Goal: Task Accomplishment & Management: Use online tool/utility

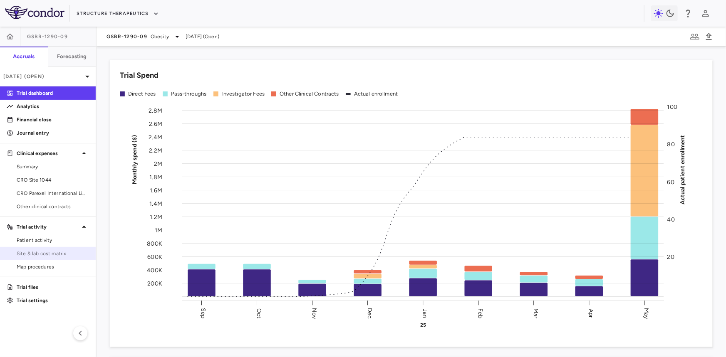
click at [55, 255] on span "Site & lab cost matrix" at bounding box center [53, 253] width 72 height 7
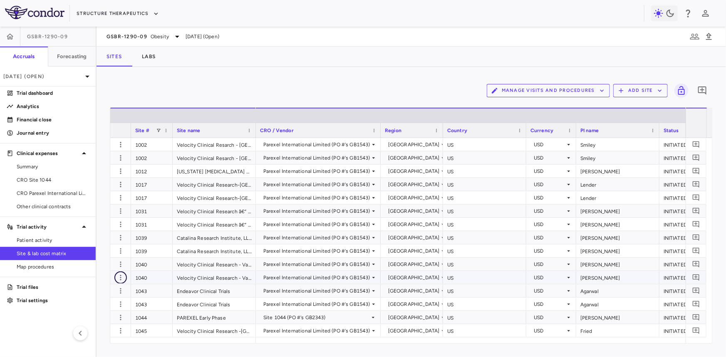
click at [120, 277] on icon "button" at bounding box center [120, 278] width 8 height 8
click at [100, 295] on div "Add new site version" at bounding box center [87, 294] width 77 height 15
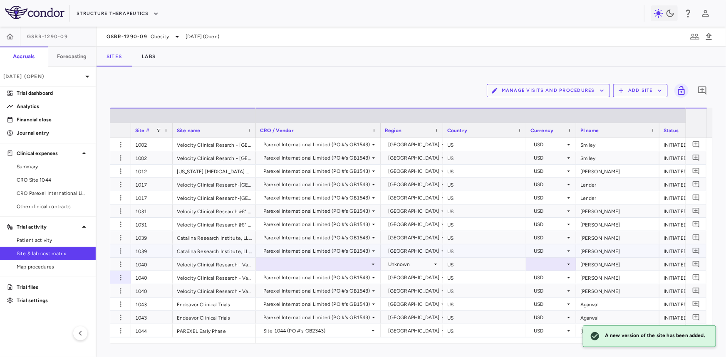
scroll to position [37, 0]
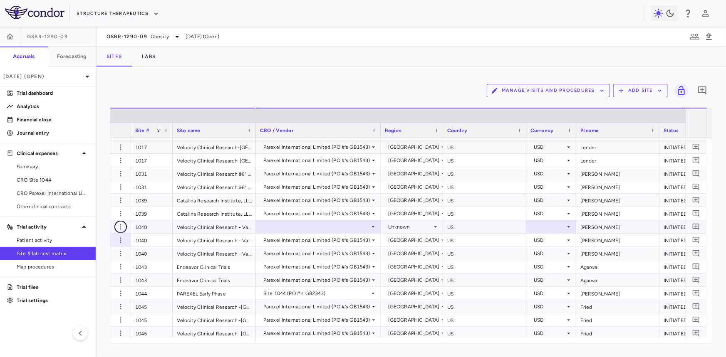
click at [121, 227] on icon "button" at bounding box center [120, 227] width 8 height 8
click at [109, 242] on div "Add new site version" at bounding box center [87, 243] width 77 height 15
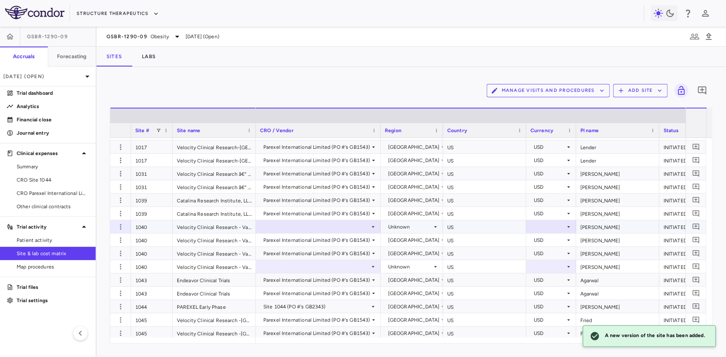
click at [321, 229] on div at bounding box center [318, 227] width 116 height 12
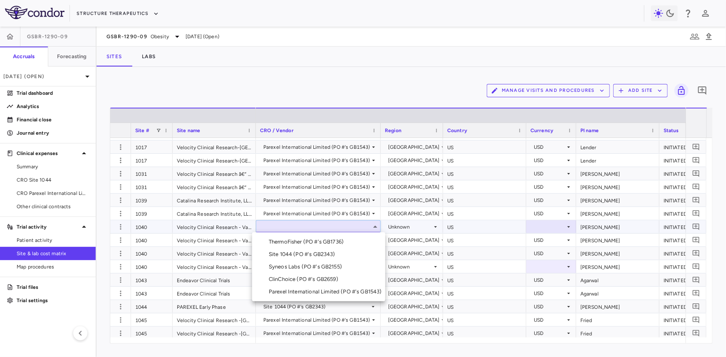
click at [322, 291] on div "Parexel International Limited (PO #'s GB1543)" at bounding box center [327, 291] width 116 height 7
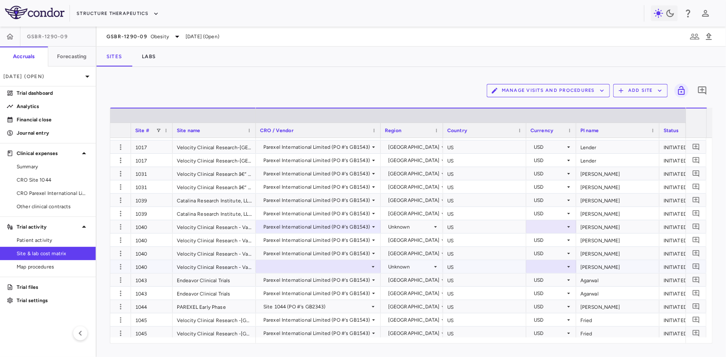
click at [303, 265] on div at bounding box center [318, 267] width 116 height 12
click at [314, 332] on div "Parexel International Limited (PO #'s GB1543)" at bounding box center [316, 333] width 107 height 13
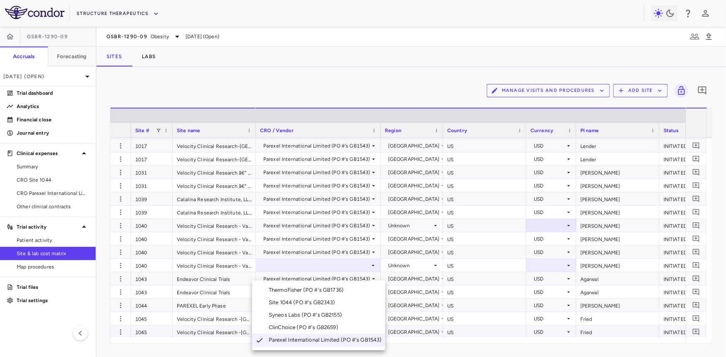
click at [312, 258] on div at bounding box center [363, 178] width 726 height 357
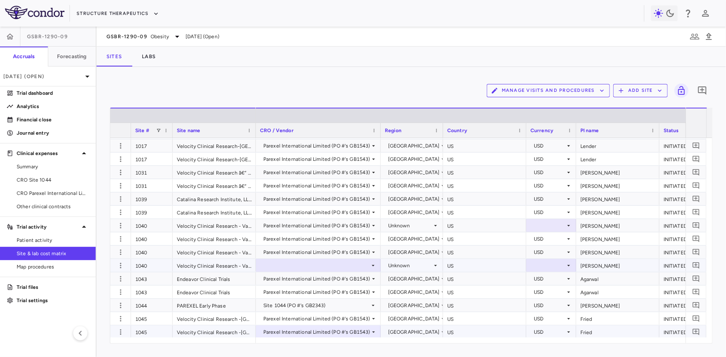
click at [308, 266] on div at bounding box center [318, 266] width 116 height 12
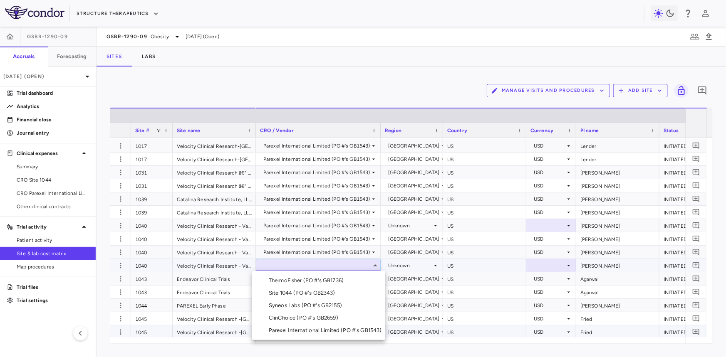
click at [296, 331] on div "Parexel International Limited (PO #'s GB1543)" at bounding box center [327, 330] width 116 height 7
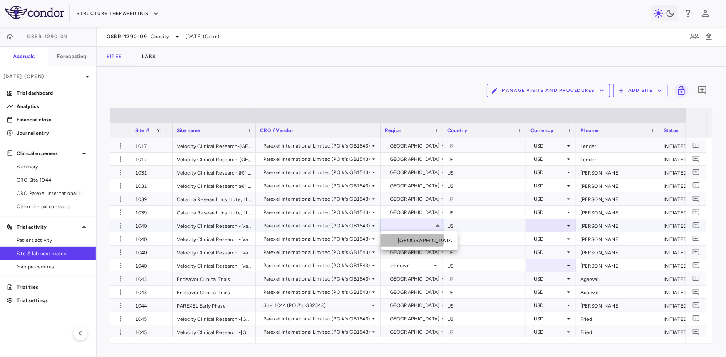
click at [411, 240] on div "United States" at bounding box center [428, 240] width 60 height 7
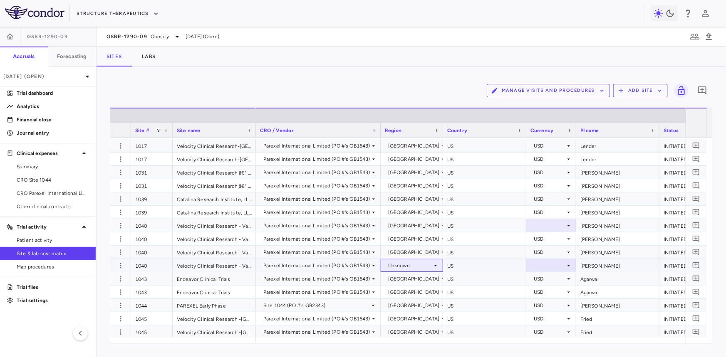
click at [411, 263] on div "Unknown" at bounding box center [410, 265] width 44 height 13
click at [420, 286] on div "United States" at bounding box center [412, 292] width 62 height 13
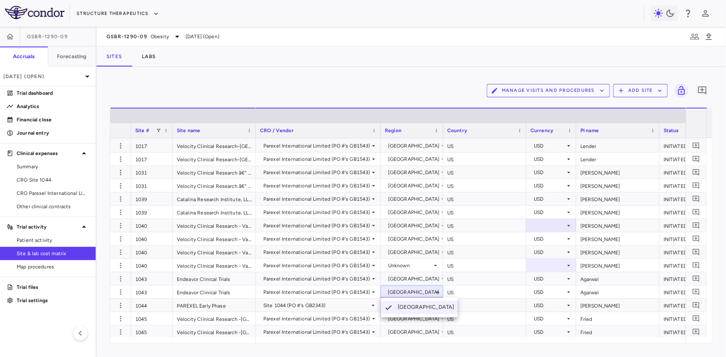
click at [418, 270] on div at bounding box center [363, 178] width 726 height 357
click at [420, 263] on div "Unknown" at bounding box center [410, 265] width 44 height 13
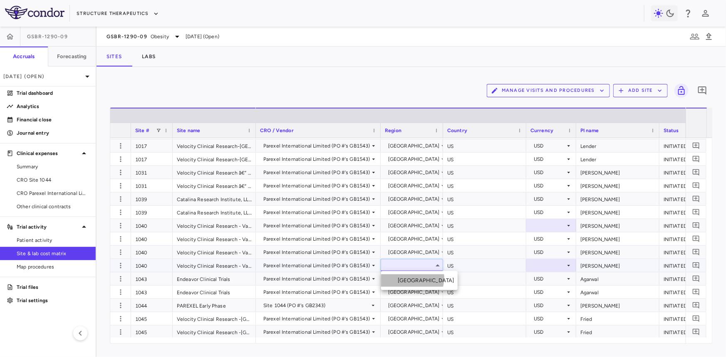
click at [411, 278] on div "United States" at bounding box center [428, 280] width 60 height 7
click at [554, 224] on div at bounding box center [551, 226] width 42 height 12
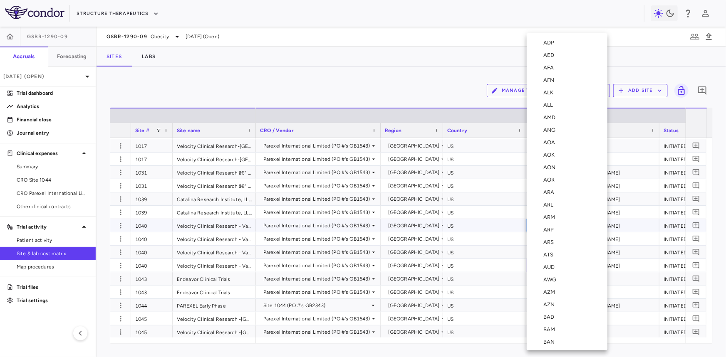
scroll to position [2982, 0]
click at [549, 240] on div "USD" at bounding box center [550, 243] width 14 height 7
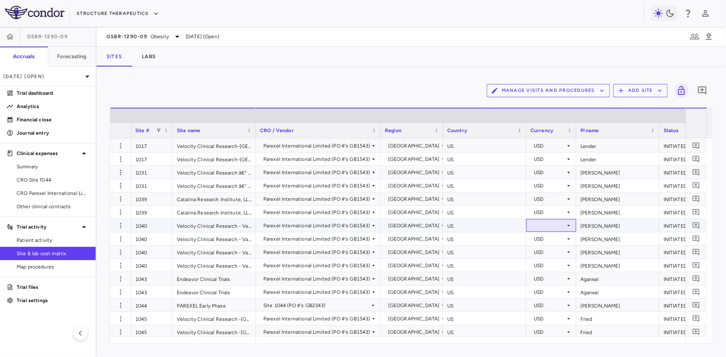
click at [568, 225] on icon at bounding box center [568, 226] width 7 height 7
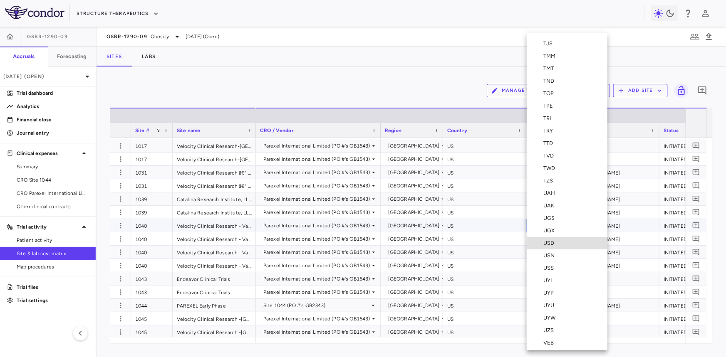
click at [550, 241] on div "USD" at bounding box center [550, 243] width 14 height 7
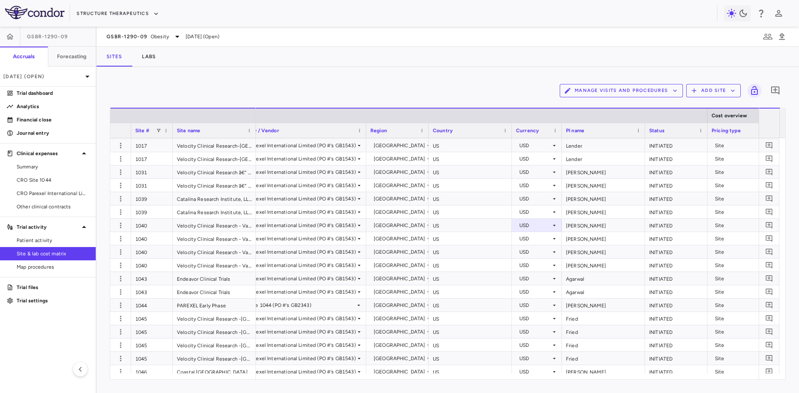
scroll to position [0, 64]
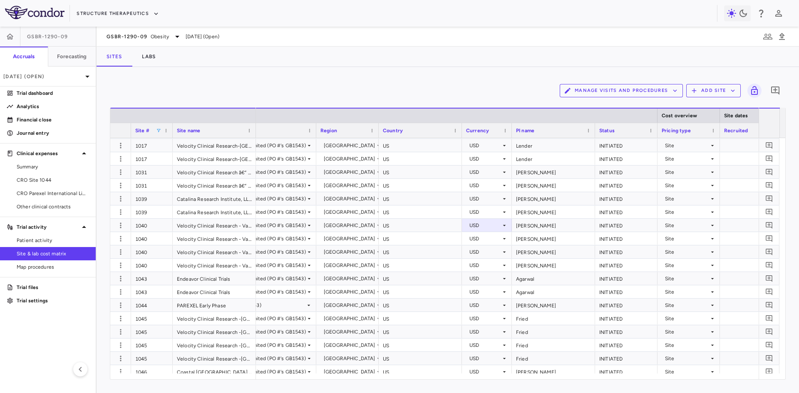
click at [159, 131] on span at bounding box center [158, 130] width 5 height 5
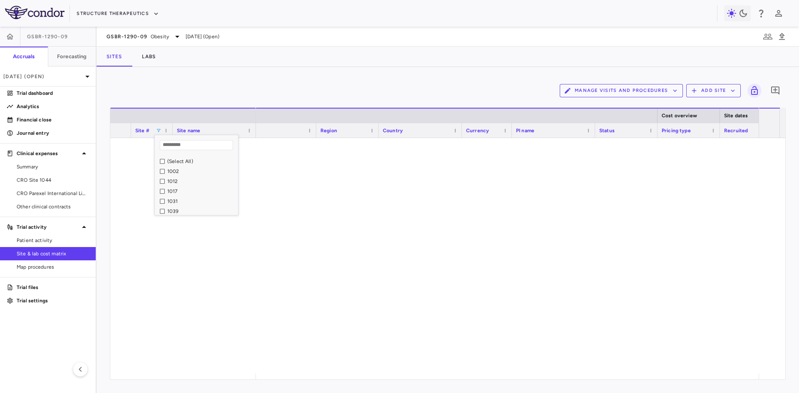
scroll to position [0, 0]
click at [183, 145] on input "Search filter values" at bounding box center [196, 145] width 73 height 10
type input "****"
click at [161, 174] on div "1040" at bounding box center [199, 171] width 78 height 10
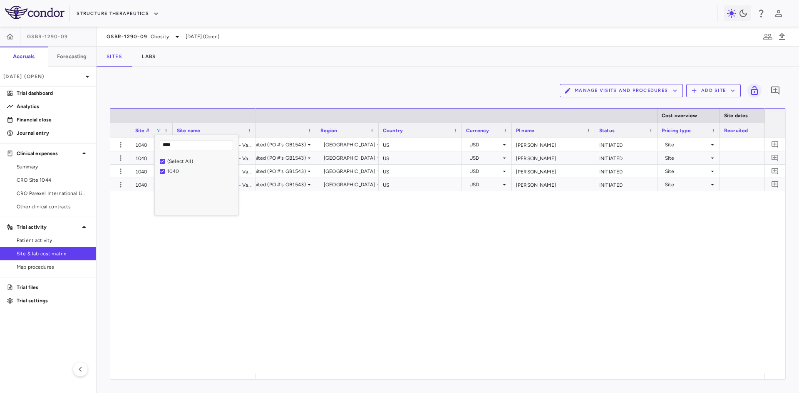
click at [276, 287] on div "Parexel International Limited (PO #'s GB1543) United States US USD Buynak INITI…" at bounding box center [510, 255] width 508 height 235
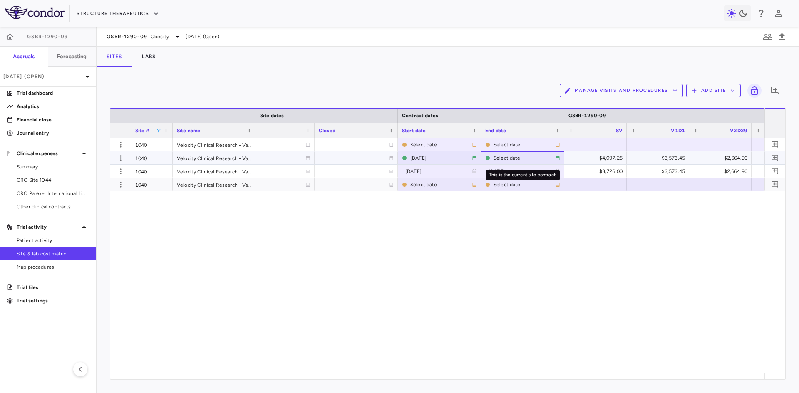
click at [499, 159] on div "Select date" at bounding box center [524, 157] width 62 height 13
click at [516, 158] on input "**********" at bounding box center [514, 159] width 67 height 14
click at [526, 158] on input "**********" at bounding box center [514, 159] width 67 height 14
type input "**********"
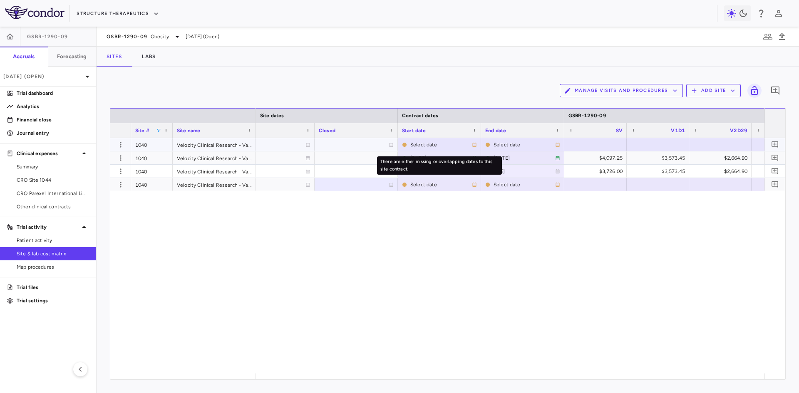
click at [428, 144] on div "Select date" at bounding box center [441, 144] width 62 height 13
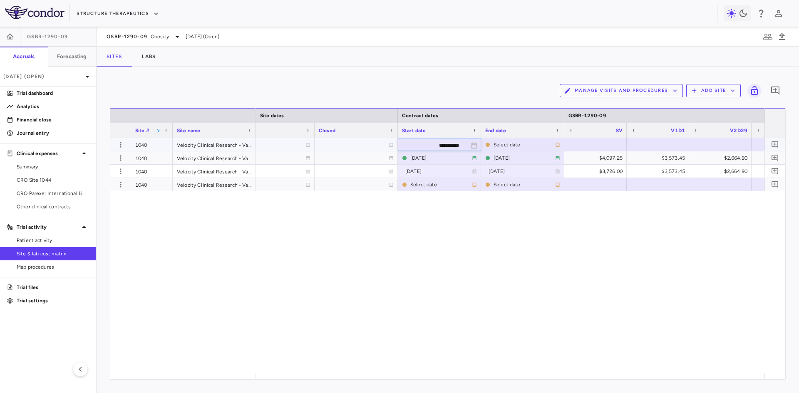
click at [447, 144] on input "**********" at bounding box center [431, 146] width 67 height 14
type input "**********"
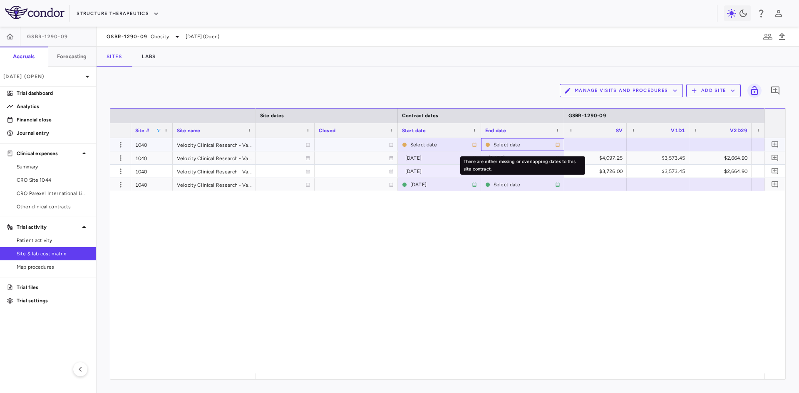
click at [497, 149] on div "Select date" at bounding box center [524, 144] width 62 height 13
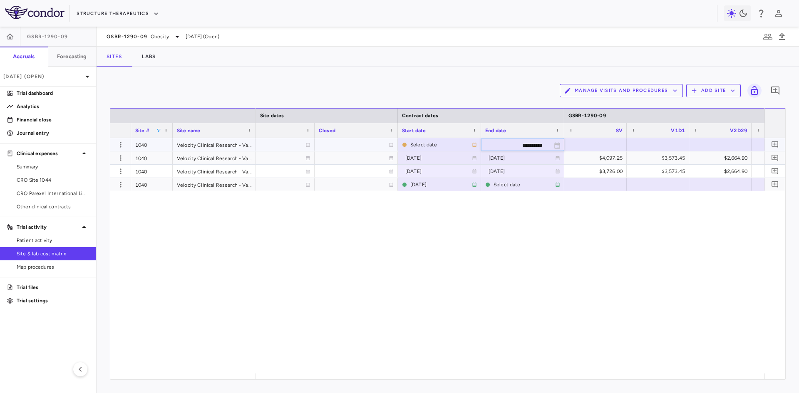
click at [520, 144] on input "**********" at bounding box center [514, 146] width 67 height 14
click at [532, 143] on input "**********" at bounding box center [514, 146] width 67 height 14
type input "**********"
click at [503, 181] on div "Select date" at bounding box center [524, 184] width 62 height 13
click at [503, 141] on div "Select date" at bounding box center [524, 144] width 62 height 13
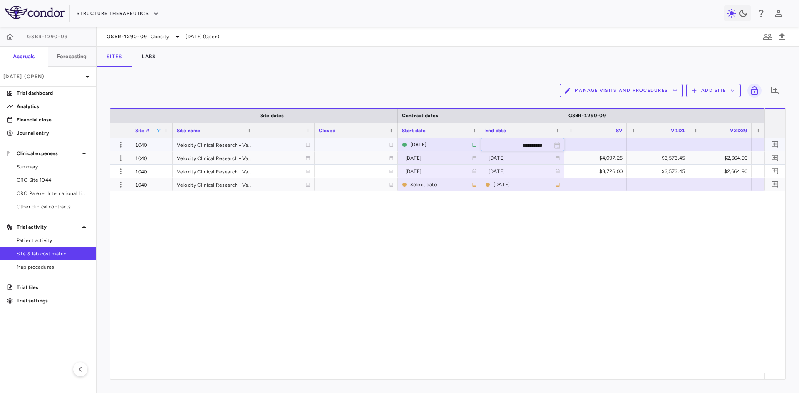
click at [505, 144] on input "**********" at bounding box center [514, 146] width 67 height 14
type input "**********"
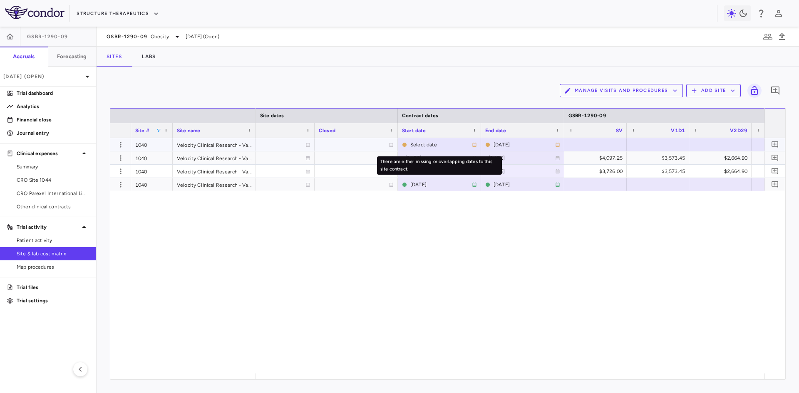
click at [426, 144] on div "Select date" at bounding box center [441, 144] width 62 height 13
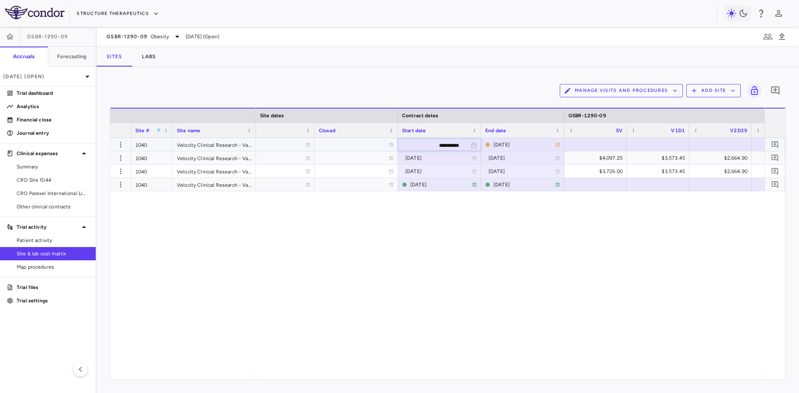
click at [426, 144] on input "**********" at bounding box center [431, 146] width 67 height 14
type input "**********"
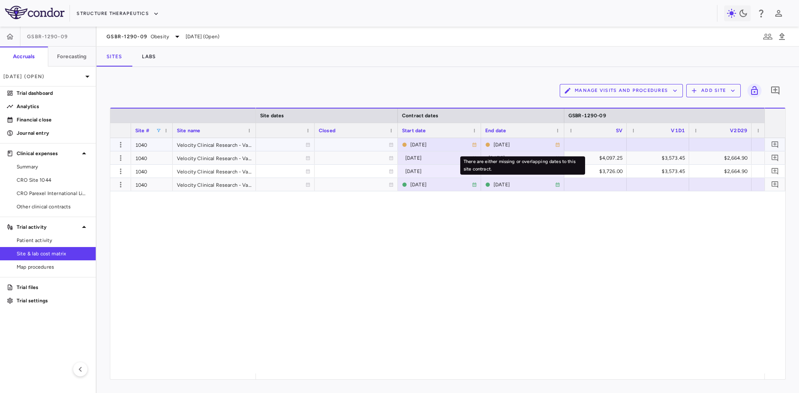
click at [502, 143] on div "2025-05-06" at bounding box center [524, 144] width 62 height 13
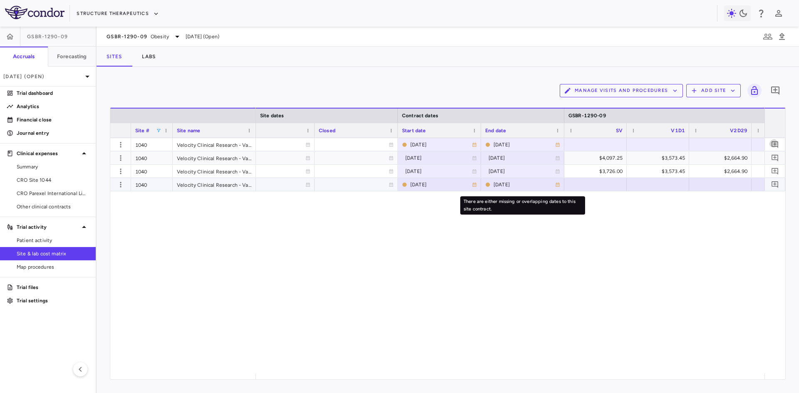
click at [506, 187] on div "2025-05-06" at bounding box center [524, 184] width 62 height 13
click at [513, 186] on input "**********" at bounding box center [514, 185] width 67 height 14
type input "**********"
click at [513, 186] on div "2025-05-06" at bounding box center [524, 184] width 62 height 13
click at [391, 225] on div "2024-12-17 2025-03-06 2025-05-06 2024-12-17 2024-12-18 2025-03-05 $4,097.25 $3,…" at bounding box center [510, 255] width 508 height 235
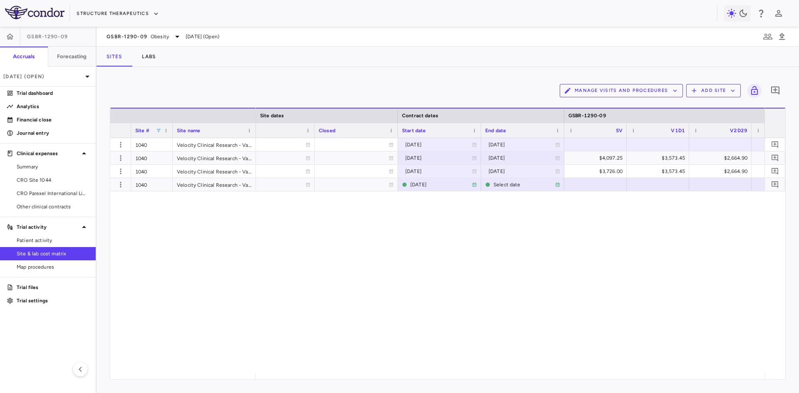
click at [157, 131] on span at bounding box center [158, 130] width 5 height 5
drag, startPoint x: 176, startPoint y: 145, endPoint x: 152, endPoint y: 144, distance: 23.3
click at [152, 144] on div "Drag here to set row groups Drag here to set column labels Site # Site name Sit…" at bounding box center [448, 244] width 676 height 272
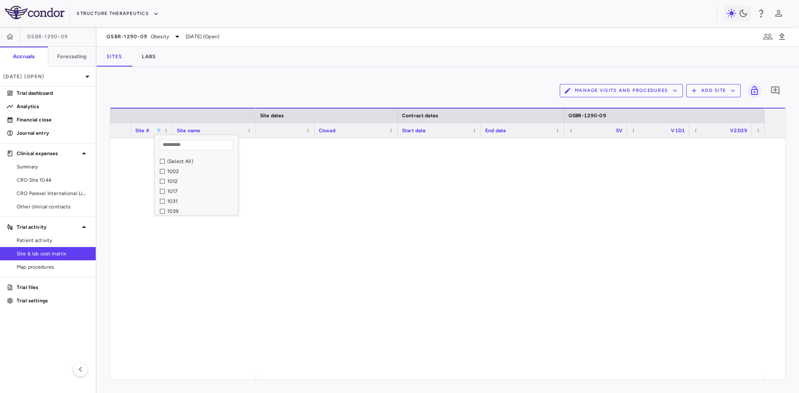
click at [161, 204] on div "1031" at bounding box center [199, 201] width 78 height 10
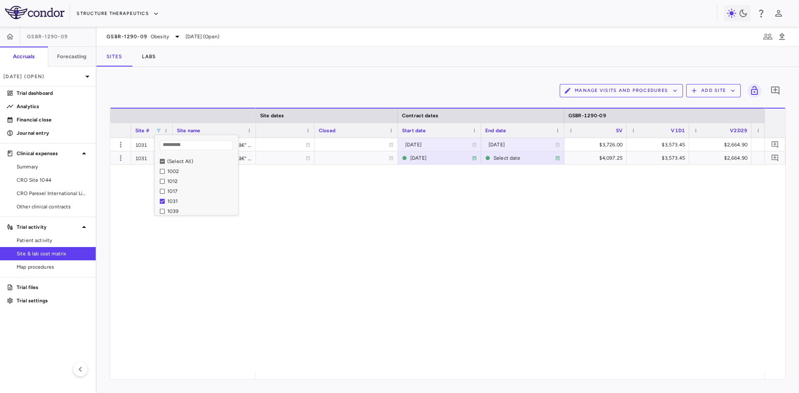
click at [287, 270] on div "2024-12-23 2024-12-03 2024-12-17 $3,726.00 $3,573.45 $2,664.90 $3,407.40 $2,664…" at bounding box center [510, 255] width 508 height 235
click at [121, 158] on icon "button" at bounding box center [120, 158] width 8 height 8
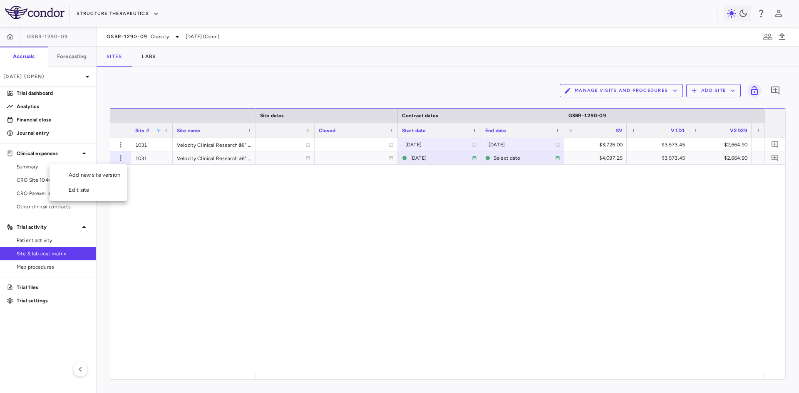
click at [101, 178] on div "Add new site version" at bounding box center [87, 175] width 77 height 15
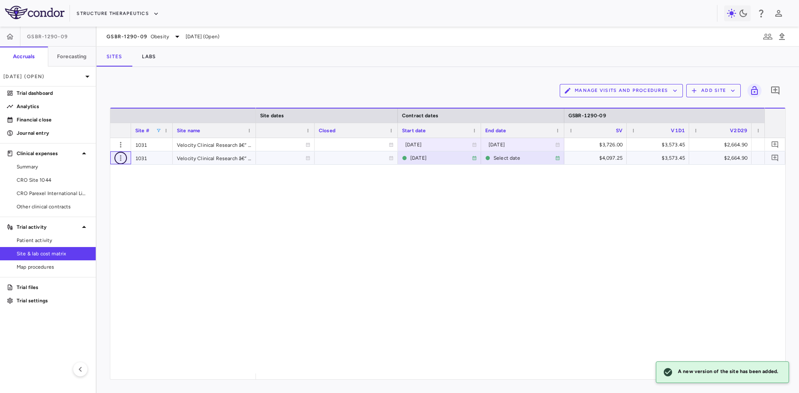
click at [118, 160] on icon "button" at bounding box center [120, 158] width 8 height 8
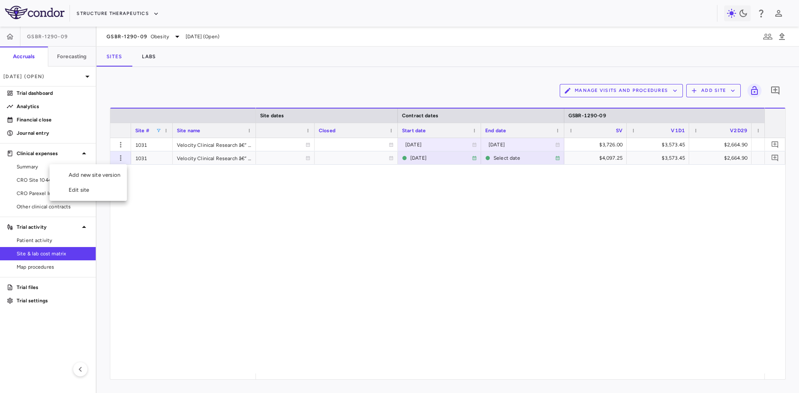
click at [279, 265] on div at bounding box center [399, 196] width 799 height 393
click at [157, 132] on span at bounding box center [158, 130] width 5 height 5
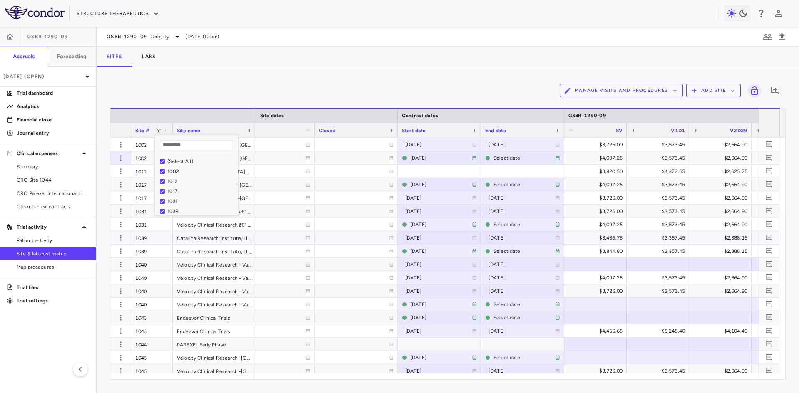
click at [137, 241] on div "1039" at bounding box center [152, 237] width 42 height 13
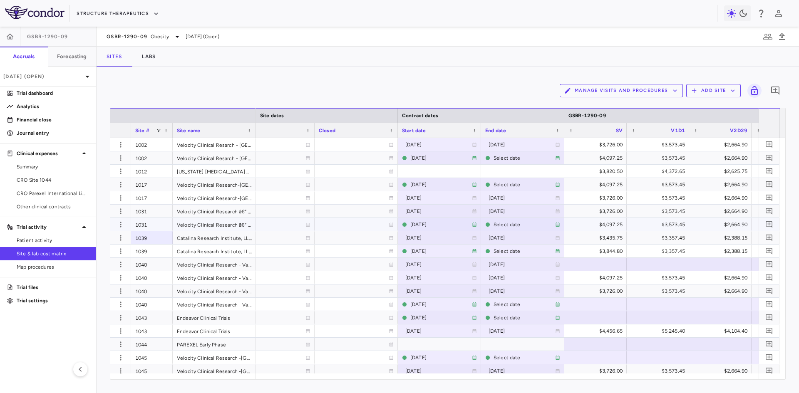
click at [150, 225] on div "1031" at bounding box center [152, 224] width 42 height 13
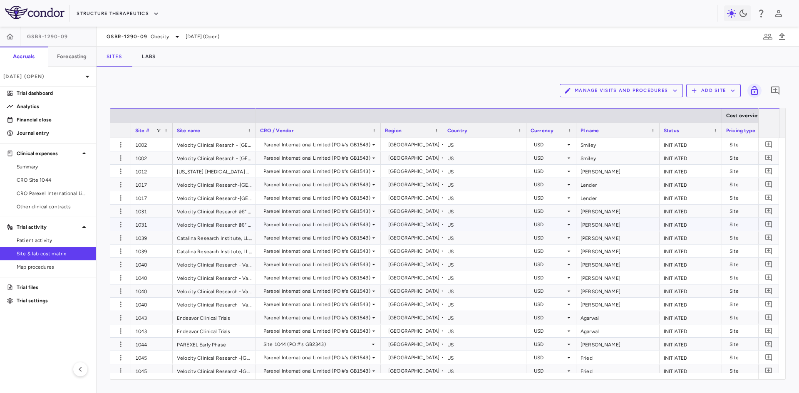
click at [148, 219] on div "1031" at bounding box center [152, 224] width 42 height 13
click at [119, 225] on icon "button" at bounding box center [120, 224] width 8 height 8
click at [102, 242] on div "Add new site version" at bounding box center [87, 241] width 77 height 15
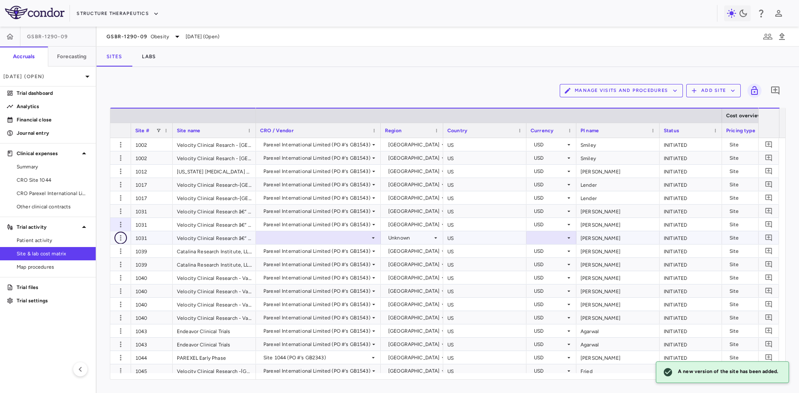
click at [122, 238] on icon "button" at bounding box center [120, 238] width 8 height 8
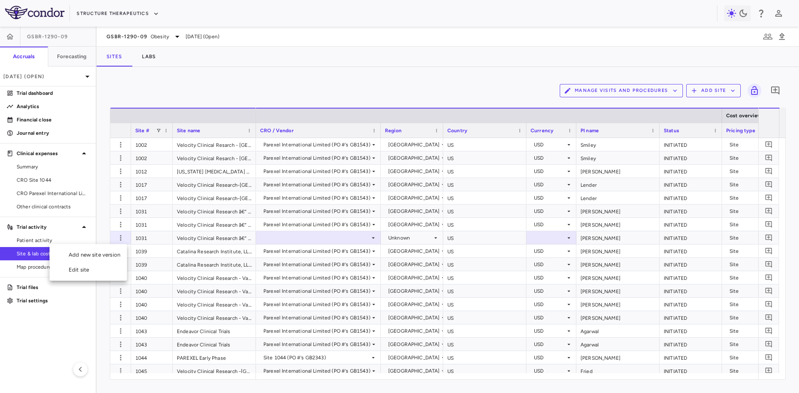
click at [111, 255] on div "Add new site version" at bounding box center [87, 254] width 77 height 15
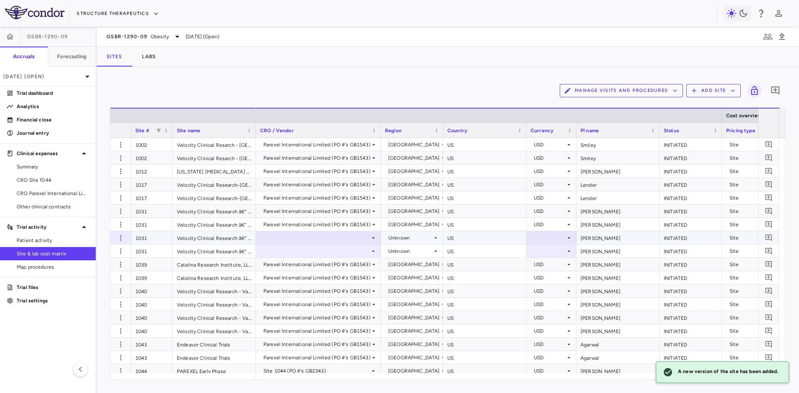
click at [331, 238] on div at bounding box center [318, 238] width 116 height 12
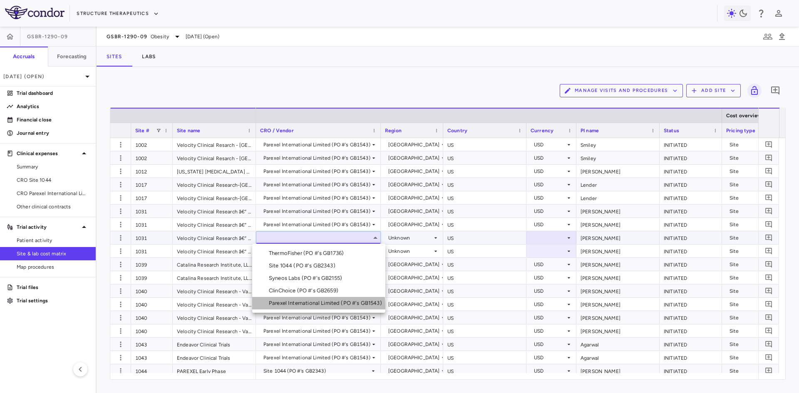
click at [303, 306] on div "Parexel International Limited (PO #'s GB1543)" at bounding box center [327, 302] width 116 height 7
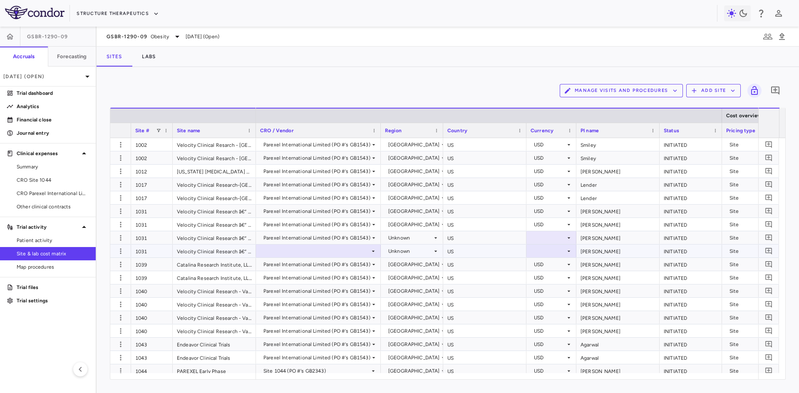
click at [322, 252] on div at bounding box center [318, 251] width 116 height 12
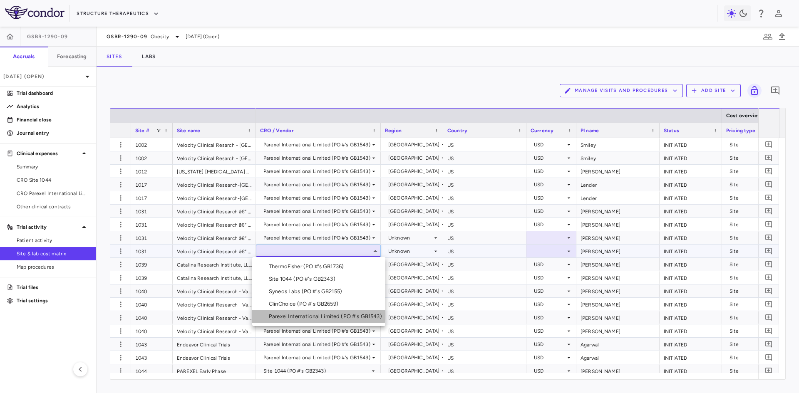
click at [318, 315] on div "Parexel International Limited (PO #'s GB1543)" at bounding box center [327, 316] width 116 height 7
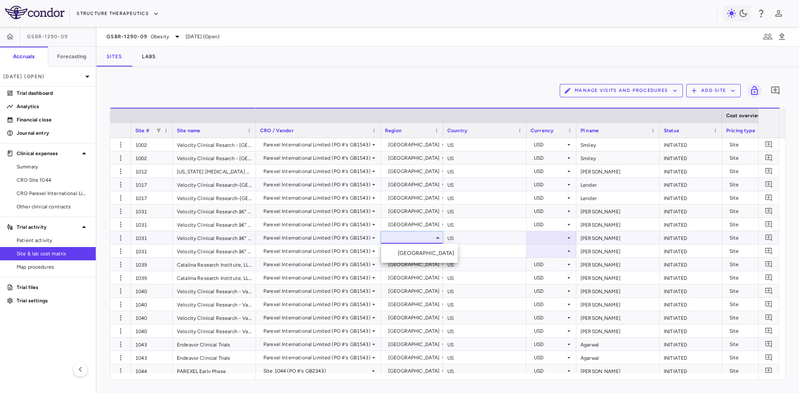
click at [405, 254] on div "United States" at bounding box center [428, 253] width 60 height 7
click at [418, 252] on div "Unknown" at bounding box center [410, 251] width 44 height 13
click at [420, 250] on div "Unknown" at bounding box center [410, 251] width 44 height 13
click at [417, 266] on div "United States" at bounding box center [428, 266] width 60 height 7
click at [551, 240] on div at bounding box center [551, 238] width 42 height 12
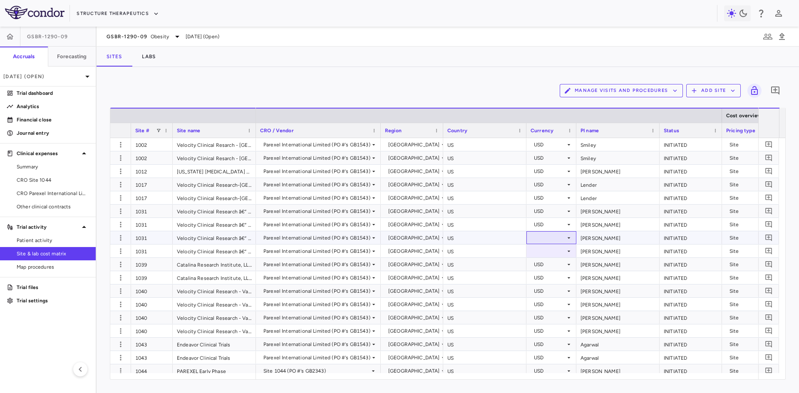
click at [550, 235] on div at bounding box center [551, 238] width 42 height 12
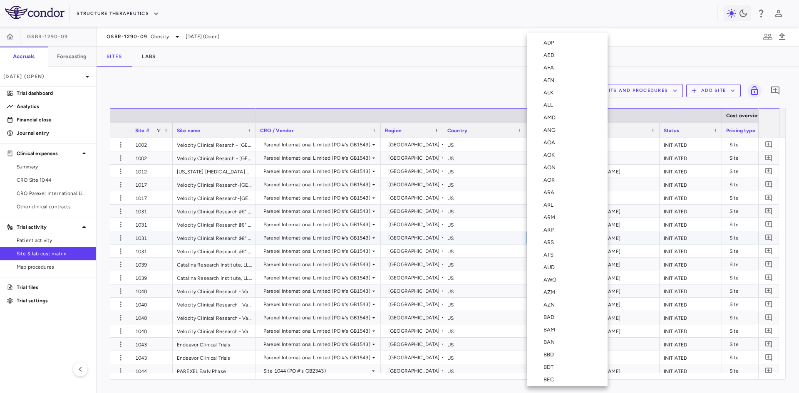
scroll to position [2965, 0]
click at [553, 259] on div "USD" at bounding box center [550, 259] width 14 height 7
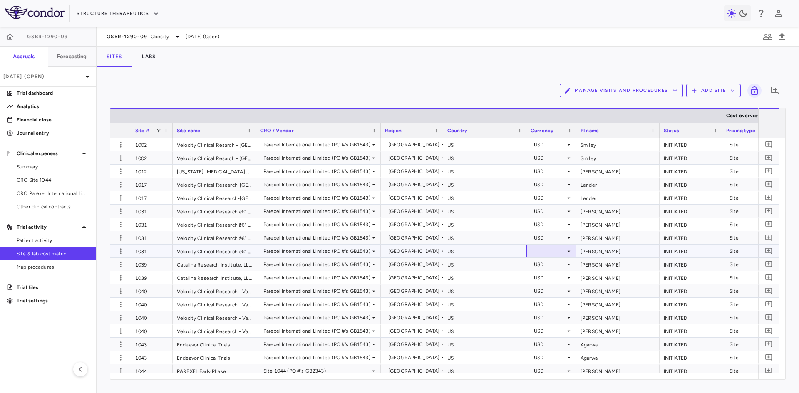
click at [550, 253] on div at bounding box center [551, 251] width 42 height 12
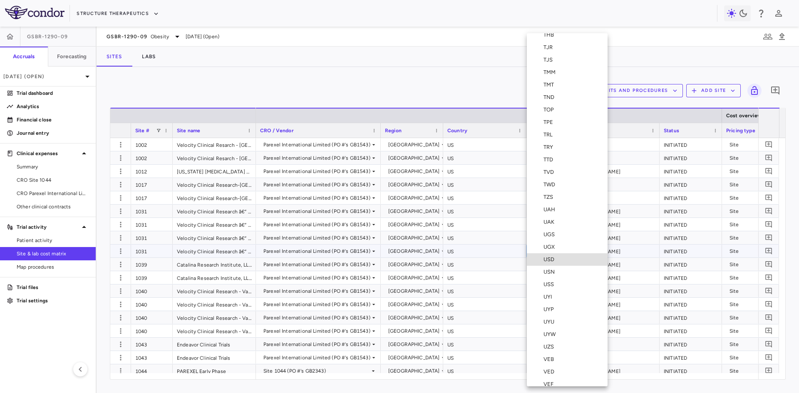
click at [546, 260] on div "USD" at bounding box center [550, 259] width 14 height 7
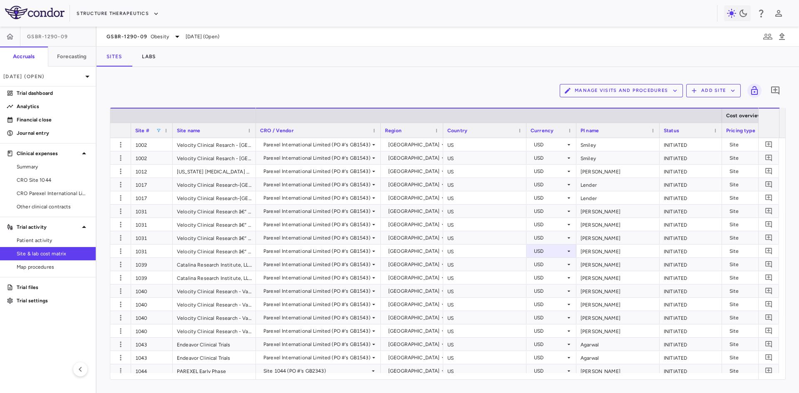
click at [159, 132] on span at bounding box center [158, 130] width 5 height 5
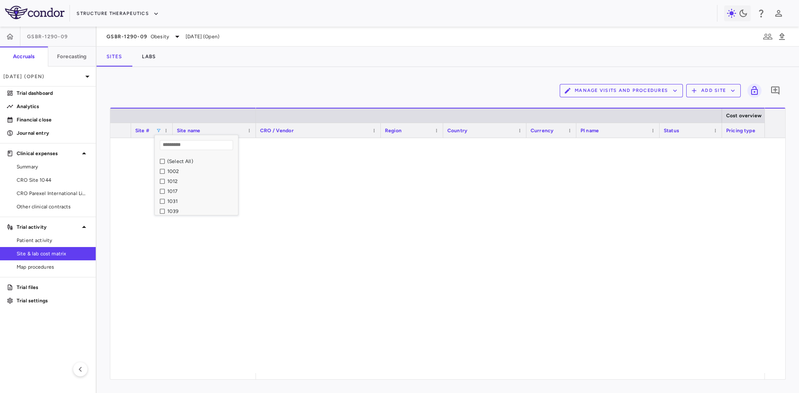
click at [164, 206] on div "1039" at bounding box center [199, 211] width 78 height 10
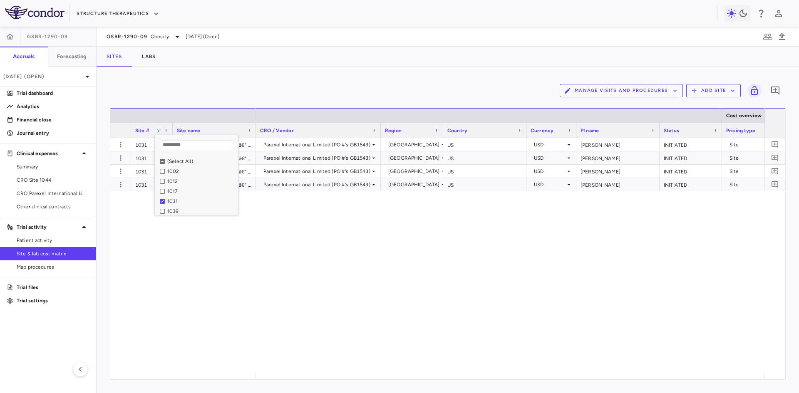
click at [273, 285] on div "Parexel International Limited (PO #'s GB1543) United States US USD Rizzardi INI…" at bounding box center [510, 255] width 508 height 235
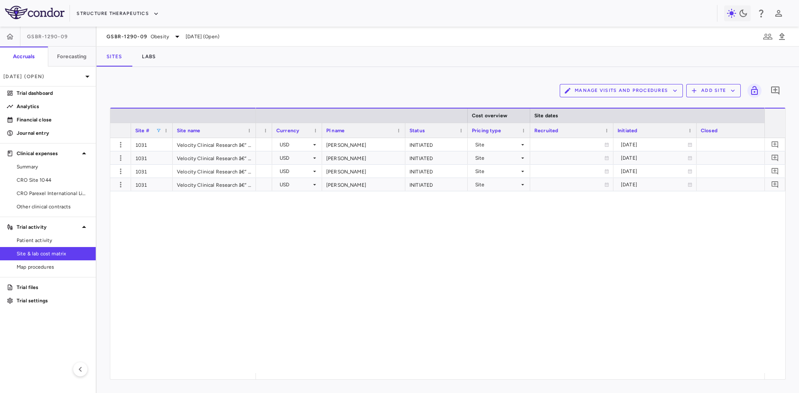
scroll to position [0, 325]
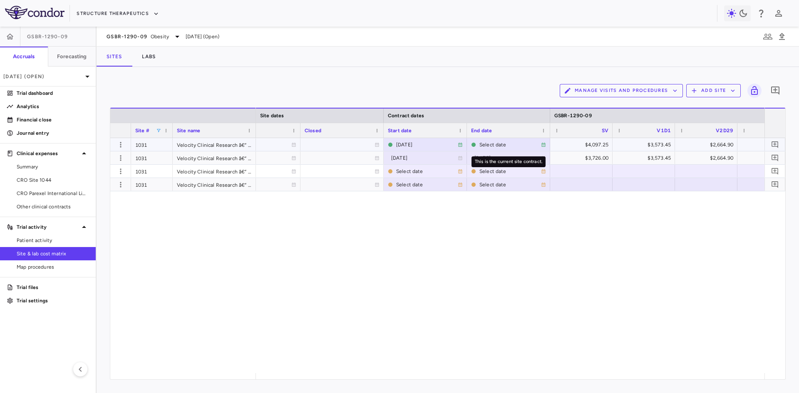
click at [488, 145] on div "Select date" at bounding box center [510, 144] width 62 height 13
click at [505, 145] on input "**********" at bounding box center [500, 146] width 67 height 14
type input "**********"
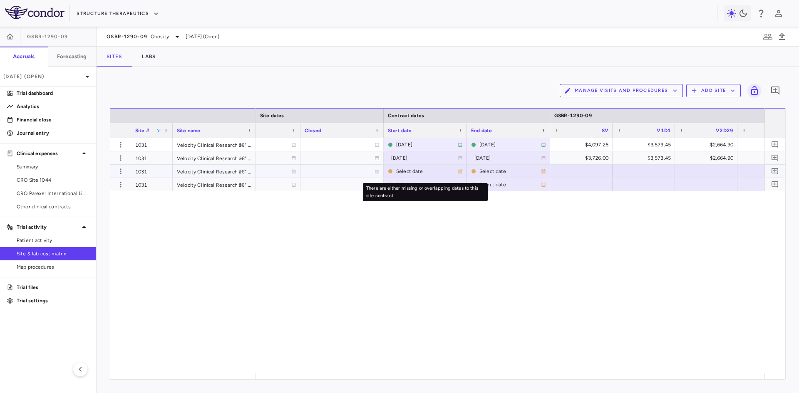
click at [407, 170] on div "Select date" at bounding box center [427, 171] width 62 height 13
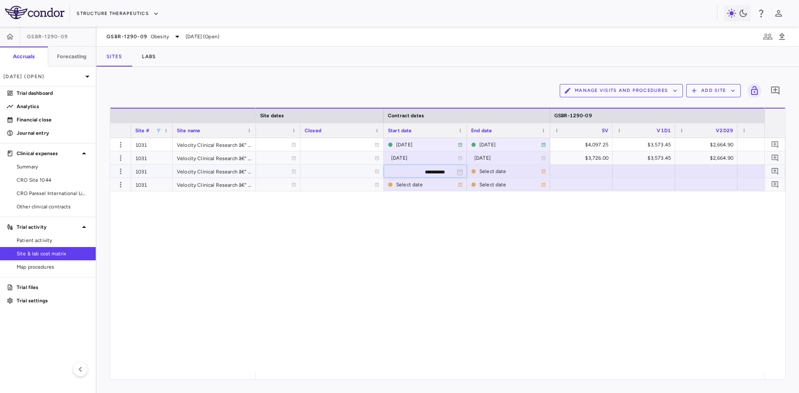
click at [425, 171] on input "**********" at bounding box center [417, 172] width 67 height 14
type input "**********"
click at [489, 168] on div "Select date" at bounding box center [510, 171] width 62 height 13
click at [503, 171] on input "**********" at bounding box center [500, 172] width 67 height 14
type input "**********"
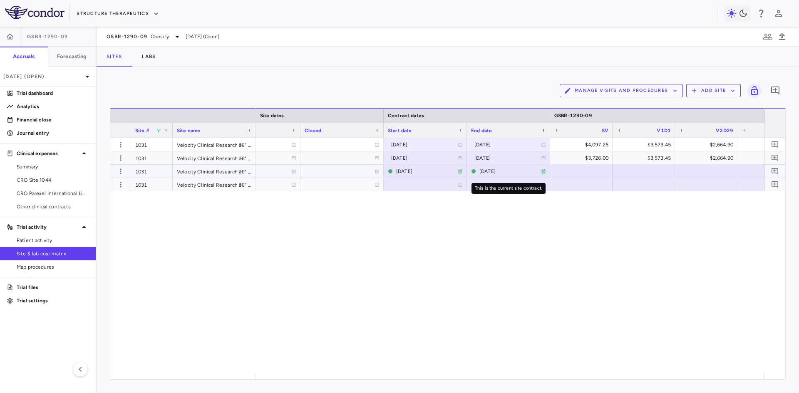
click at [493, 173] on div "2025-05-06" at bounding box center [510, 171] width 62 height 13
click at [524, 170] on input "**********" at bounding box center [500, 172] width 67 height 14
type input "**********"
click at [491, 168] on div "2025-05-05" at bounding box center [510, 171] width 62 height 13
click at [526, 171] on input "**********" at bounding box center [500, 172] width 67 height 14
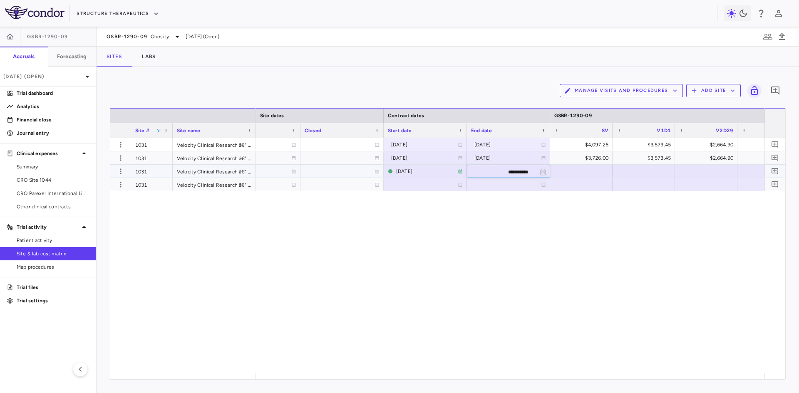
type input "**********"
click at [405, 183] on div at bounding box center [425, 184] width 75 height 12
click at [417, 186] on input "**********" at bounding box center [417, 185] width 67 height 14
type input "**********"
click at [158, 129] on span at bounding box center [158, 130] width 5 height 5
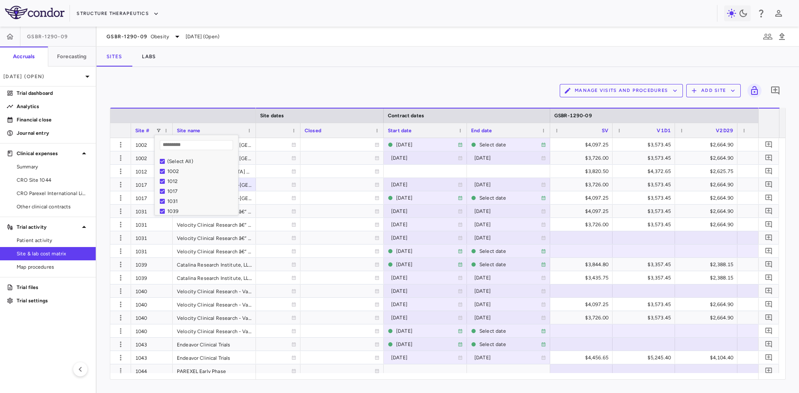
click at [81, 332] on aside "GSBR-1290-09 Accruals Forecasting May 2025 (Open) Trial dashboard Analytics Fin…" at bounding box center [48, 210] width 97 height 366
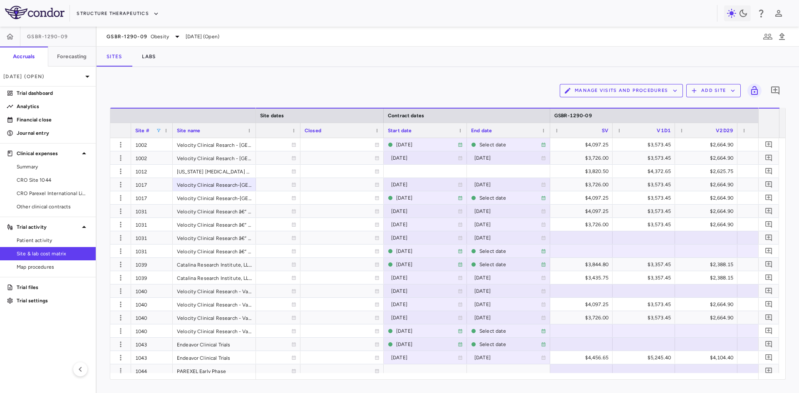
click at [159, 129] on span at bounding box center [158, 130] width 5 height 5
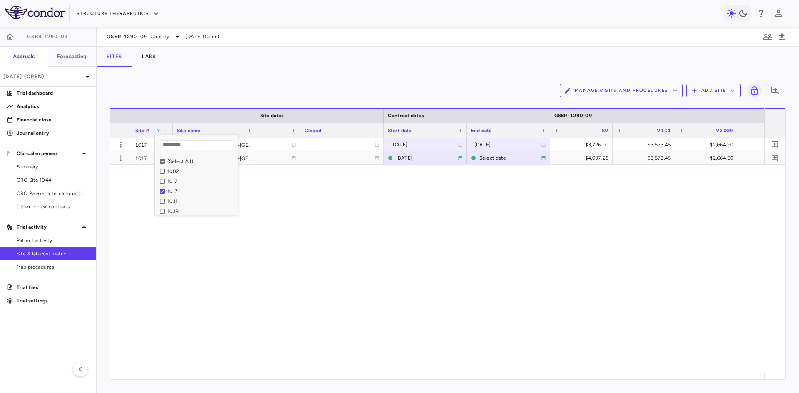
click at [339, 232] on div "2024-12-13 2024-12-02 2024-12-17 $3,726.00 $3,573.45 $2,664.90 $3,407.40 $2,664…" at bounding box center [510, 255] width 508 height 235
click at [122, 160] on icon "button" at bounding box center [120, 158] width 8 height 8
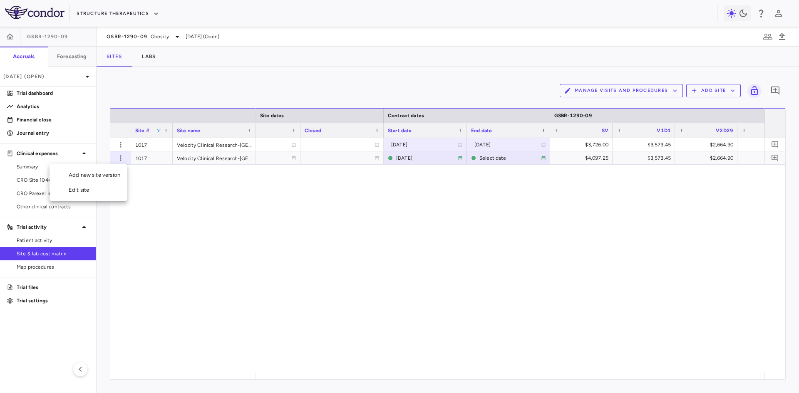
click at [97, 173] on div "Add new site version" at bounding box center [87, 175] width 77 height 15
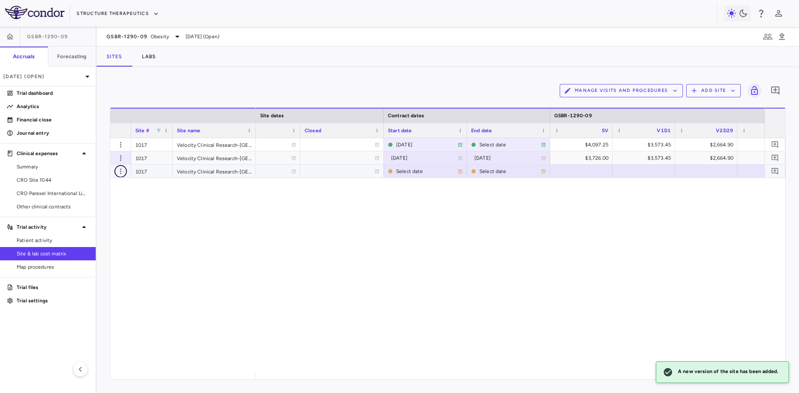
click at [122, 171] on icon "button" at bounding box center [120, 171] width 8 height 8
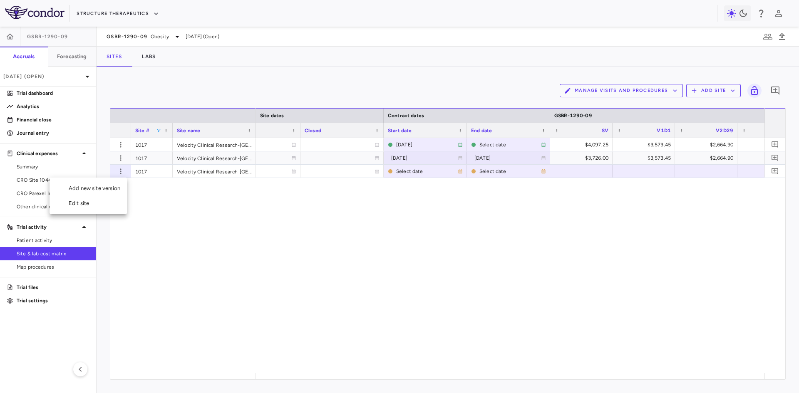
click at [117, 188] on div "Add new site version" at bounding box center [87, 188] width 77 height 15
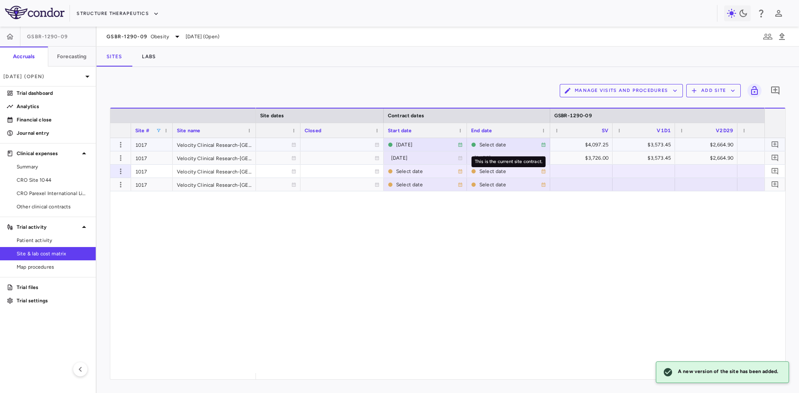
click at [484, 144] on div "Select date" at bounding box center [510, 144] width 62 height 13
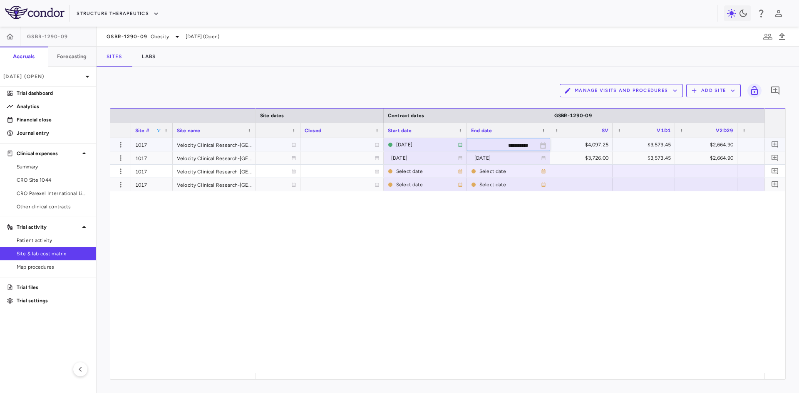
click at [495, 144] on input "**********" at bounding box center [500, 146] width 67 height 14
type input "**********"
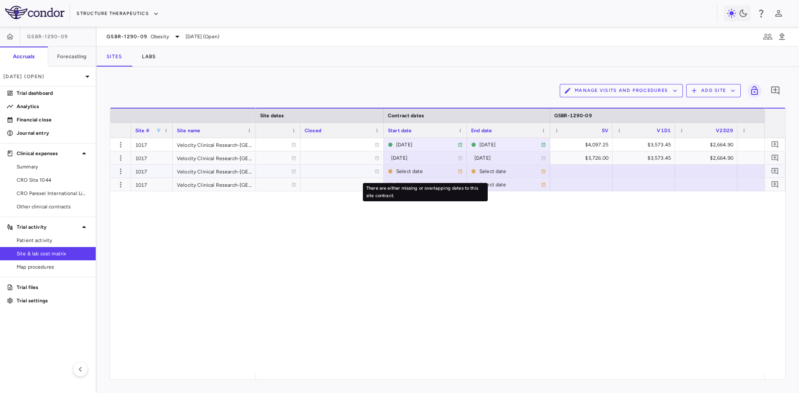
click at [409, 170] on div "Select date" at bounding box center [427, 171] width 62 height 13
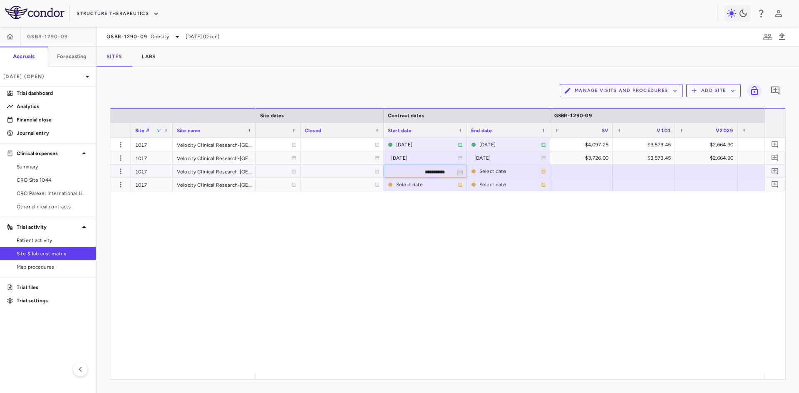
click at [419, 173] on input "**********" at bounding box center [417, 172] width 67 height 14
type input "**********"
click at [487, 171] on div "Select date" at bounding box center [510, 171] width 62 height 13
click at [506, 172] on input "**********" at bounding box center [500, 172] width 67 height 14
type input "**********"
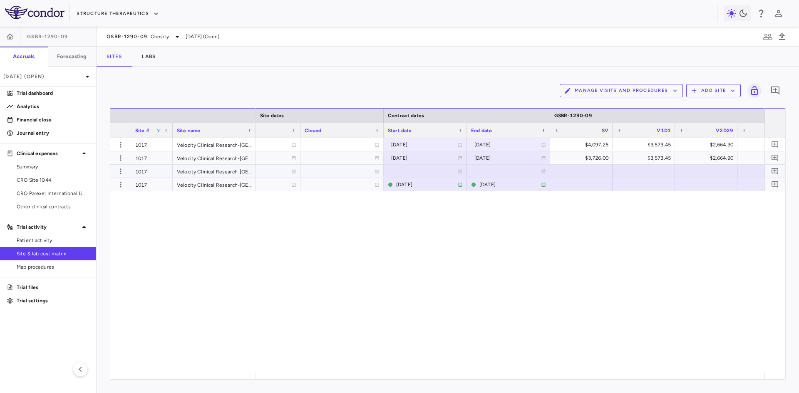
click at [417, 172] on div at bounding box center [425, 171] width 75 height 12
click at [420, 172] on input "**********" at bounding box center [417, 172] width 67 height 14
click at [432, 172] on input "**********" at bounding box center [417, 172] width 67 height 14
type input "**********"
click at [156, 129] on span at bounding box center [158, 130] width 5 height 5
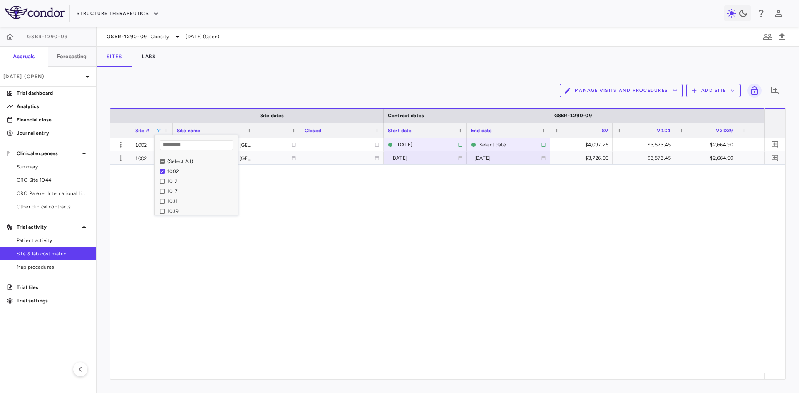
click at [367, 250] on div "2024-12-09 2024-12-18 Select date $4,097.25 $3,573.45 $2,664.90 $3,407.40 $2,66…" at bounding box center [510, 255] width 508 height 235
click at [119, 155] on icon "button" at bounding box center [120, 158] width 8 height 8
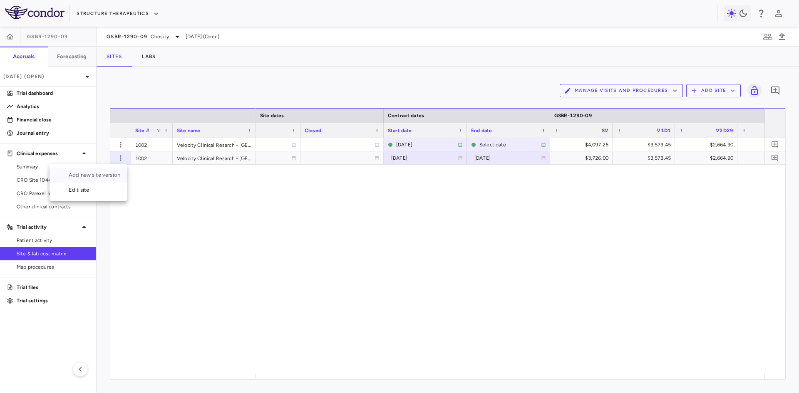
click at [106, 173] on div "Add new site version" at bounding box center [87, 175] width 77 height 15
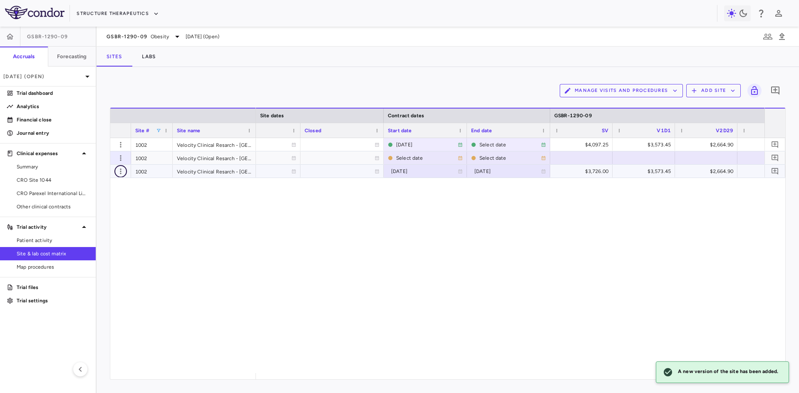
click at [122, 172] on icon "button" at bounding box center [120, 171] width 8 height 8
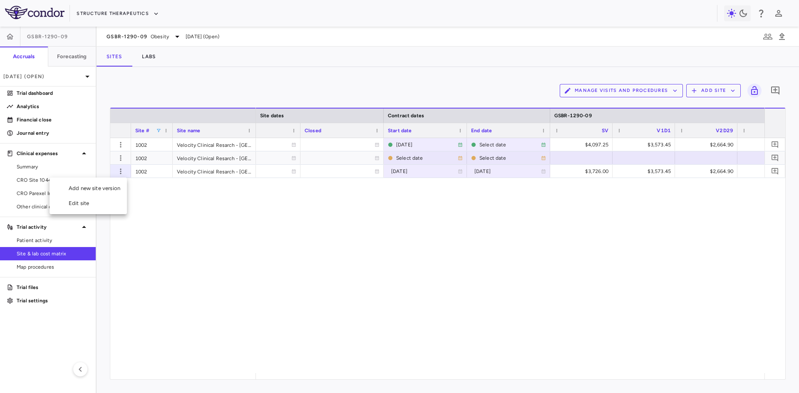
drag, startPoint x: 122, startPoint y: 160, endPoint x: 121, endPoint y: 155, distance: 5.0
click at [122, 160] on div at bounding box center [399, 196] width 799 height 393
click at [121, 157] on icon "button" at bounding box center [120, 158] width 8 height 8
click at [111, 176] on div "Add new site version" at bounding box center [87, 175] width 77 height 15
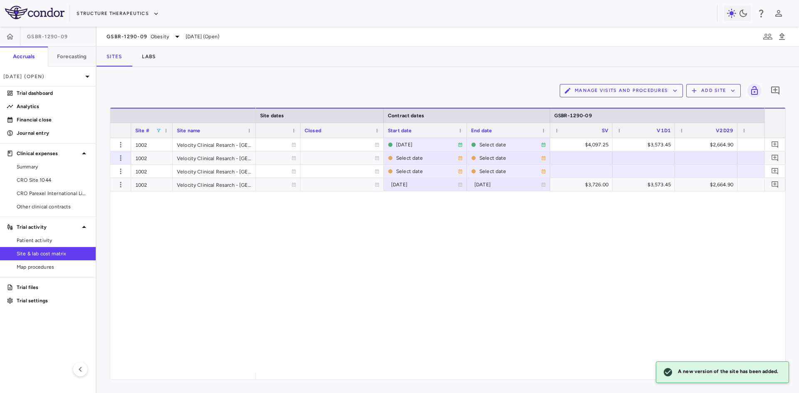
scroll to position [0, 0]
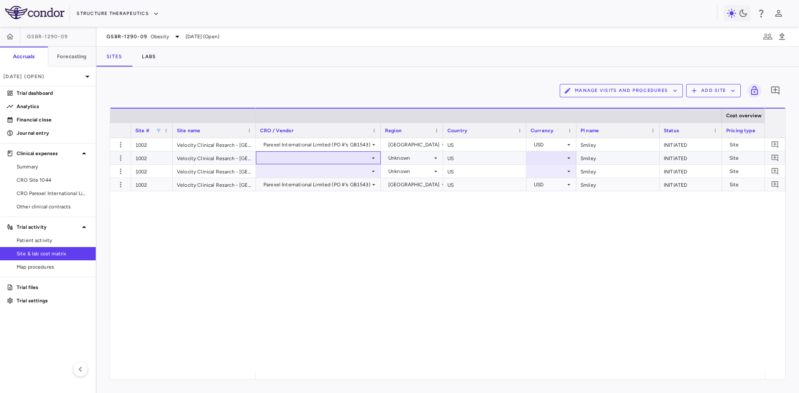
click at [350, 160] on div at bounding box center [318, 158] width 116 height 12
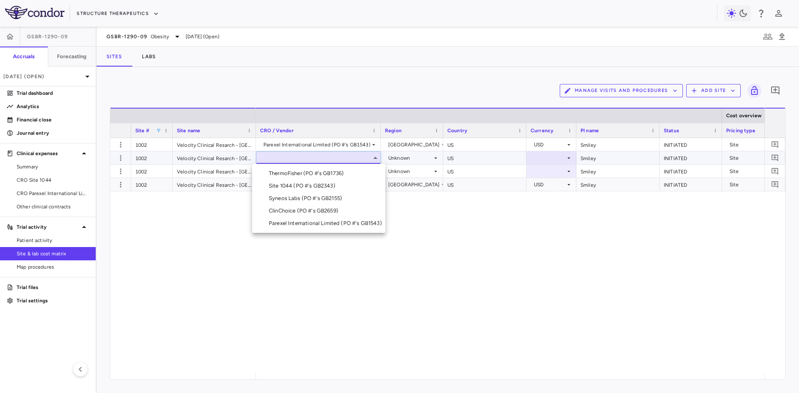
click at [318, 224] on div "Parexel International Limited (PO #'s GB1543)" at bounding box center [327, 223] width 116 height 7
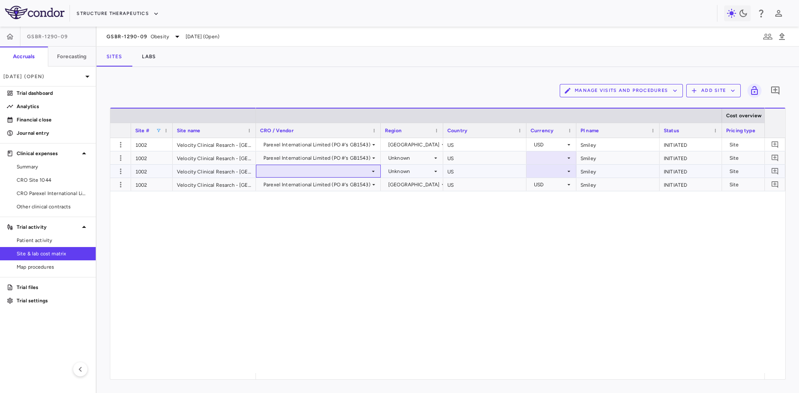
click at [334, 172] on div at bounding box center [318, 171] width 116 height 12
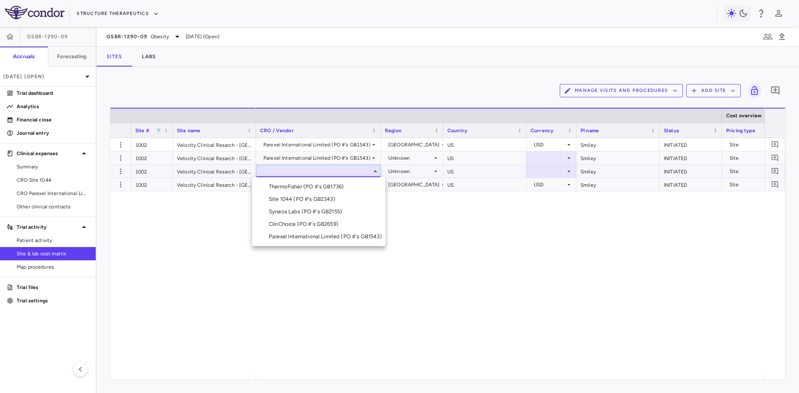
click at [321, 235] on div "Parexel International Limited (PO #'s GB1543)" at bounding box center [327, 236] width 116 height 7
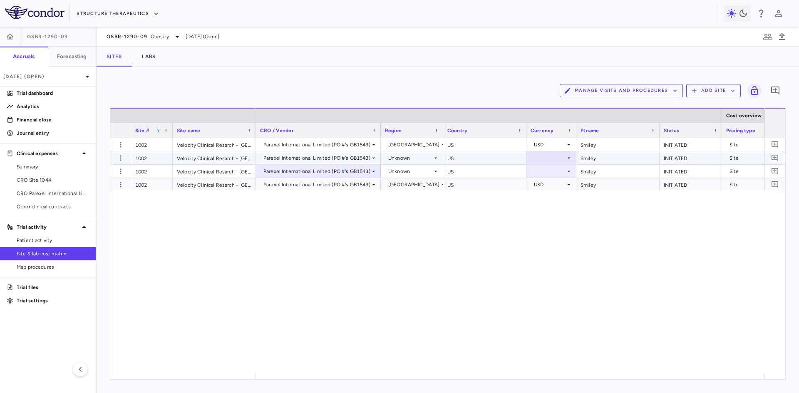
click at [408, 158] on div "Unknown" at bounding box center [410, 157] width 44 height 13
click at [413, 155] on div "Unknown" at bounding box center [410, 157] width 44 height 13
click at [412, 171] on div "[GEOGRAPHIC_DATA]" at bounding box center [428, 173] width 60 height 7
click at [411, 171] on div "[GEOGRAPHIC_DATA]" at bounding box center [414, 171] width 52 height 13
click at [411, 158] on div at bounding box center [399, 196] width 799 height 393
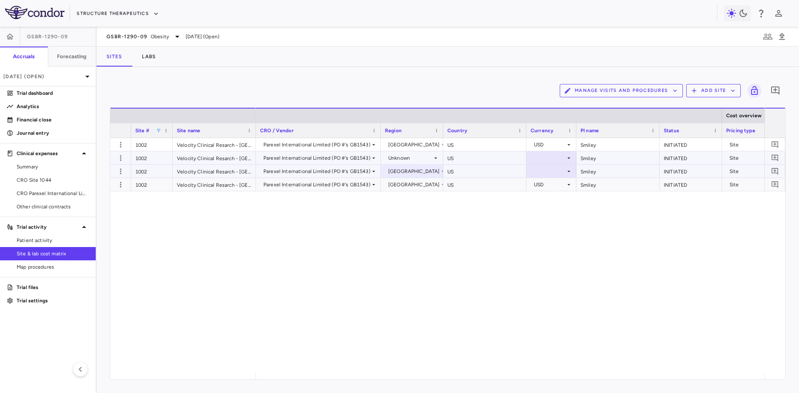
click at [416, 158] on div "Unknown" at bounding box center [410, 157] width 44 height 13
click at [413, 172] on div "[GEOGRAPHIC_DATA]" at bounding box center [428, 173] width 60 height 7
click at [547, 157] on div at bounding box center [551, 158] width 42 height 12
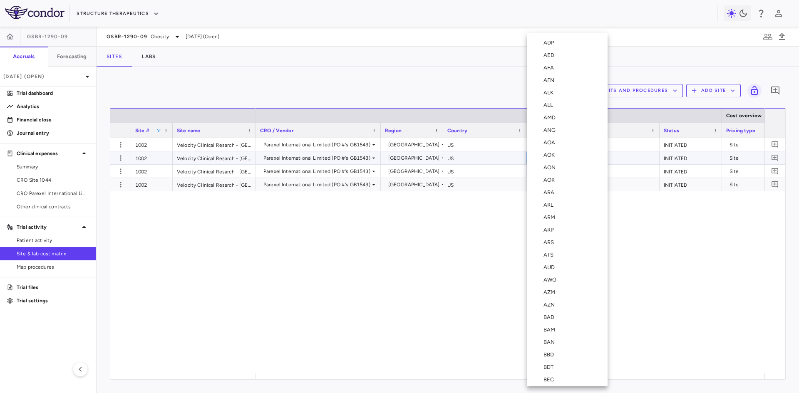
scroll to position [2965, 0]
click at [552, 255] on li "USD" at bounding box center [567, 259] width 81 height 12
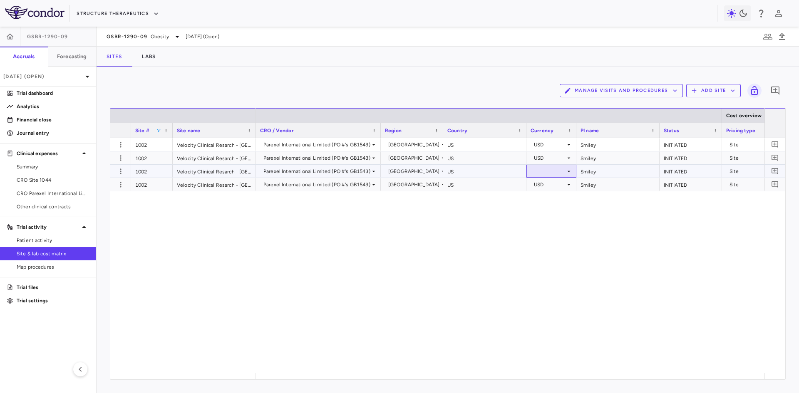
click at [553, 173] on div at bounding box center [551, 171] width 42 height 12
click at [559, 156] on div at bounding box center [551, 158] width 42 height 12
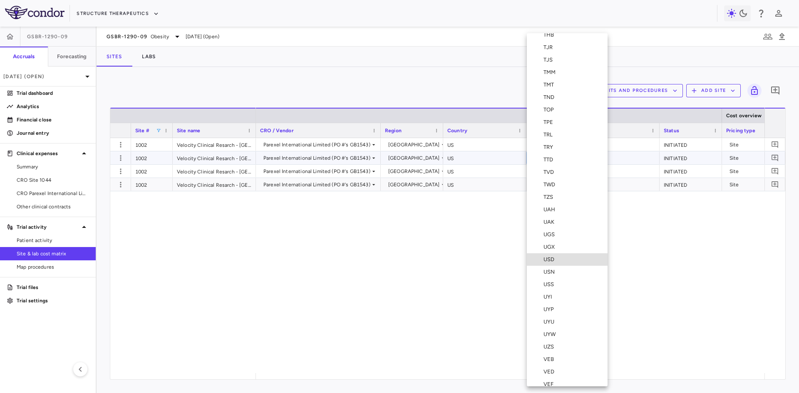
click at [551, 261] on div "USD" at bounding box center [550, 259] width 14 height 7
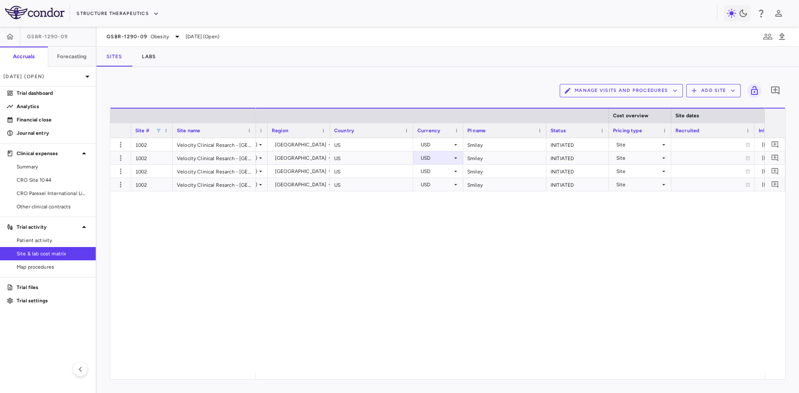
scroll to position [0, 205]
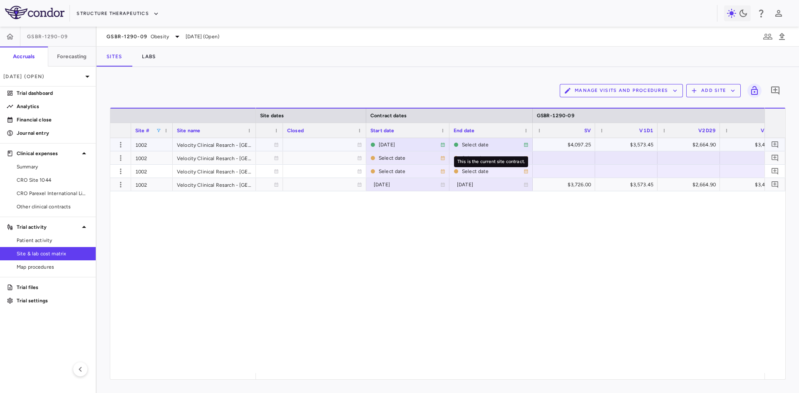
click at [474, 145] on div "Select date" at bounding box center [493, 144] width 62 height 13
click at [482, 144] on input "**********" at bounding box center [483, 146] width 67 height 14
type input "**********"
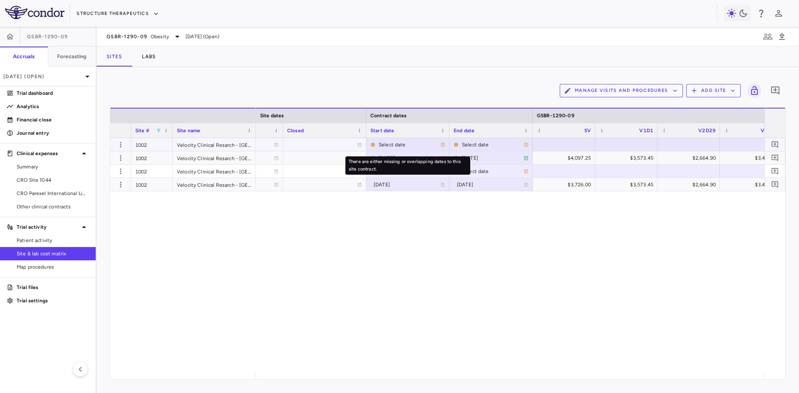
click at [392, 144] on div "Select date" at bounding box center [410, 144] width 62 height 13
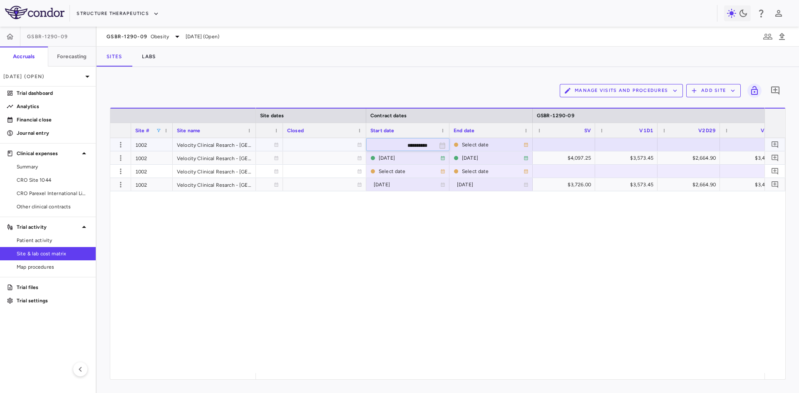
click at [401, 145] on input "**********" at bounding box center [399, 146] width 67 height 14
type input "**********"
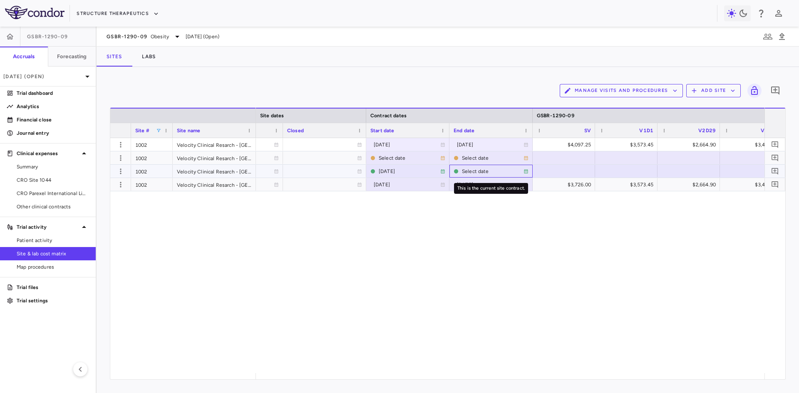
click at [486, 171] on div "Select date" at bounding box center [493, 171] width 62 height 13
click at [484, 172] on input "**********" at bounding box center [483, 172] width 67 height 14
type input "**********"
click at [396, 158] on div at bounding box center [407, 158] width 75 height 12
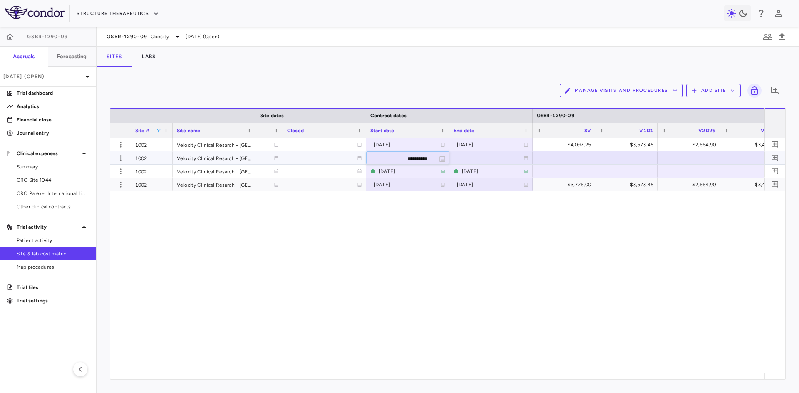
click at [396, 158] on input "**********" at bounding box center [399, 159] width 67 height 14
type input "**********"
drag, startPoint x: 155, startPoint y: 131, endPoint x: 160, endPoint y: 131, distance: 4.6
click at [155, 131] on div "Site #" at bounding box center [145, 130] width 21 height 10
click at [160, 131] on span at bounding box center [158, 130] width 5 height 5
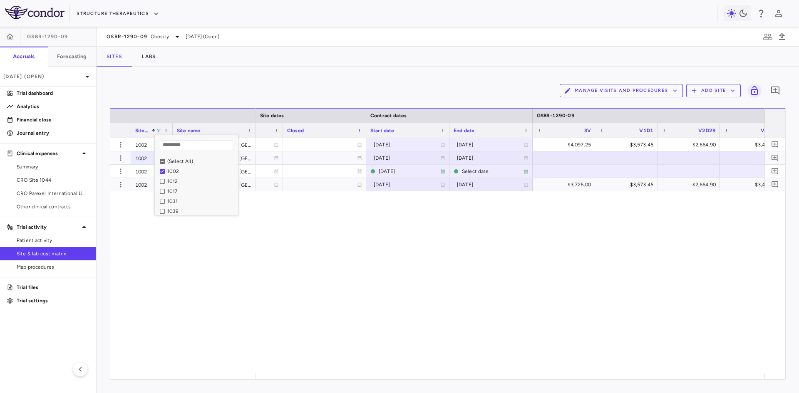
click at [161, 155] on div "Loading... No matches. (Select All) 1002 1012 1017 1031 1039" at bounding box center [196, 175] width 83 height 80
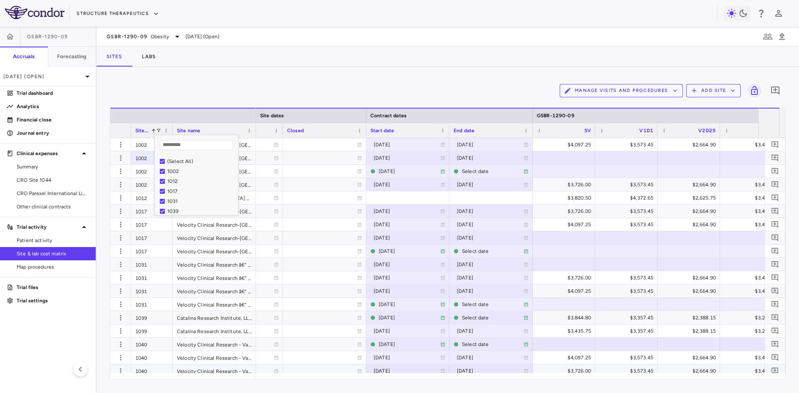
click at [367, 371] on div "[DATE]" at bounding box center [407, 370] width 83 height 13
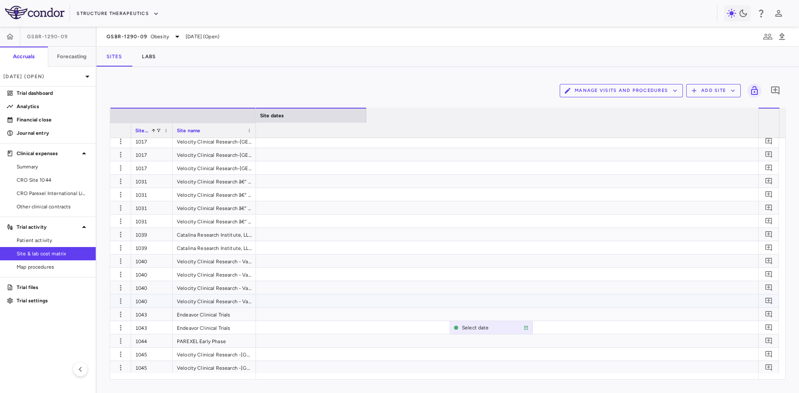
scroll to position [0, 0]
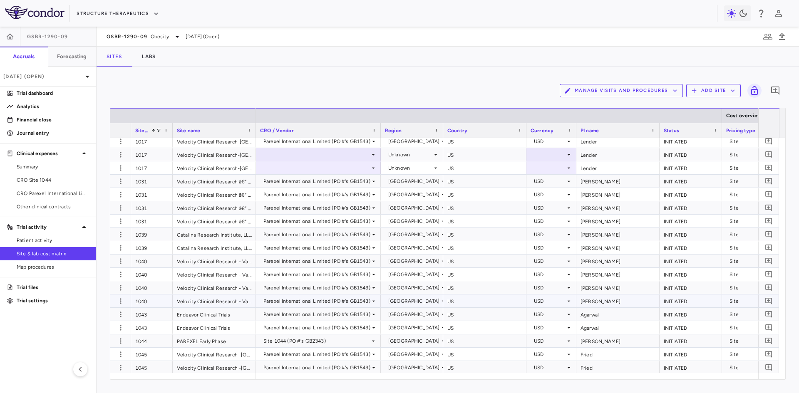
drag, startPoint x: 183, startPoint y: 302, endPoint x: 178, endPoint y: 302, distance: 5.8
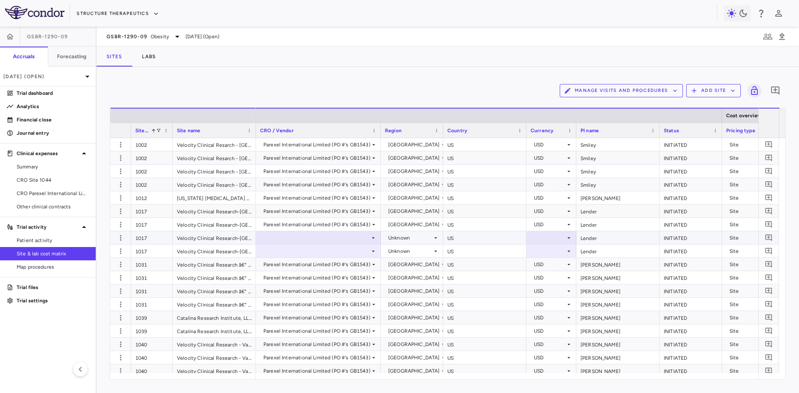
click at [336, 238] on div at bounding box center [318, 238] width 116 height 12
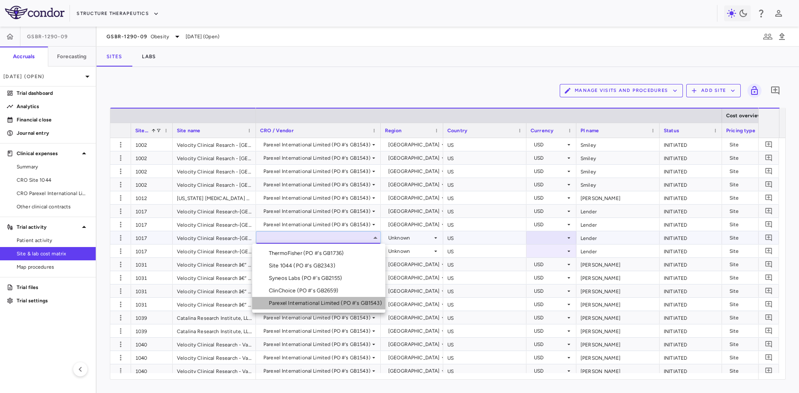
click at [322, 304] on div "Parexel International Limited (PO #'s GB1543)" at bounding box center [327, 302] width 116 height 7
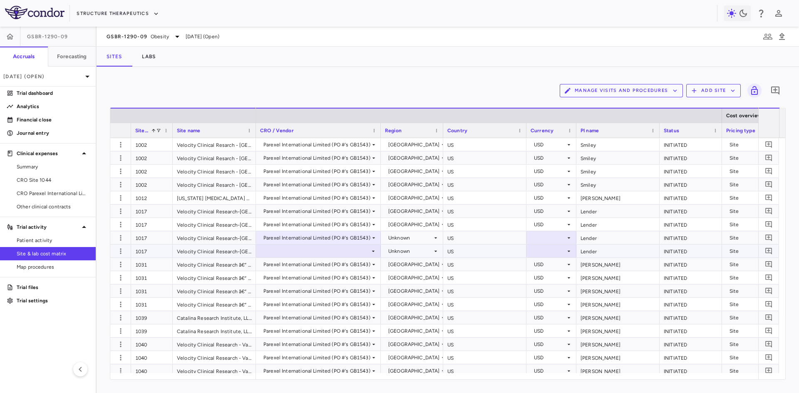
click at [327, 252] on div at bounding box center [318, 251] width 116 height 12
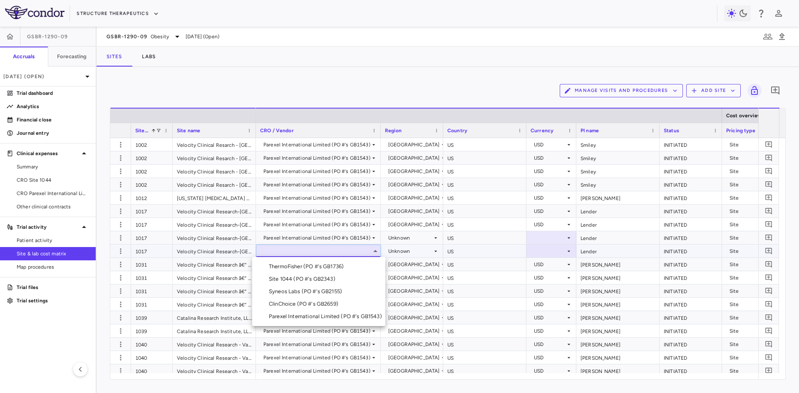
click at [317, 317] on div "Parexel International Limited (PO #'s GB1543)" at bounding box center [327, 316] width 116 height 7
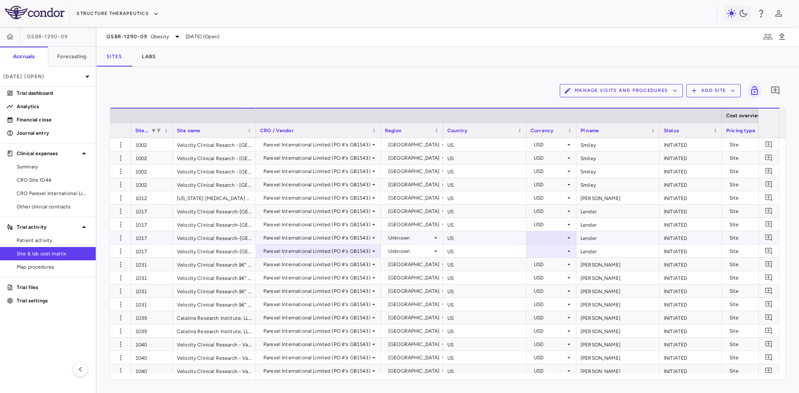
click at [419, 236] on div "Unknown" at bounding box center [410, 237] width 44 height 13
click at [415, 255] on div "[GEOGRAPHIC_DATA]" at bounding box center [428, 253] width 60 height 7
click at [424, 236] on div "Unknown" at bounding box center [410, 237] width 44 height 13
click at [421, 255] on div "[GEOGRAPHIC_DATA]" at bounding box center [428, 253] width 60 height 7
click at [551, 240] on div at bounding box center [551, 238] width 42 height 12
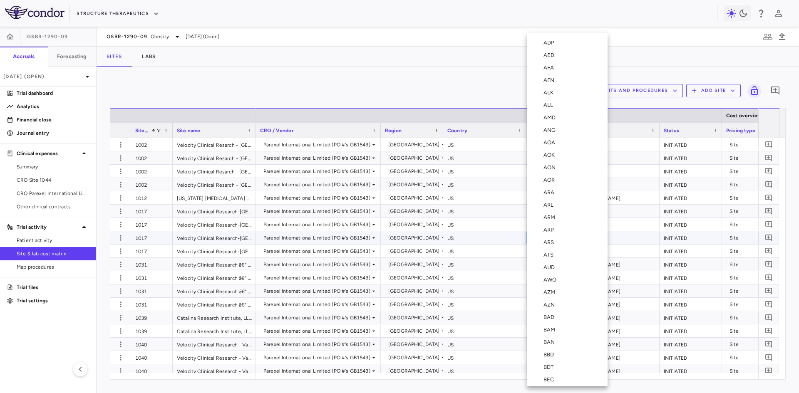
scroll to position [2965, 0]
click at [549, 258] on div "USD" at bounding box center [550, 259] width 14 height 7
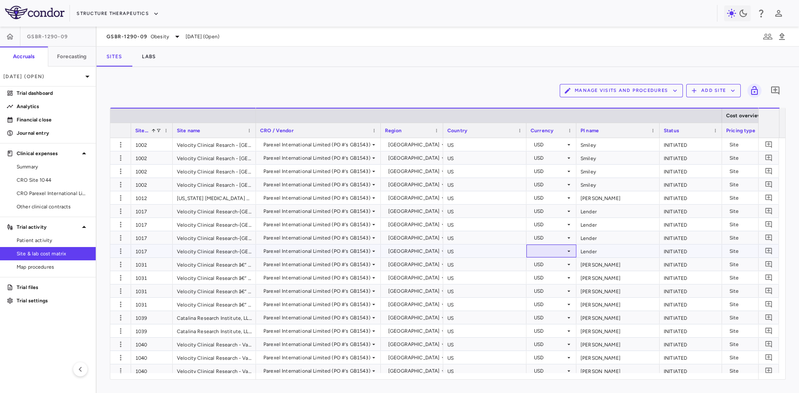
click at [548, 252] on div at bounding box center [551, 251] width 42 height 12
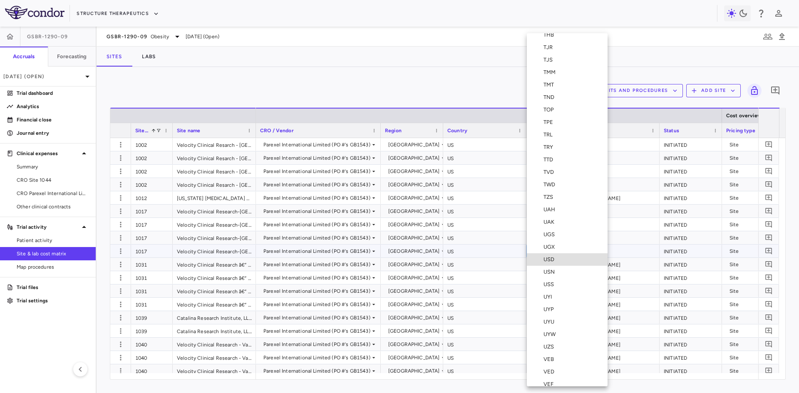
click at [550, 256] on div "USD" at bounding box center [550, 259] width 14 height 7
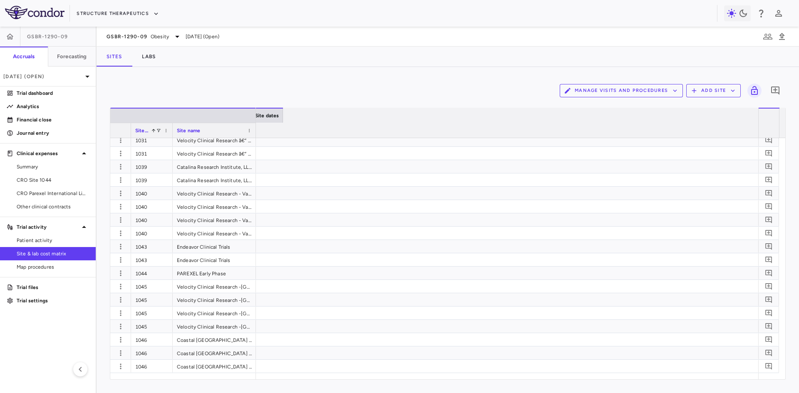
scroll to position [0, 0]
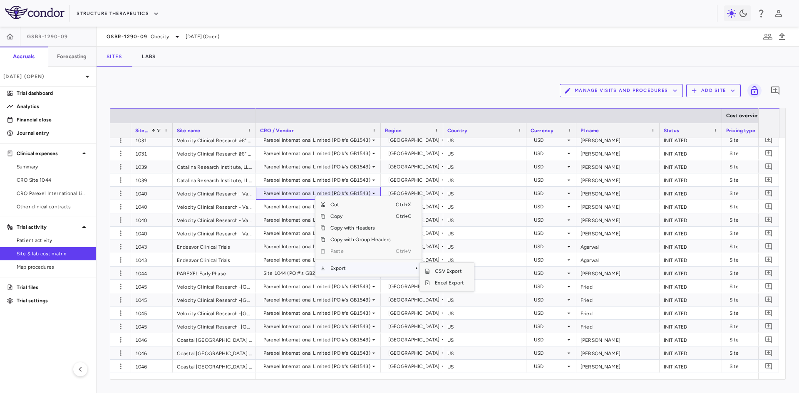
click at [379, 265] on span "Export" at bounding box center [360, 268] width 70 height 12
click at [447, 284] on span "Excel Export" at bounding box center [449, 283] width 39 height 12
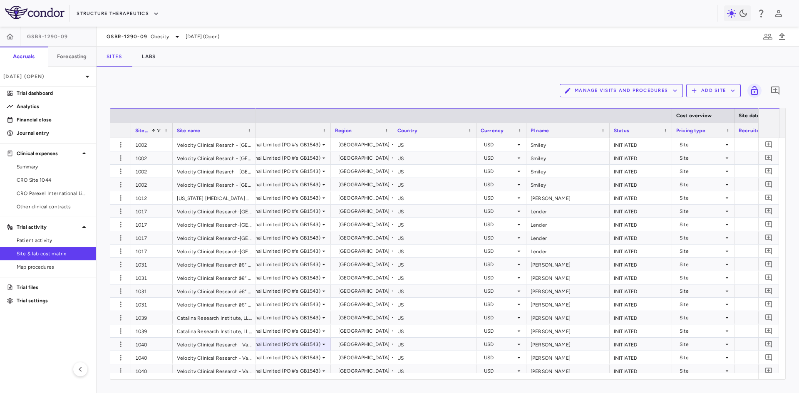
scroll to position [0, 25]
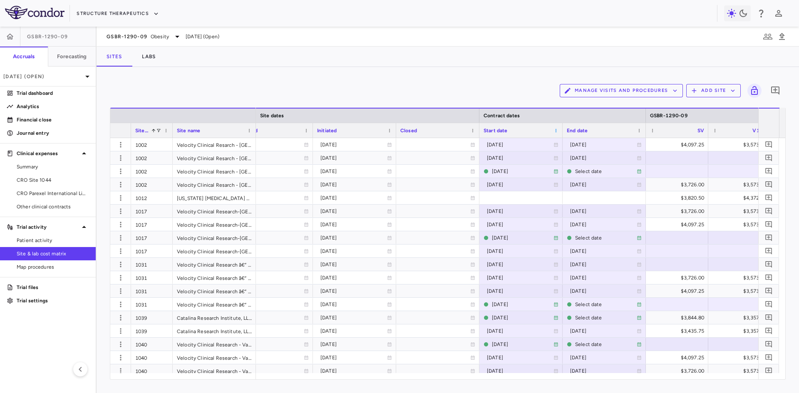
click at [557, 129] on span at bounding box center [555, 130] width 5 height 5
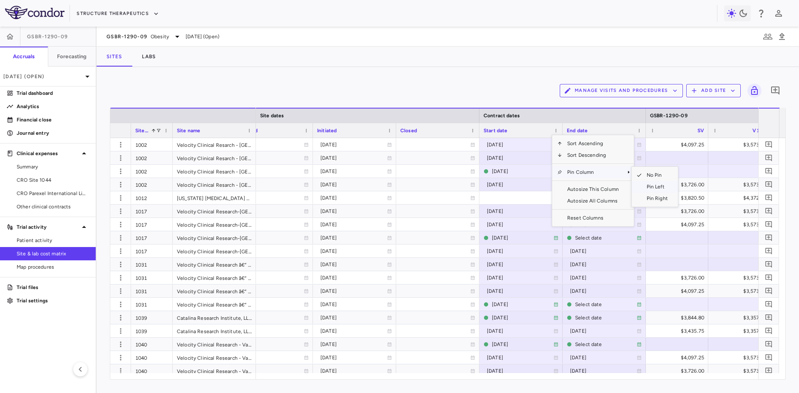
click at [658, 185] on span "Pin Left" at bounding box center [656, 187] width 31 height 12
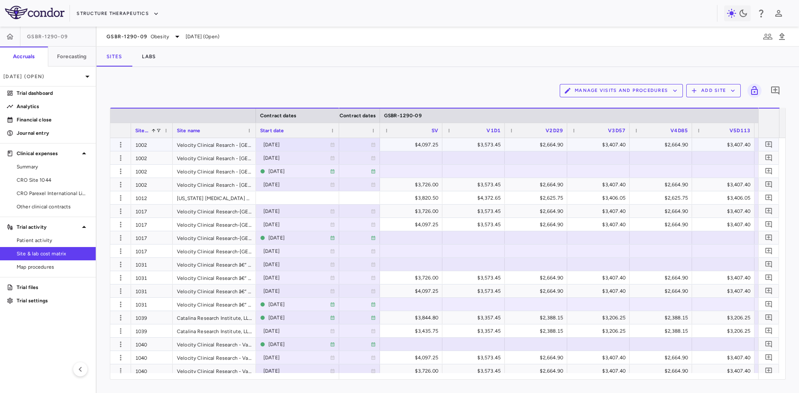
click at [411, 144] on div "$4,097.25" at bounding box center [412, 144] width 51 height 13
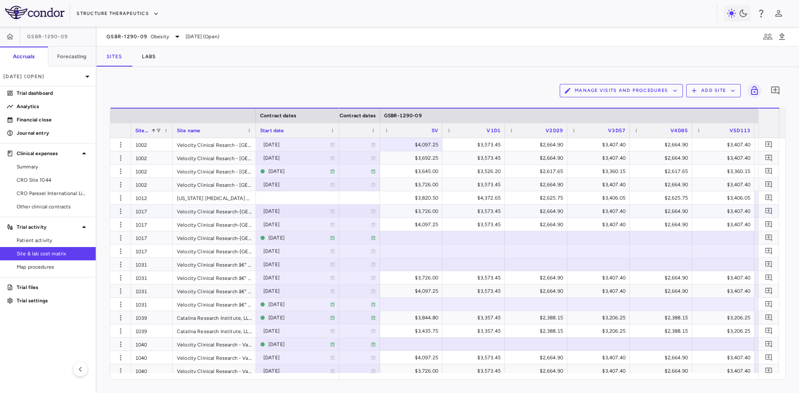
click at [404, 209] on div "$3,726.00" at bounding box center [412, 211] width 51 height 13
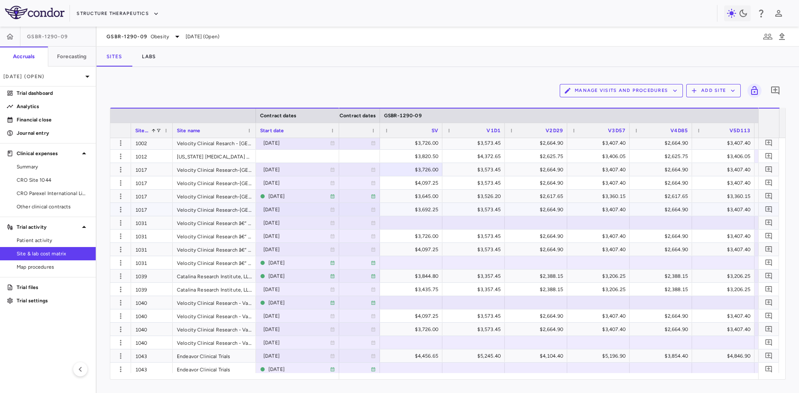
scroll to position [83, 0]
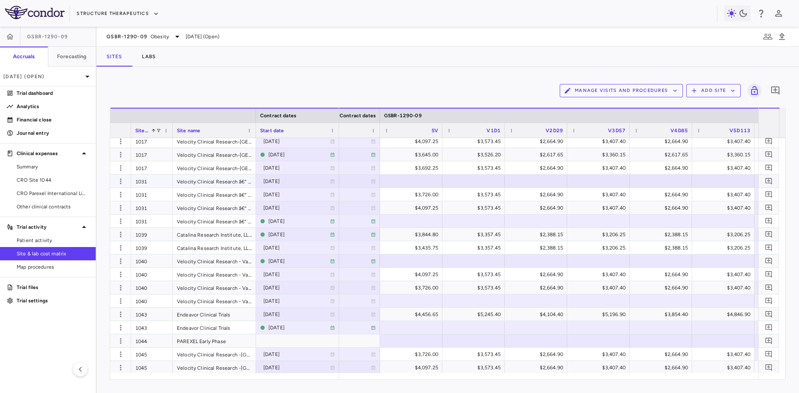
click at [405, 181] on div at bounding box center [411, 181] width 54 height 12
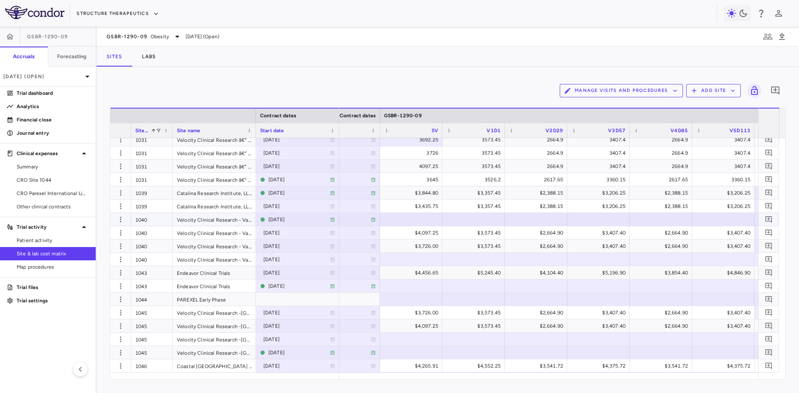
scroll to position [151, 0]
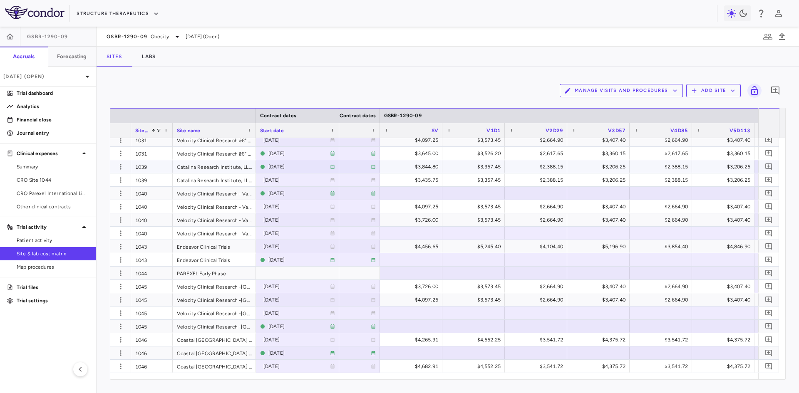
click at [408, 164] on div "$3,844.80" at bounding box center [412, 166] width 51 height 13
click at [418, 193] on div at bounding box center [411, 193] width 54 height 12
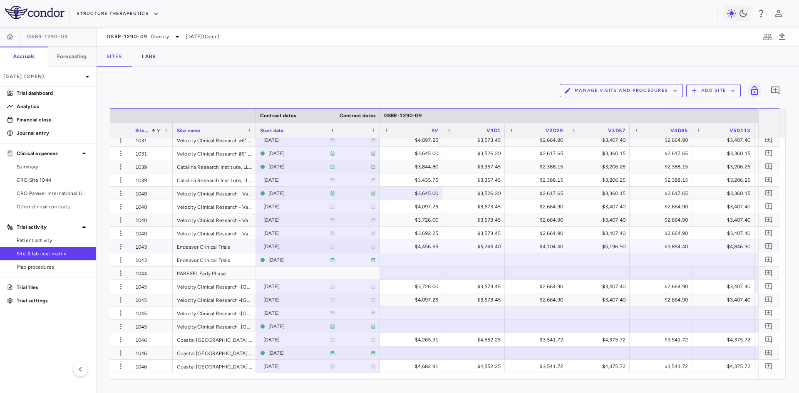
click at [413, 247] on div "$4,456.65" at bounding box center [412, 246] width 51 height 13
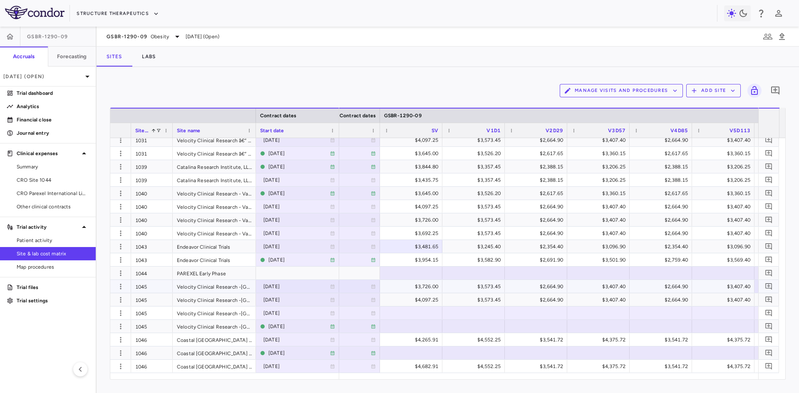
click at [416, 287] on div "$3,726.00" at bounding box center [412, 286] width 51 height 13
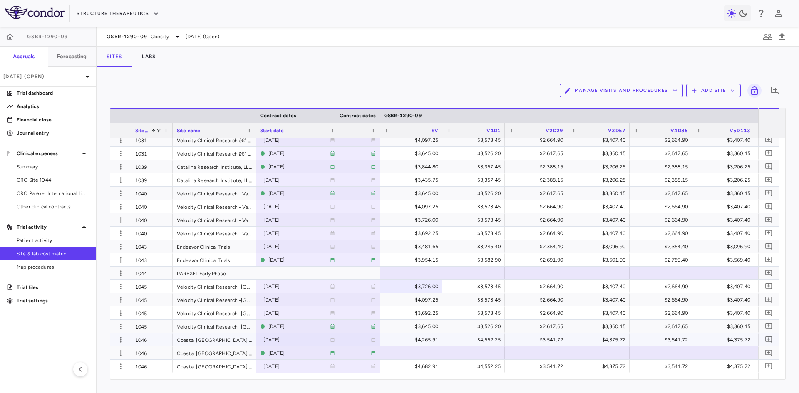
click at [416, 339] on div "$4,265.91" at bounding box center [412, 339] width 51 height 13
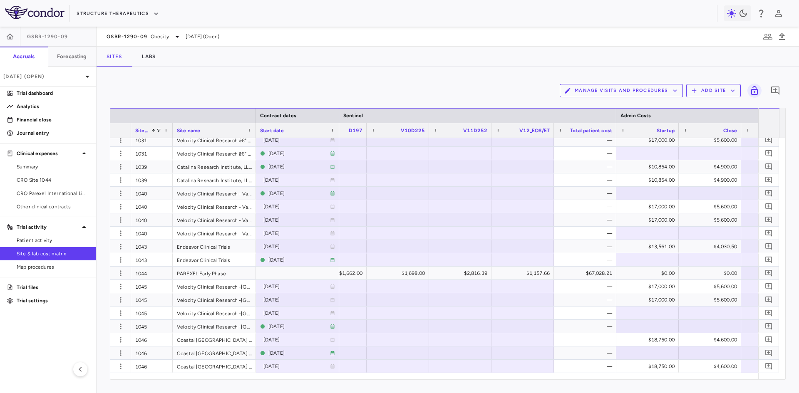
scroll to position [0, 3547]
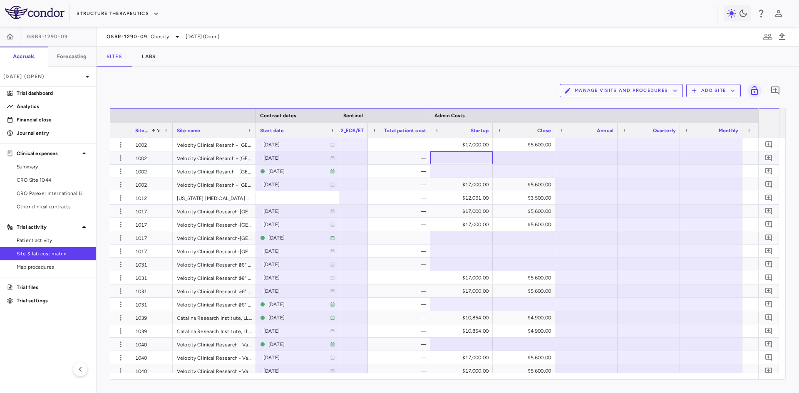
click at [474, 158] on div at bounding box center [461, 158] width 54 height 12
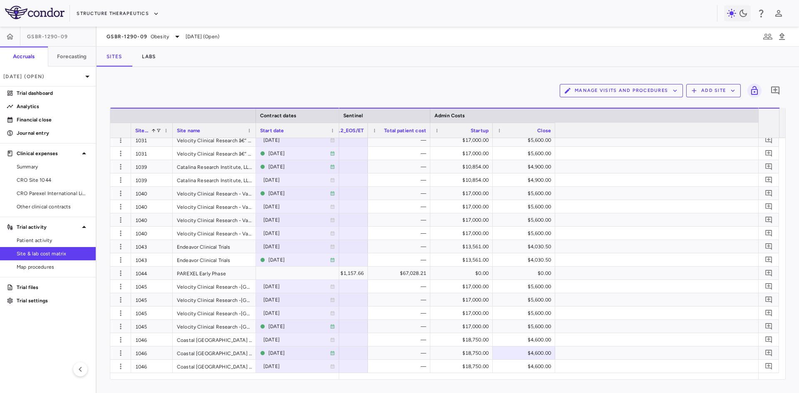
scroll to position [0, 1340]
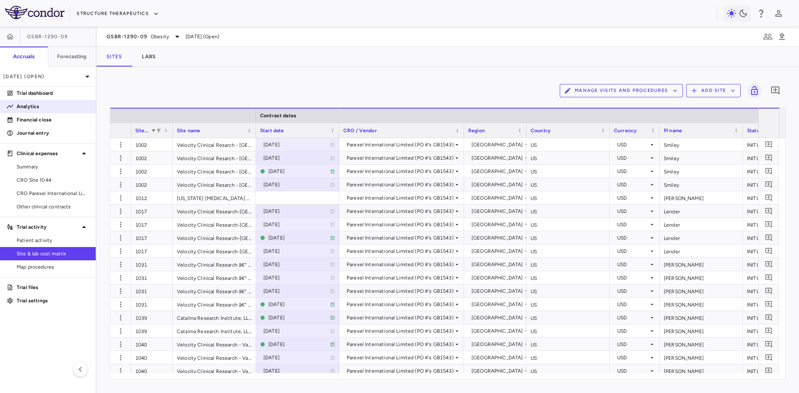
click at [30, 106] on p "Analytics" at bounding box center [53, 106] width 72 height 7
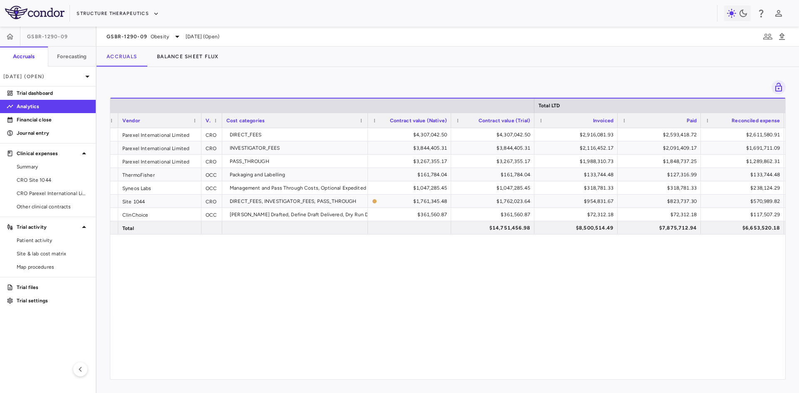
scroll to position [0, 148]
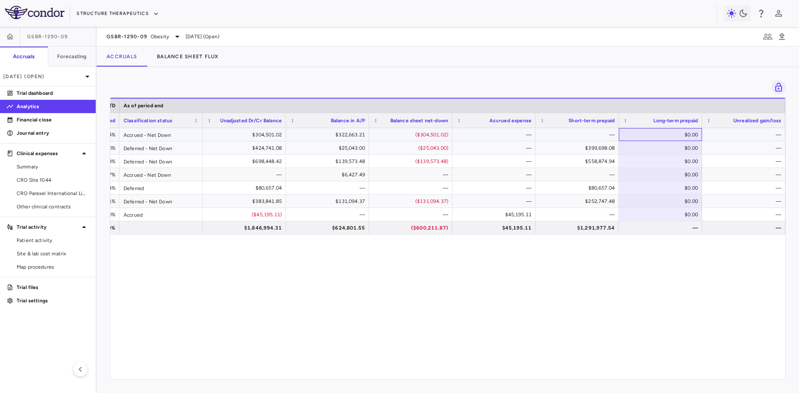
click at [673, 138] on div "$0.00" at bounding box center [662, 134] width 72 height 13
drag, startPoint x: 665, startPoint y: 136, endPoint x: 697, endPoint y: 133, distance: 32.1
click at [697, 133] on input "*" at bounding box center [666, 136] width 70 height 14
type input "******"
click at [685, 146] on div "$0.00" at bounding box center [662, 147] width 72 height 13
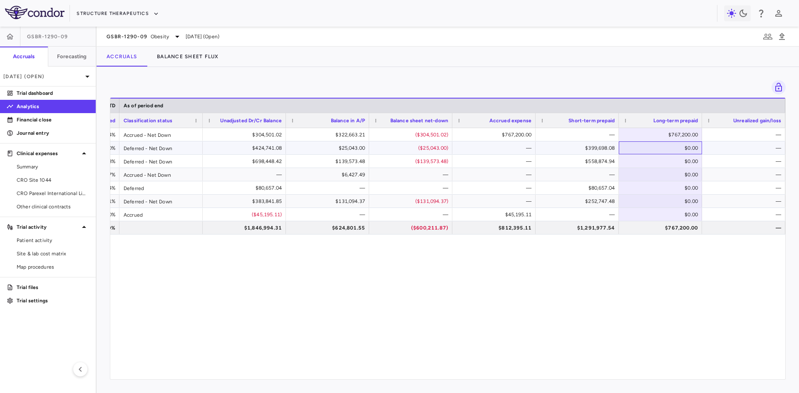
click at [676, 147] on div "$0.00" at bounding box center [662, 147] width 72 height 13
drag, startPoint x: 676, startPoint y: 147, endPoint x: 708, endPoint y: 148, distance: 32.0
type input "******"
click at [681, 161] on div "$0.00" at bounding box center [662, 161] width 72 height 13
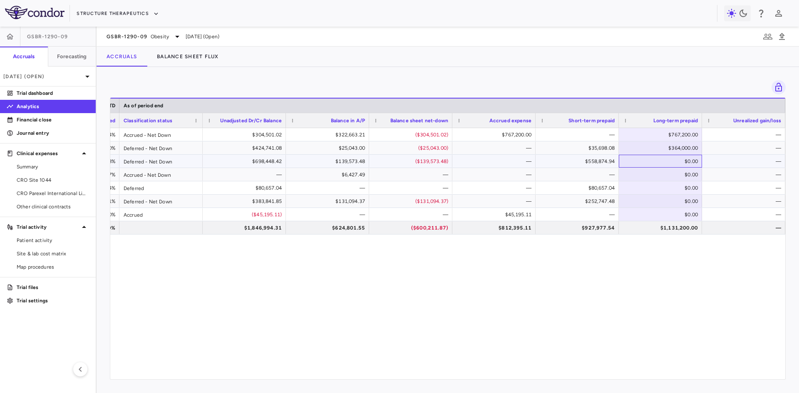
click at [677, 160] on div "$0.00" at bounding box center [662, 161] width 72 height 13
drag, startPoint x: 677, startPoint y: 160, endPoint x: 706, endPoint y: 162, distance: 29.2
type input "******"
click at [707, 163] on div "—" at bounding box center [743, 161] width 75 height 12
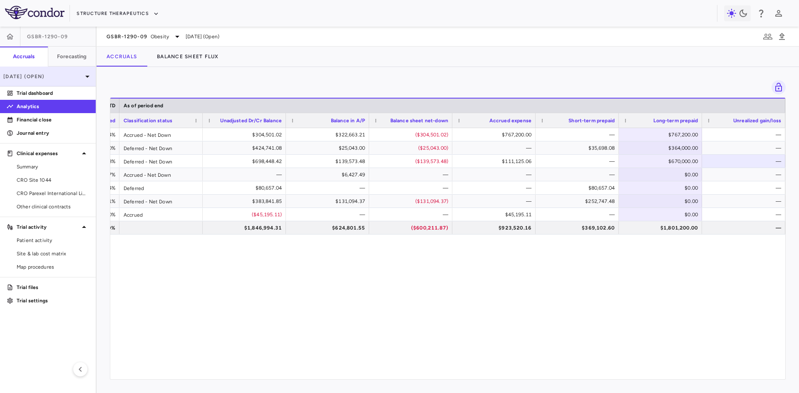
click at [57, 74] on p "May 2025 (Open)" at bounding box center [42, 76] width 79 height 7
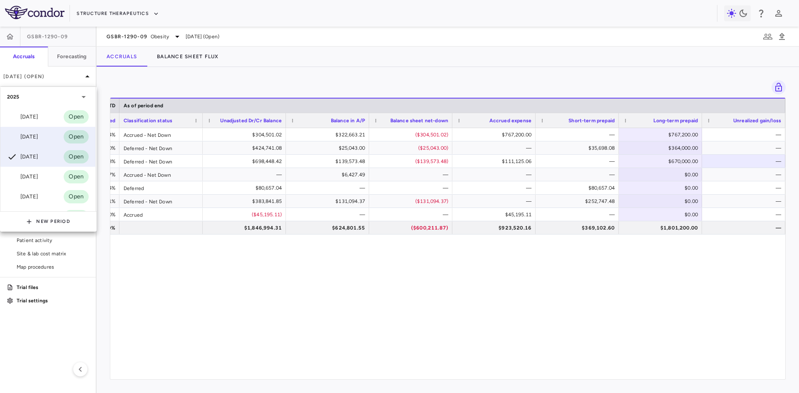
click at [38, 139] on div "Jun 2025" at bounding box center [22, 137] width 31 height 10
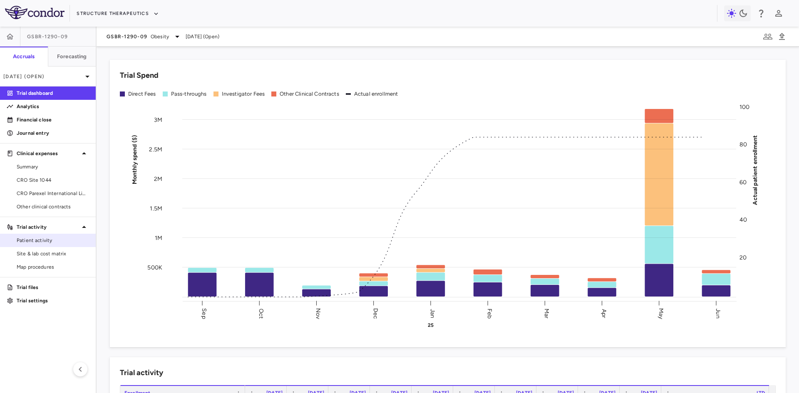
click at [39, 240] on span "Patient activity" at bounding box center [53, 240] width 72 height 7
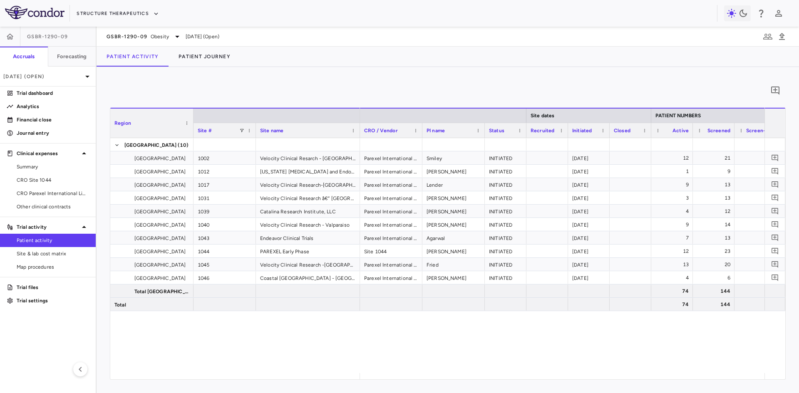
drag, startPoint x: 447, startPoint y: 374, endPoint x: 457, endPoint y: 376, distance: 10.6
click at [463, 376] on div "Region Site # Site name Site dates PATIENT NUMBERS 1" at bounding box center [447, 244] width 675 height 272
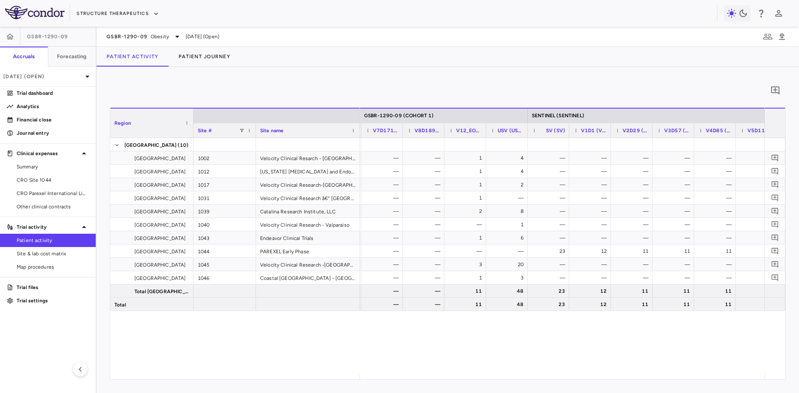
scroll to position [0, 658]
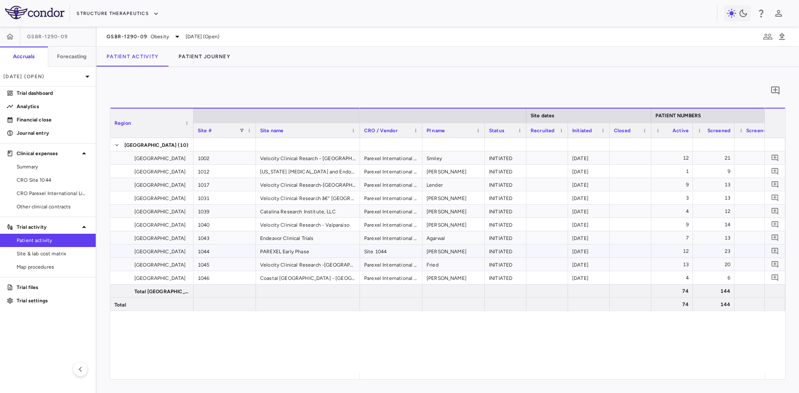
click at [232, 252] on div "1044" at bounding box center [224, 251] width 62 height 13
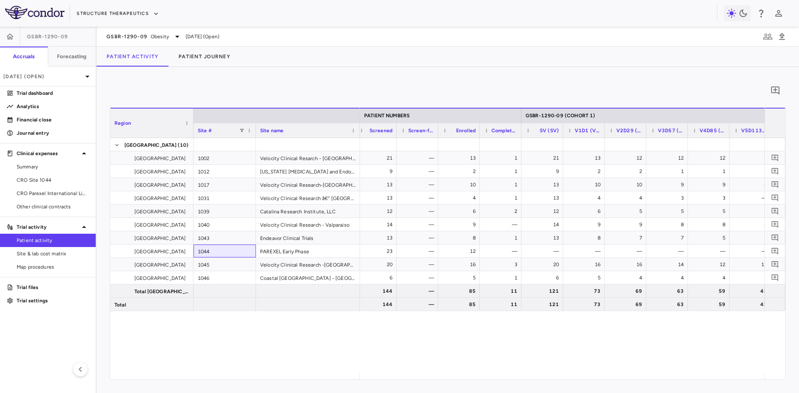
scroll to position [0, 336]
click at [7, 38] on icon "button" at bounding box center [10, 36] width 8 height 8
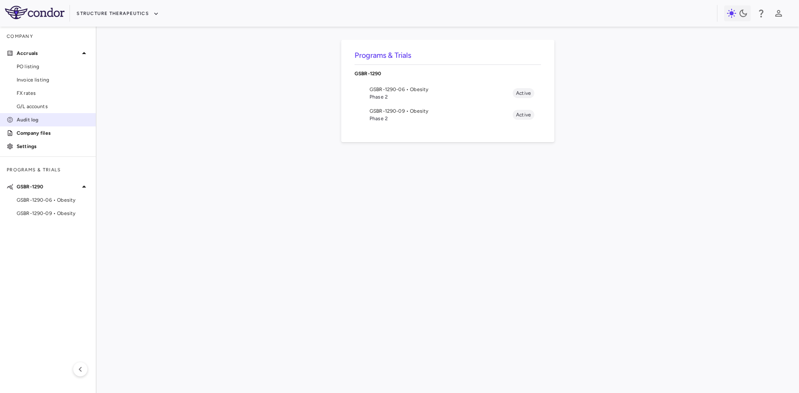
click at [37, 122] on p "Audit log" at bounding box center [53, 119] width 72 height 7
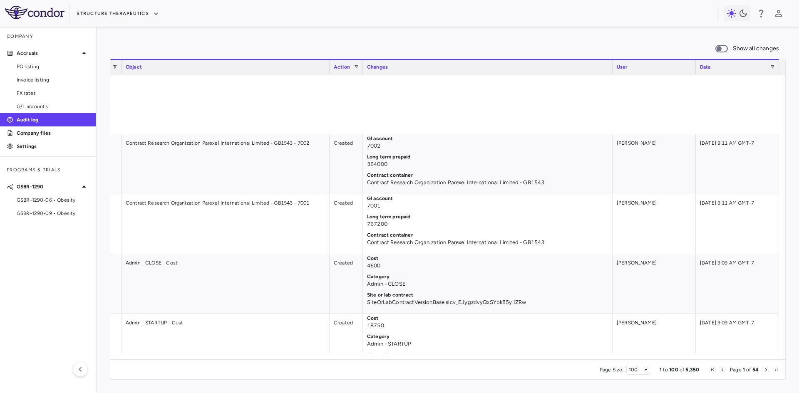
scroll to position [1684, 0]
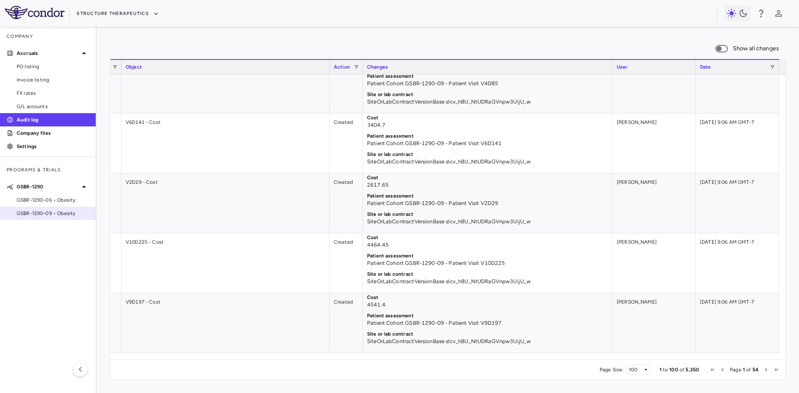
click at [59, 217] on div "GSBR-1290-09 • Obesity" at bounding box center [48, 213] width 96 height 12
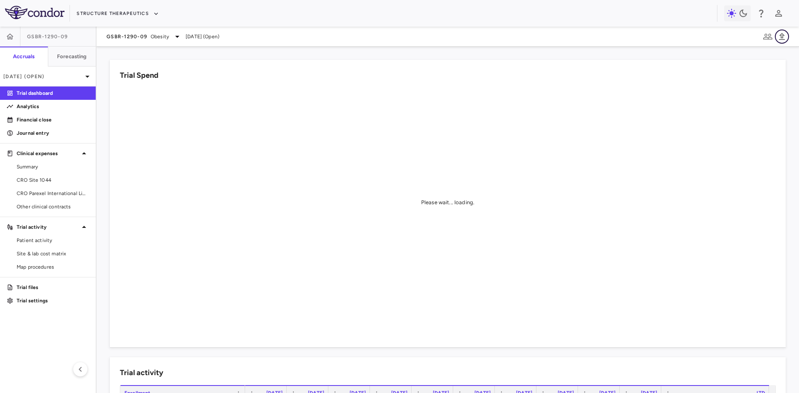
click at [783, 35] on icon "button" at bounding box center [782, 36] width 6 height 7
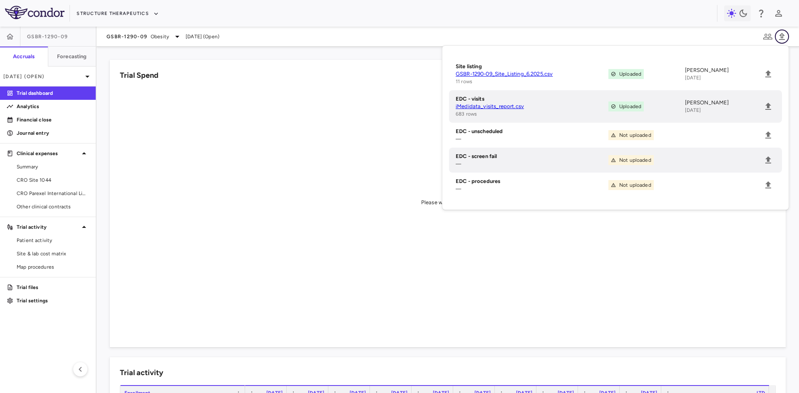
click at [783, 35] on icon "button" at bounding box center [782, 36] width 6 height 7
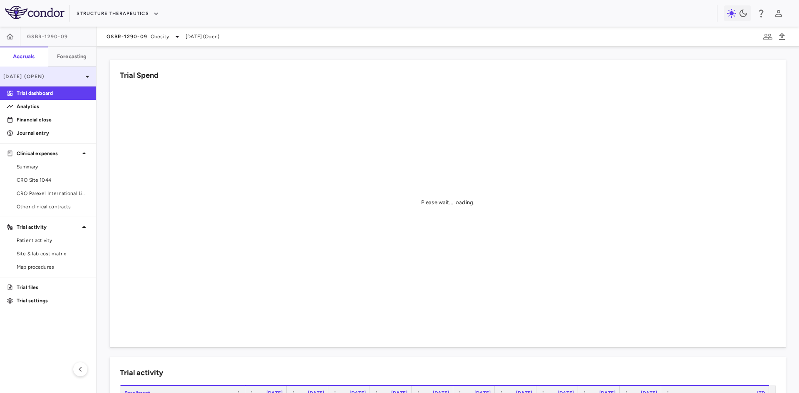
click at [49, 72] on div "Jun 2025 (Open)" at bounding box center [48, 77] width 96 height 20
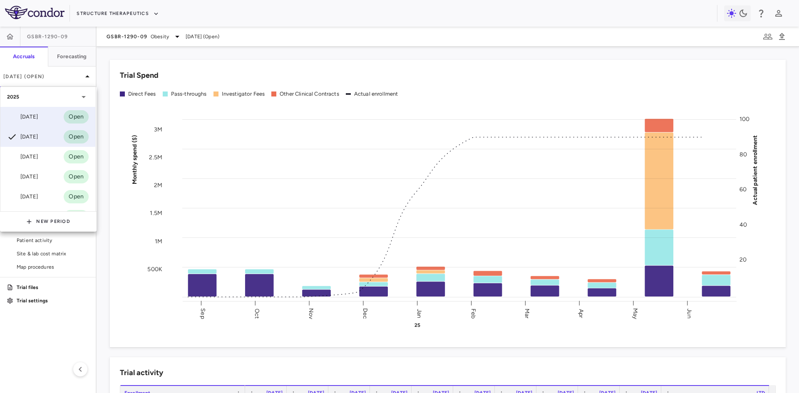
click at [30, 115] on div "Jul 2025" at bounding box center [22, 117] width 31 height 10
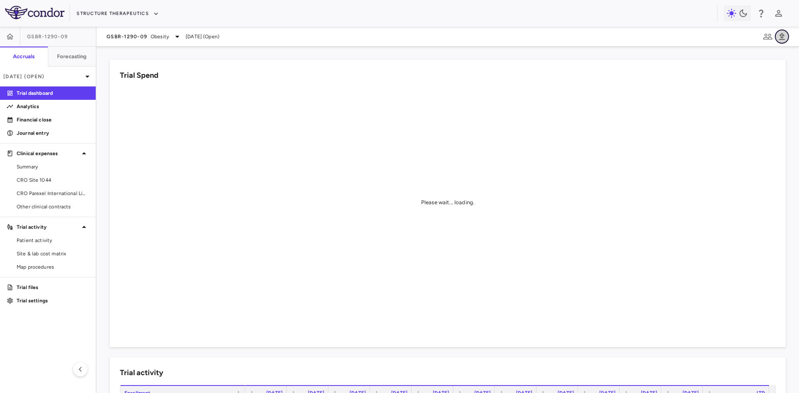
click at [782, 38] on icon "button" at bounding box center [782, 37] width 10 height 10
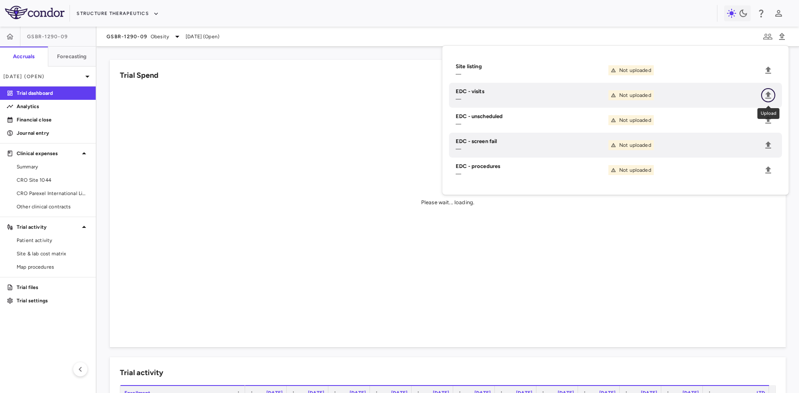
click at [770, 97] on icon "Upload" at bounding box center [768, 95] width 10 height 10
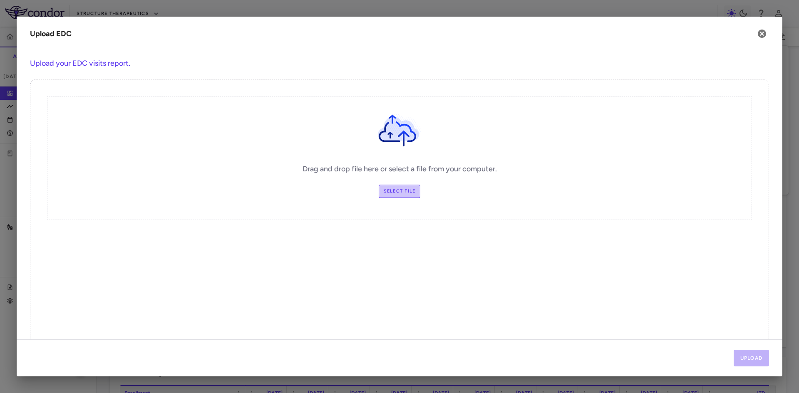
click at [390, 195] on label "Select file" at bounding box center [400, 191] width 42 height 13
click at [0, 0] on input "Select file" at bounding box center [0, 0] width 0 height 0
click at [755, 361] on button "Upload" at bounding box center [751, 358] width 36 height 17
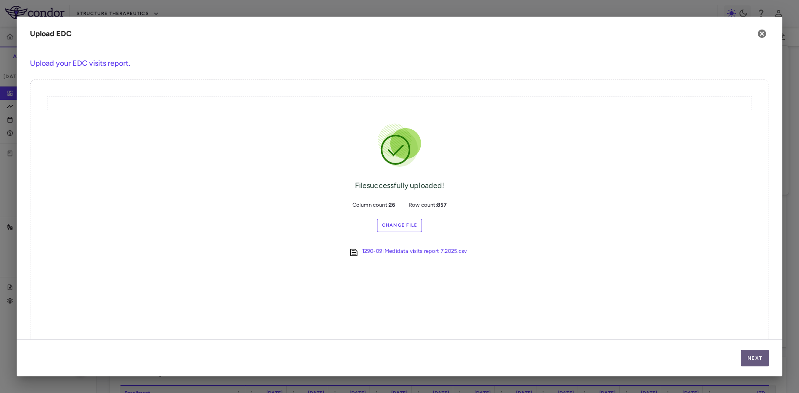
click at [755, 361] on button "Next" at bounding box center [754, 358] width 28 height 17
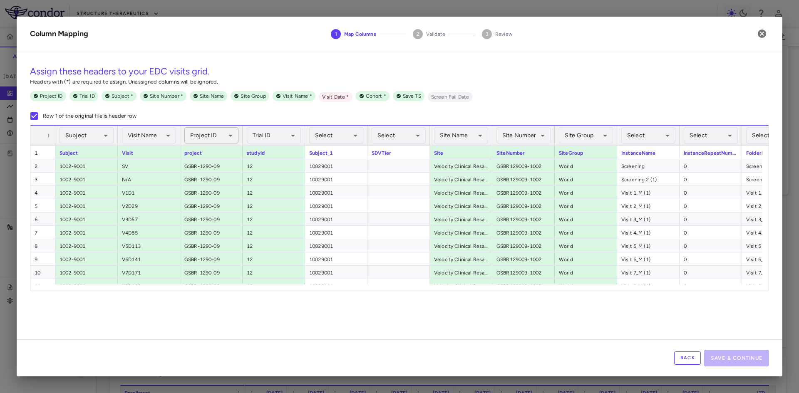
click at [215, 136] on body "Skip to sidebar Skip to main content Structure Therapeutics GSBR-1290-09 Accrua…" at bounding box center [399, 196] width 799 height 393
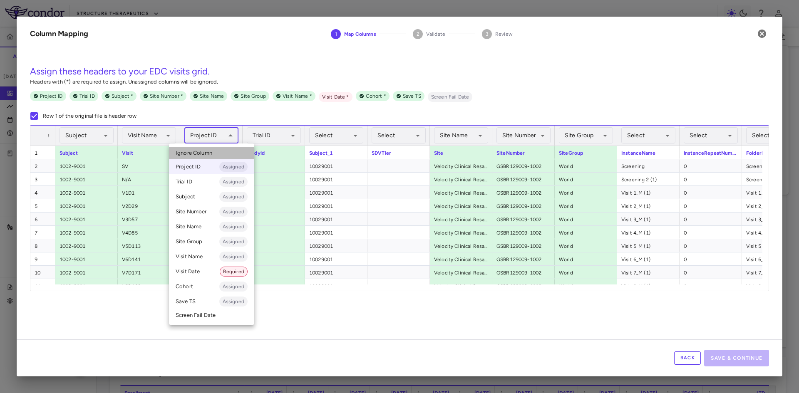
click at [199, 155] on span "Ignore Column" at bounding box center [194, 152] width 37 height 7
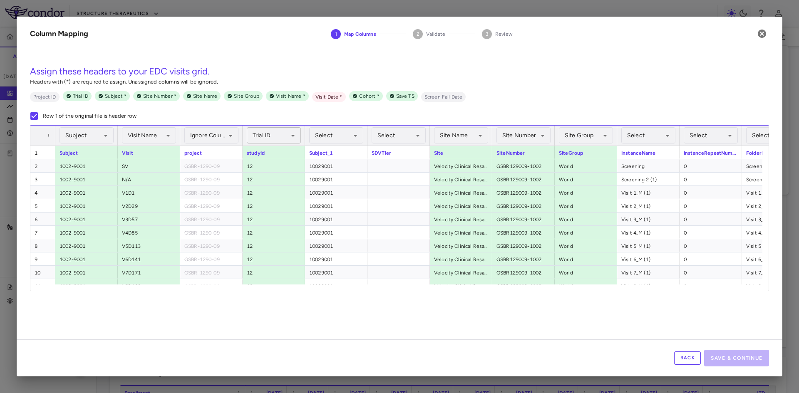
click at [282, 136] on body "Skip to sidebar Skip to main content Structure Therapeutics GSBR-1290-09 Accrua…" at bounding box center [399, 196] width 799 height 393
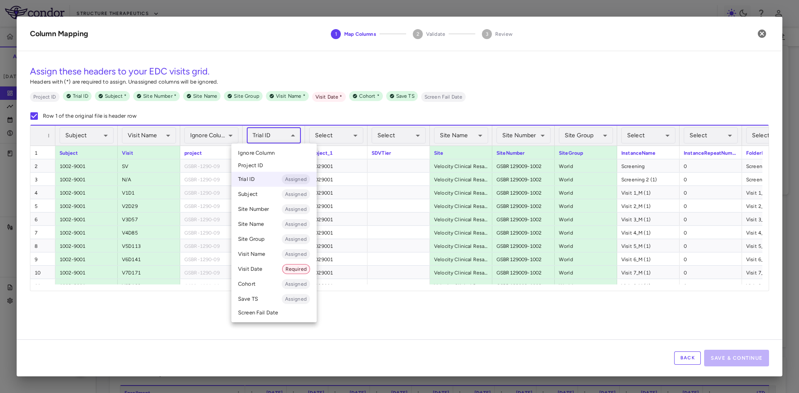
click at [275, 154] on li "Ignore Column" at bounding box center [273, 153] width 85 height 12
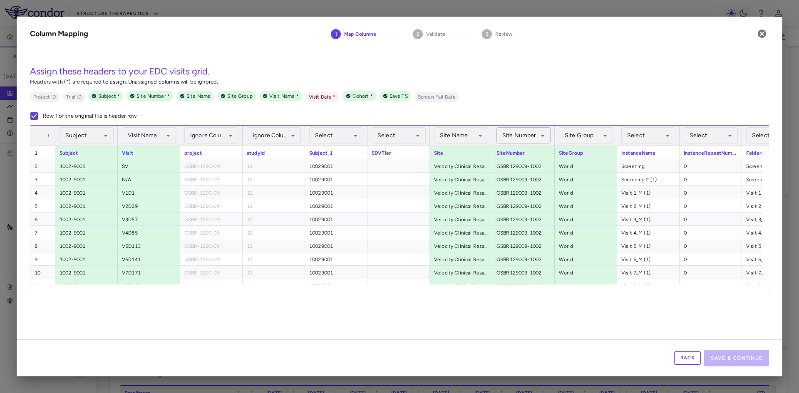
click at [523, 136] on body "Skip to sidebar Skip to main content Structure Therapeutics GSBR-1290-09 Accrua…" at bounding box center [399, 196] width 799 height 393
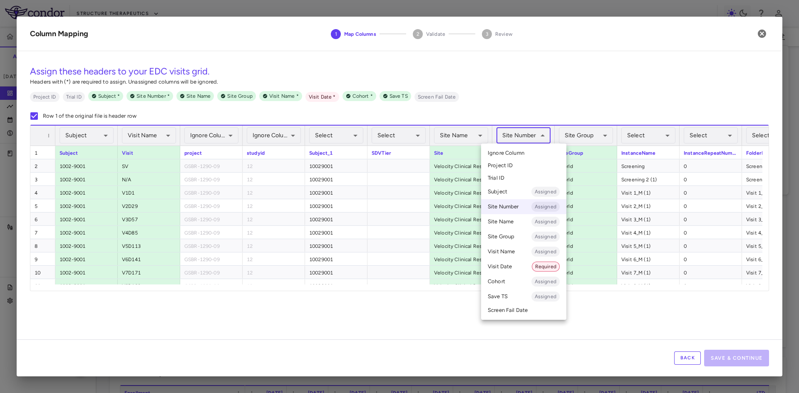
click at [518, 151] on span "Ignore Column" at bounding box center [506, 152] width 37 height 7
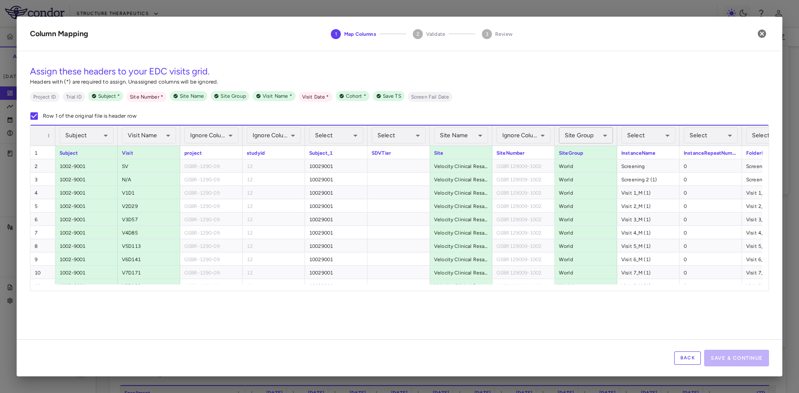
click at [599, 136] on body "Skip to sidebar Skip to main content Structure Therapeutics GSBR-1290-09 Accrua…" at bounding box center [399, 196] width 799 height 393
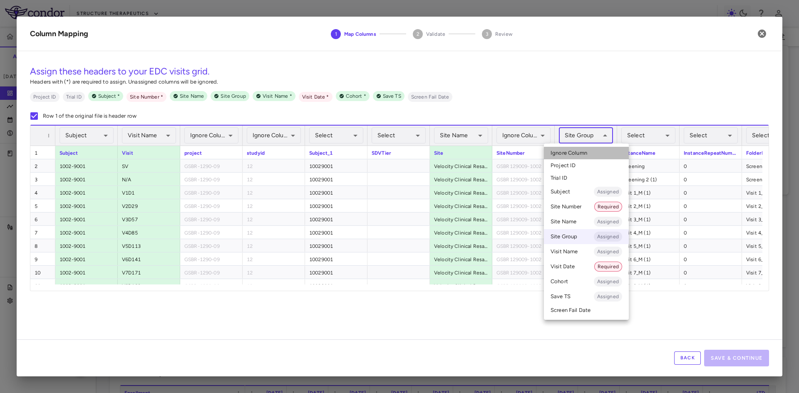
click at [593, 154] on li "Ignore Column" at bounding box center [586, 153] width 85 height 12
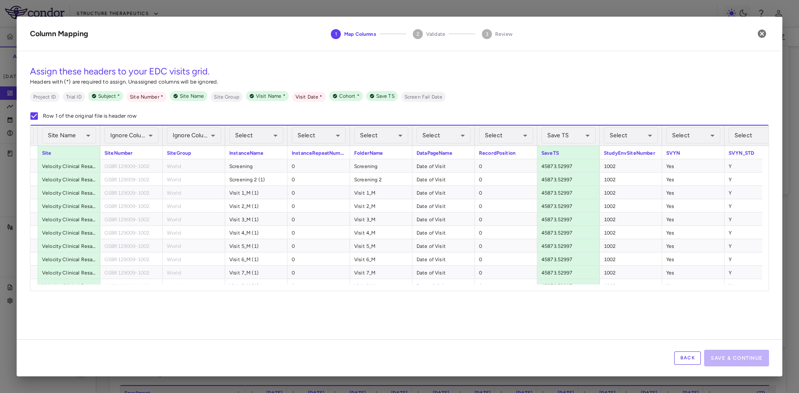
scroll to position [0, 393]
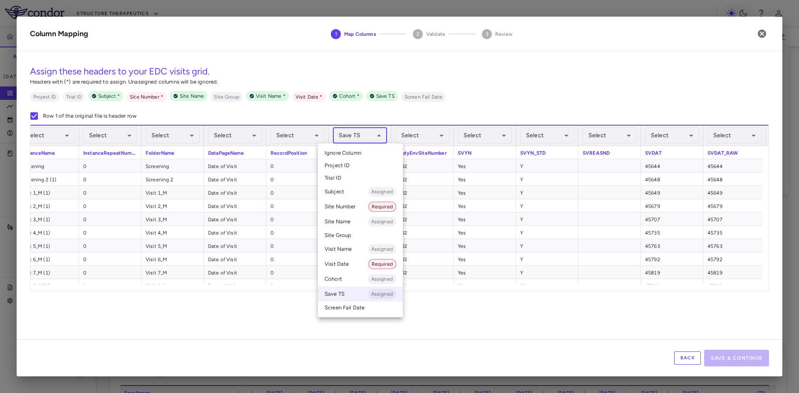
click at [372, 134] on body "Skip to sidebar Skip to main content Structure Therapeutics GSBR-1290-09 Accrua…" at bounding box center [399, 196] width 799 height 393
click at [360, 151] on span "Ignore Column" at bounding box center [342, 152] width 37 height 7
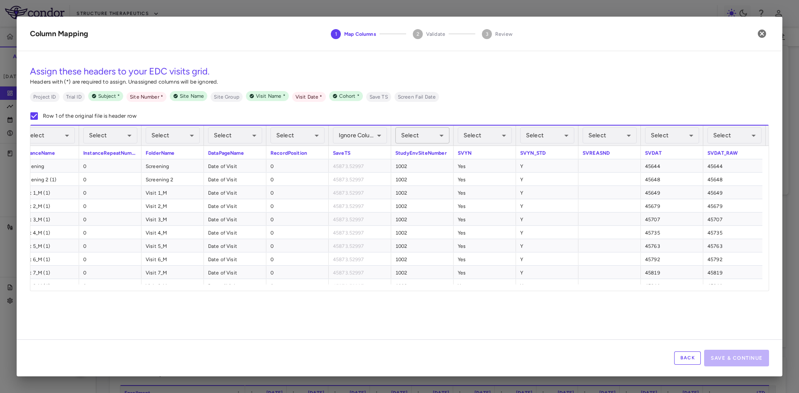
click at [431, 138] on body "Skip to sidebar Skip to main content Structure Therapeutics GSBR-1290-09 Accrua…" at bounding box center [399, 196] width 799 height 393
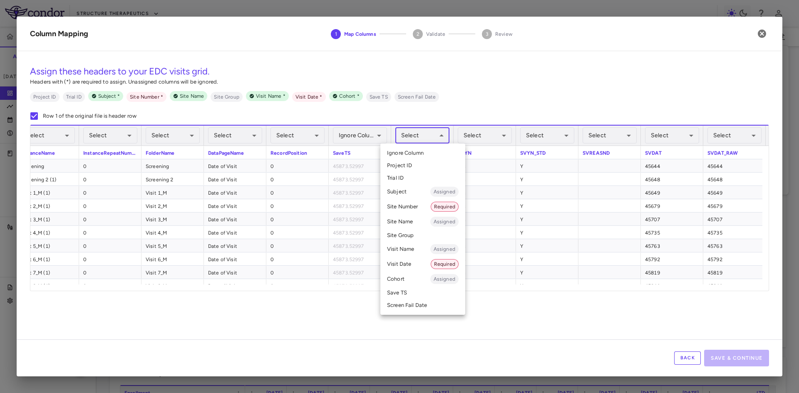
click at [413, 206] on li "Site Number Required" at bounding box center [422, 206] width 85 height 15
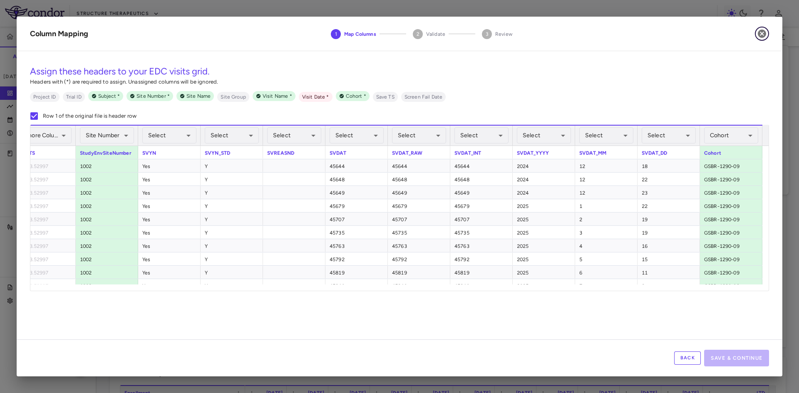
click at [765, 32] on icon "button" at bounding box center [761, 34] width 8 height 8
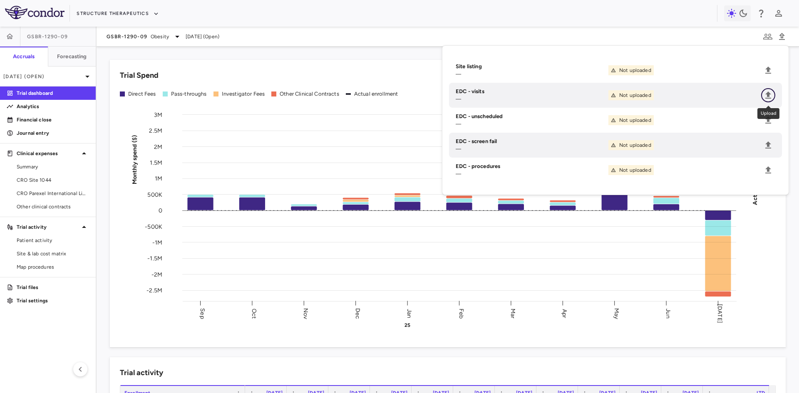
click at [768, 94] on icon "Upload" at bounding box center [768, 95] width 6 height 7
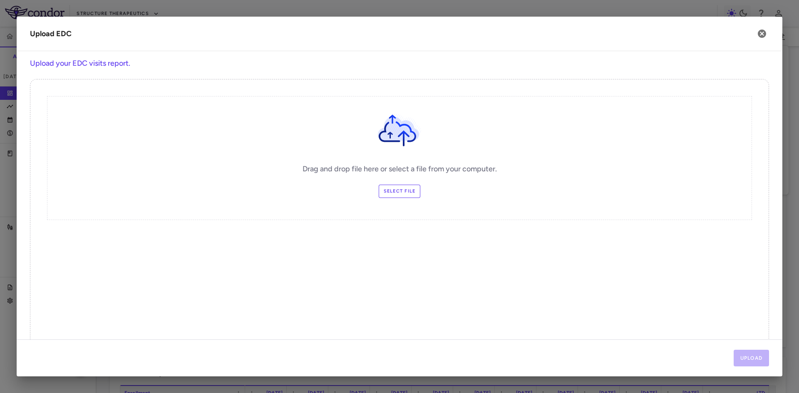
click at [396, 192] on label "Select file" at bounding box center [400, 191] width 42 height 13
click at [0, 0] on input "Select file" at bounding box center [0, 0] width 0 height 0
click at [750, 359] on button "Upload" at bounding box center [751, 358] width 36 height 17
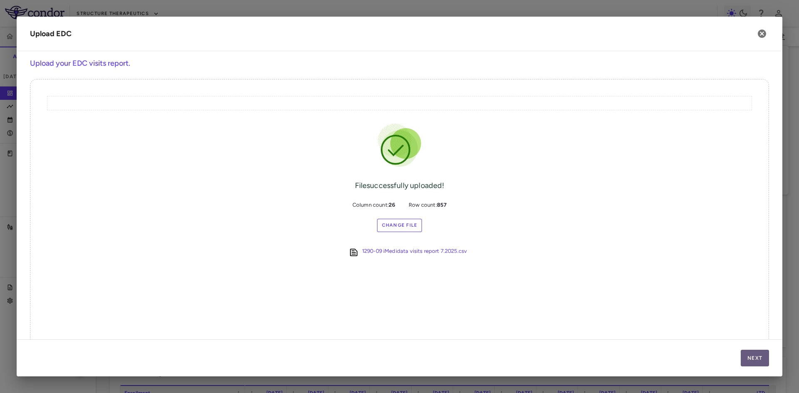
click at [755, 361] on button "Next" at bounding box center [754, 358] width 28 height 17
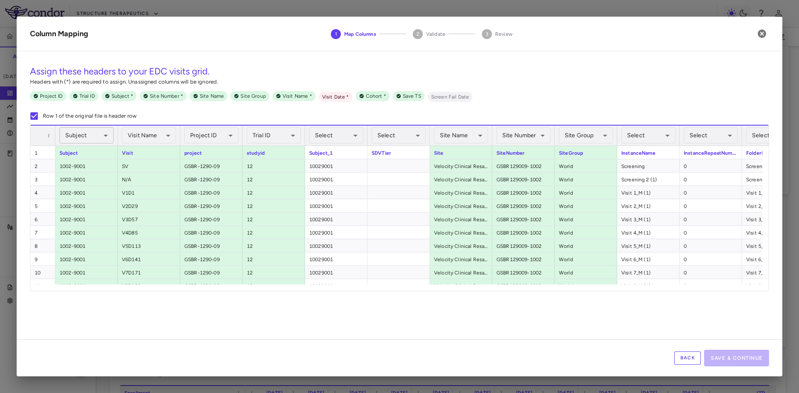
click at [91, 136] on body "Skip to sidebar Skip to main content Structure Therapeutics GSBR-1290-09 Accrua…" at bounding box center [399, 196] width 799 height 393
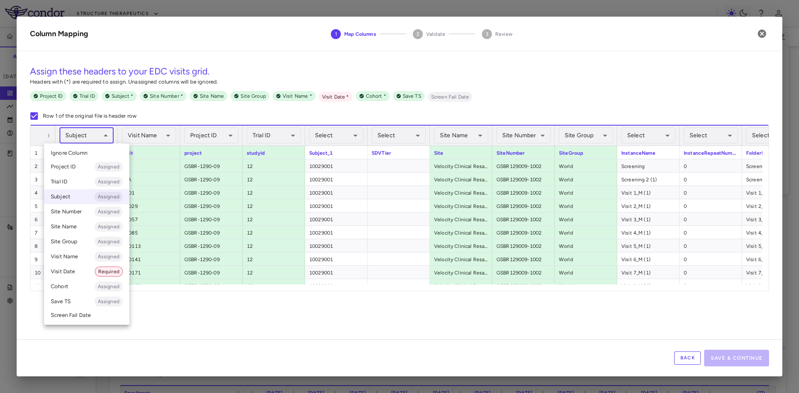
click at [255, 116] on div at bounding box center [399, 196] width 799 height 393
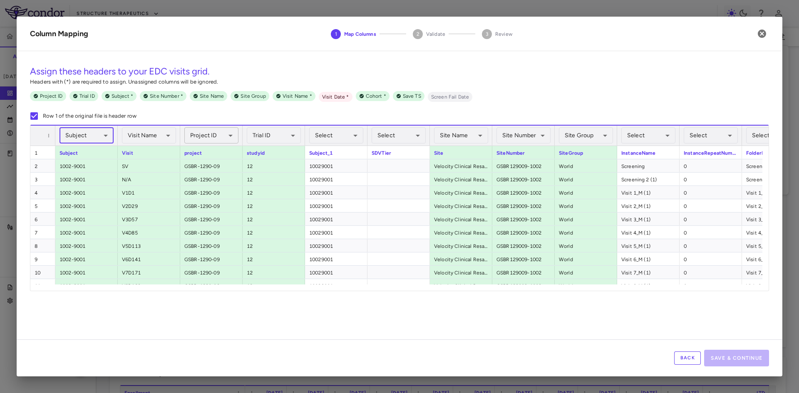
click at [226, 133] on body "Skip to sidebar Skip to main content Structure Therapeutics GSBR-1290-09 Accrua…" at bounding box center [399, 196] width 799 height 393
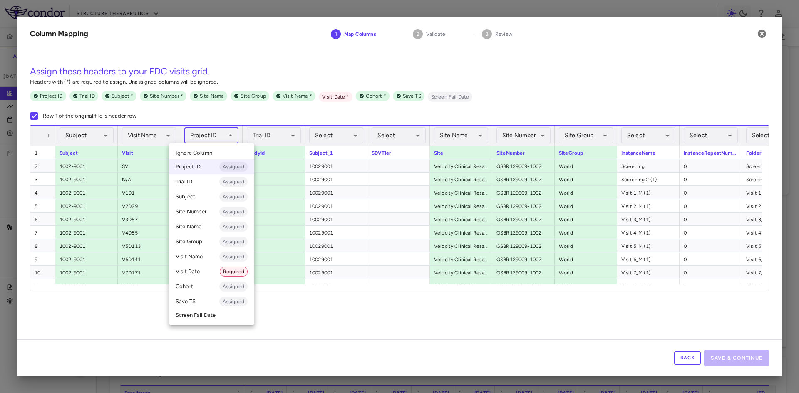
click at [217, 151] on li "Ignore Column" at bounding box center [211, 153] width 85 height 12
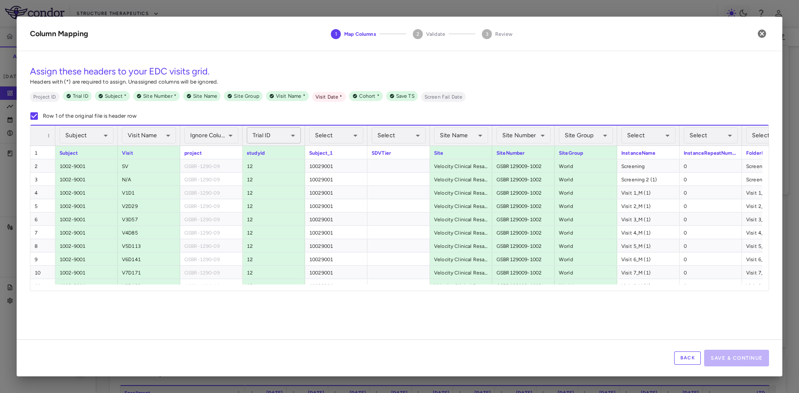
click at [281, 137] on body "Skip to sidebar Skip to main content Structure Therapeutics GSBR-1290-09 Accrua…" at bounding box center [399, 196] width 799 height 393
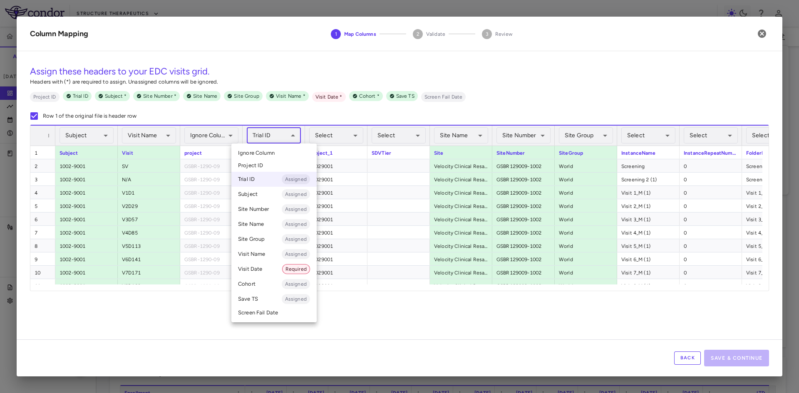
click at [278, 153] on li "Ignore Column" at bounding box center [273, 153] width 85 height 12
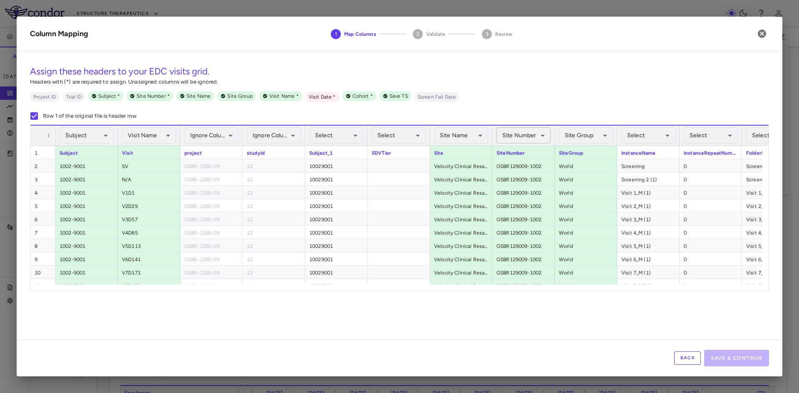
click at [537, 137] on body "Skip to sidebar Skip to main content Structure Therapeutics GSBR-1290-09 Accrua…" at bounding box center [399, 196] width 799 height 393
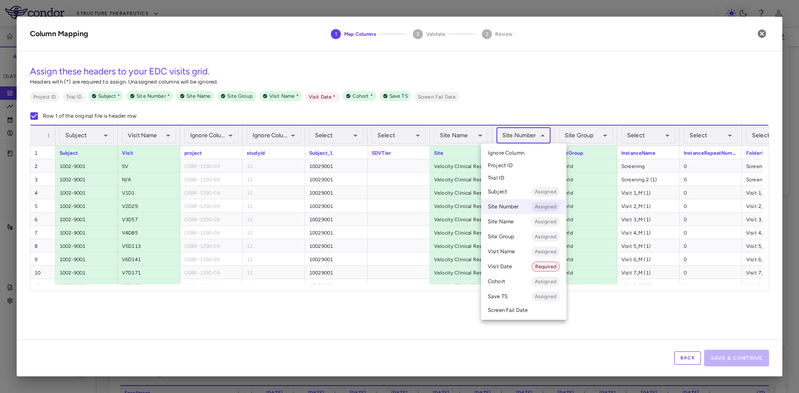
click at [537, 152] on li "Ignore Column" at bounding box center [523, 153] width 85 height 12
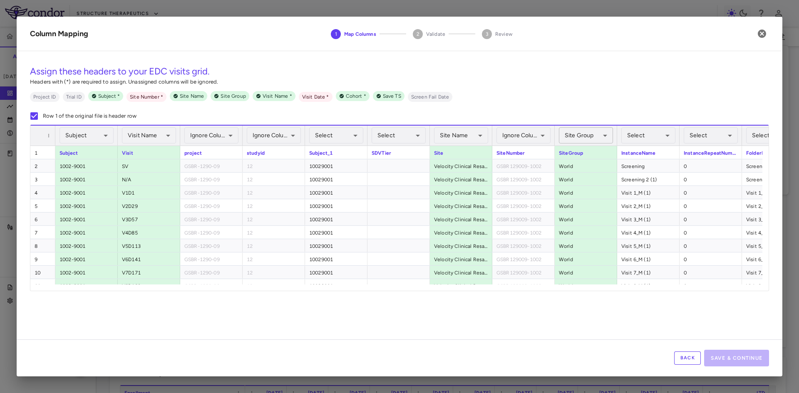
click at [601, 135] on body "Skip to sidebar Skip to main content Structure Therapeutics GSBR-1290-09 Accrua…" at bounding box center [399, 196] width 799 height 393
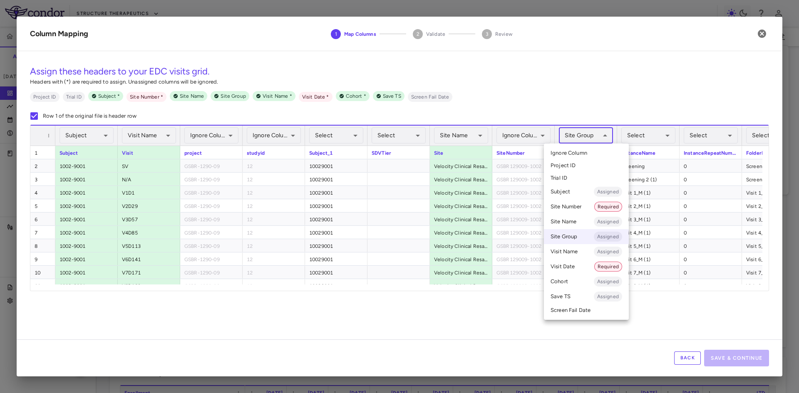
click at [593, 155] on li "Ignore Column" at bounding box center [586, 153] width 85 height 12
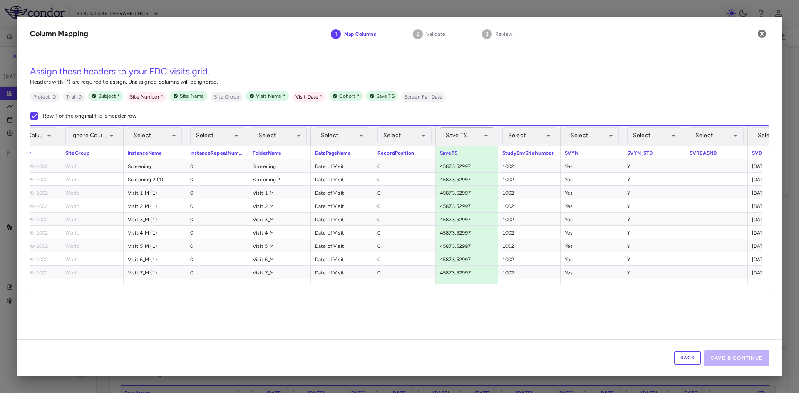
click at [478, 134] on body "Skip to sidebar Skip to main content Structure Therapeutics GSBR-1290-09 Accrua…" at bounding box center [399, 196] width 799 height 393
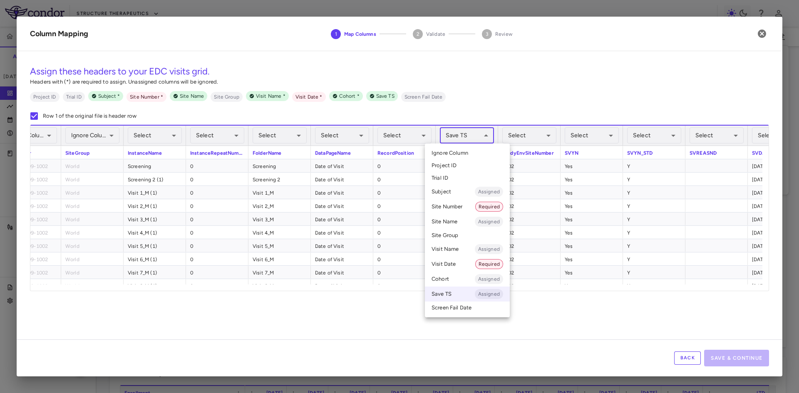
click at [465, 153] on span "Ignore Column" at bounding box center [449, 152] width 37 height 7
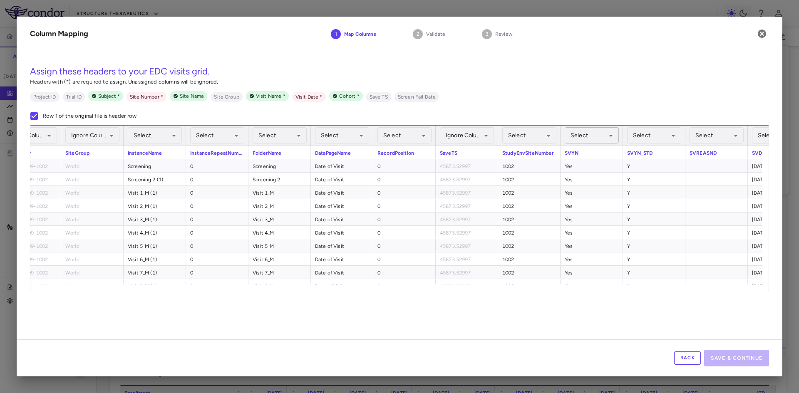
click at [596, 138] on body "Skip to sidebar Skip to main content Structure Therapeutics GSBR-1290-09 Accrua…" at bounding box center [399, 196] width 799 height 393
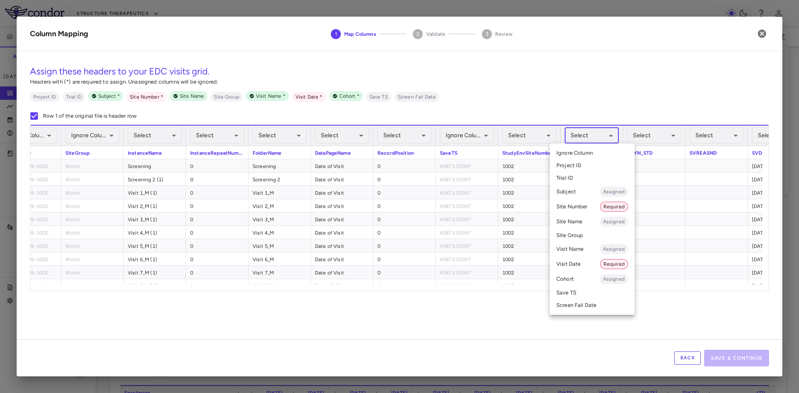
click at [596, 138] on div at bounding box center [399, 196] width 799 height 393
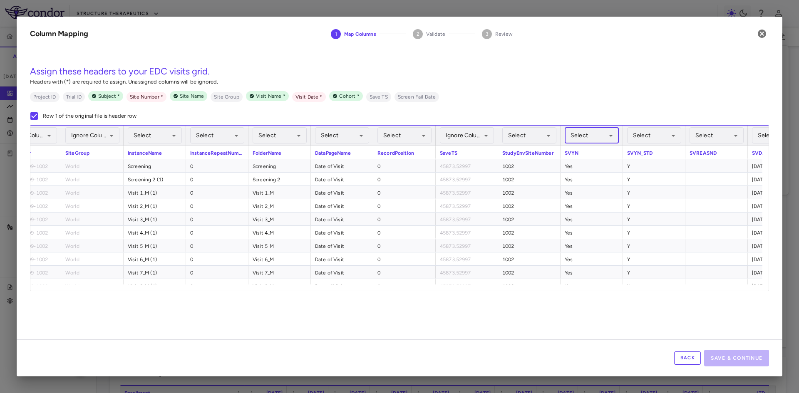
click at [528, 127] on body "Skip to sidebar Skip to main content Structure Therapeutics GSBR-1290-09 Accrua…" at bounding box center [399, 196] width 799 height 393
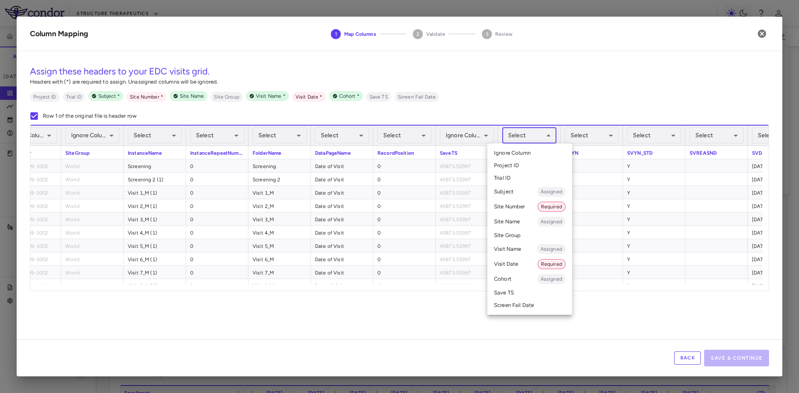
click at [526, 207] on li "Site Number Required" at bounding box center [529, 206] width 85 height 15
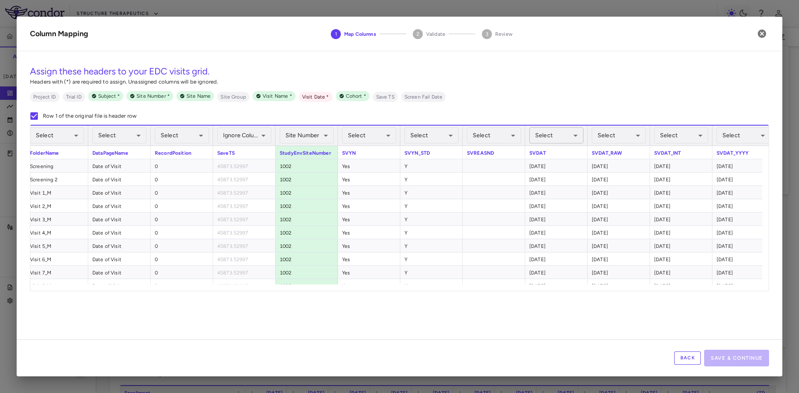
click at [554, 135] on body "Skip to sidebar Skip to main content Structure Therapeutics GSBR-1290-09 Accrua…" at bounding box center [399, 196] width 799 height 393
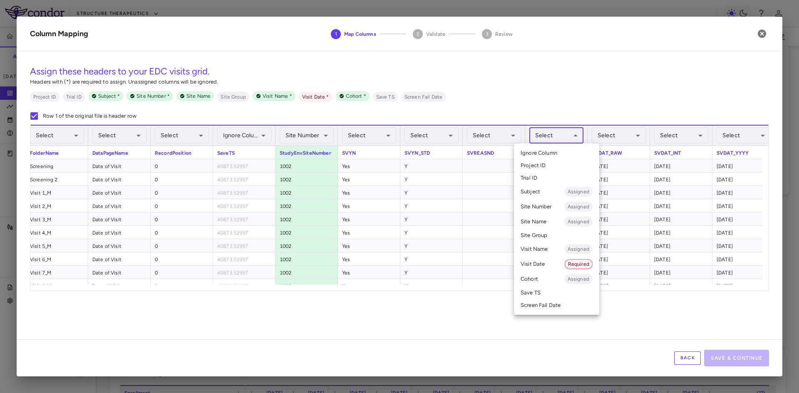
click at [547, 263] on li "Visit Date Required" at bounding box center [556, 264] width 85 height 15
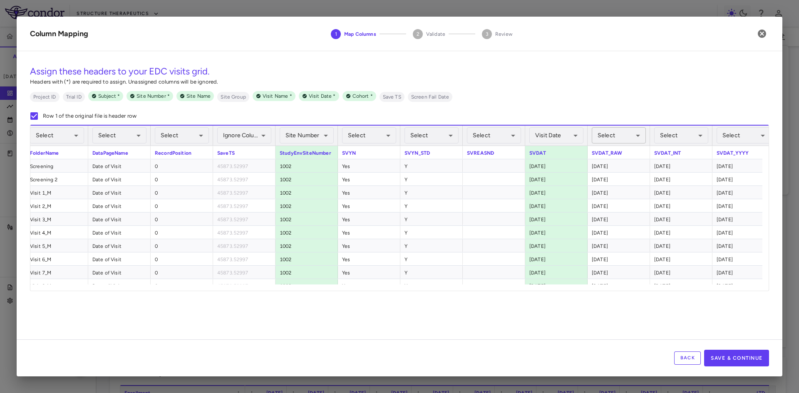
click at [616, 136] on body "Skip to sidebar Skip to main content Structure Therapeutics GSBR-1290-09 Accrua…" at bounding box center [399, 196] width 799 height 393
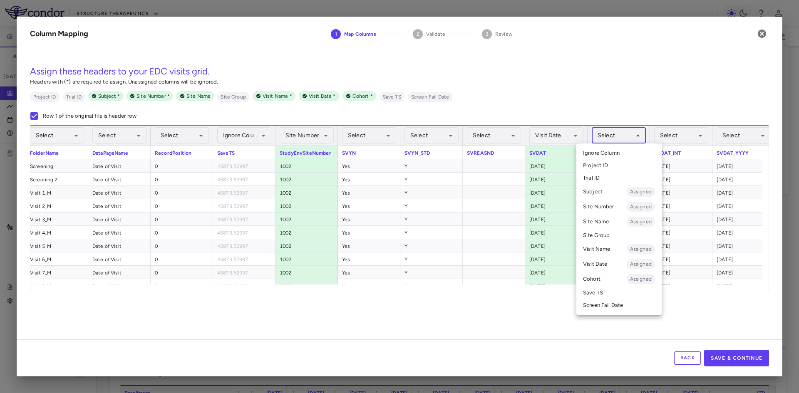
click at [606, 262] on li "Visit Date Assigned" at bounding box center [618, 264] width 85 height 15
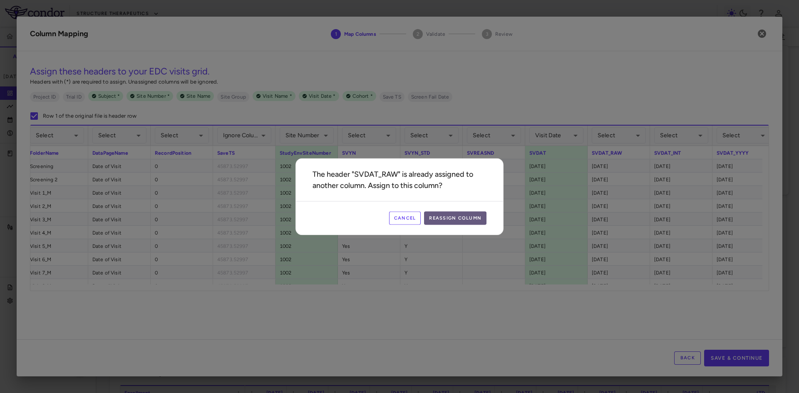
click at [452, 216] on button "Reassign Column" at bounding box center [455, 217] width 62 height 13
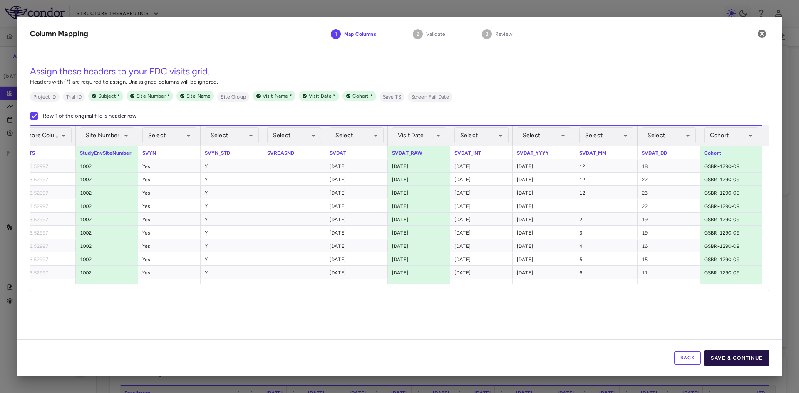
click at [720, 356] on button "Save & Continue" at bounding box center [736, 358] width 65 height 17
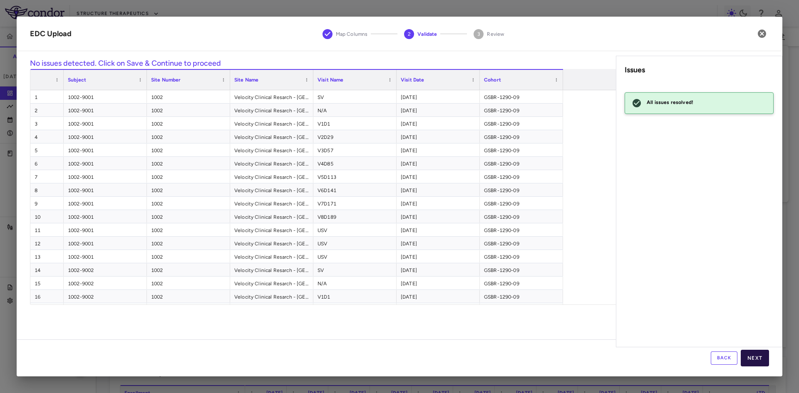
click at [760, 357] on button "Next" at bounding box center [754, 358] width 28 height 17
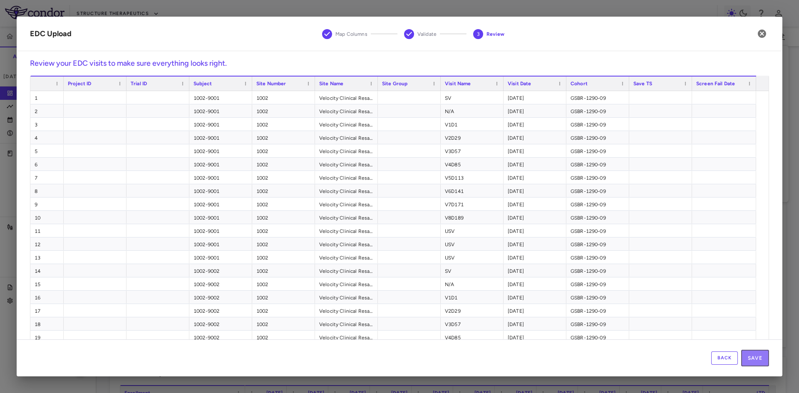
click at [760, 357] on button "Save" at bounding box center [755, 358] width 28 height 17
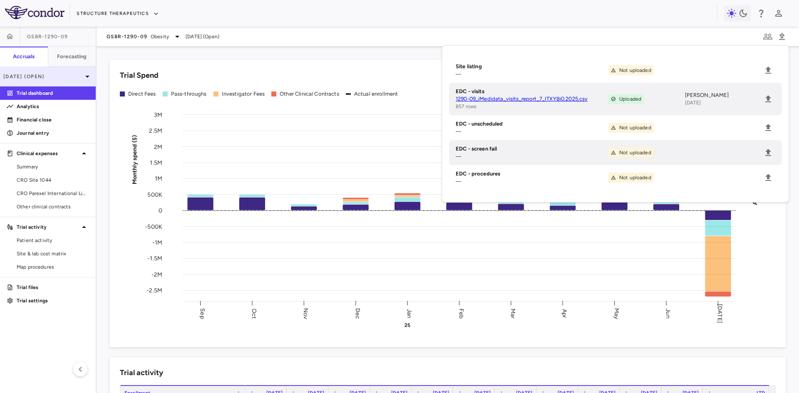
click at [53, 78] on p "[DATE] (Open)" at bounding box center [42, 76] width 79 height 7
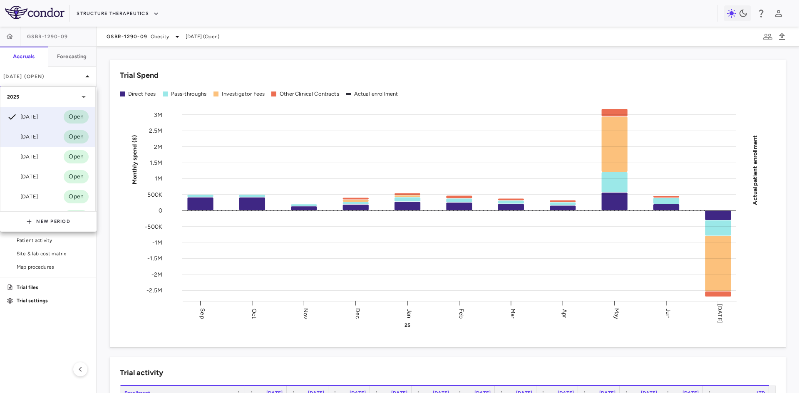
click at [38, 138] on div "[DATE]" at bounding box center [22, 137] width 31 height 10
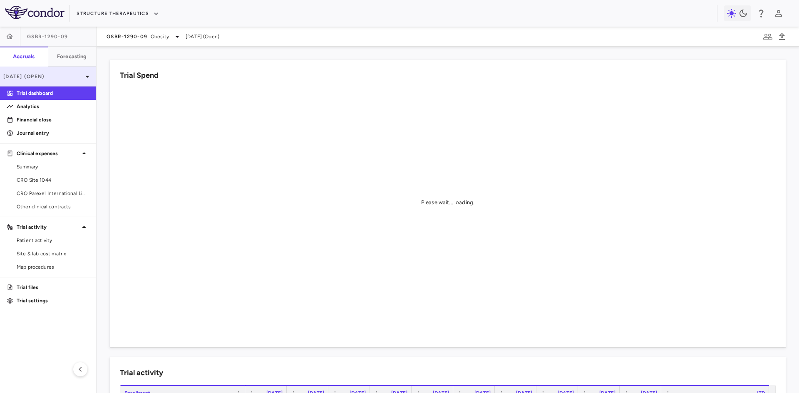
click at [62, 74] on p "[DATE] (Open)" at bounding box center [42, 76] width 79 height 7
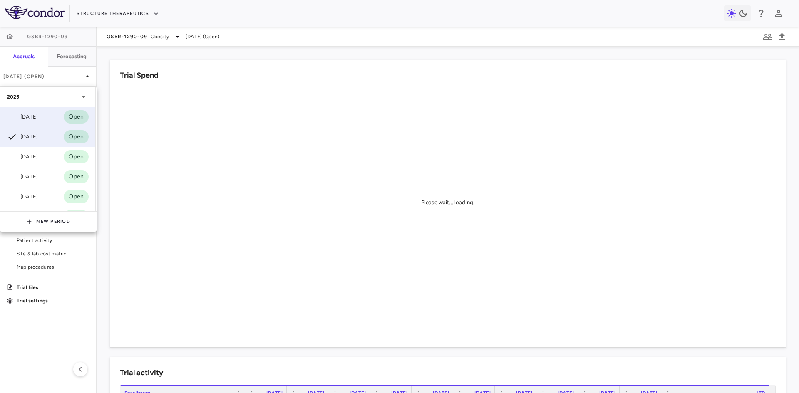
click at [48, 114] on div "Jul 2025 Open" at bounding box center [47, 117] width 95 height 20
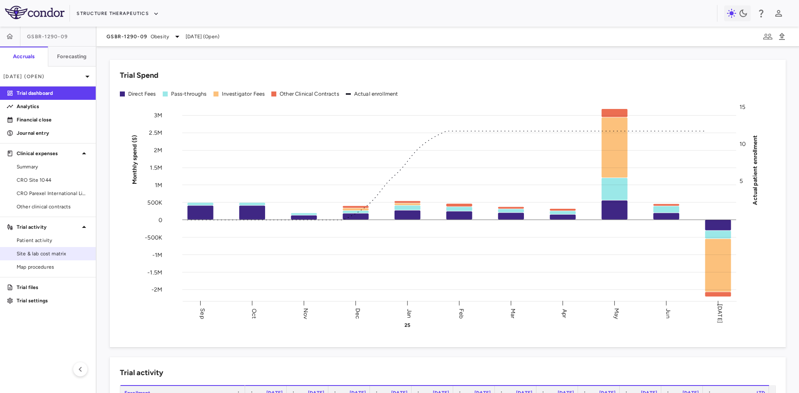
click at [53, 252] on span "Site & lab cost matrix" at bounding box center [53, 253] width 72 height 7
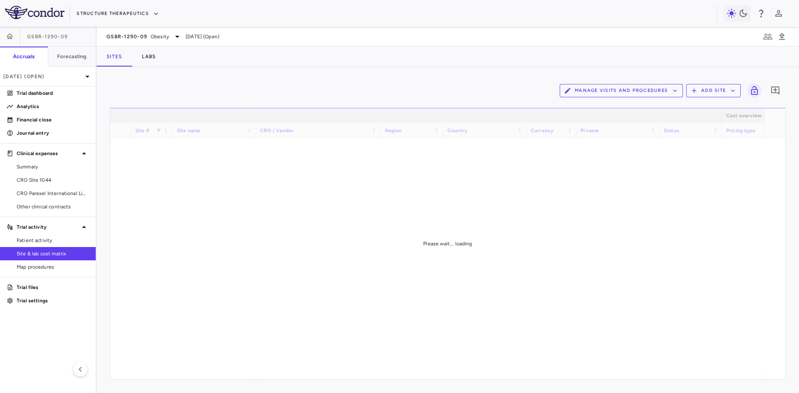
click at [611, 92] on button "Manage Visits and Procedures" at bounding box center [620, 90] width 123 height 13
click at [585, 111] on li "Visit Schedules" at bounding box center [612, 107] width 89 height 12
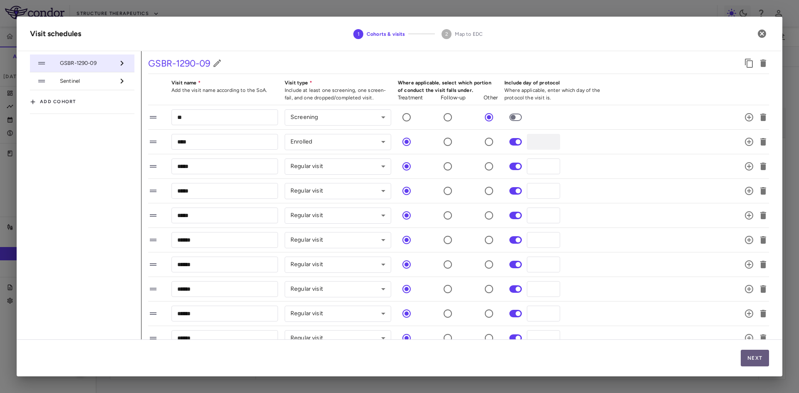
click at [752, 361] on button "Next" at bounding box center [754, 358] width 28 height 17
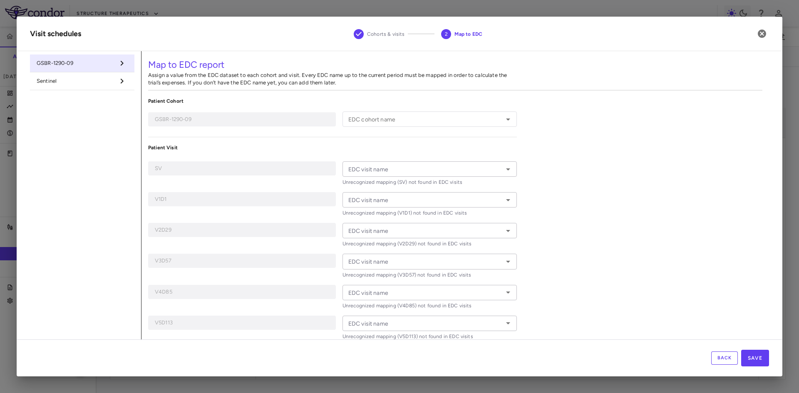
type input "**"
type input "****"
type input "*****"
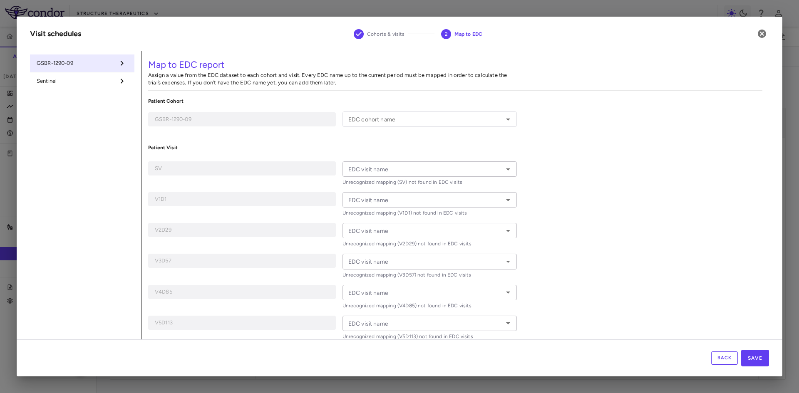
type input "******"
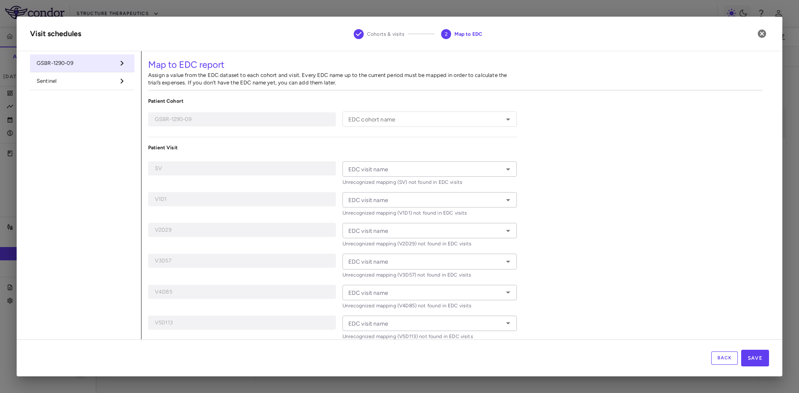
type input "*******"
type input "**********"
type input "***"
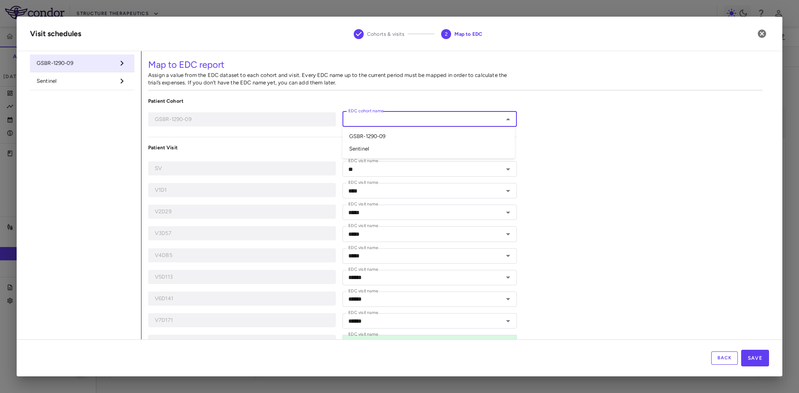
click at [395, 119] on input "EDC cohort name" at bounding box center [423, 119] width 156 height 10
click at [385, 138] on li "GSBR-1290-09" at bounding box center [428, 136] width 172 height 12
click at [213, 151] on p "Patient Visit" at bounding box center [332, 147] width 369 height 7
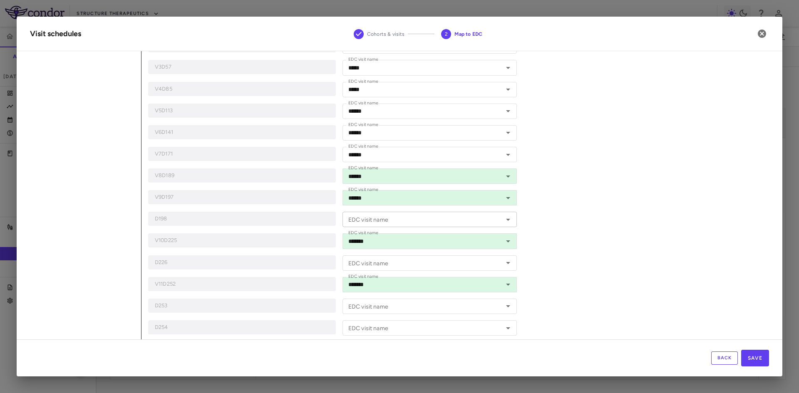
click at [376, 221] on input "EDC visit name" at bounding box center [423, 219] width 156 height 10
click at [593, 203] on div "**********" at bounding box center [454, 203] width 627 height 637
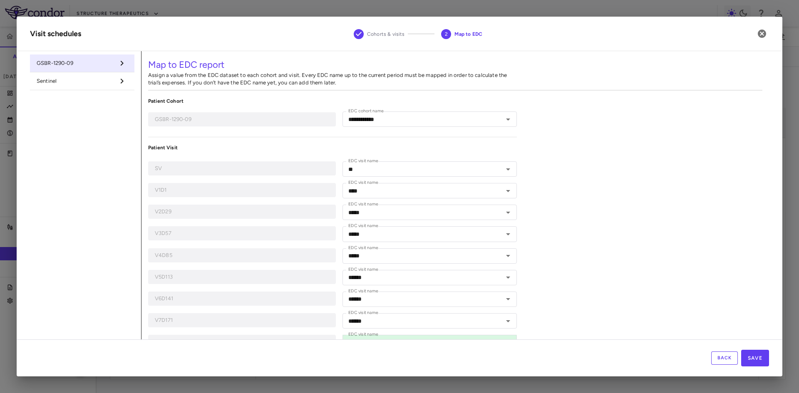
click at [55, 79] on span "Sentinel" at bounding box center [76, 80] width 78 height 7
type input "********"
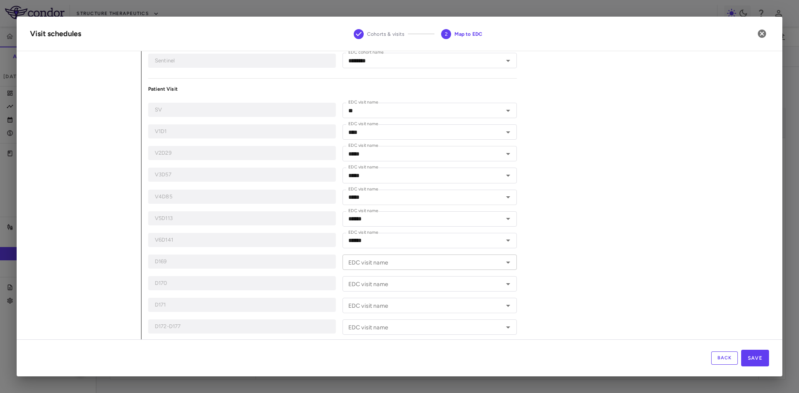
scroll to position [125, 0]
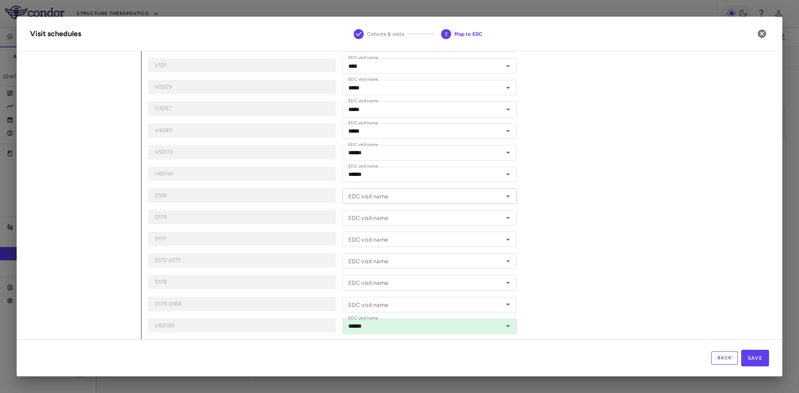
click at [374, 195] on div "EDC visit name EDC visit name" at bounding box center [429, 195] width 174 height 15
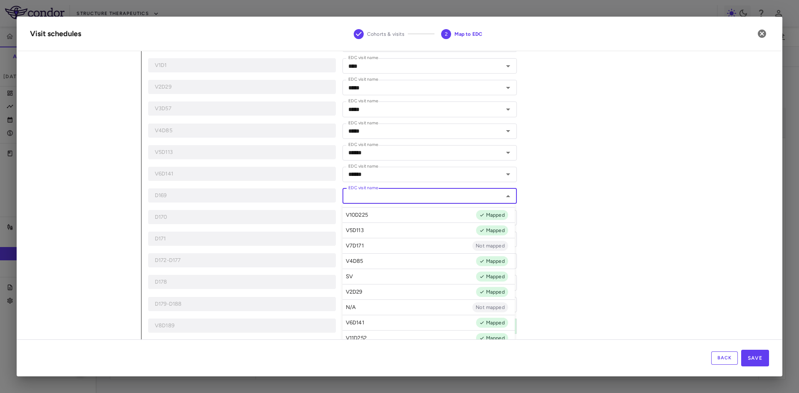
click at [300, 240] on p "D171" at bounding box center [242, 238] width 174 height 7
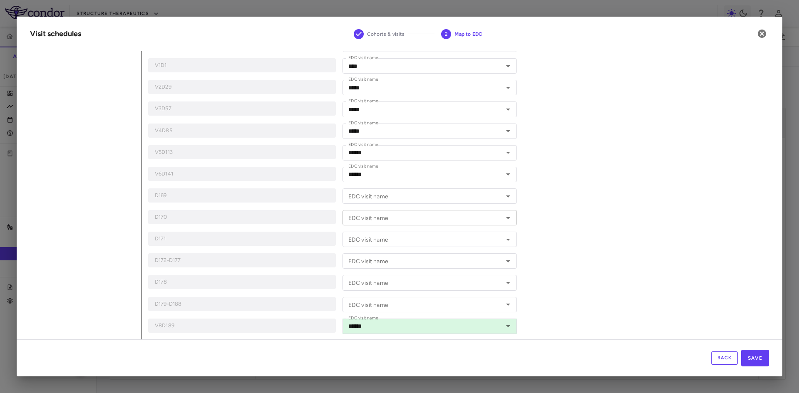
click at [381, 218] on input "EDC visit name" at bounding box center [423, 218] width 156 height 10
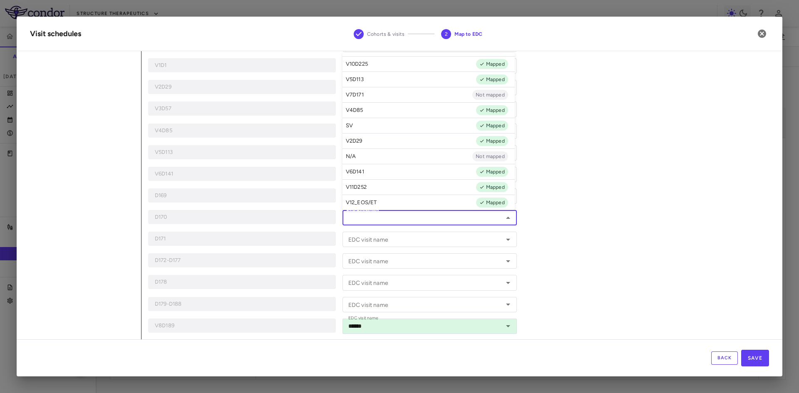
click at [337, 240] on div "D171 EDC visit name EDC visit name" at bounding box center [332, 239] width 369 height 15
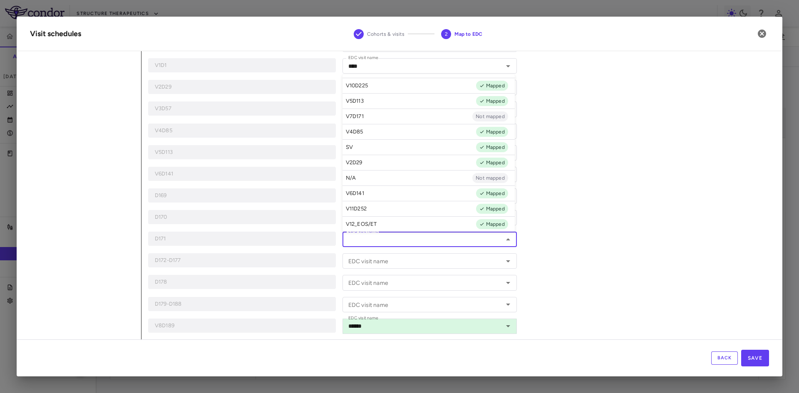
click at [383, 239] on input "EDC visit name" at bounding box center [423, 239] width 156 height 10
click at [379, 115] on li "V7D171 Not mapped" at bounding box center [428, 116] width 172 height 15
type input "******"
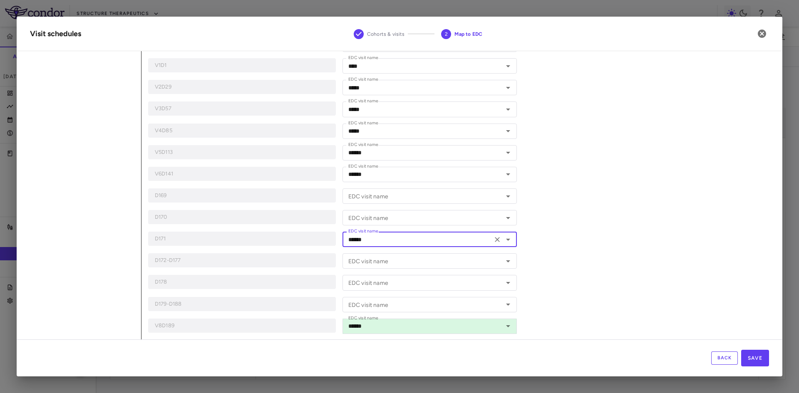
click at [618, 255] on div "Map to EDC report Assign a value from the EDC dataset to each cohort and visit.…" at bounding box center [454, 201] width 627 height 551
click at [415, 192] on input "EDC visit name" at bounding box center [423, 196] width 156 height 10
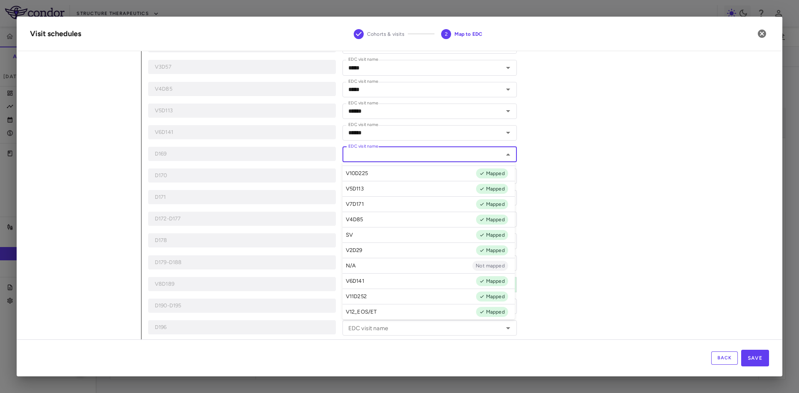
scroll to position [83, 0]
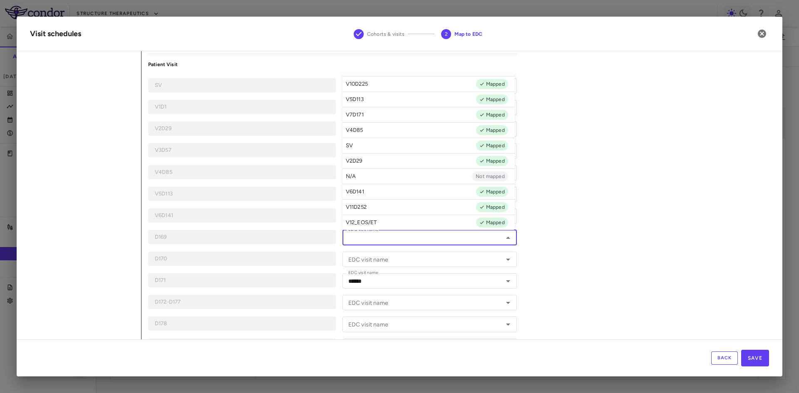
click at [679, 208] on div "Map to EDC report Assign a value from the EDC dataset to each cohort and visit.…" at bounding box center [454, 243] width 627 height 551
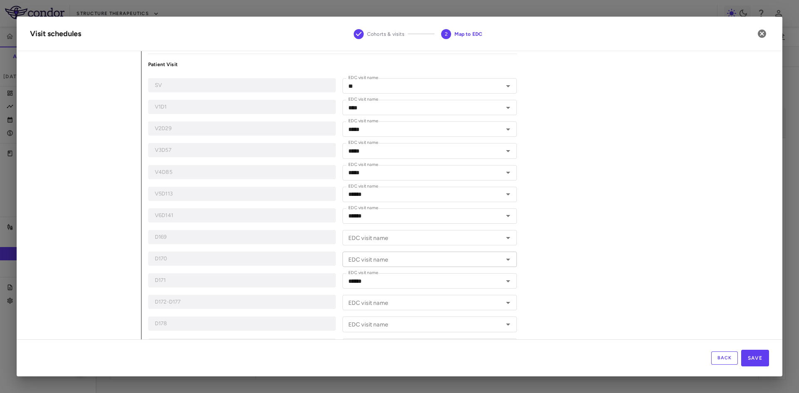
click at [387, 262] on input "EDC visit name" at bounding box center [423, 259] width 156 height 10
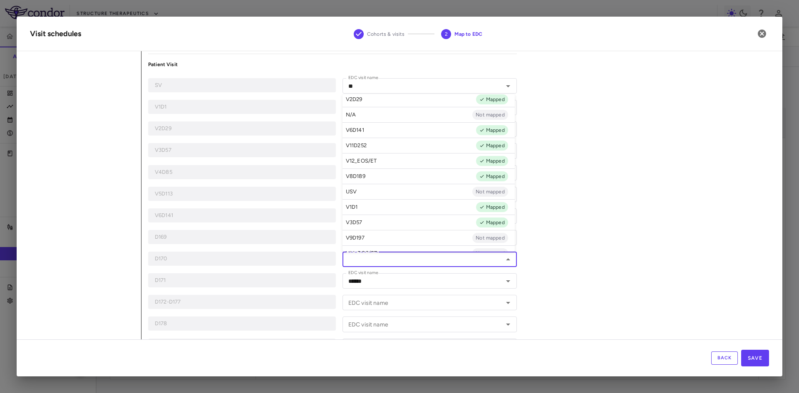
scroll to position [96, 0]
click at [676, 247] on div "Map to EDC report Assign a value from the EDC dataset to each cohort and visit.…" at bounding box center [454, 243] width 627 height 551
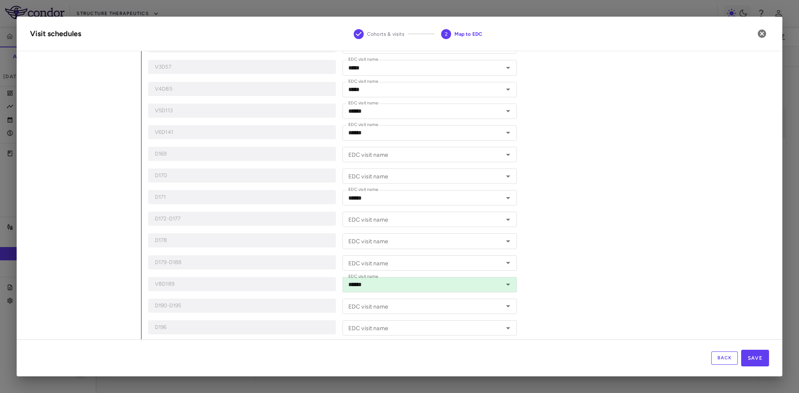
scroll to position [208, 0]
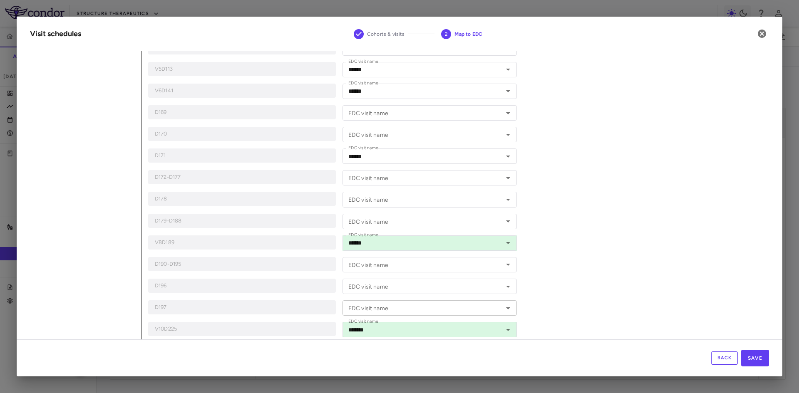
click at [376, 306] on div "EDC visit name EDC visit name" at bounding box center [429, 307] width 174 height 15
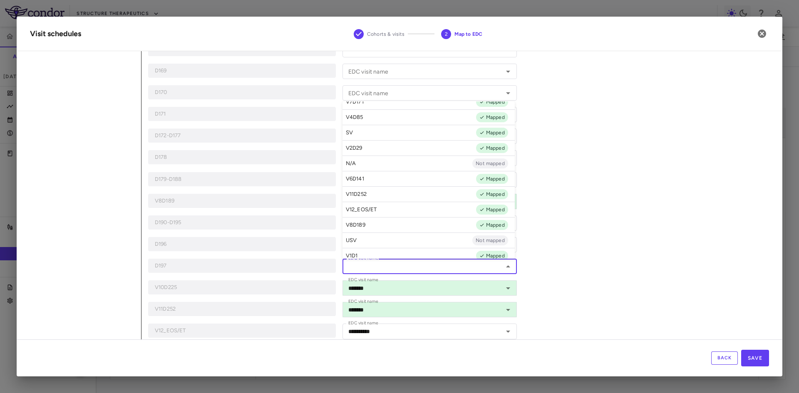
scroll to position [83, 0]
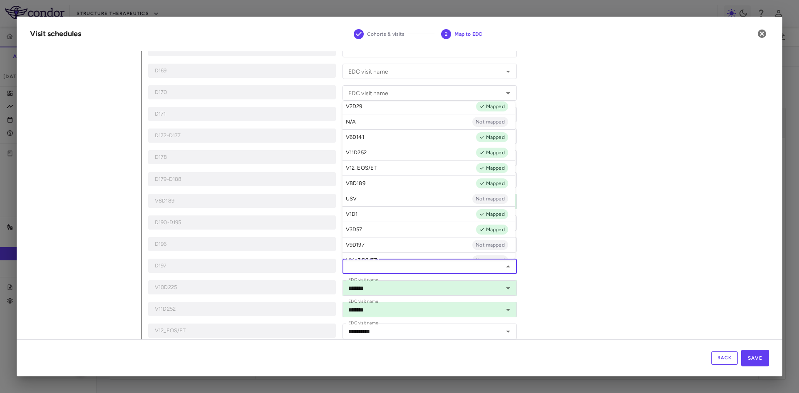
click at [380, 245] on li "V9D197 Not mapped" at bounding box center [428, 244] width 172 height 15
type input "******"
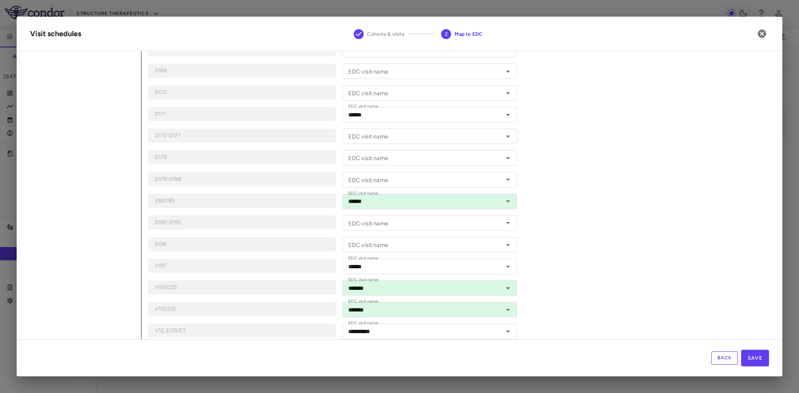
click at [657, 261] on div "Map to EDC report Assign a value from the EDC dataset to each cohort and visit.…" at bounding box center [454, 77] width 627 height 551
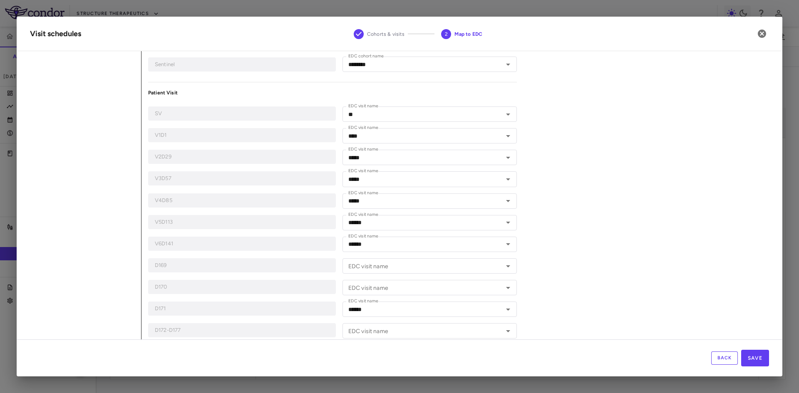
scroll to position [13, 0]
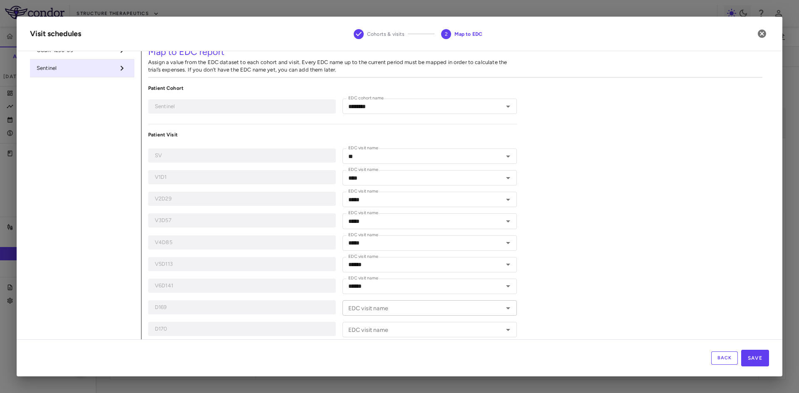
click at [369, 312] on input "EDC visit name" at bounding box center [423, 308] width 156 height 10
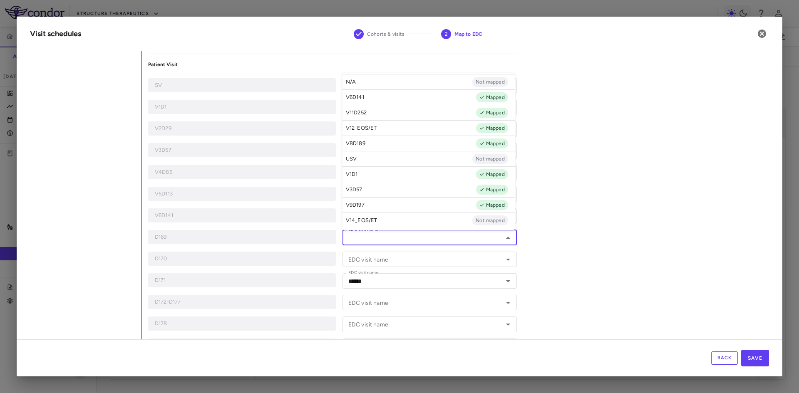
scroll to position [96, 0]
click at [629, 235] on div "Map to EDC report Assign a value from the EDC dataset to each cohort and visit.…" at bounding box center [454, 243] width 627 height 551
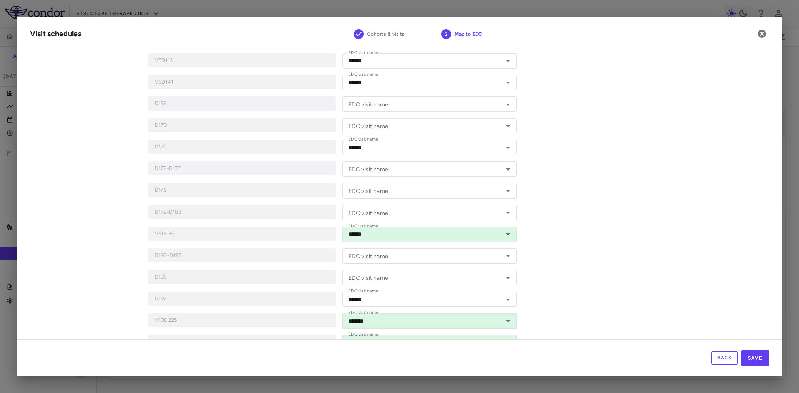
scroll to position [262, 0]
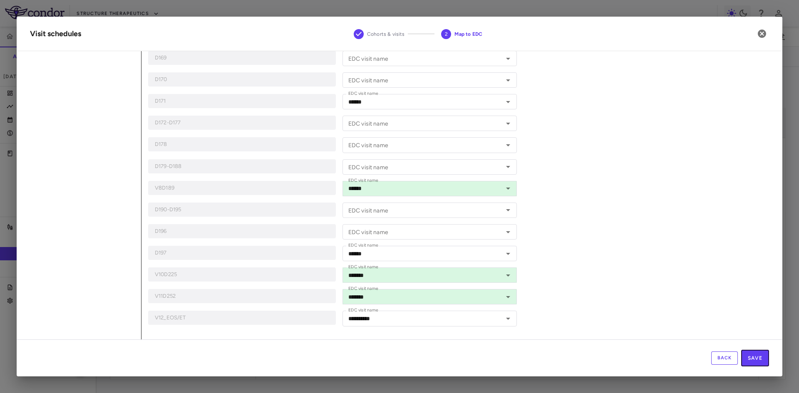
click at [756, 357] on button "Save" at bounding box center [755, 358] width 28 height 17
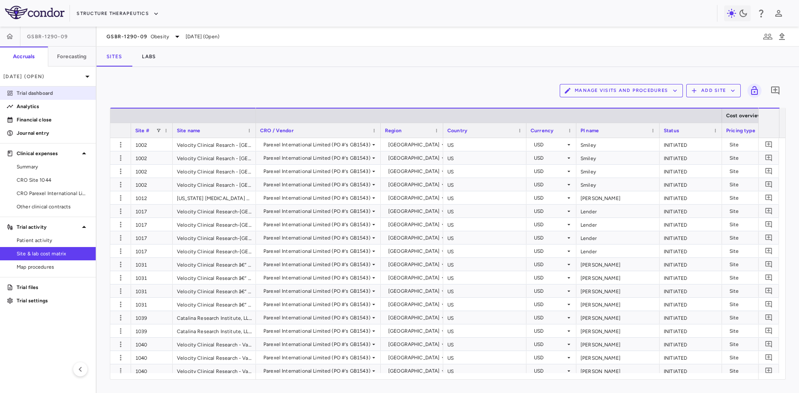
drag, startPoint x: 41, startPoint y: 89, endPoint x: 85, endPoint y: 98, distance: 44.9
click at [41, 89] on p "Trial dashboard" at bounding box center [53, 92] width 72 height 7
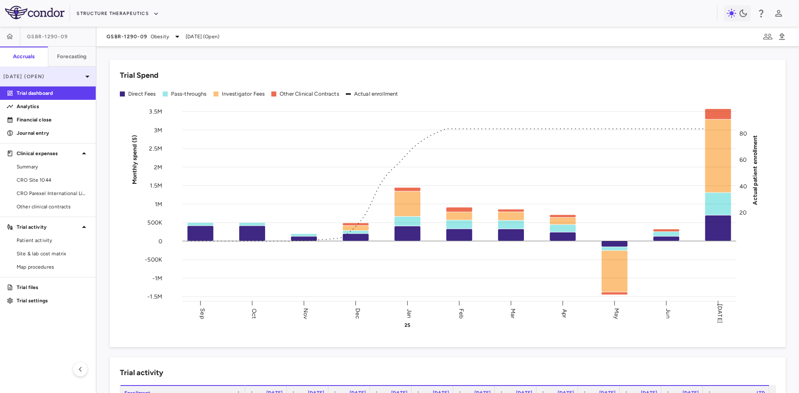
click at [43, 76] on p "Jul 2025 (Open)" at bounding box center [42, 76] width 79 height 7
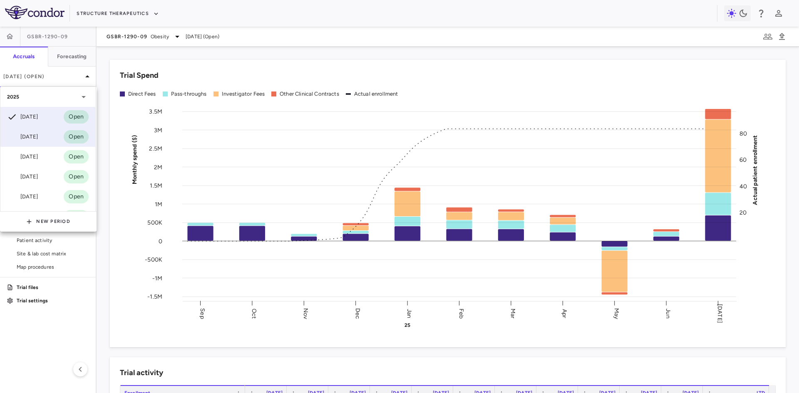
click at [36, 138] on div "[DATE]" at bounding box center [22, 137] width 31 height 10
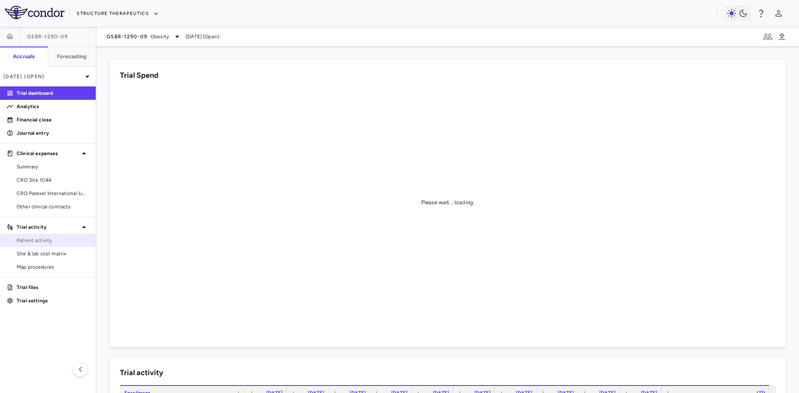
click at [50, 242] on span "Patient activity" at bounding box center [53, 240] width 72 height 7
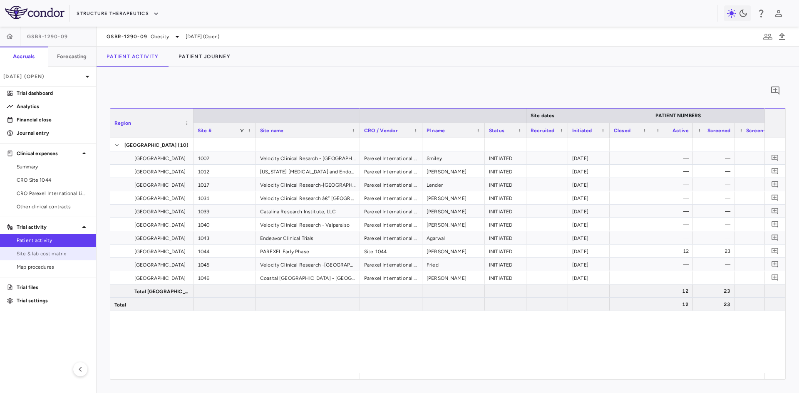
click at [44, 253] on span "Site & lab cost matrix" at bounding box center [53, 253] width 72 height 7
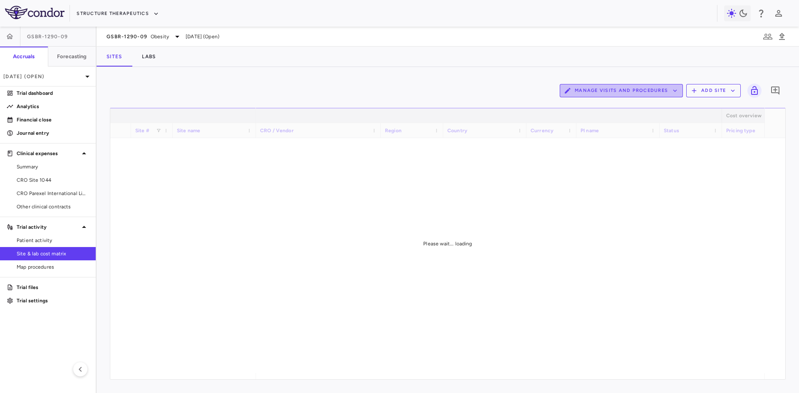
click at [641, 95] on button "Manage Visits and Procedures" at bounding box center [620, 90] width 123 height 13
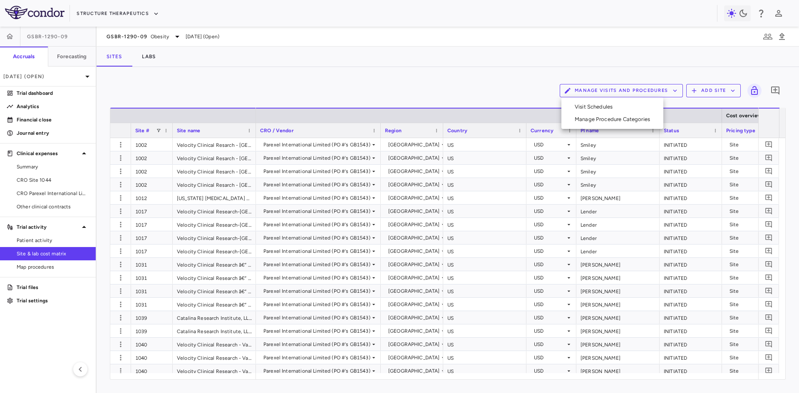
click at [448, 75] on div at bounding box center [399, 196] width 799 height 393
click at [784, 35] on icon "button" at bounding box center [782, 37] width 10 height 10
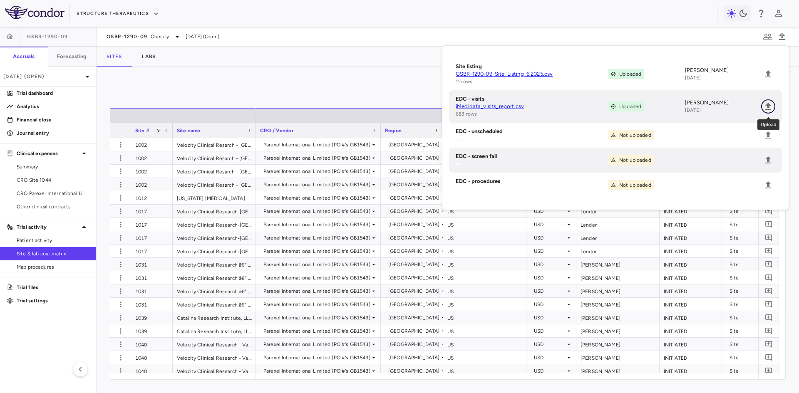
click at [767, 105] on icon "Upload" at bounding box center [768, 106] width 6 height 7
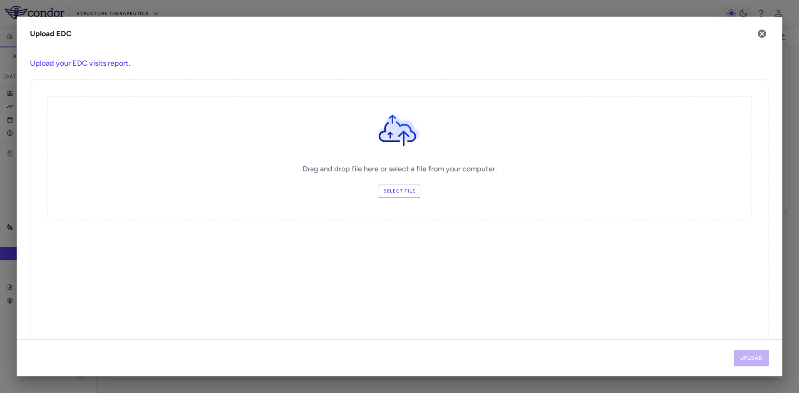
click at [408, 186] on label "Select file" at bounding box center [400, 191] width 42 height 13
click at [0, 0] on input "Select file" at bounding box center [0, 0] width 0 height 0
click at [758, 359] on button "Upload" at bounding box center [751, 358] width 36 height 17
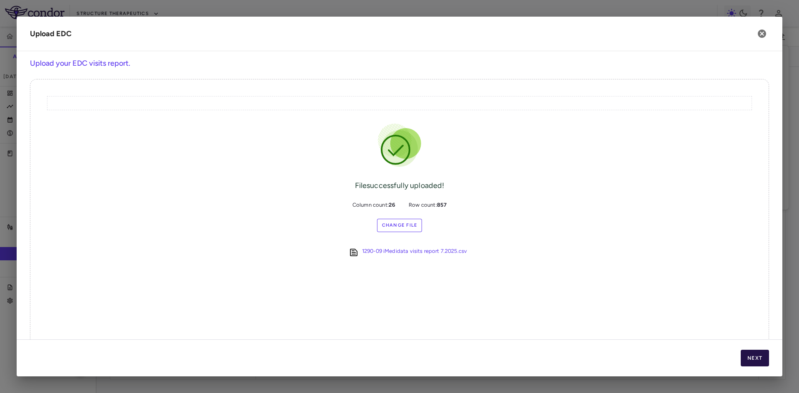
click at [765, 358] on button "Next" at bounding box center [754, 358] width 28 height 17
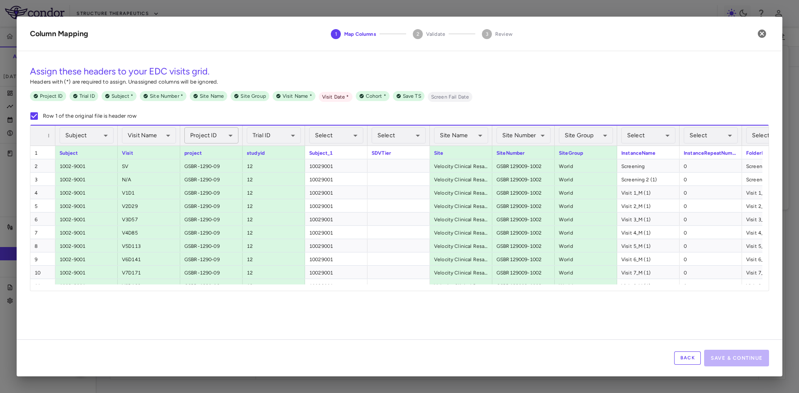
click at [233, 133] on body "Skip to sidebar Skip to main content Structure Therapeutics GSBR-1290-09 Accrua…" at bounding box center [399, 196] width 799 height 393
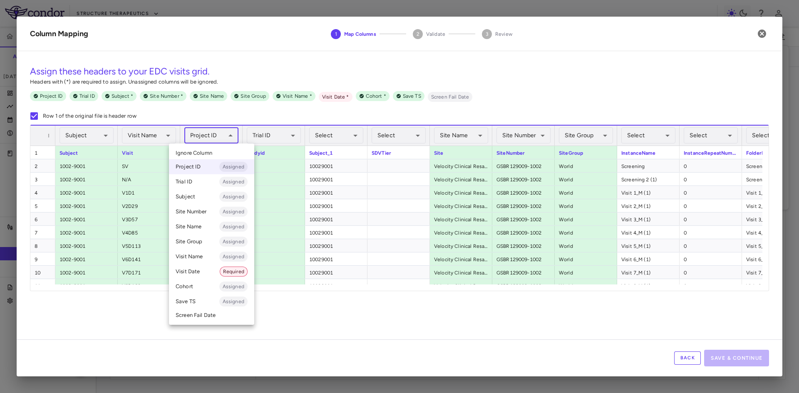
click at [222, 150] on li "Ignore Column" at bounding box center [211, 153] width 85 height 12
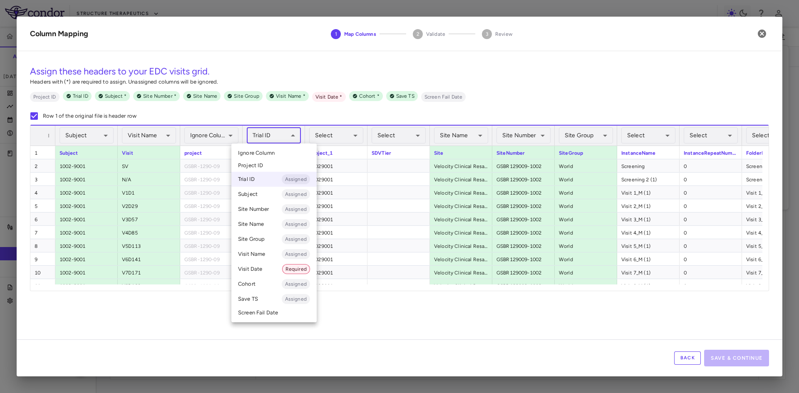
click at [263, 136] on body "Skip to sidebar Skip to main content Structure Therapeutics GSBR-1290-09 Accrua…" at bounding box center [399, 196] width 799 height 393
click at [270, 155] on span "Ignore Column" at bounding box center [256, 152] width 37 height 7
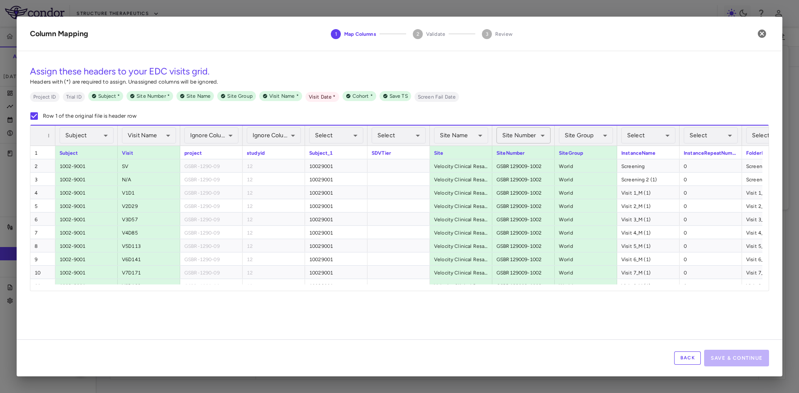
click at [530, 137] on body "Skip to sidebar Skip to main content Structure Therapeutics GSBR-1290-09 Accrua…" at bounding box center [399, 196] width 799 height 393
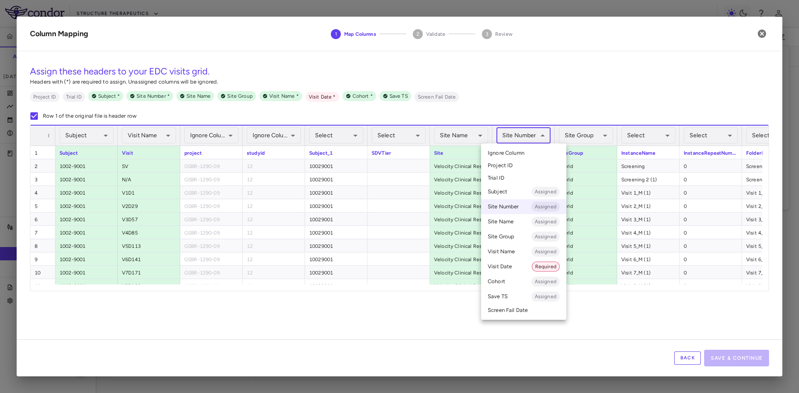
click at [529, 154] on li "Ignore Column" at bounding box center [523, 153] width 85 height 12
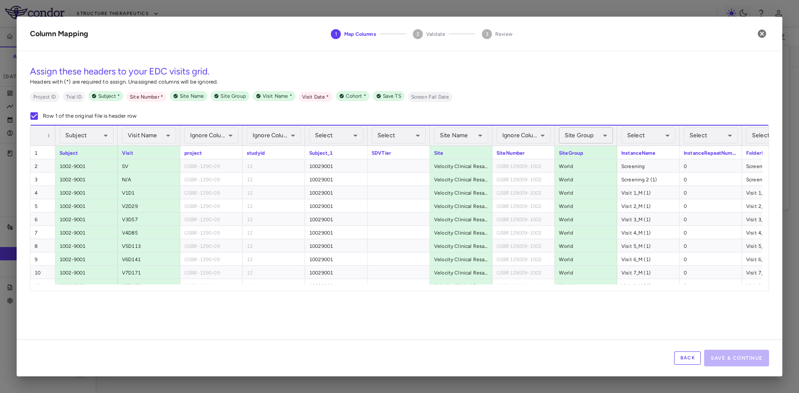
click at [583, 132] on body "Skip to sidebar Skip to main content Structure Therapeutics GSBR-1290-09 Accrua…" at bounding box center [399, 196] width 799 height 393
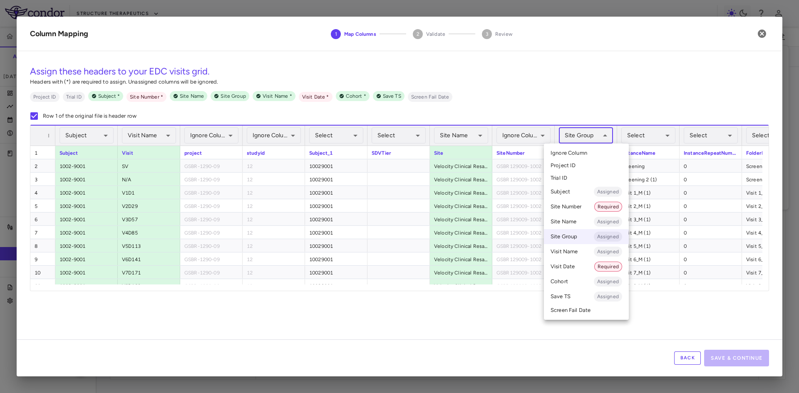
click at [584, 152] on span "Ignore Column" at bounding box center [568, 152] width 37 height 7
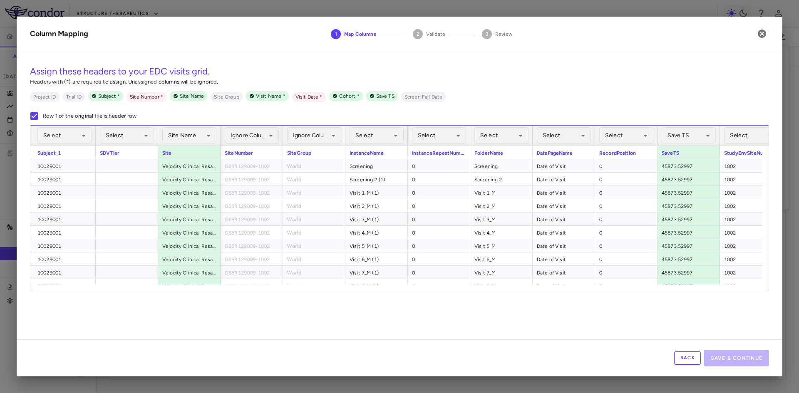
scroll to position [0, 278]
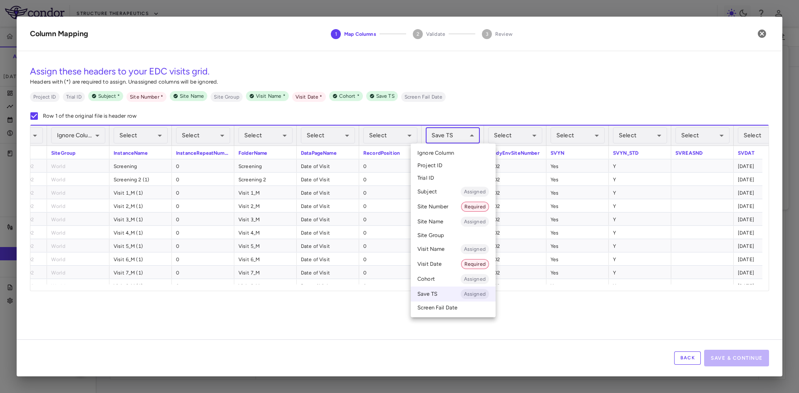
click at [450, 142] on body "Skip to sidebar Skip to main content Structure Therapeutics GSBR-1290-09 Accrua…" at bounding box center [399, 196] width 799 height 393
click at [453, 155] on span "Ignore Column" at bounding box center [435, 152] width 37 height 7
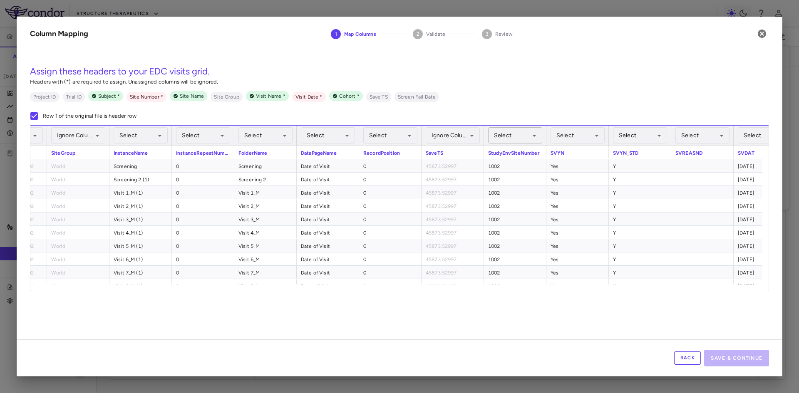
click at [527, 136] on body "Skip to sidebar Skip to main content Structure Therapeutics GSBR-1290-09 Accrua…" at bounding box center [399, 196] width 799 height 393
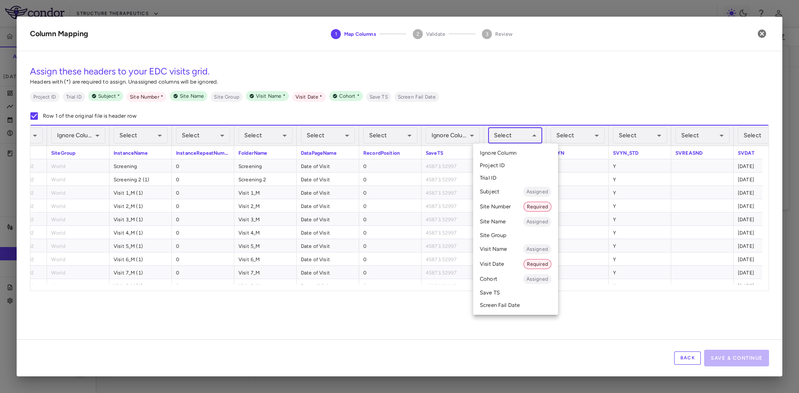
click at [514, 206] on li "Site Number Required" at bounding box center [515, 206] width 85 height 15
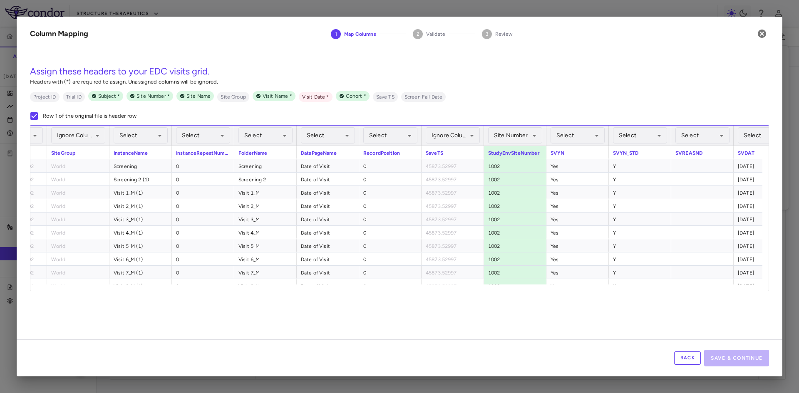
scroll to position [0, 611]
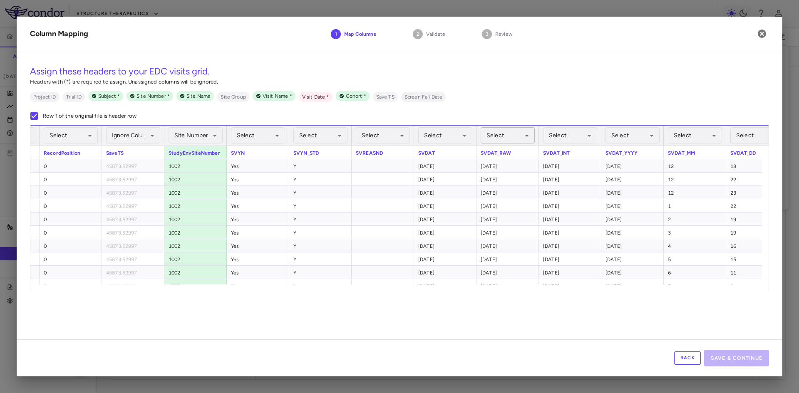
click at [516, 135] on body "Skip to sidebar Skip to main content Structure Therapeutics GSBR-1290-09 Accrua…" at bounding box center [399, 196] width 799 height 393
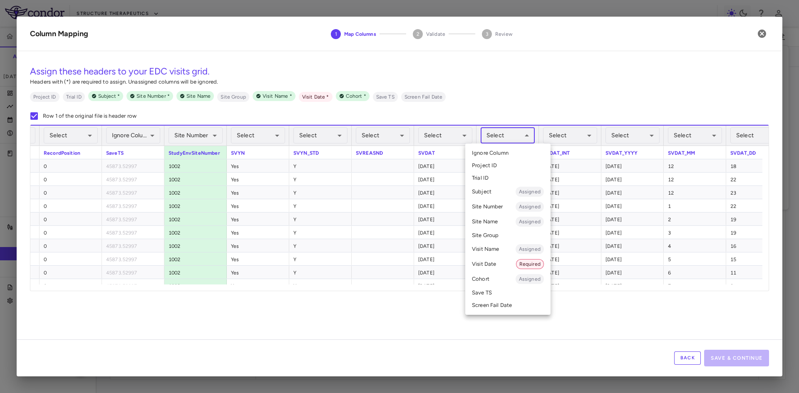
click at [497, 264] on li "Visit Date Required" at bounding box center [507, 264] width 85 height 15
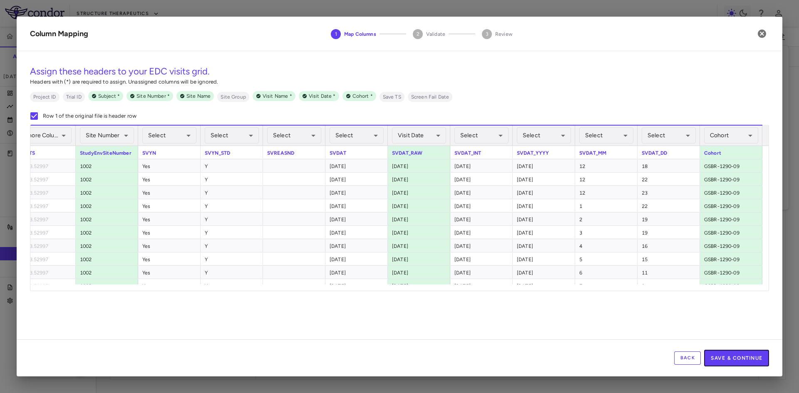
click at [755, 359] on button "Save & Continue" at bounding box center [736, 358] width 65 height 17
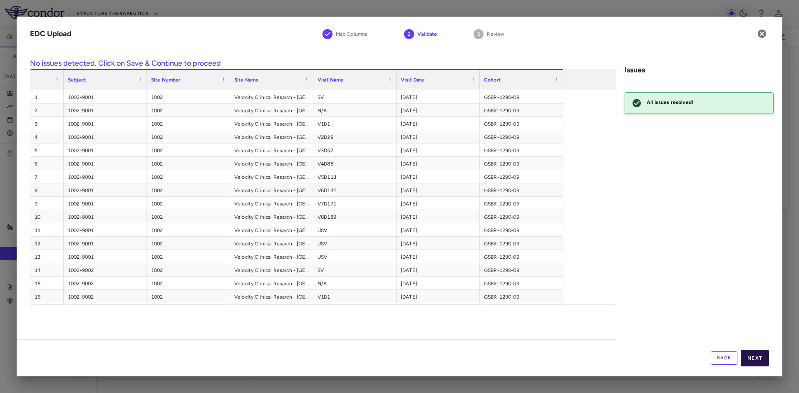
click at [757, 359] on button "Next" at bounding box center [754, 358] width 28 height 17
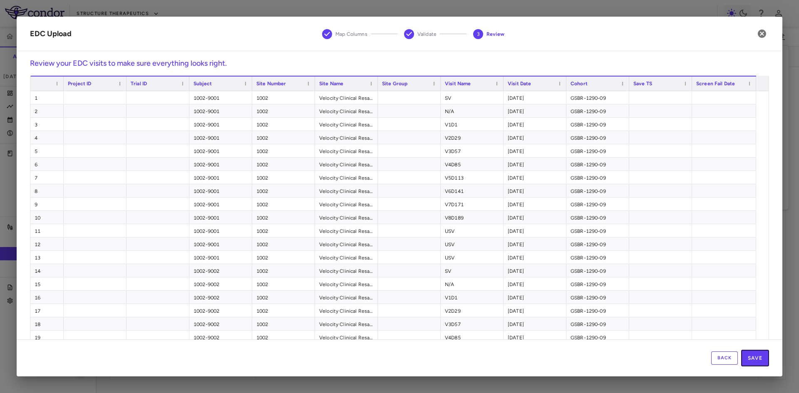
click at [757, 359] on button "Save" at bounding box center [755, 358] width 28 height 17
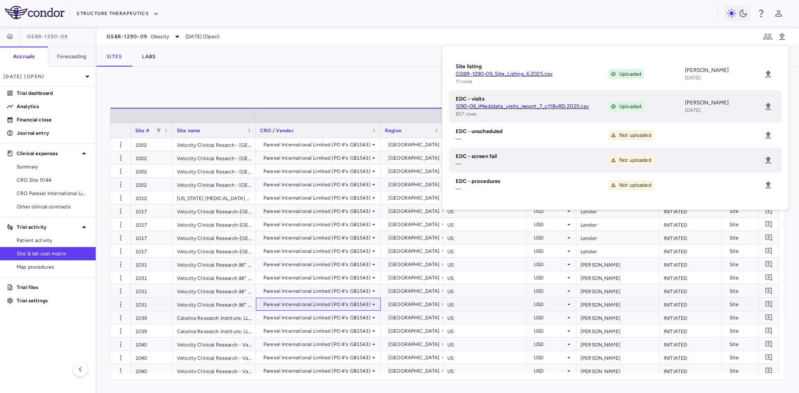
click at [291, 310] on div "Parexel International Limited (PO #'s GB1543)" at bounding box center [318, 304] width 125 height 13
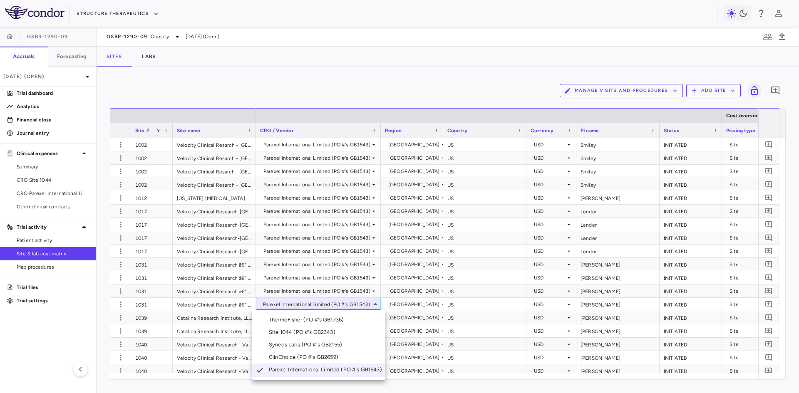
click at [27, 240] on div at bounding box center [399, 196] width 799 height 393
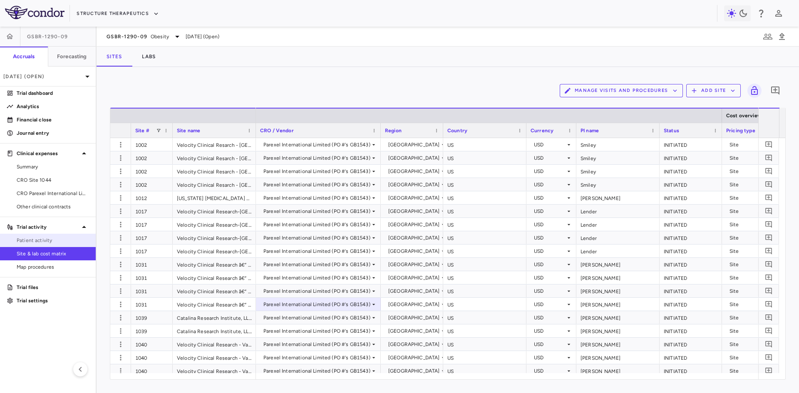
click at [27, 240] on span "Patient activity" at bounding box center [53, 240] width 72 height 7
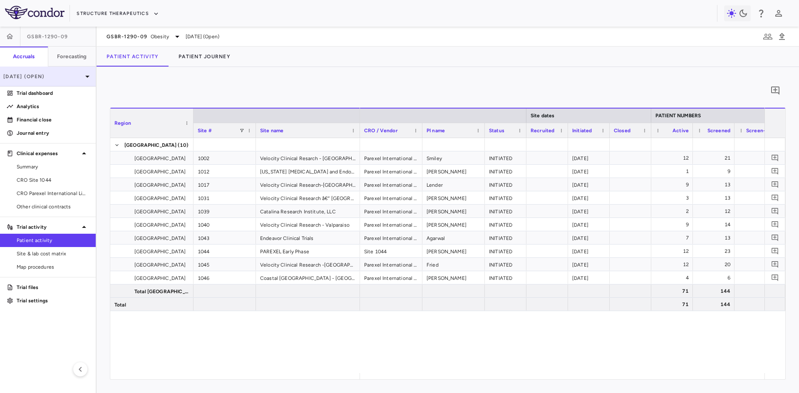
click at [39, 75] on p "[DATE] (Open)" at bounding box center [42, 76] width 79 height 7
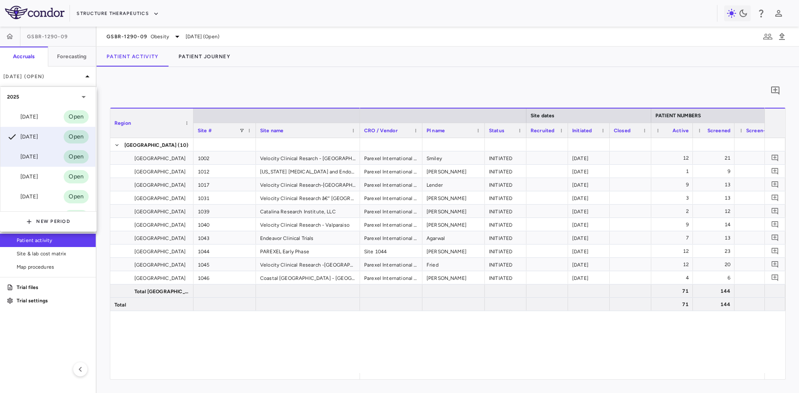
click at [35, 156] on div "[DATE]" at bounding box center [22, 157] width 31 height 10
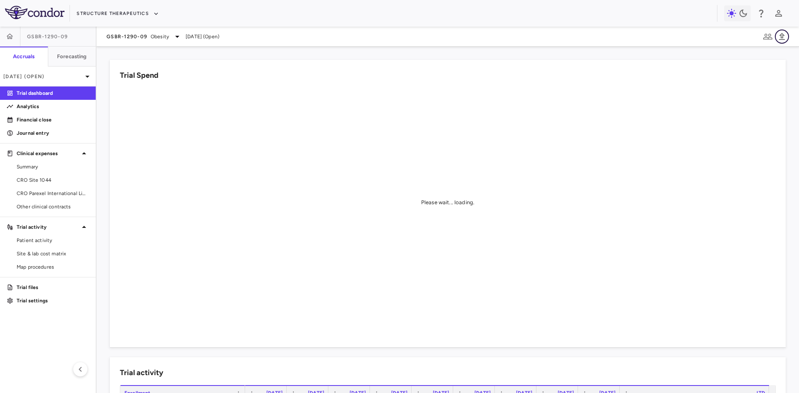
click at [784, 35] on icon "button" at bounding box center [782, 37] width 10 height 10
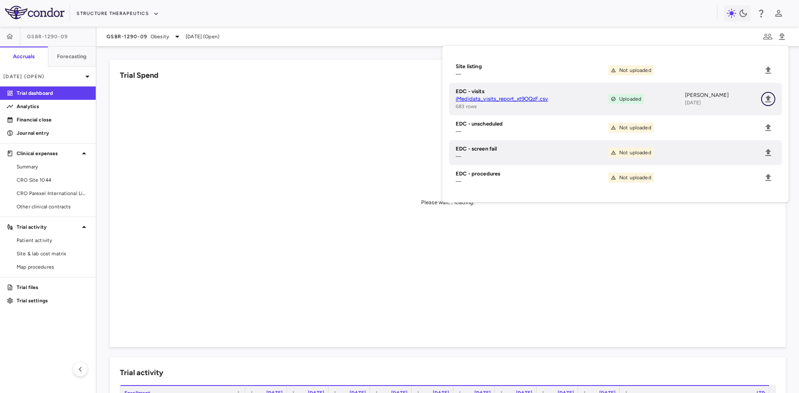
click at [770, 97] on icon "Upload" at bounding box center [768, 99] width 10 height 10
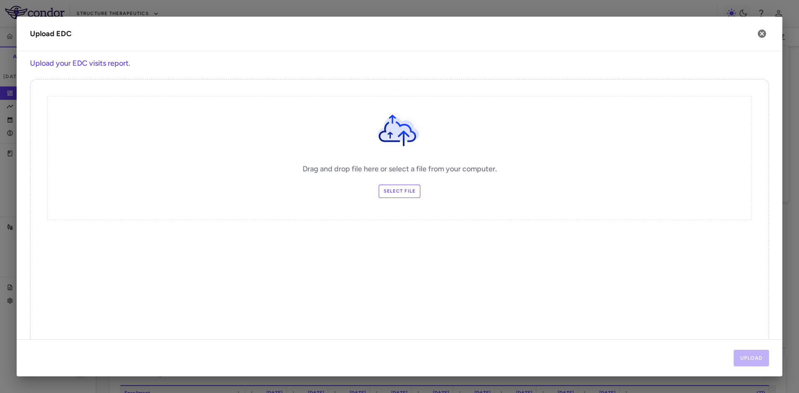
click at [405, 187] on label "Select file" at bounding box center [400, 191] width 42 height 13
click at [0, 0] on input "Select file" at bounding box center [0, 0] width 0 height 0
click at [747, 359] on button "Upload" at bounding box center [751, 358] width 36 height 17
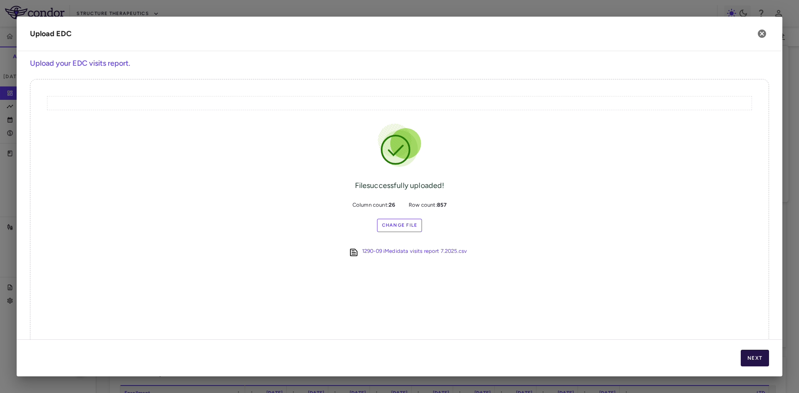
click at [747, 359] on button "Next" at bounding box center [754, 358] width 28 height 17
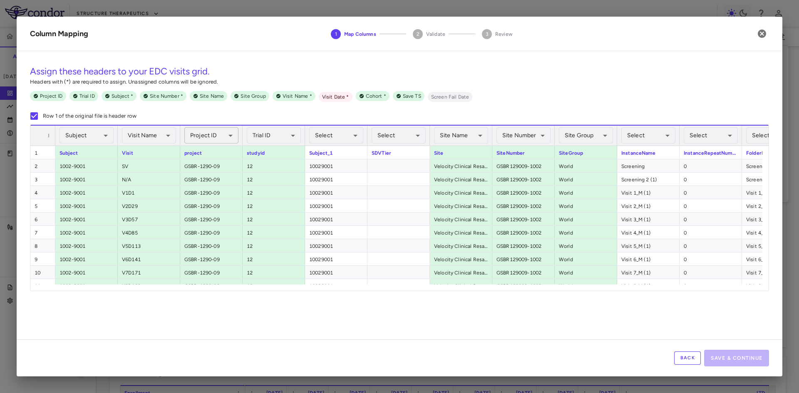
click at [213, 135] on body "Skip to sidebar Skip to main content Structure Therapeutics GSBR-1290-09 Accrua…" at bounding box center [399, 196] width 799 height 393
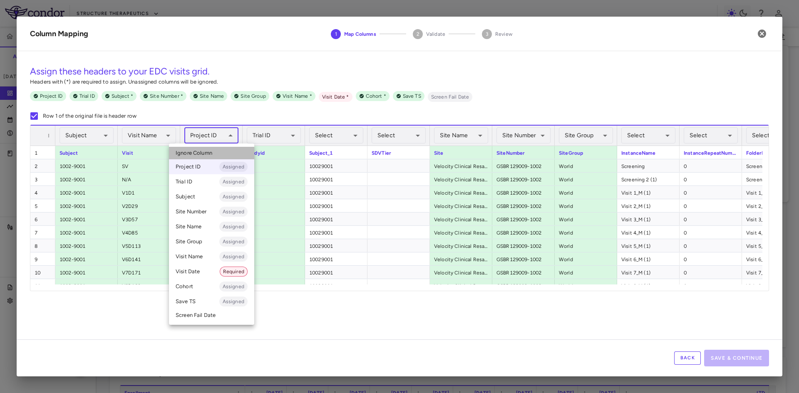
click at [210, 151] on span "Ignore Column" at bounding box center [194, 152] width 37 height 7
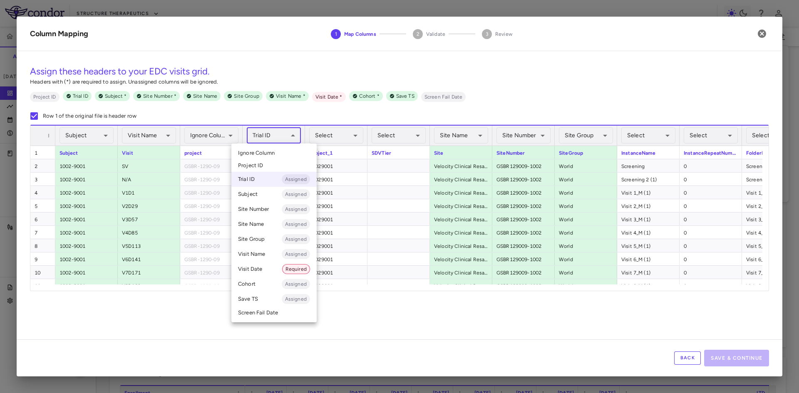
click at [271, 139] on body "Skip to sidebar Skip to main content Structure Therapeutics GSBR-1290-09 Accrua…" at bounding box center [399, 196] width 799 height 393
click at [277, 152] on li "Ignore Column" at bounding box center [273, 153] width 85 height 12
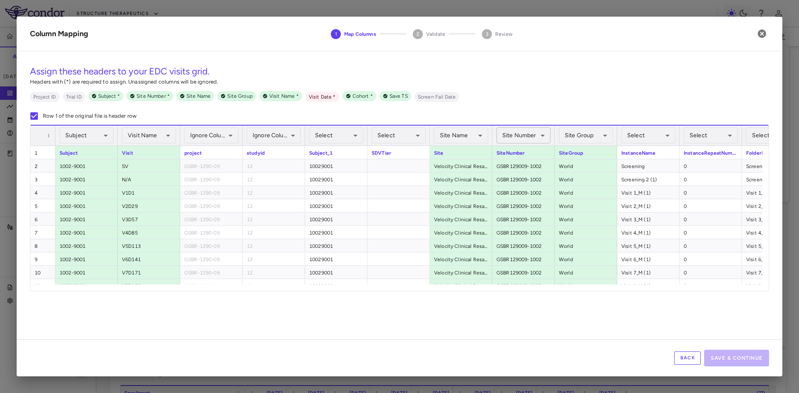
click at [528, 135] on body "Skip to sidebar Skip to main content Structure Therapeutics GSBR-1290-09 Accrua…" at bounding box center [399, 196] width 799 height 393
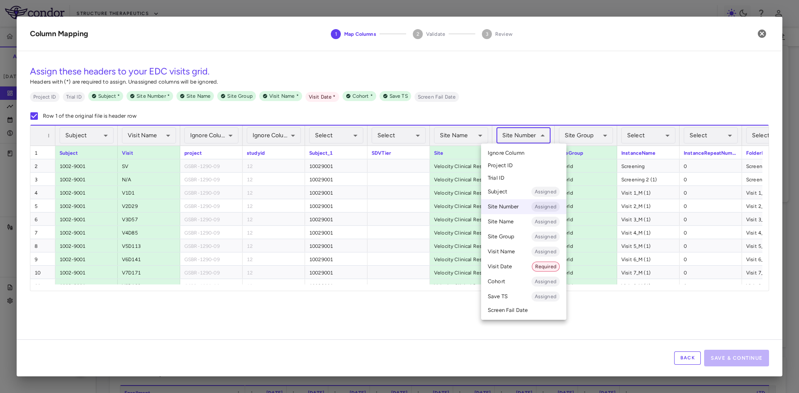
click at [527, 151] on li "Ignore Column" at bounding box center [523, 153] width 85 height 12
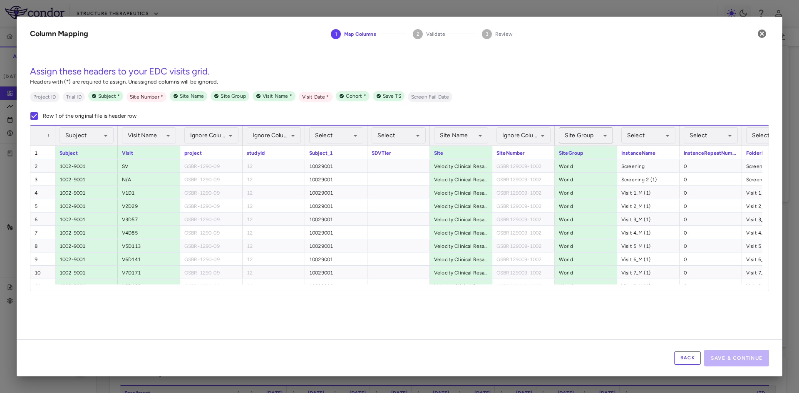
click at [589, 136] on body "Skip to sidebar Skip to main content Structure Therapeutics GSBR-1290-09 Accrua…" at bounding box center [399, 196] width 799 height 393
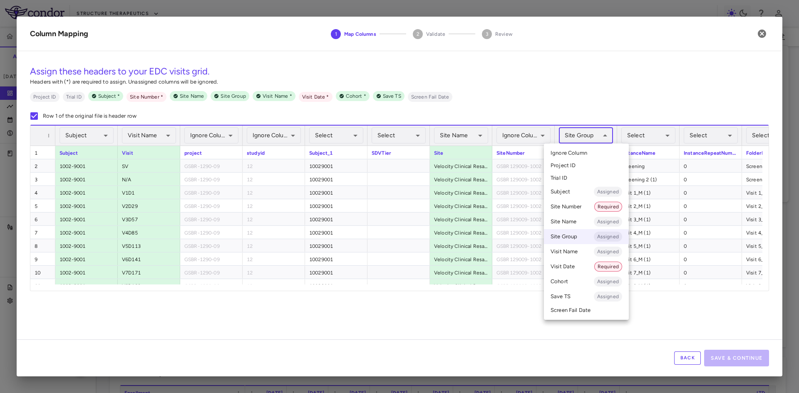
drag, startPoint x: 594, startPoint y: 153, endPoint x: 589, endPoint y: 155, distance: 5.1
click at [594, 153] on li "Ignore Column" at bounding box center [586, 153] width 85 height 12
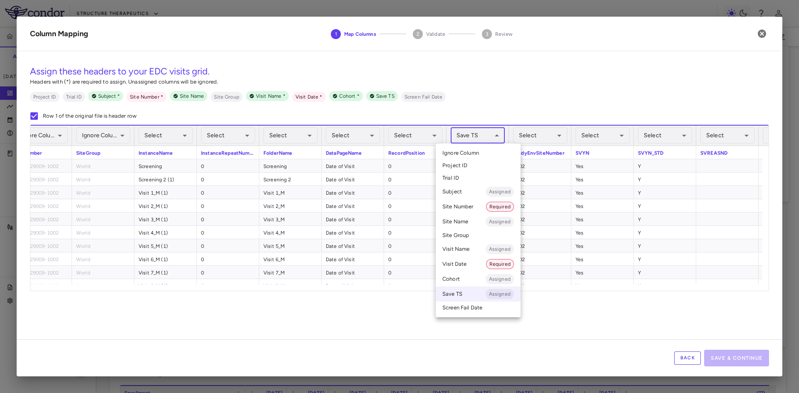
click at [490, 131] on body "Skip to sidebar Skip to main content Structure Therapeutics GSBR-1290-09 Accrua…" at bounding box center [399, 196] width 799 height 393
click at [482, 150] on li "Ignore Column" at bounding box center [478, 153] width 85 height 12
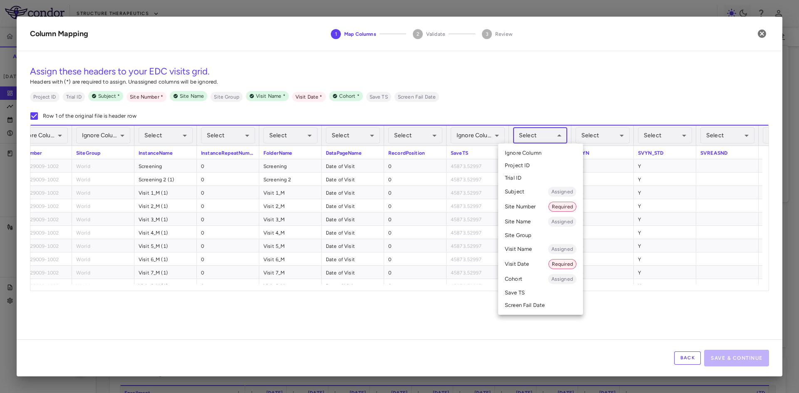
click at [530, 138] on body "Skip to sidebar Skip to main content Structure Therapeutics GSBR-1290-09 Accrua…" at bounding box center [399, 196] width 799 height 393
click at [542, 207] on li "Site Number Required" at bounding box center [540, 206] width 85 height 15
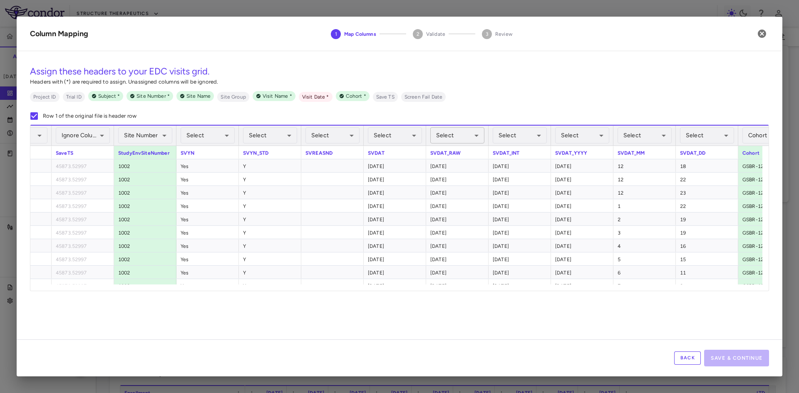
click at [445, 137] on body "Skip to sidebar Skip to main content Structure Therapeutics GSBR-1290-09 Accrua…" at bounding box center [399, 196] width 799 height 393
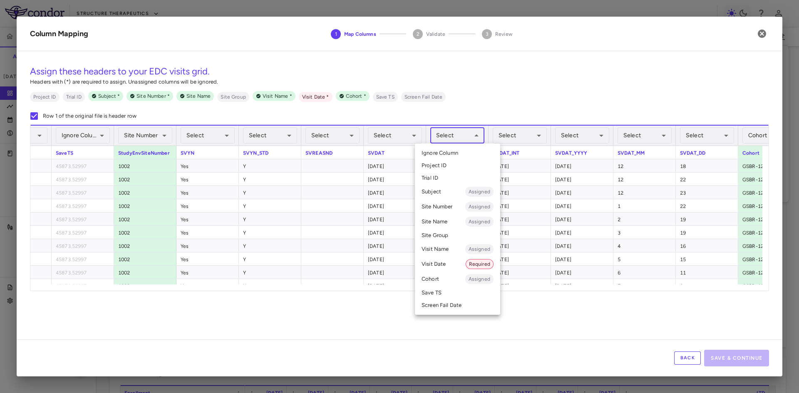
click at [439, 263] on li "Visit Date Required" at bounding box center [457, 264] width 85 height 15
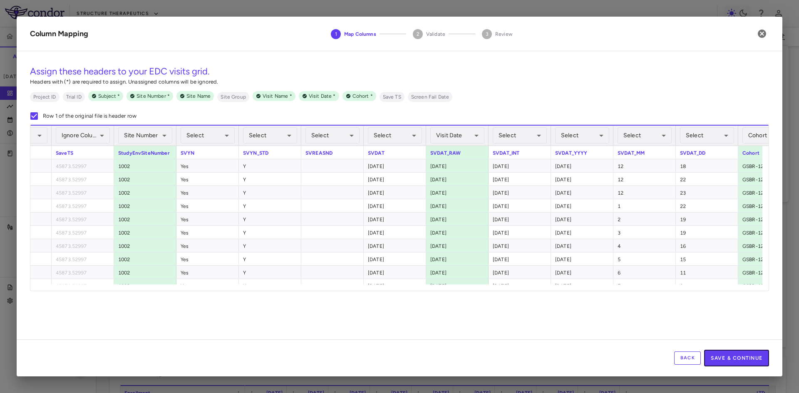
click at [752, 358] on button "Save & Continue" at bounding box center [736, 358] width 65 height 17
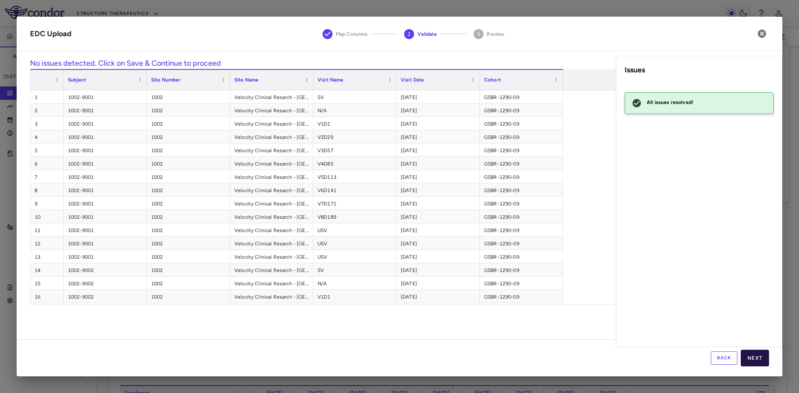
click at [754, 358] on button "Next" at bounding box center [754, 358] width 28 height 17
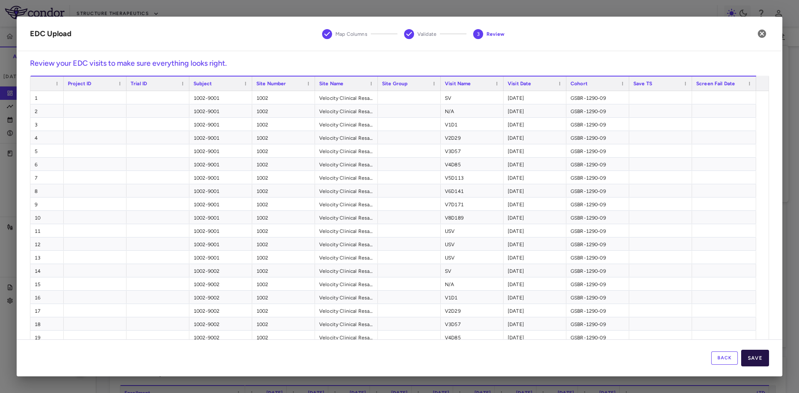
click at [754, 358] on button "Save" at bounding box center [755, 358] width 28 height 17
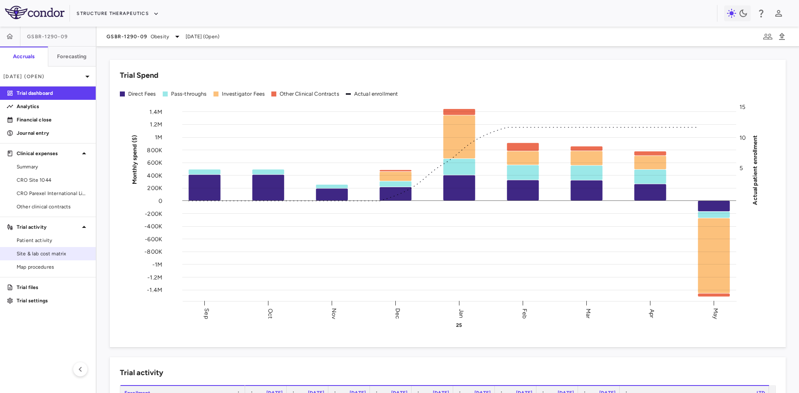
click at [54, 252] on span "Site & lab cost matrix" at bounding box center [53, 253] width 72 height 7
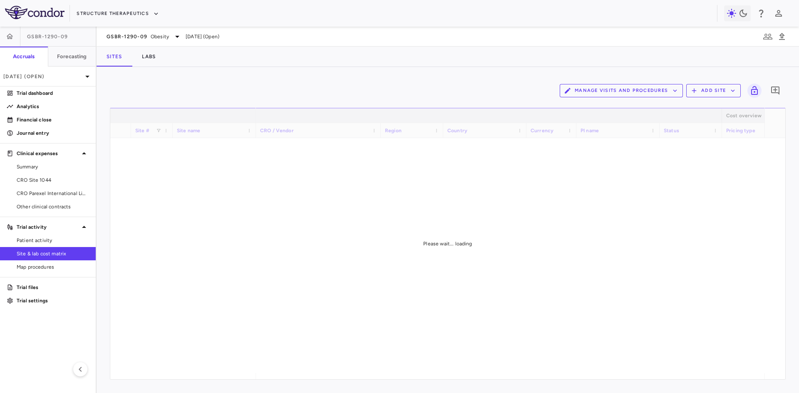
click at [658, 90] on button "Manage Visits and Procedures" at bounding box center [620, 90] width 123 height 13
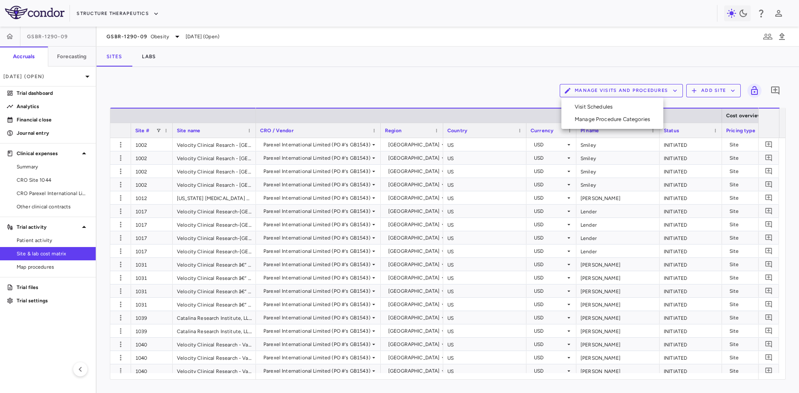
click at [603, 107] on li "Visit Schedules" at bounding box center [612, 107] width 89 height 12
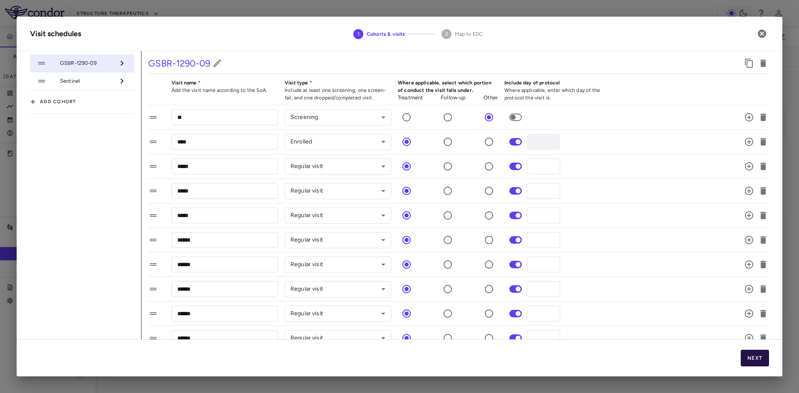
click at [757, 358] on button "Next" at bounding box center [754, 358] width 28 height 17
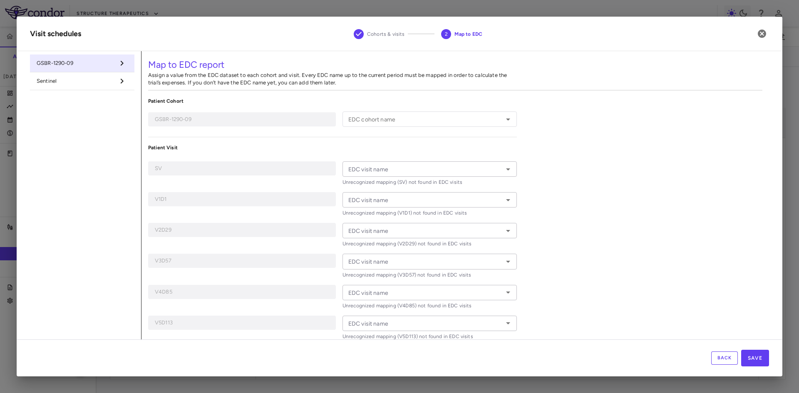
type input "**********"
type input "**"
type input "****"
type input "*****"
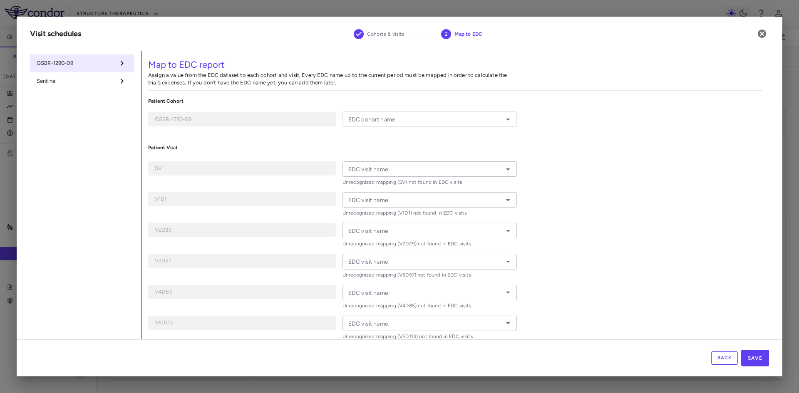
type input "*****"
type input "******"
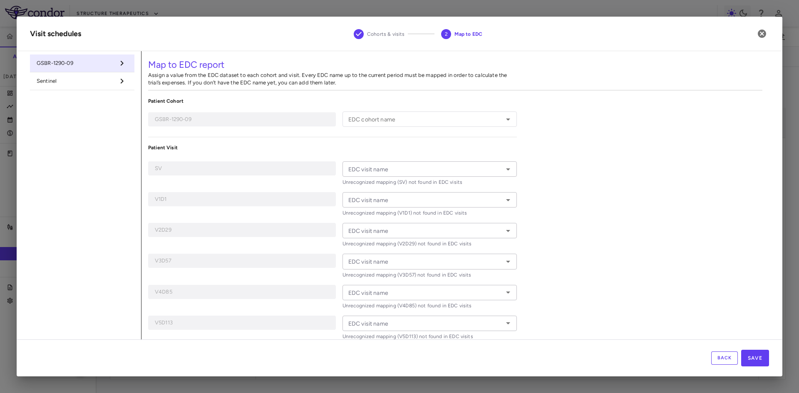
type input "******"
type input "*******"
type input "**********"
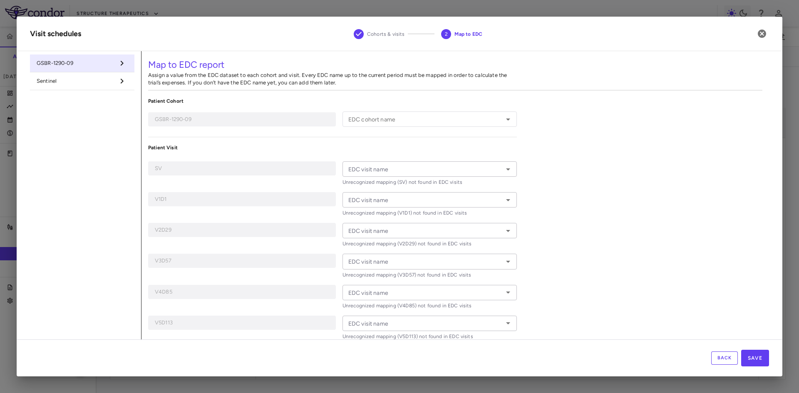
type input "***"
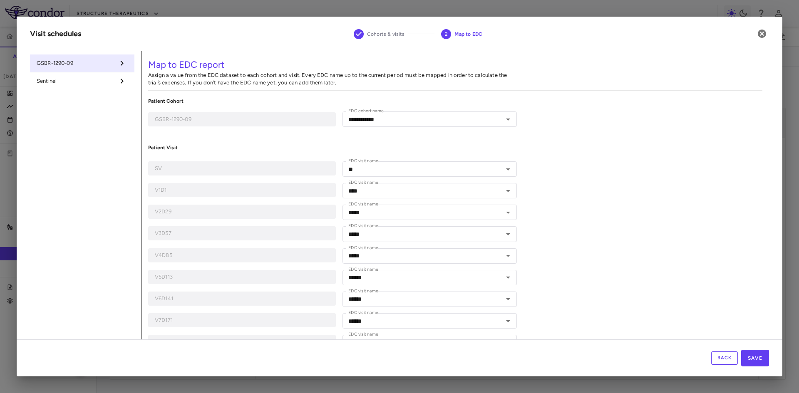
click at [68, 82] on span "Sentinel" at bounding box center [76, 80] width 78 height 7
type input "********"
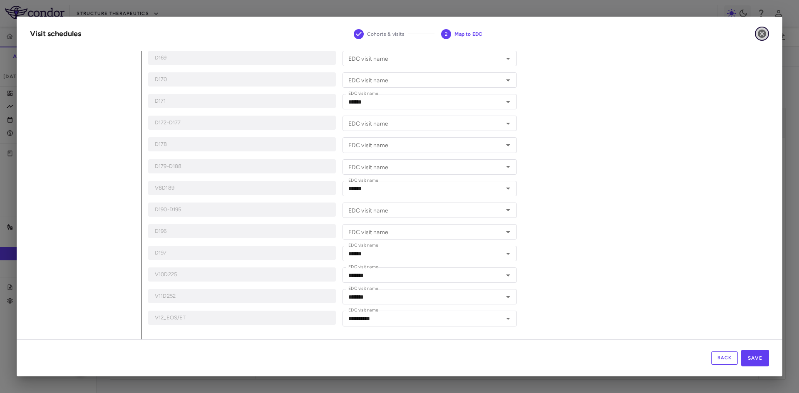
click at [761, 33] on icon "button" at bounding box center [762, 34] width 10 height 10
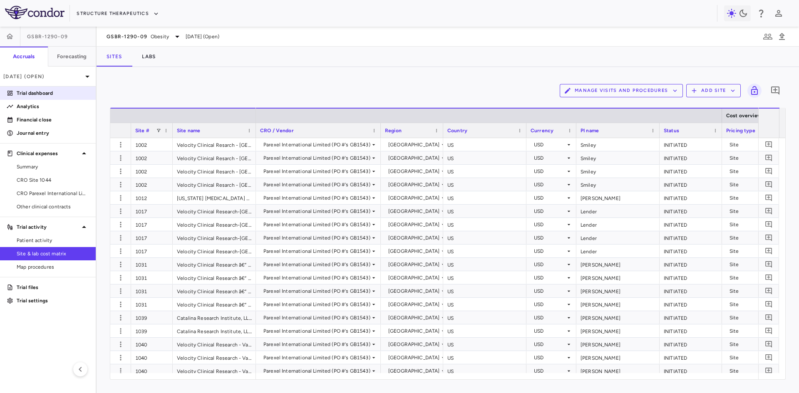
click at [66, 92] on p "Trial dashboard" at bounding box center [53, 92] width 72 height 7
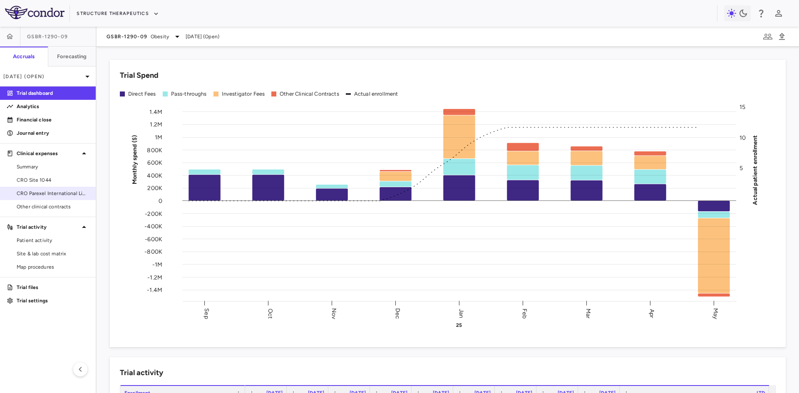
click at [68, 196] on span "CRO Parexel International Limited" at bounding box center [53, 193] width 72 height 7
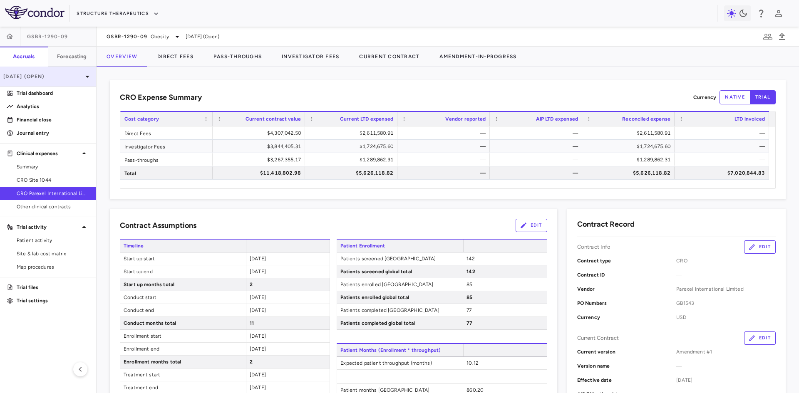
click at [63, 79] on p "May 2025 (Open)" at bounding box center [42, 76] width 79 height 7
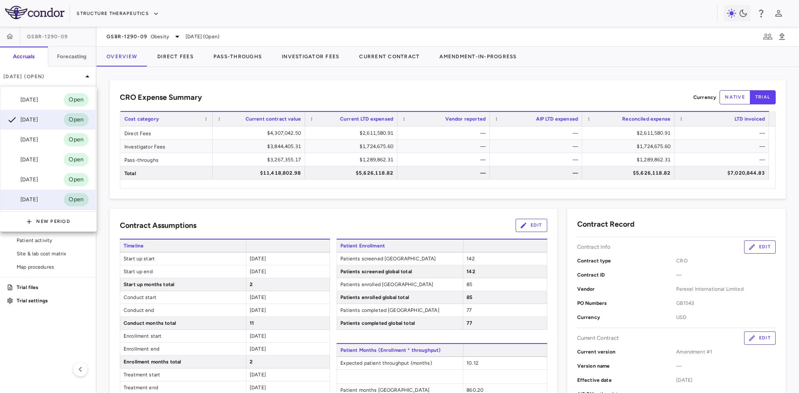
scroll to position [62, 0]
click at [38, 116] on div "[DATE]" at bounding box center [22, 121] width 31 height 10
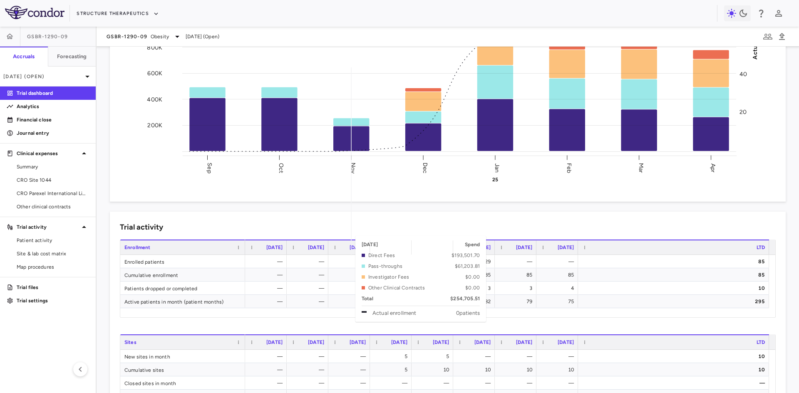
scroll to position [42, 0]
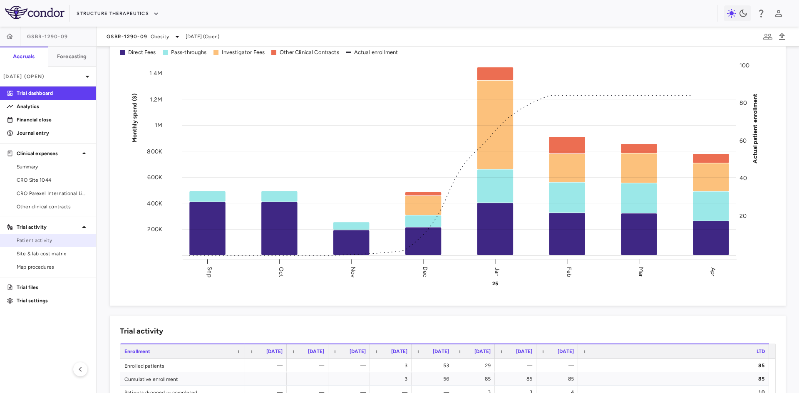
click at [51, 239] on span "Patient activity" at bounding box center [53, 240] width 72 height 7
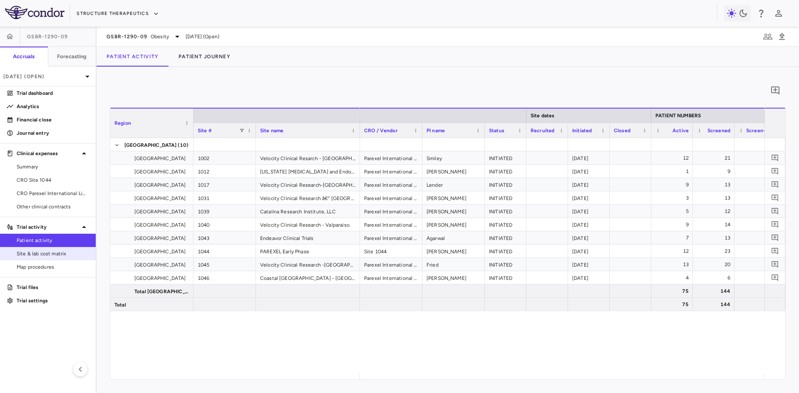
click at [47, 254] on span "Site & lab cost matrix" at bounding box center [53, 253] width 72 height 7
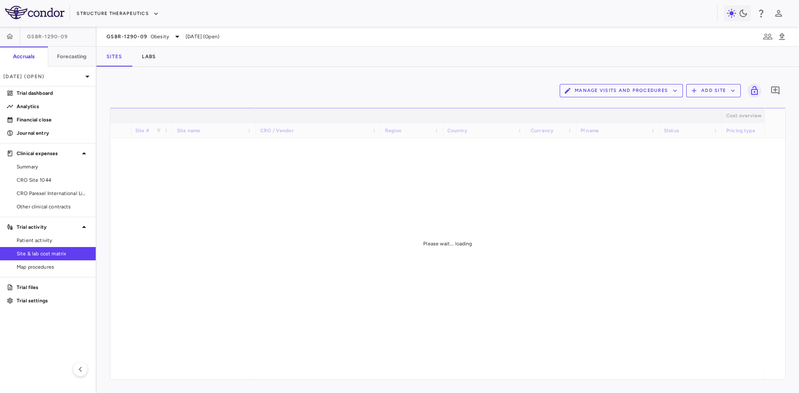
click at [629, 95] on button "Manage Visits and Procedures" at bounding box center [620, 90] width 123 height 13
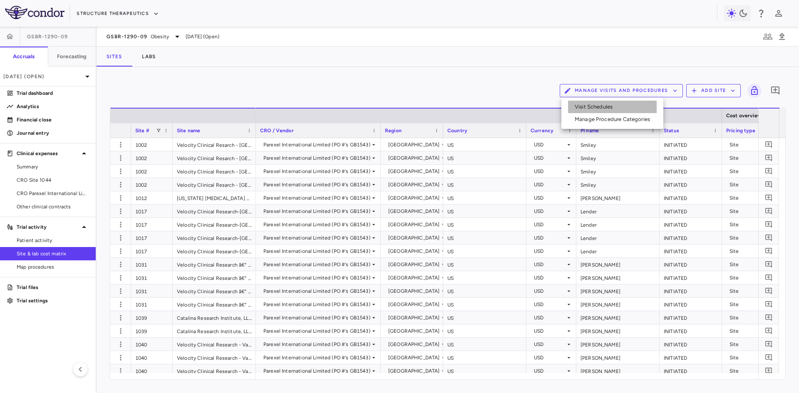
click at [585, 108] on li "Visit Schedules" at bounding box center [612, 107] width 89 height 12
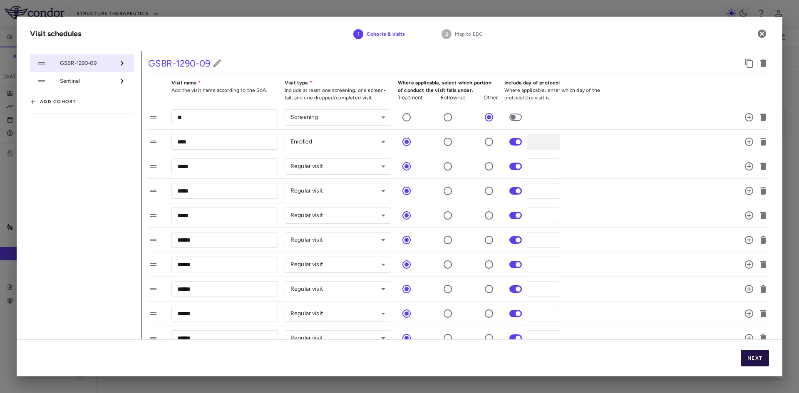
click at [765, 361] on button "Next" at bounding box center [754, 358] width 28 height 17
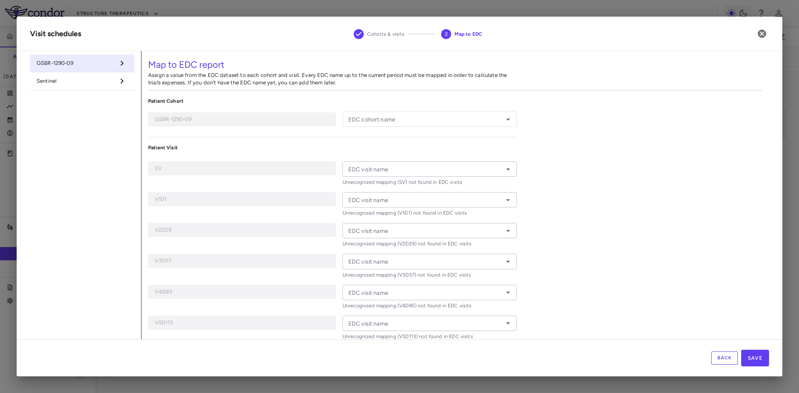
type input "**********"
type input "**"
type input "****"
type input "*****"
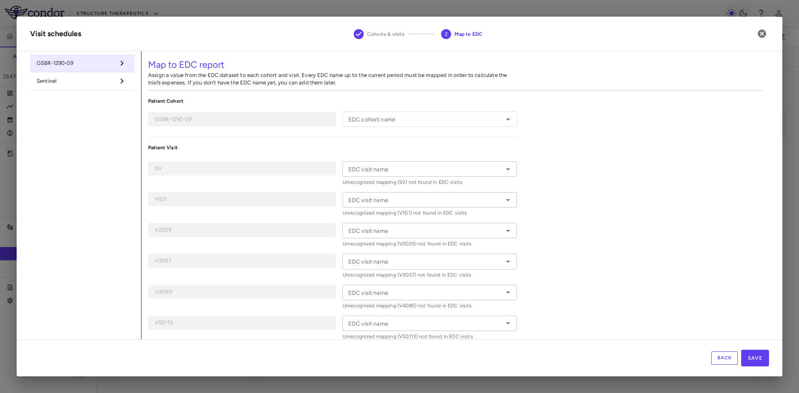
type input "*****"
type input "******"
type input "**********"
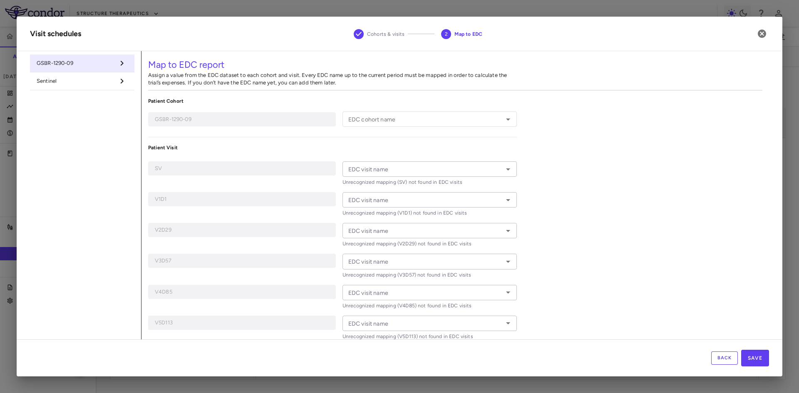
type input "**********"
type input "***"
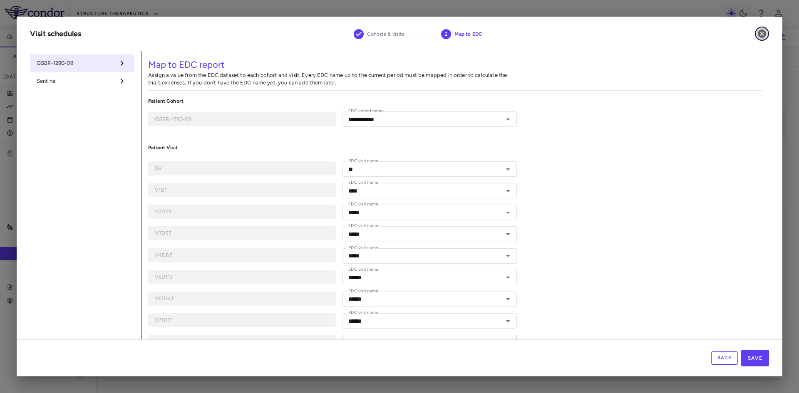
click at [762, 33] on icon "button" at bounding box center [762, 34] width 10 height 10
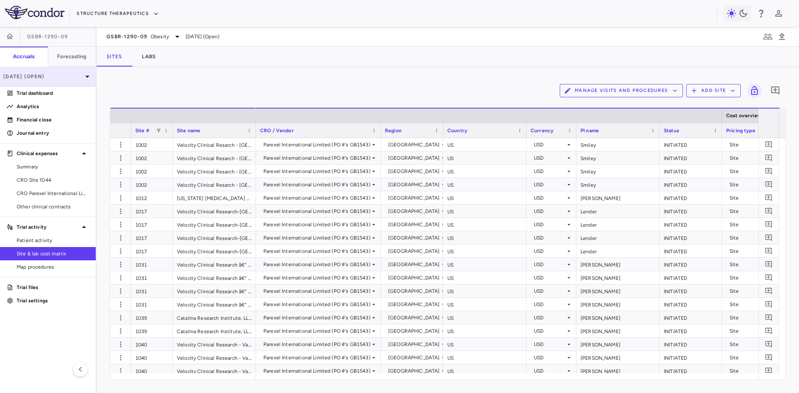
click at [70, 77] on p "Apr 2025 (Open)" at bounding box center [42, 76] width 79 height 7
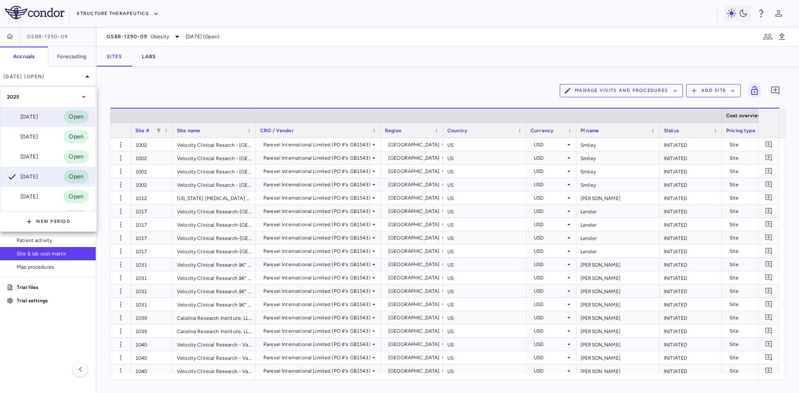
click at [43, 123] on div "Jul 2025 Open" at bounding box center [47, 117] width 95 height 20
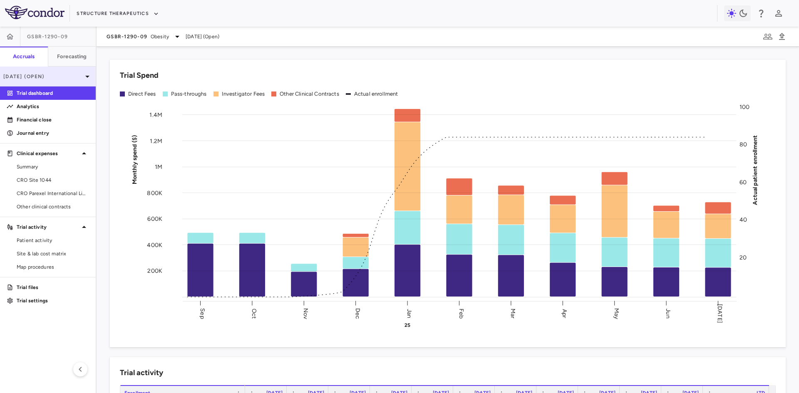
click at [47, 77] on p "[DATE] (Open)" at bounding box center [42, 76] width 79 height 7
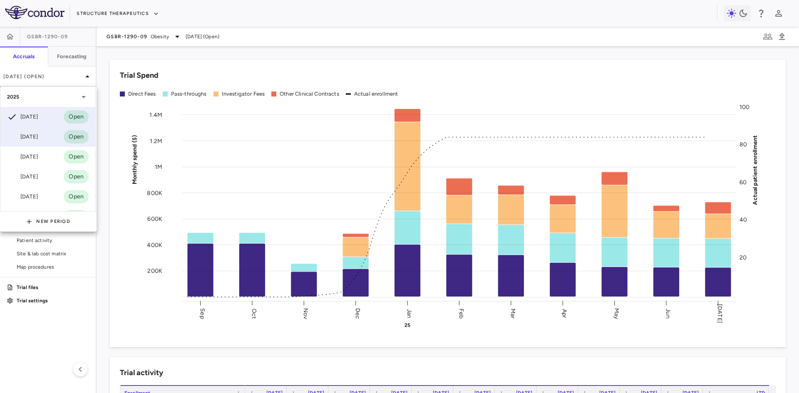
click at [38, 134] on div "[DATE]" at bounding box center [22, 137] width 31 height 10
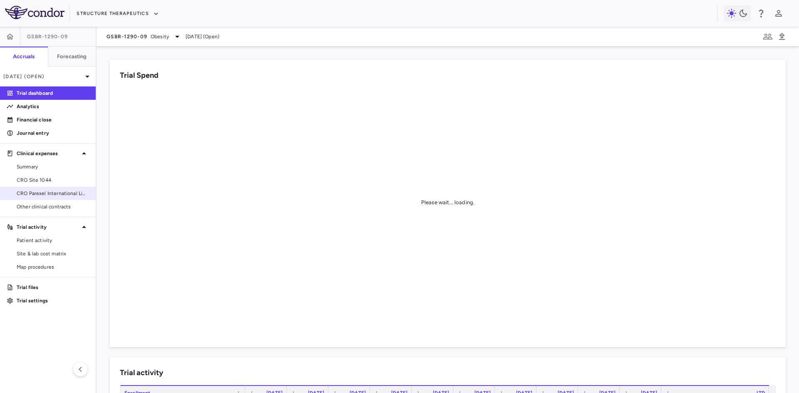
click at [58, 196] on span "CRO Parexel International Limited" at bounding box center [53, 193] width 72 height 7
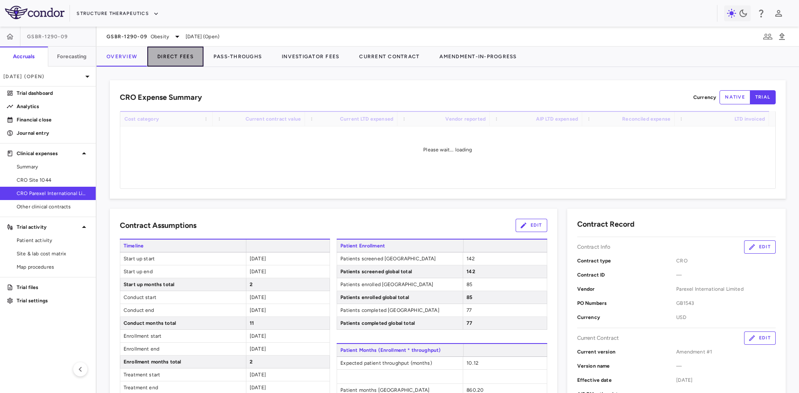
click at [178, 57] on button "Direct Fees" at bounding box center [175, 57] width 56 height 20
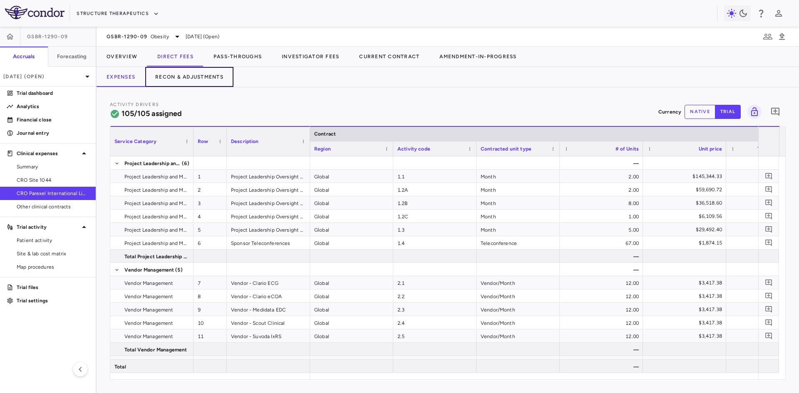
click at [188, 74] on button "Recon & Adjustments" at bounding box center [189, 77] width 88 height 20
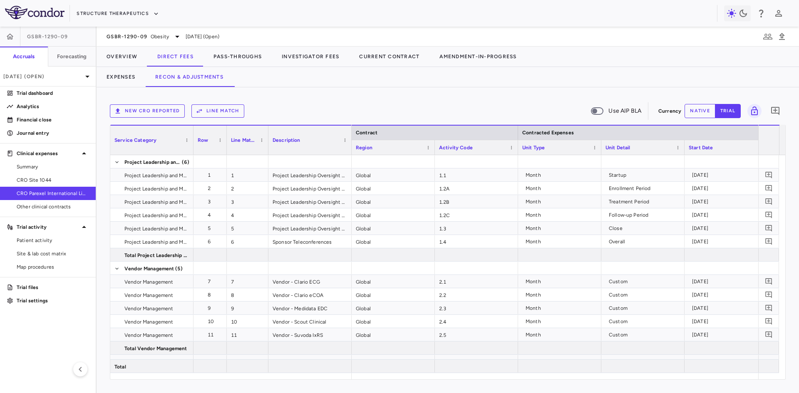
click at [157, 111] on button "New CRO reported" at bounding box center [147, 110] width 75 height 13
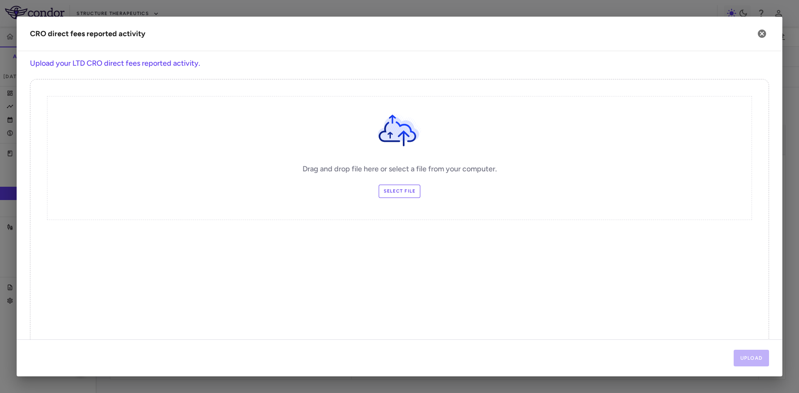
click at [404, 191] on label "Select file" at bounding box center [400, 191] width 42 height 13
click at [0, 0] on input "Select file" at bounding box center [0, 0] width 0 height 0
click at [753, 354] on button "Upload" at bounding box center [751, 358] width 36 height 17
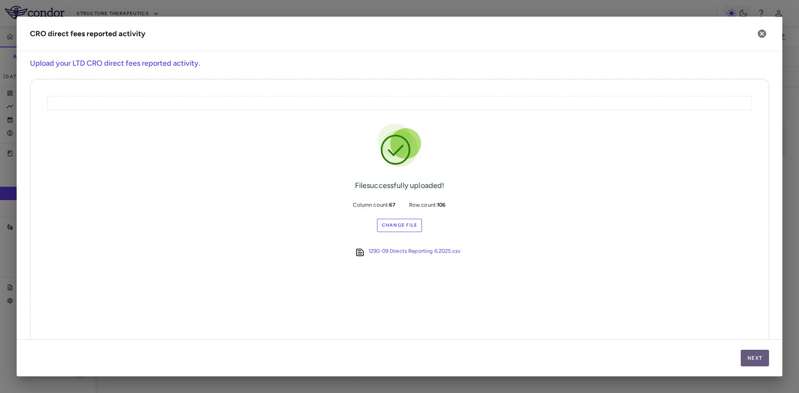
click at [764, 357] on button "Next" at bounding box center [754, 358] width 28 height 17
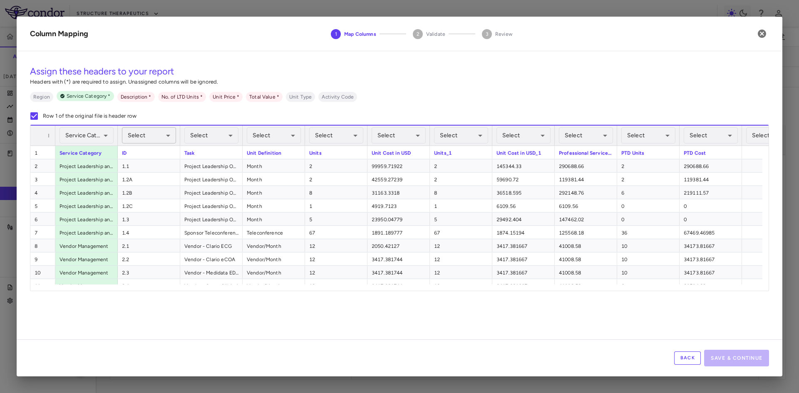
click at [167, 135] on body "Skip to sidebar Skip to main content Structure Therapeutics GSBR-1290-09 Accrua…" at bounding box center [399, 196] width 799 height 393
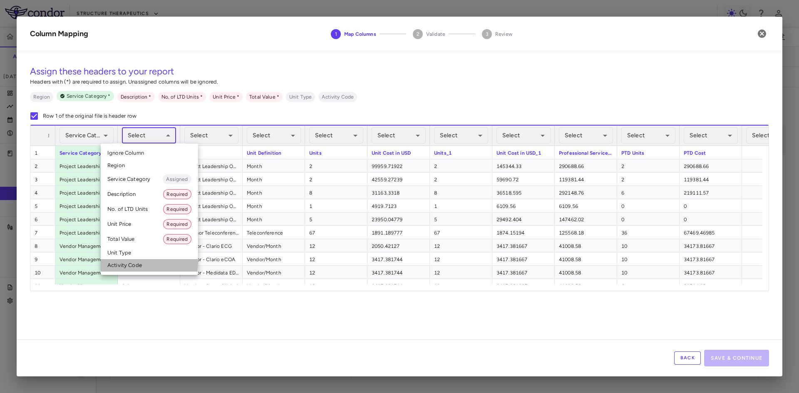
click at [136, 263] on li "Activity Code" at bounding box center [149, 265] width 97 height 12
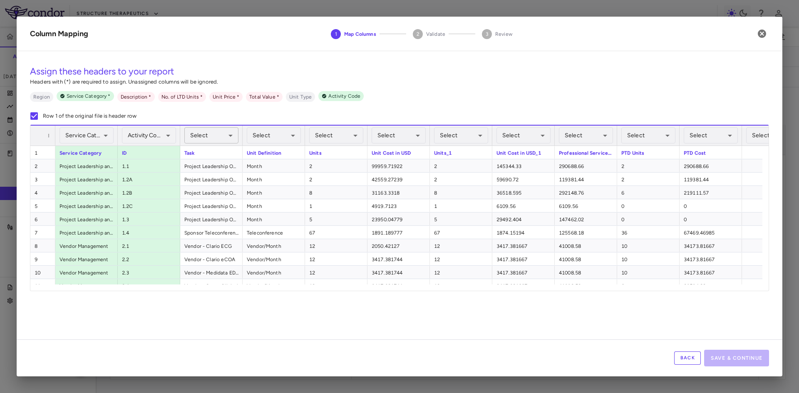
click at [209, 136] on body "Skip to sidebar Skip to main content Structure Therapeutics GSBR-1290-09 Accrua…" at bounding box center [399, 196] width 799 height 393
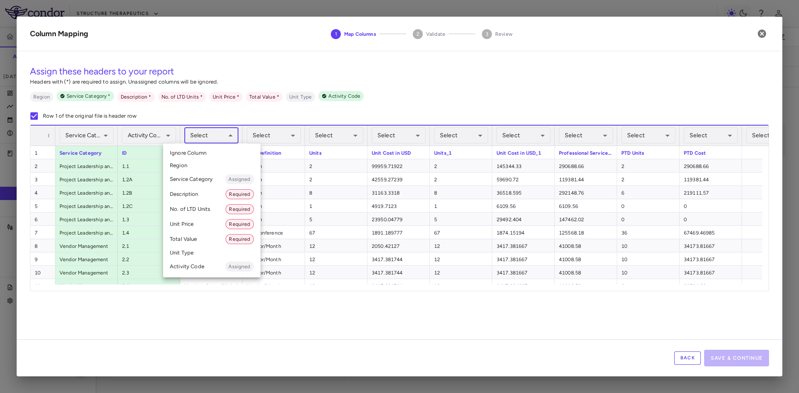
click at [198, 196] on li "Description Required" at bounding box center [211, 194] width 97 height 15
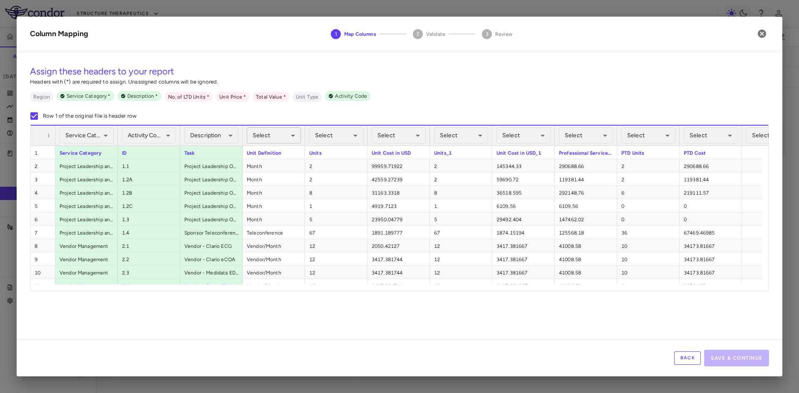
click at [287, 136] on body "Skip to sidebar Skip to main content Structure Therapeutics GSBR-1290-09 Accrua…" at bounding box center [399, 196] width 799 height 393
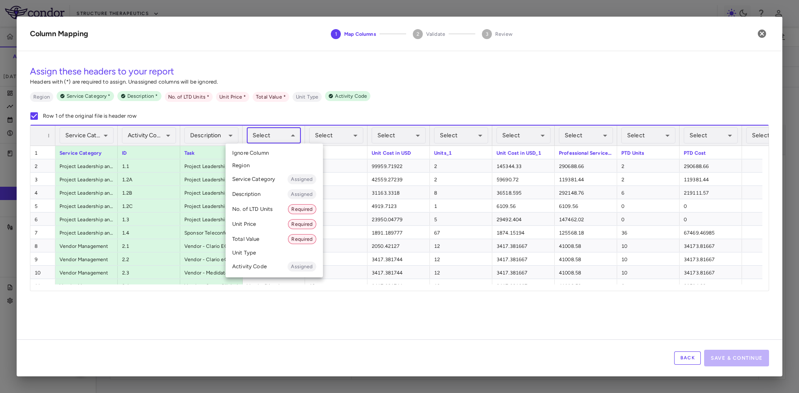
click at [255, 255] on li "Unit Type" at bounding box center [273, 253] width 97 height 12
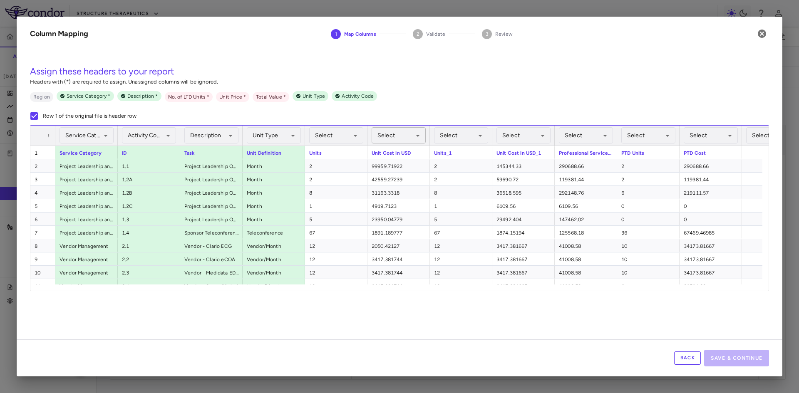
click at [412, 135] on body "Skip to sidebar Skip to main content Structure Therapeutics GSBR-1290-09 Accrua…" at bounding box center [399, 196] width 799 height 393
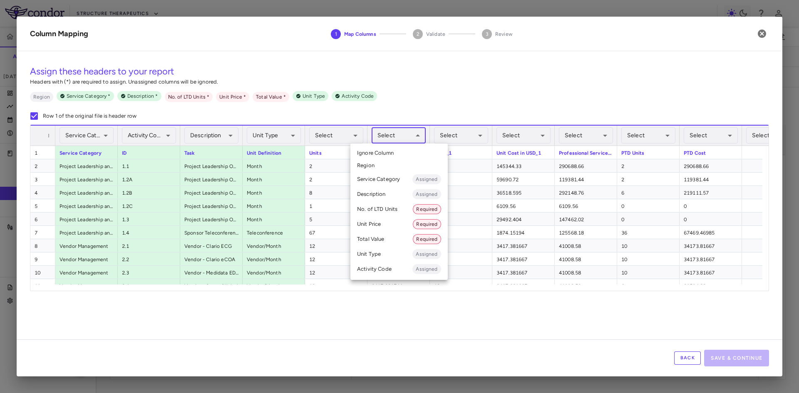
click at [385, 226] on li "Unit Price Required" at bounding box center [398, 224] width 97 height 15
click at [419, 134] on body "Skip to sidebar Skip to main content Structure Therapeutics GSBR-1290-09 Accrua…" at bounding box center [399, 196] width 799 height 393
click at [393, 153] on span "Ignore Column" at bounding box center [375, 152] width 37 height 7
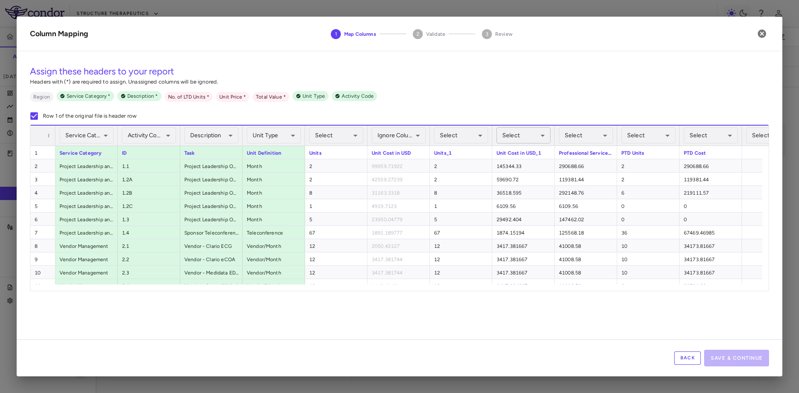
click at [542, 134] on body "Skip to sidebar Skip to main content Structure Therapeutics GSBR-1290-09 Accrua…" at bounding box center [399, 196] width 799 height 393
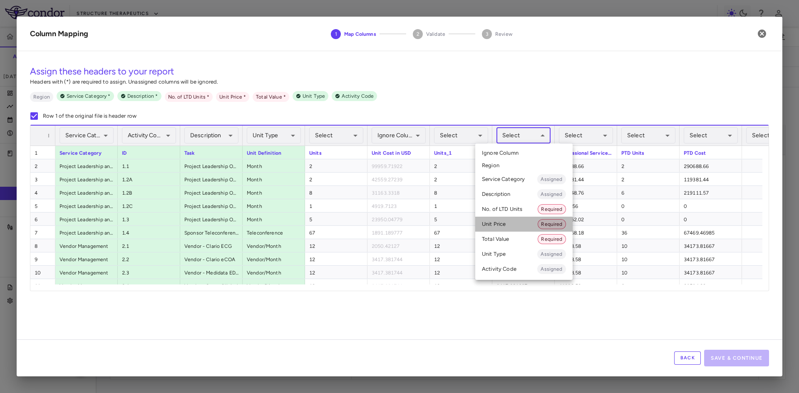
click at [511, 225] on li "Unit Price Required" at bounding box center [523, 224] width 97 height 15
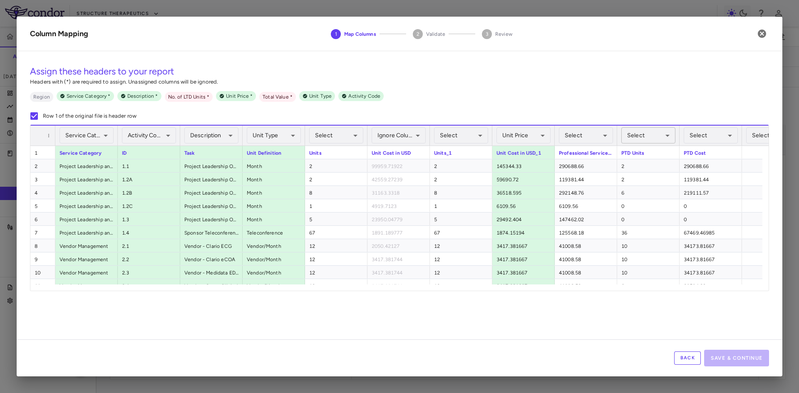
click at [653, 137] on body "Skip to sidebar Skip to main content Structure Therapeutics GSBR-1290-09 Accrua…" at bounding box center [399, 196] width 799 height 393
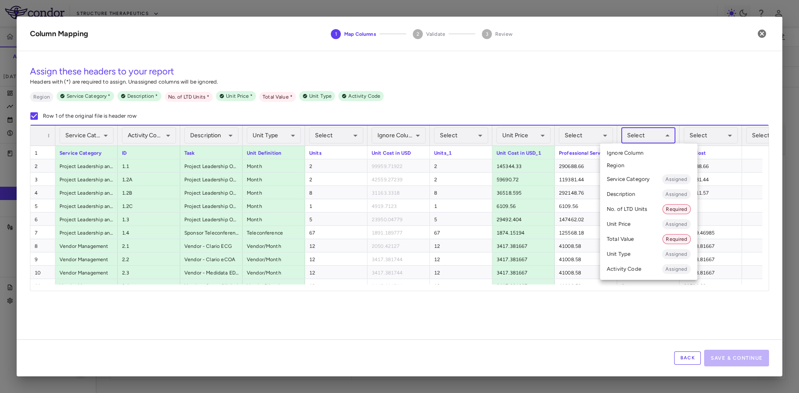
click at [640, 208] on li "No. of LTD Units Required" at bounding box center [648, 209] width 97 height 15
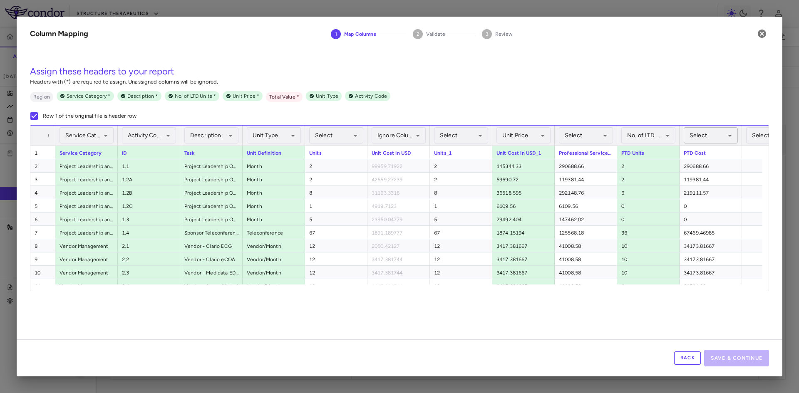
click at [712, 135] on body "Skip to sidebar Skip to main content Structure Therapeutics GSBR-1290-09 Accrua…" at bounding box center [399, 196] width 799 height 393
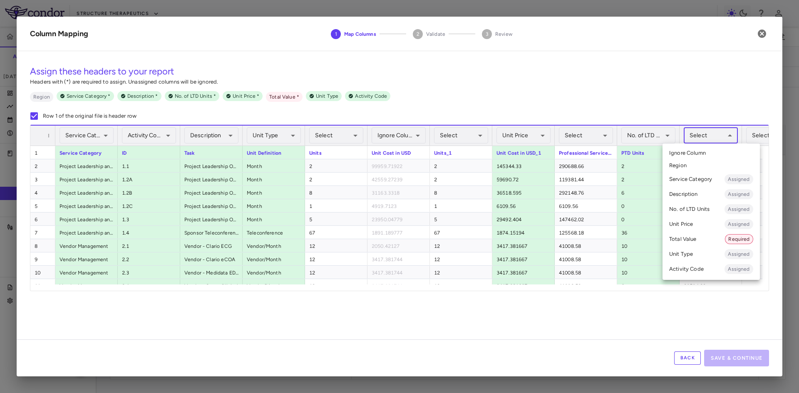
click at [693, 238] on li "Total Value Required" at bounding box center [710, 239] width 97 height 15
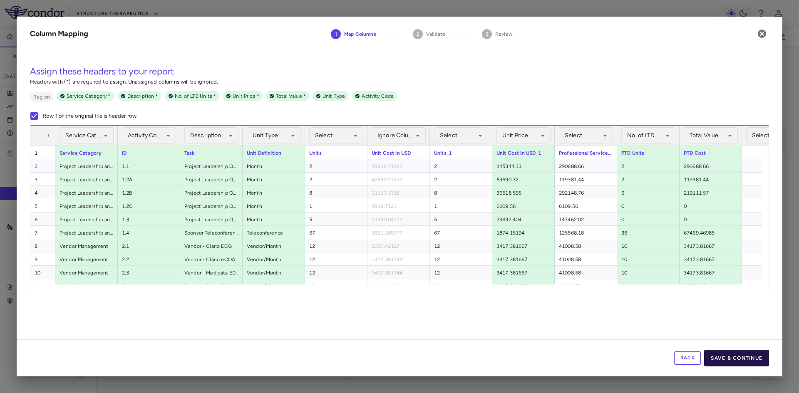
click at [740, 356] on button "Save & Continue" at bounding box center [736, 358] width 65 height 17
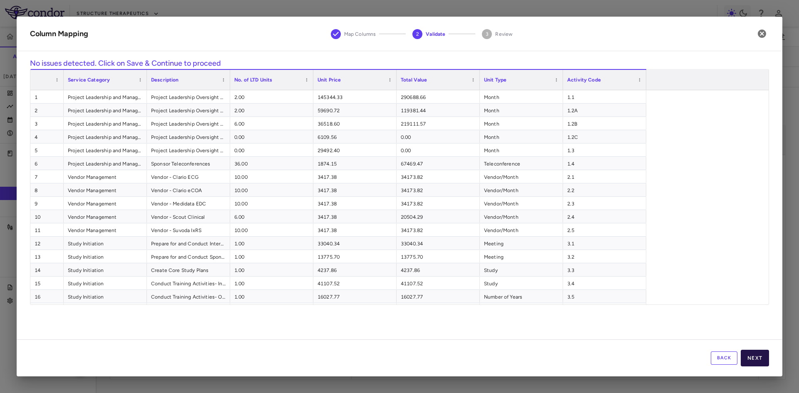
click at [756, 361] on button "Next" at bounding box center [754, 358] width 28 height 17
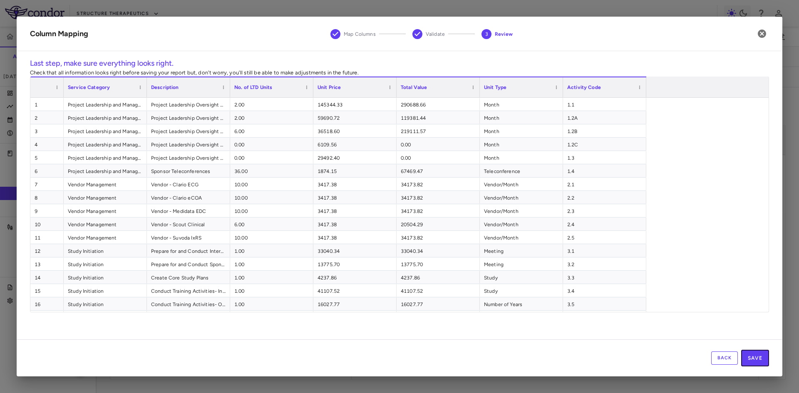
click at [756, 361] on button "Save" at bounding box center [755, 358] width 28 height 17
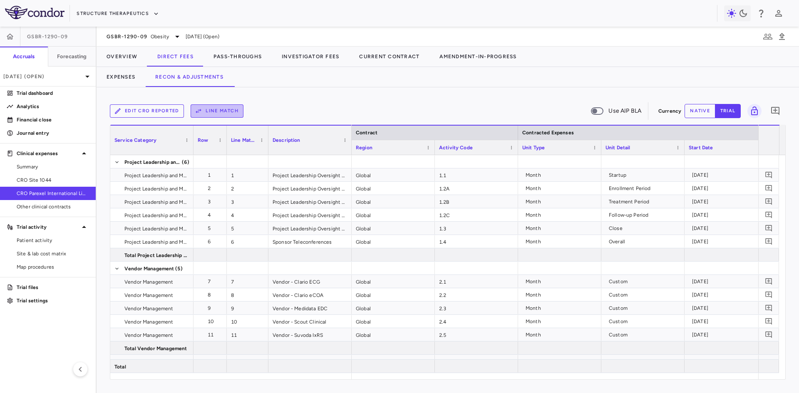
click at [231, 112] on button "Line Match" at bounding box center [217, 110] width 53 height 13
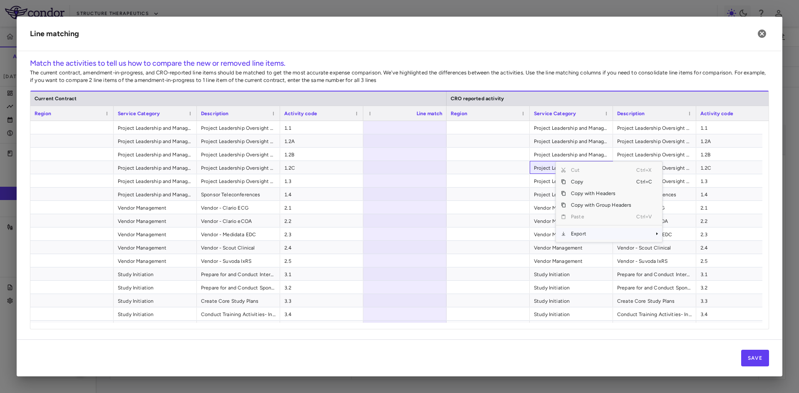
click at [584, 238] on span "Export" at bounding box center [601, 234] width 70 height 12
click at [688, 234] on span "CSV Export" at bounding box center [689, 237] width 39 height 12
click at [418, 125] on div at bounding box center [404, 127] width 83 height 13
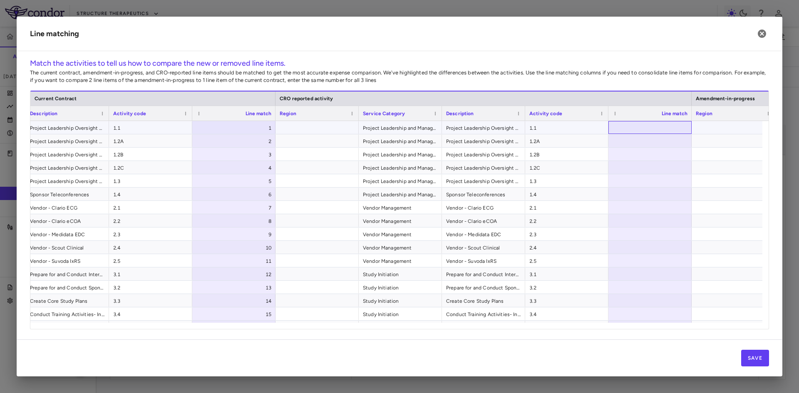
click at [651, 125] on div at bounding box center [649, 127] width 83 height 13
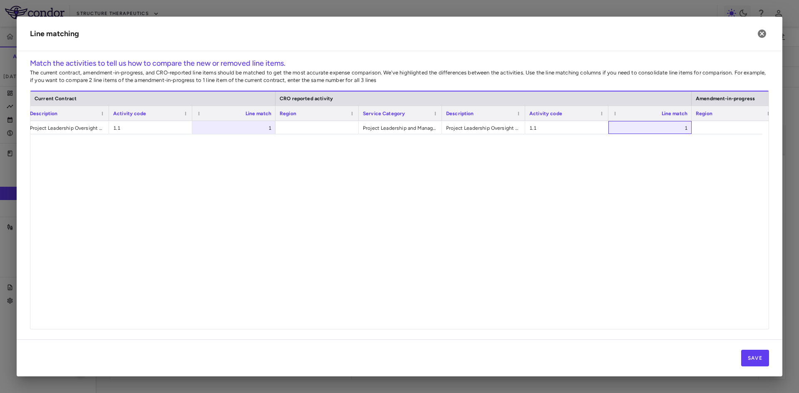
scroll to position [1196, 0]
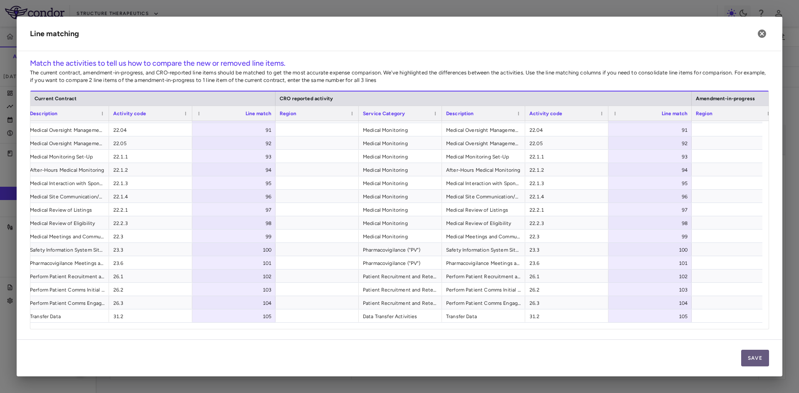
click at [752, 358] on button "Save" at bounding box center [755, 358] width 28 height 17
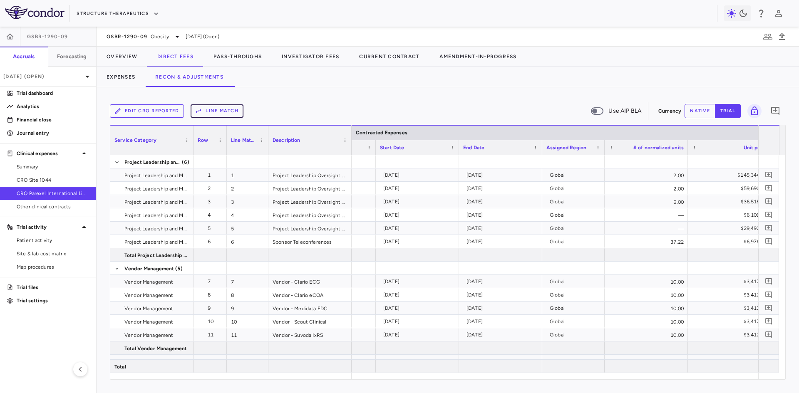
scroll to position [0, 0]
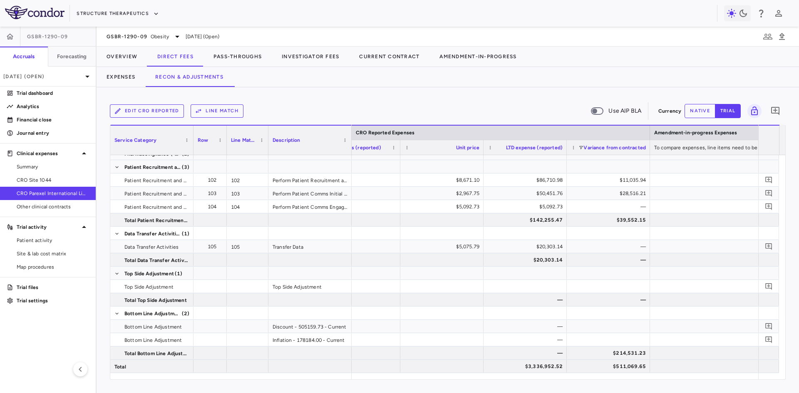
click at [700, 113] on button "native" at bounding box center [699, 111] width 31 height 14
click at [543, 324] on div "$0.00" at bounding box center [527, 326] width 72 height 13
type input "**********"
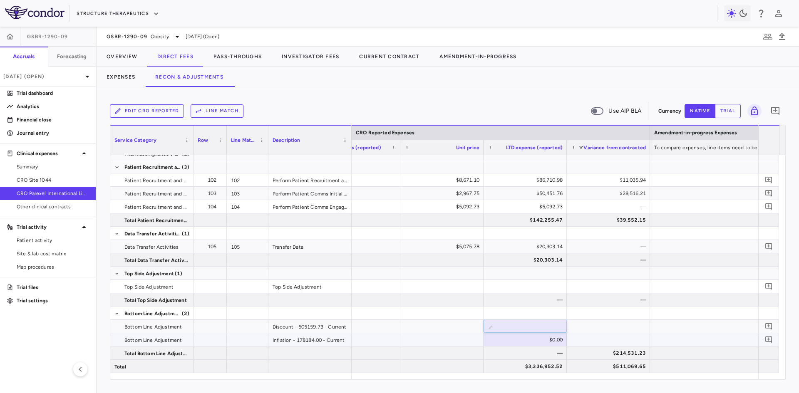
click at [540, 339] on div "$0.00" at bounding box center [527, 339] width 72 height 13
type input "*********"
click at [608, 339] on div at bounding box center [608, 339] width 83 height 13
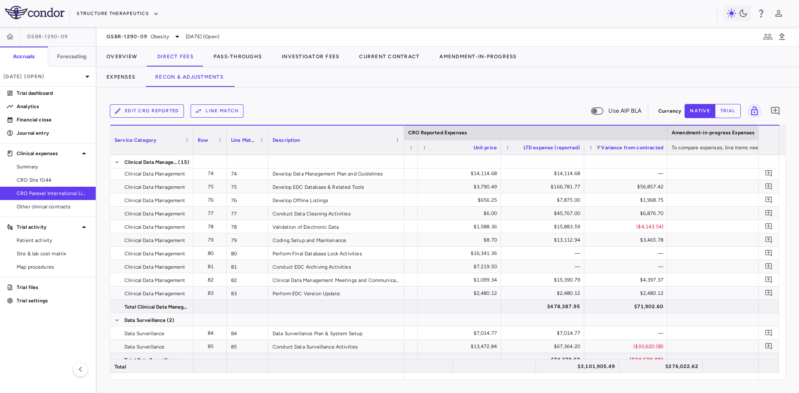
drag, startPoint x: 350, startPoint y: 133, endPoint x: 409, endPoint y: 137, distance: 58.8
click at [405, 137] on div at bounding box center [403, 140] width 3 height 29
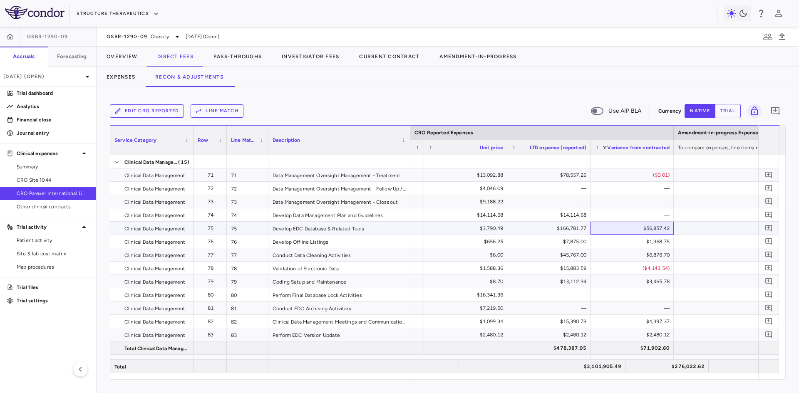
click at [648, 232] on div "$56,857.42" at bounding box center [634, 228] width 72 height 13
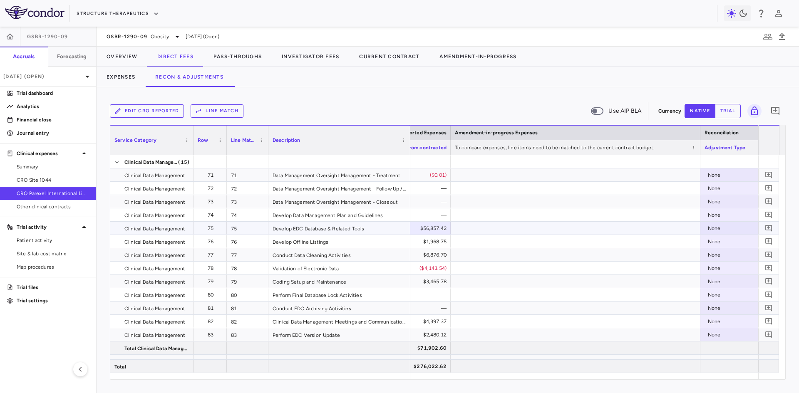
click at [720, 230] on div "None" at bounding box center [740, 228] width 65 height 13
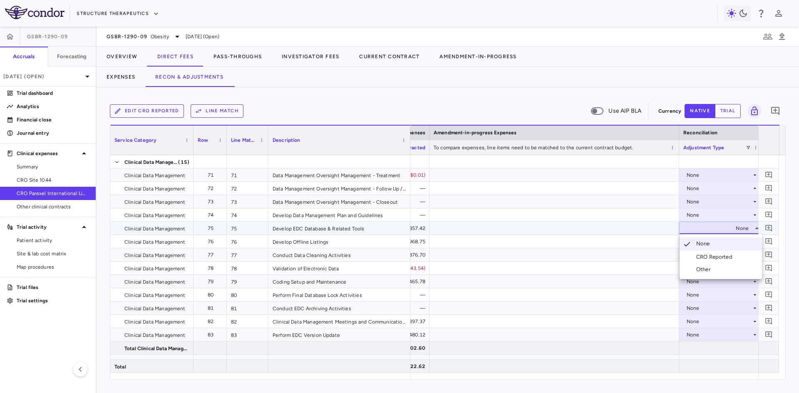
click at [710, 259] on div "CRO Reported" at bounding box center [716, 256] width 40 height 7
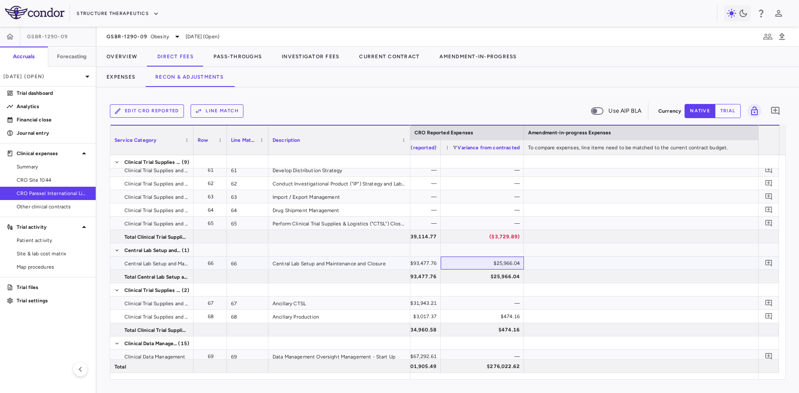
click at [505, 261] on div "$25,966.04" at bounding box center [484, 263] width 72 height 13
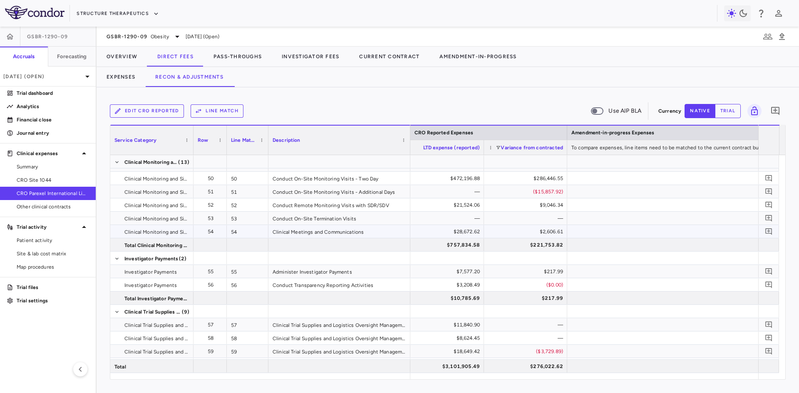
click at [539, 226] on div "$2,606.61" at bounding box center [527, 231] width 72 height 13
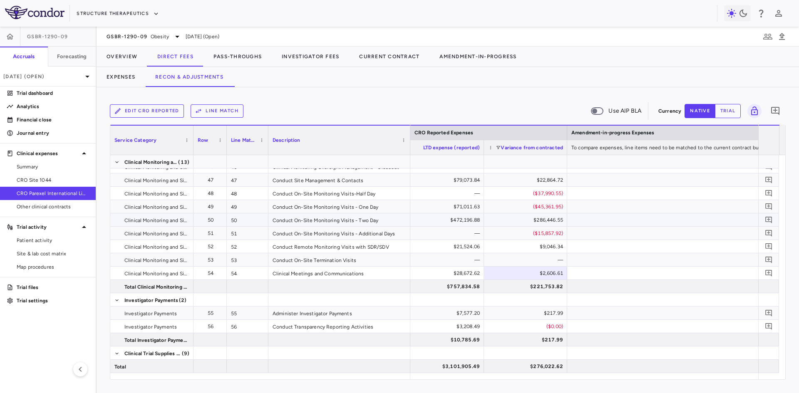
click at [554, 218] on div "$286,446.55" at bounding box center [527, 219] width 72 height 13
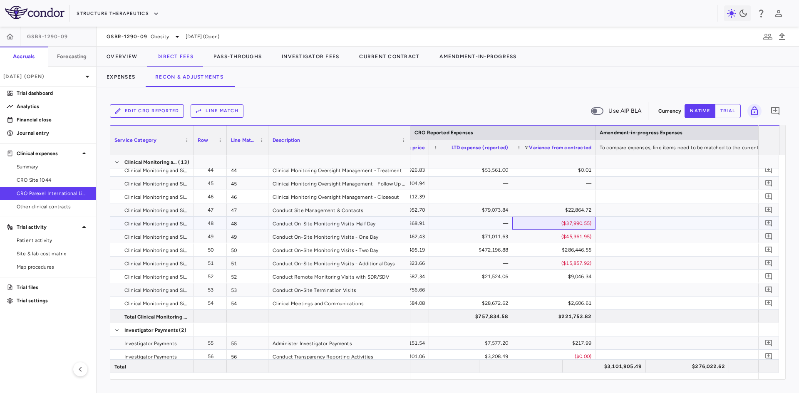
click at [576, 224] on div "($37,990.55)" at bounding box center [556, 223] width 72 height 13
click at [576, 234] on div "($45,361.95)" at bounding box center [556, 236] width 72 height 13
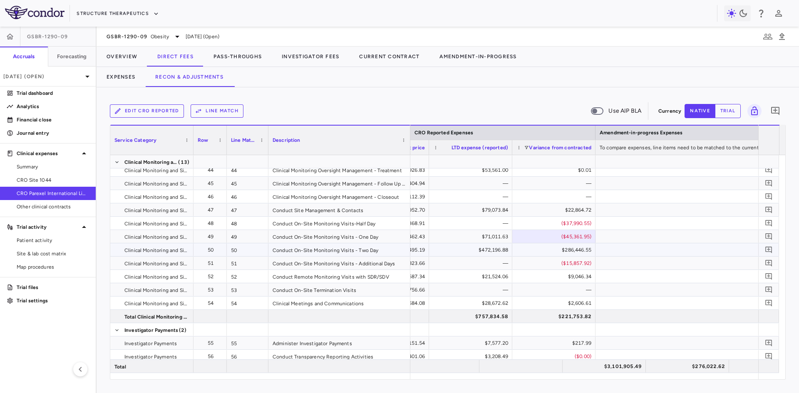
click at [572, 251] on div "$286,446.55" at bounding box center [556, 249] width 72 height 13
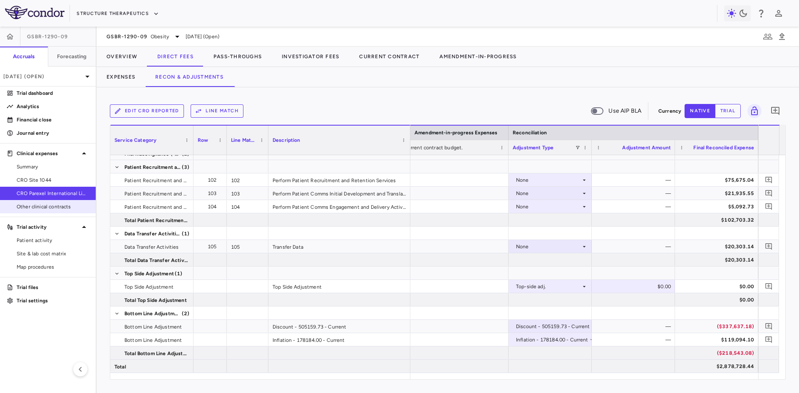
drag, startPoint x: 46, startPoint y: 208, endPoint x: 58, endPoint y: 204, distance: 12.6
click at [46, 208] on span "Other clinical contracts" at bounding box center [53, 206] width 72 height 7
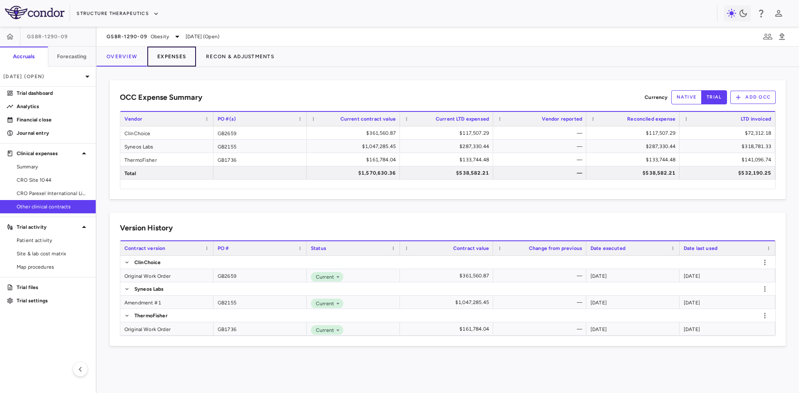
click at [176, 60] on button "Expenses" at bounding box center [171, 57] width 49 height 20
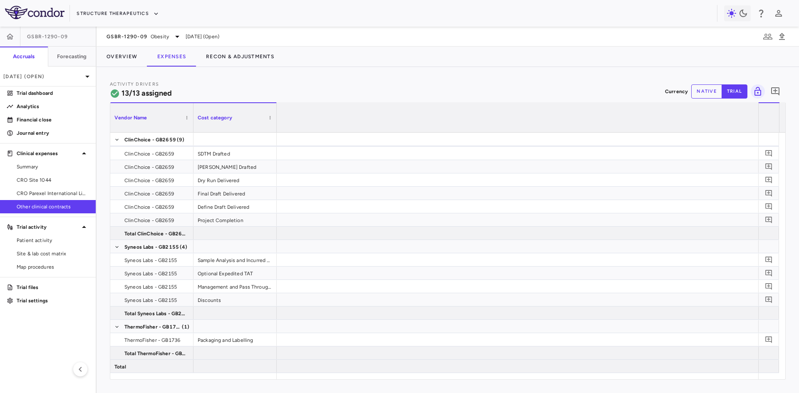
scroll to position [0, 2014]
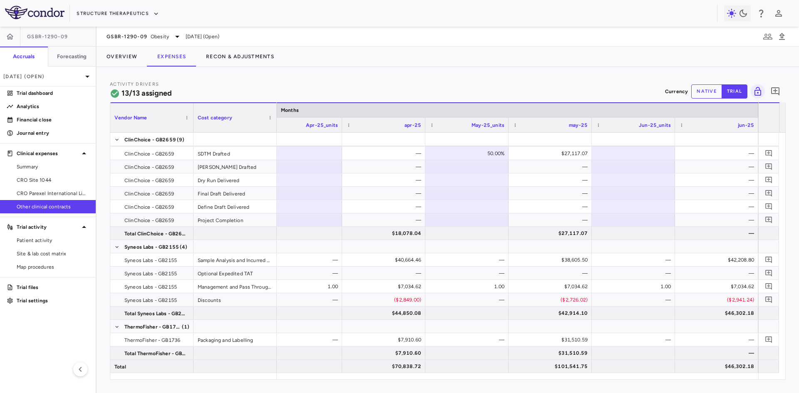
click at [702, 92] on button "native" at bounding box center [706, 91] width 31 height 14
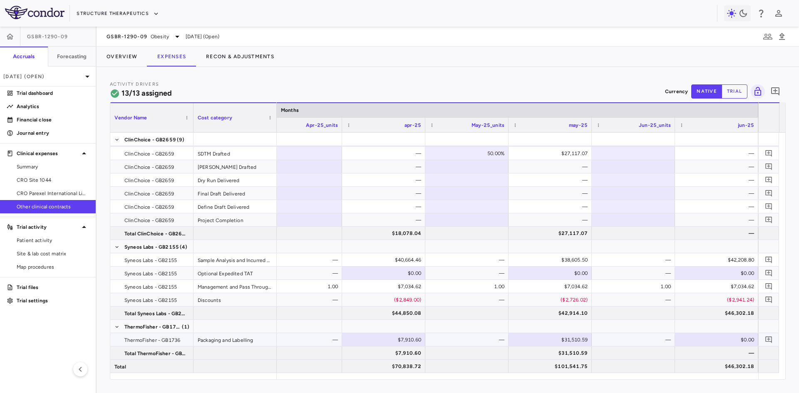
click at [553, 343] on div "$31,510.59" at bounding box center [552, 339] width 72 height 13
drag, startPoint x: 549, startPoint y: 342, endPoint x: 606, endPoint y: 344, distance: 56.6
drag, startPoint x: 549, startPoint y: 339, endPoint x: 594, endPoint y: 344, distance: 45.2
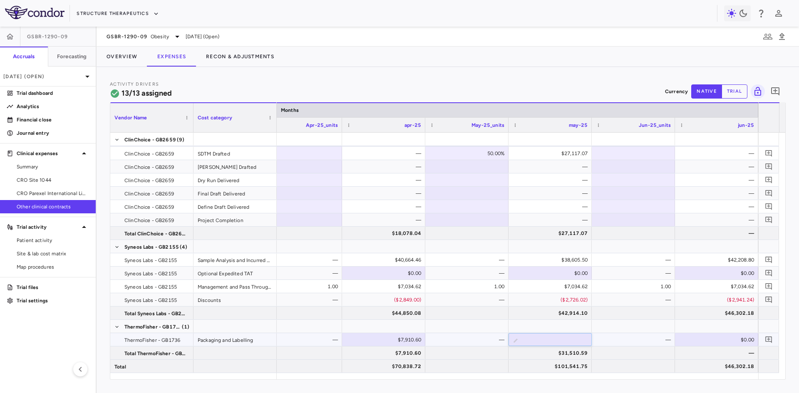
type input "*******"
click at [696, 341] on div "$0.00" at bounding box center [718, 339] width 72 height 13
click at [696, 340] on div "$0.00" at bounding box center [718, 339] width 72 height 13
type input "*******"
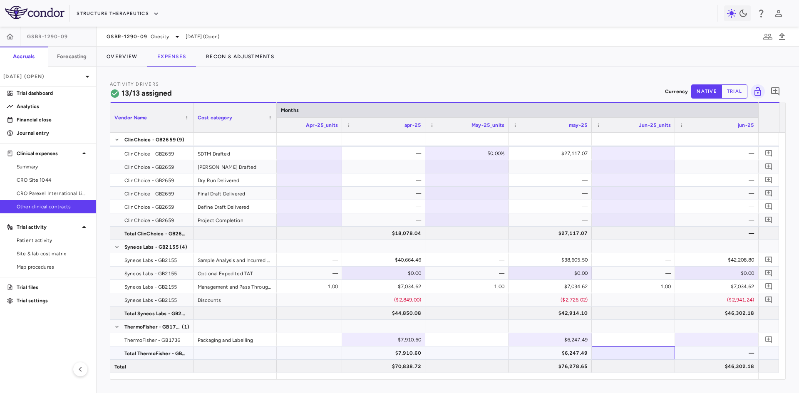
click at [648, 355] on div at bounding box center [633, 353] width 75 height 12
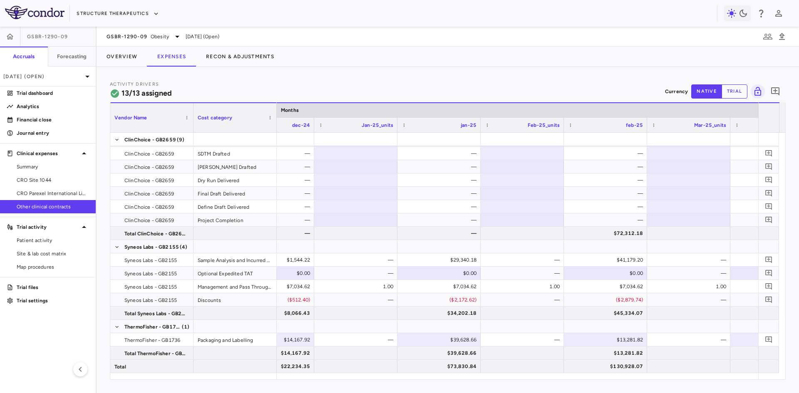
scroll to position [0, 1436]
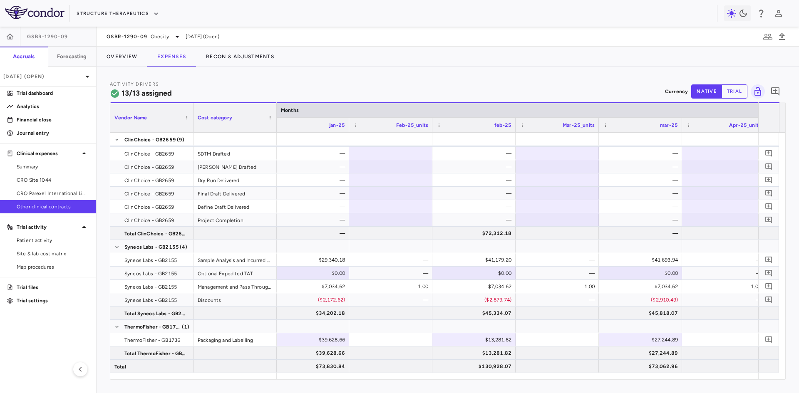
click at [619, 379] on div "Vendor Name Drag here to set column labels Vendor Name Cost category Months Jan…" at bounding box center [448, 240] width 676 height 277
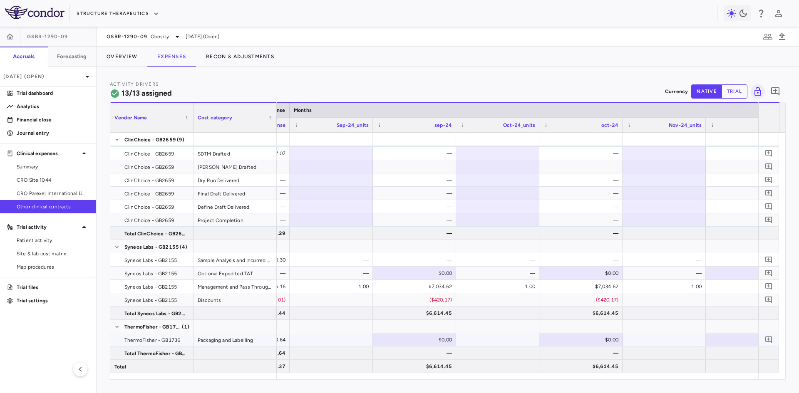
click at [584, 341] on div "$0.00" at bounding box center [583, 339] width 72 height 13
type input "********"
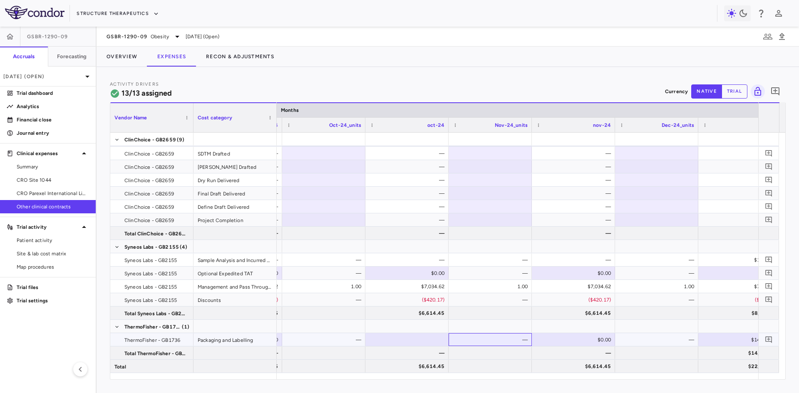
click at [520, 334] on div "—" at bounding box center [492, 339] width 72 height 13
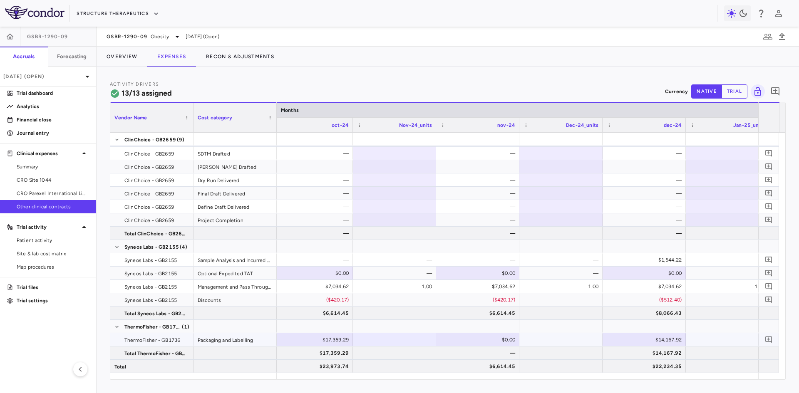
click at [500, 339] on div "$0.00" at bounding box center [479, 339] width 72 height 13
click at [322, 339] on div "$17,359.29" at bounding box center [313, 339] width 72 height 13
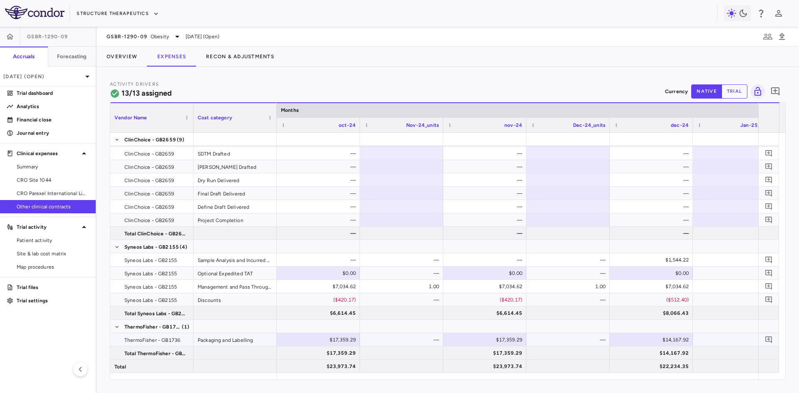
click at [322, 339] on div "$17,359.29" at bounding box center [320, 339] width 72 height 13
type input "*******"
click at [569, 338] on div "—" at bounding box center [570, 339] width 72 height 13
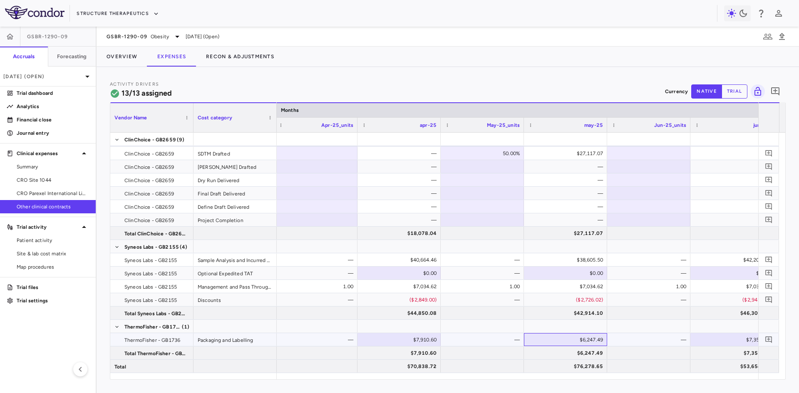
click at [586, 339] on div "$6,247.49" at bounding box center [567, 339] width 72 height 13
drag, startPoint x: 567, startPoint y: 340, endPoint x: 626, endPoint y: 345, distance: 59.3
type input "*******"
click at [653, 332] on div at bounding box center [648, 326] width 83 height 13
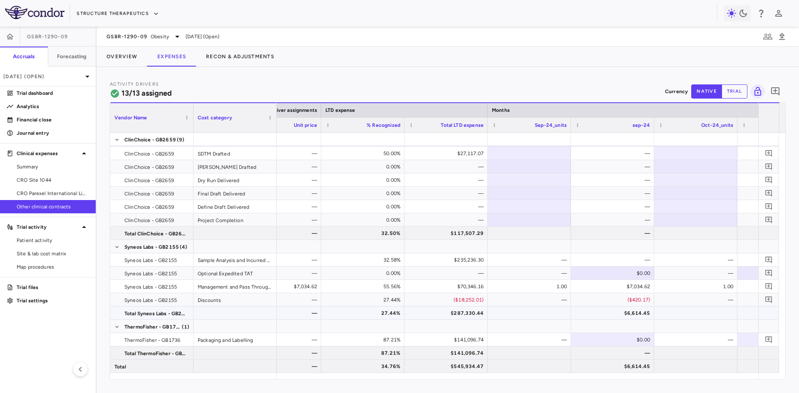
click at [460, 309] on div "$287,330.44" at bounding box center [448, 313] width 72 height 13
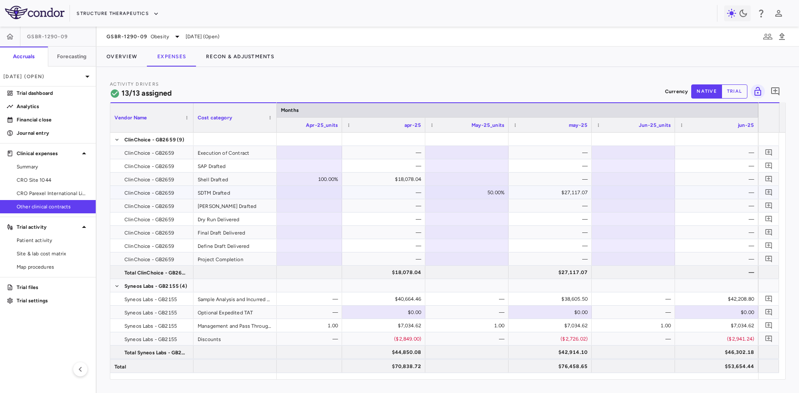
click at [625, 191] on div at bounding box center [633, 192] width 75 height 12
click at [651, 209] on div at bounding box center [633, 206] width 75 height 12
click at [655, 205] on div at bounding box center [633, 206] width 75 height 12
drag, startPoint x: 725, startPoint y: 199, endPoint x: 722, endPoint y: 204, distance: 5.7
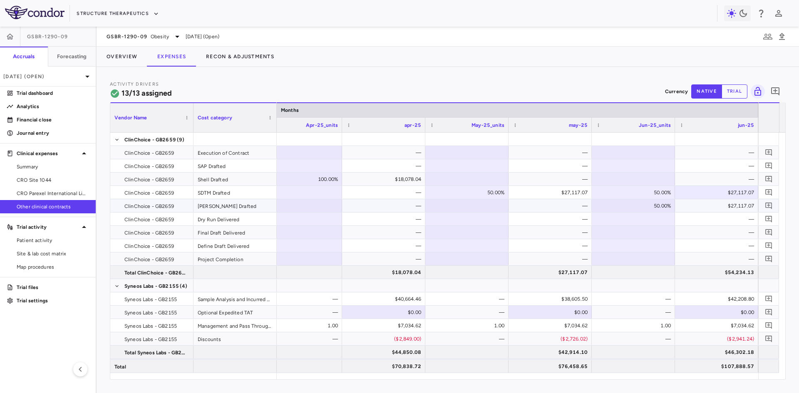
click at [634, 192] on div "50.00%" at bounding box center [635, 192] width 72 height 13
drag, startPoint x: 631, startPoint y: 193, endPoint x: 682, endPoint y: 197, distance: 51.7
click at [682, 197] on div "$27,117.07" at bounding box center [718, 192] width 72 height 13
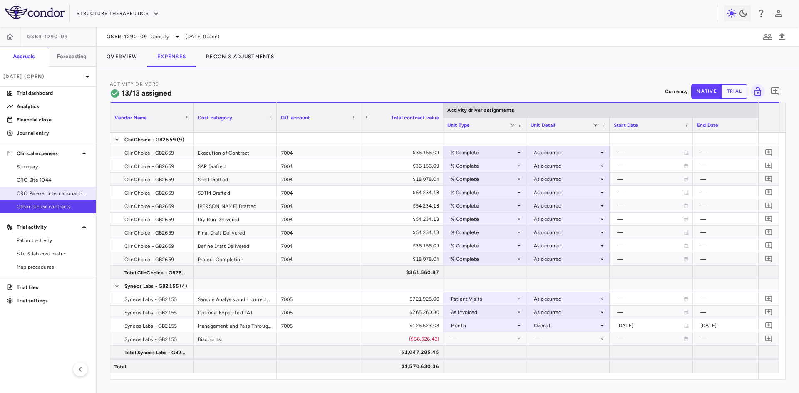
click at [47, 191] on span "CRO Parexel International Limited" at bounding box center [53, 193] width 72 height 7
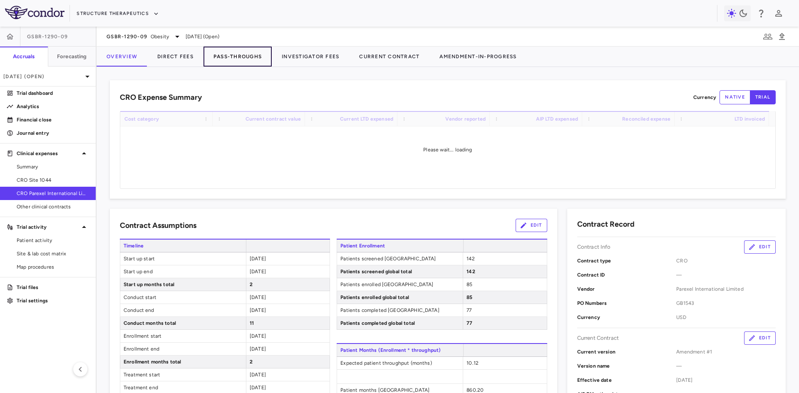
click at [235, 57] on button "Pass-Throughs" at bounding box center [237, 57] width 68 height 20
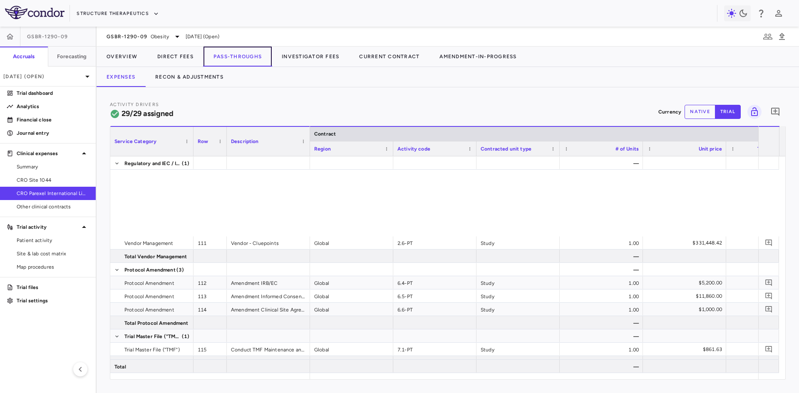
scroll to position [475, 0]
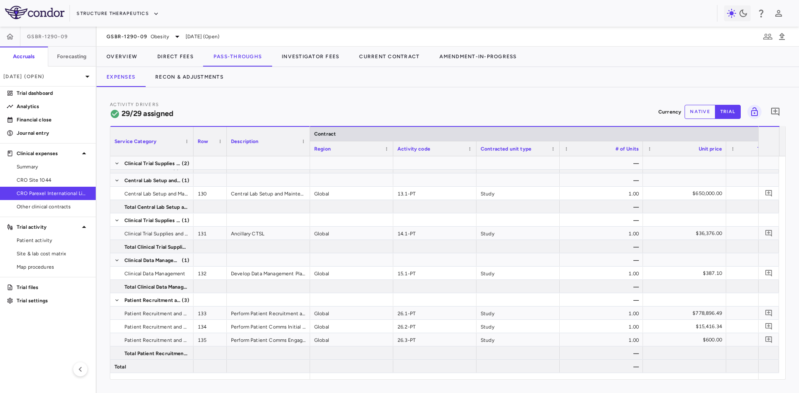
drag, startPoint x: 366, startPoint y: 379, endPoint x: 380, endPoint y: 378, distance: 13.4
click at [379, 379] on div "Service Category Drag here to set column labels Service Category Row Description" at bounding box center [448, 253] width 676 height 254
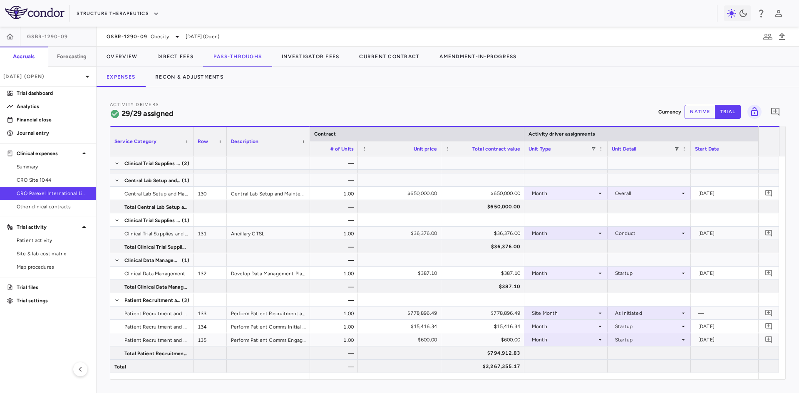
scroll to position [0, 314]
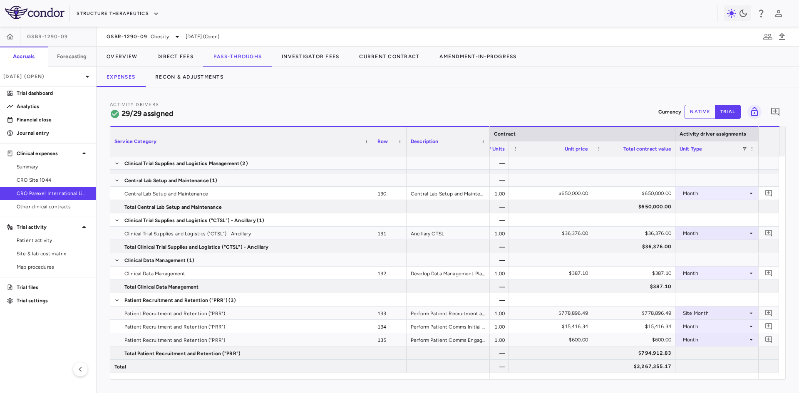
drag, startPoint x: 193, startPoint y: 134, endPoint x: 373, endPoint y: 148, distance: 180.2
click at [373, 148] on div at bounding box center [372, 141] width 3 height 29
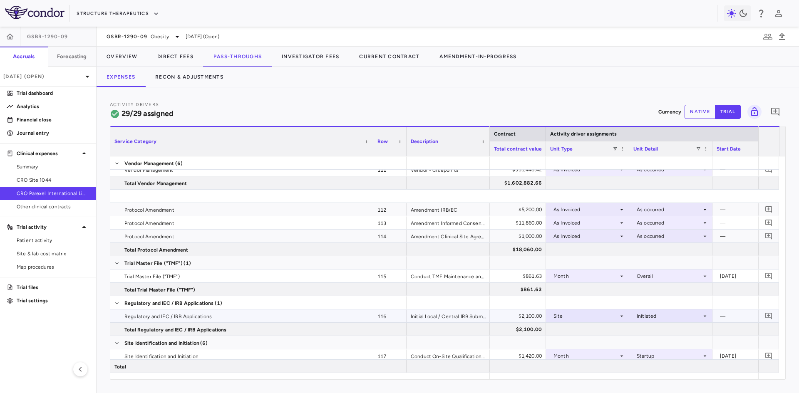
scroll to position [59, 0]
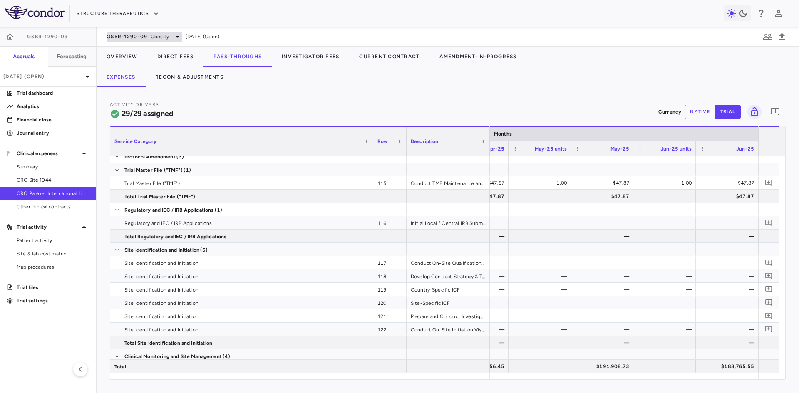
click at [134, 37] on span "GSBR-1290-09" at bounding box center [126, 36] width 41 height 7
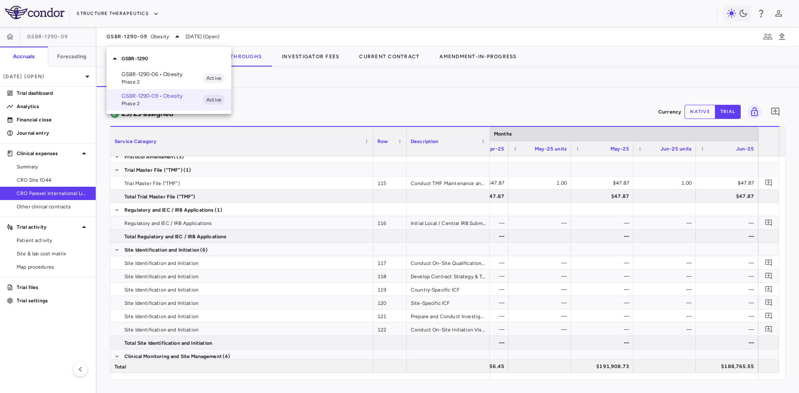
click at [150, 74] on p "GSBR-1290-06 • Obesity" at bounding box center [162, 74] width 82 height 7
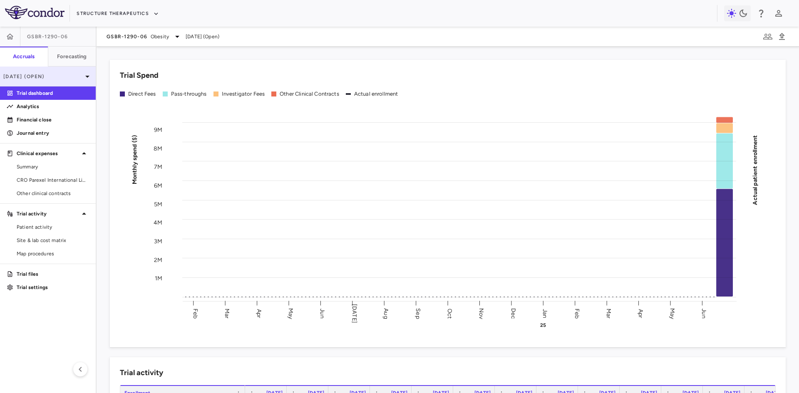
click at [45, 77] on p "[DATE] (Open)" at bounding box center [42, 76] width 79 height 7
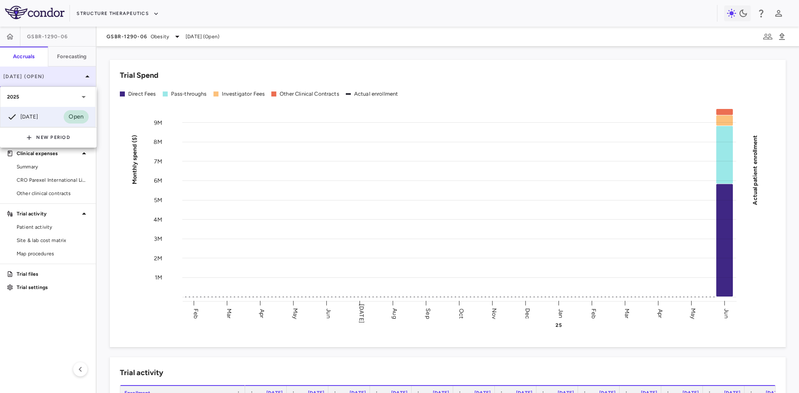
click at [45, 77] on div at bounding box center [399, 196] width 799 height 393
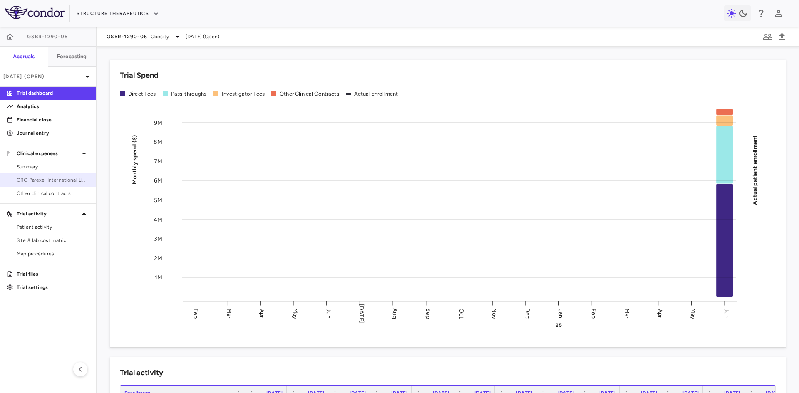
click at [69, 178] on span "CRO Parexel International Limited" at bounding box center [53, 179] width 72 height 7
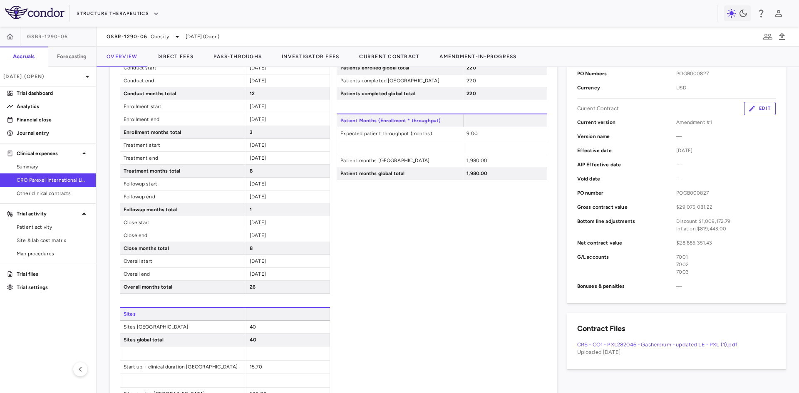
scroll to position [250, 0]
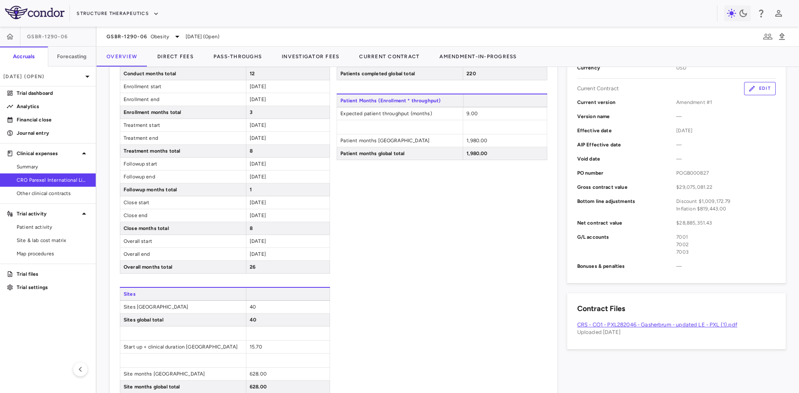
click at [396, 249] on div "Patient Enrollment Patients screened United States 314 Patients screened global…" at bounding box center [442, 191] width 210 height 404
click at [364, 234] on div "Patient Enrollment Patients screened United States 314 Patients screened global…" at bounding box center [442, 191] width 210 height 404
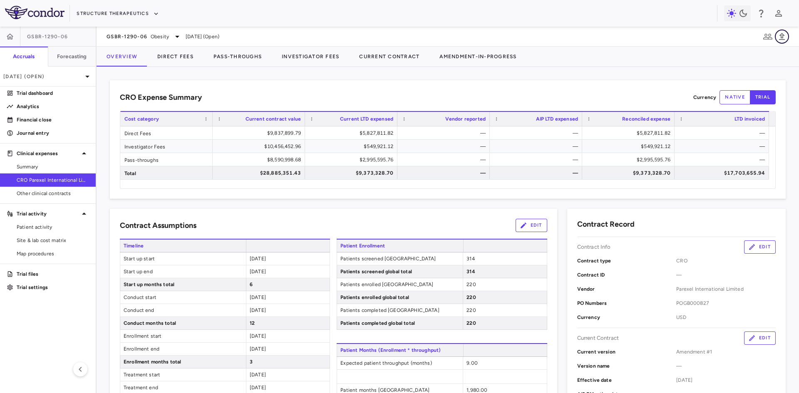
click at [783, 37] on icon "button" at bounding box center [782, 37] width 10 height 10
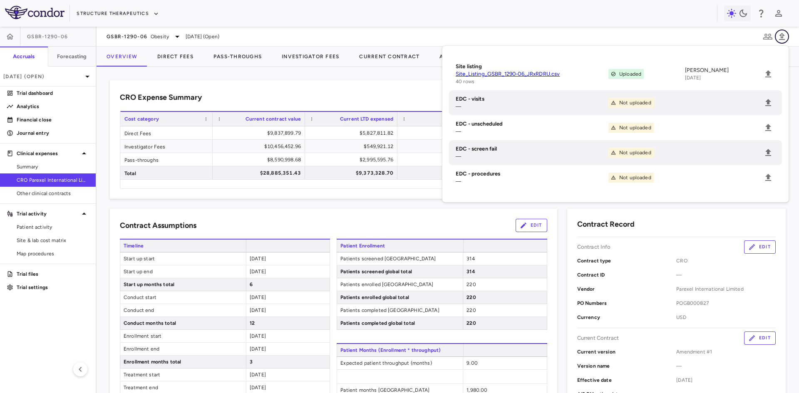
click at [782, 36] on icon "button" at bounding box center [782, 36] width 6 height 7
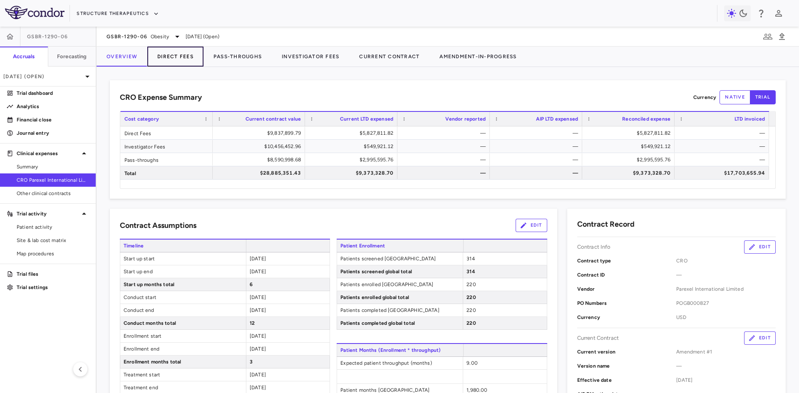
click at [180, 57] on button "Direct Fees" at bounding box center [175, 57] width 56 height 20
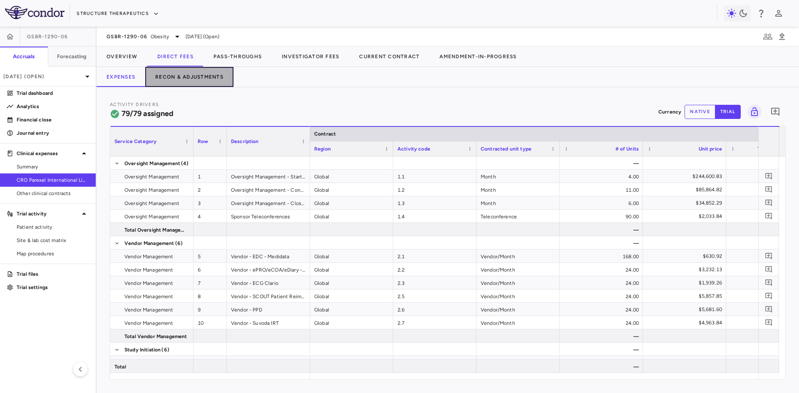
click at [185, 80] on button "Recon & Adjustments" at bounding box center [189, 77] width 88 height 20
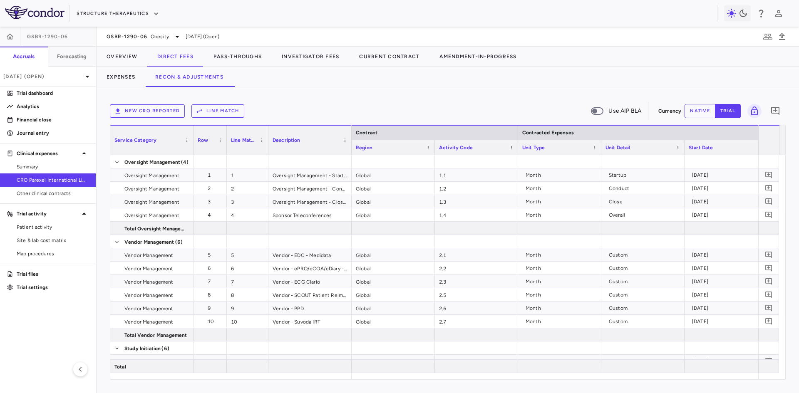
click at [164, 114] on button "New CRO reported" at bounding box center [147, 110] width 75 height 13
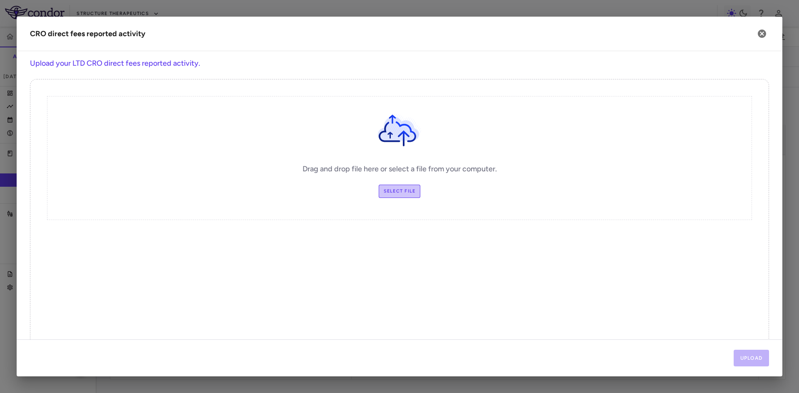
click at [393, 192] on label "Select file" at bounding box center [400, 191] width 42 height 13
click at [0, 0] on input "Select file" at bounding box center [0, 0] width 0 height 0
drag, startPoint x: 393, startPoint y: 192, endPoint x: 748, endPoint y: 359, distance: 392.3
click at [748, 359] on button "Upload" at bounding box center [751, 358] width 36 height 17
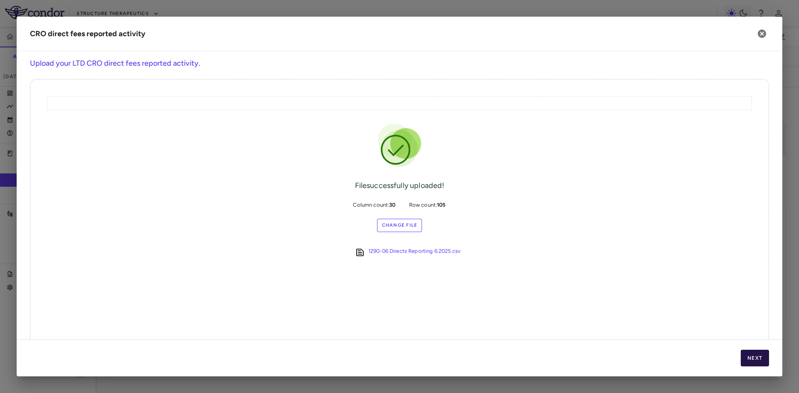
click at [749, 357] on button "Next" at bounding box center [754, 358] width 28 height 17
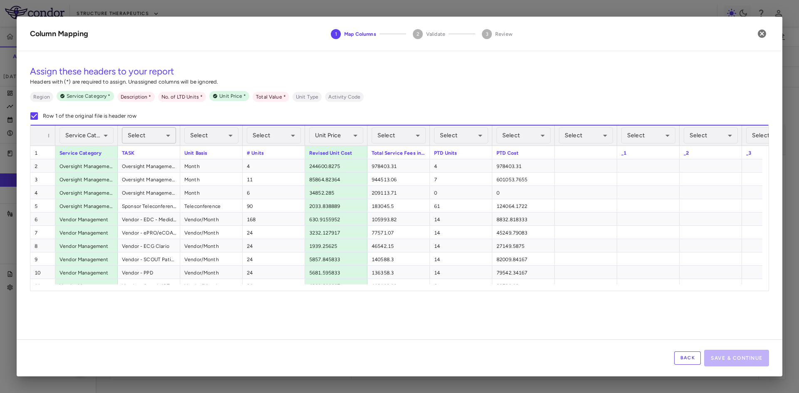
click at [160, 135] on body "Skip to sidebar Skip to main content Structure Therapeutics GSBR-1290-06 Accrua…" at bounding box center [399, 196] width 799 height 393
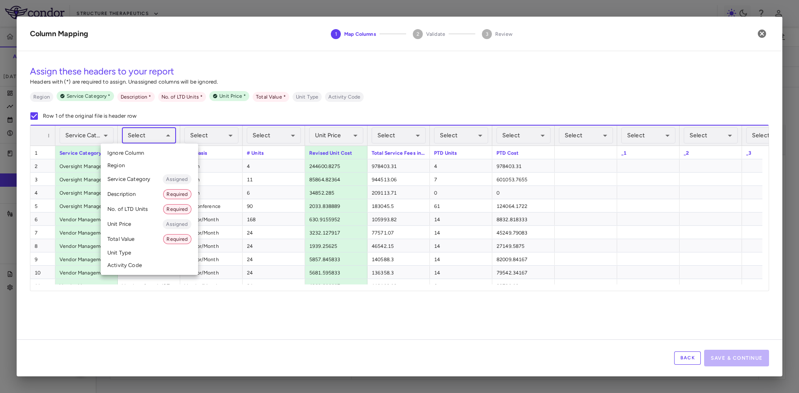
click at [143, 196] on li "Description Required" at bounding box center [149, 194] width 97 height 15
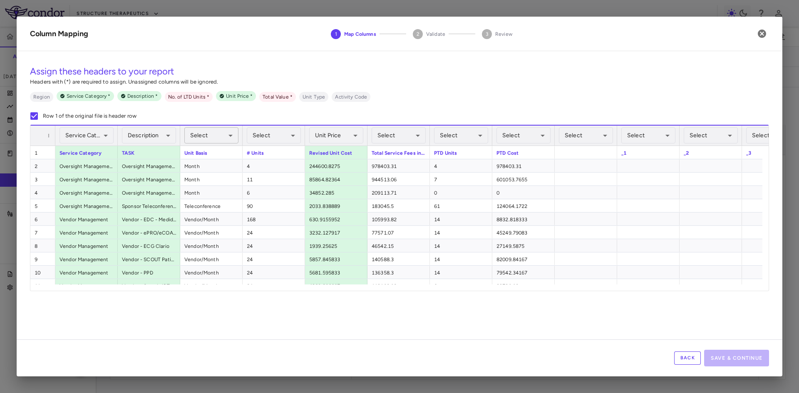
click at [234, 136] on body "Skip to sidebar Skip to main content Structure Therapeutics GSBR-1290-06 Accrua…" at bounding box center [399, 196] width 799 height 393
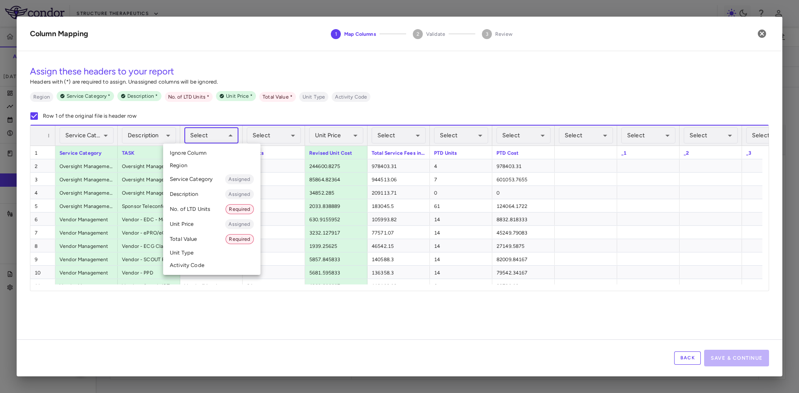
click at [198, 254] on li "Unit Type" at bounding box center [211, 253] width 97 height 12
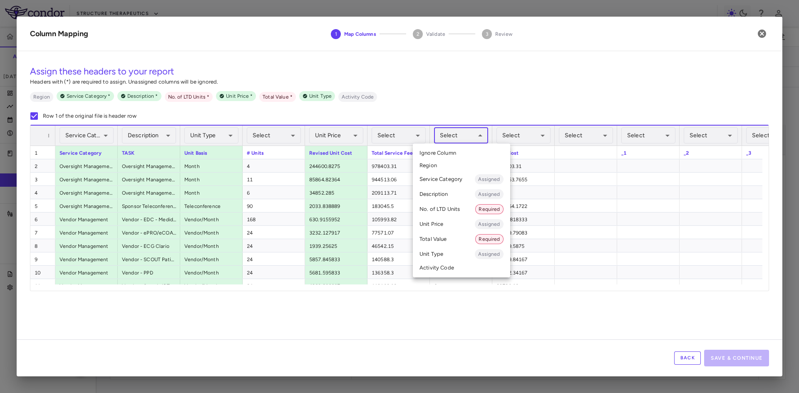
click at [453, 133] on body "Skip to sidebar Skip to main content Structure Therapeutics GSBR-1290-06 Accrua…" at bounding box center [399, 196] width 799 height 393
click at [460, 207] on li "No. of LTD Units Required" at bounding box center [461, 209] width 97 height 15
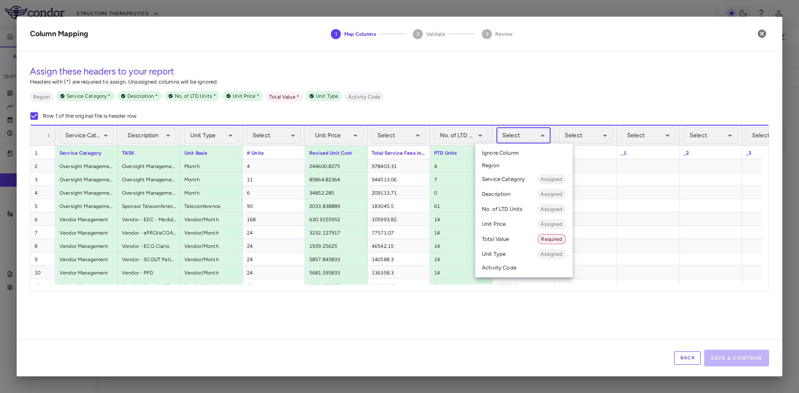
click at [517, 135] on body "Skip to sidebar Skip to main content Structure Therapeutics GSBR-1290-06 Accrua…" at bounding box center [399, 196] width 799 height 393
click at [509, 238] on li "Total Value Required" at bounding box center [523, 239] width 97 height 15
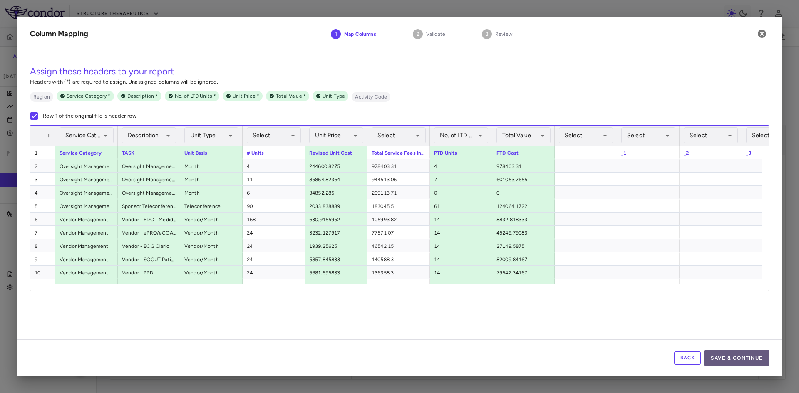
click at [752, 361] on button "Save & Continue" at bounding box center [736, 358] width 65 height 17
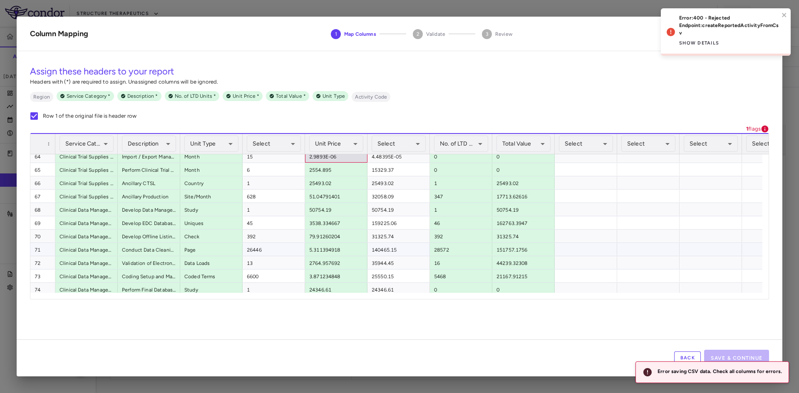
scroll to position [802, 0]
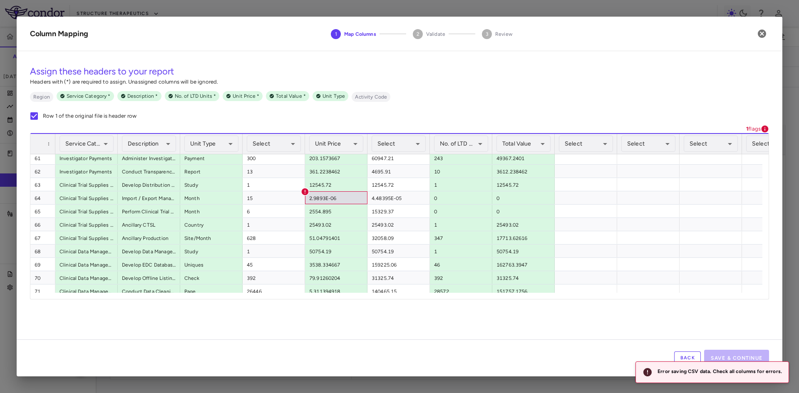
click at [684, 355] on button "Back" at bounding box center [687, 357] width 27 height 13
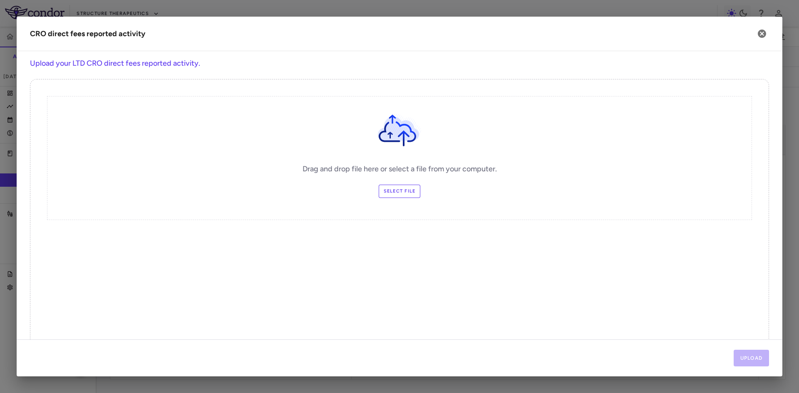
click at [381, 192] on label "Select file" at bounding box center [400, 191] width 42 height 13
click at [0, 0] on input "Select file" at bounding box center [0, 0] width 0 height 0
click at [753, 358] on button "Upload" at bounding box center [751, 358] width 36 height 17
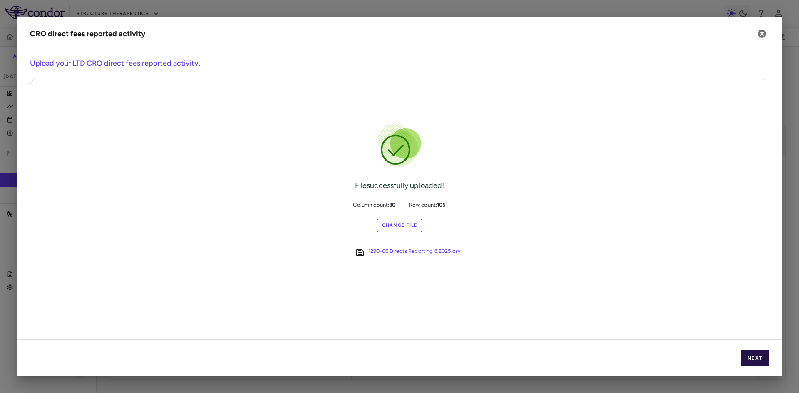
click at [752, 358] on button "Next" at bounding box center [754, 358] width 28 height 17
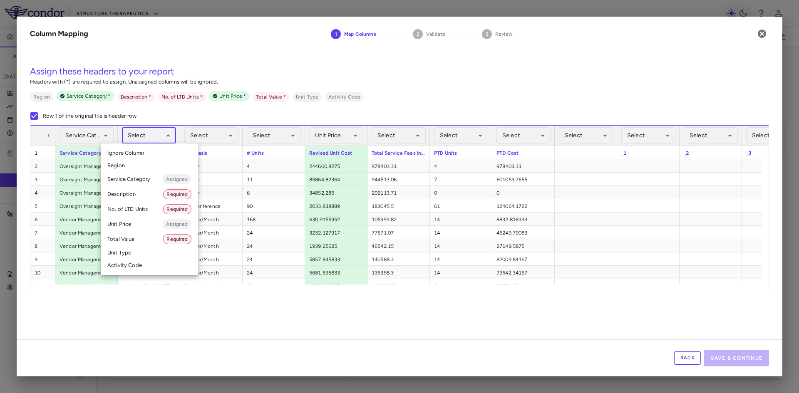
click at [165, 137] on body "Skip to sidebar Skip to main content Structure Therapeutics GSBR-1290-06 Accrua…" at bounding box center [399, 196] width 799 height 393
click at [146, 193] on li "Description Required" at bounding box center [149, 194] width 97 height 15
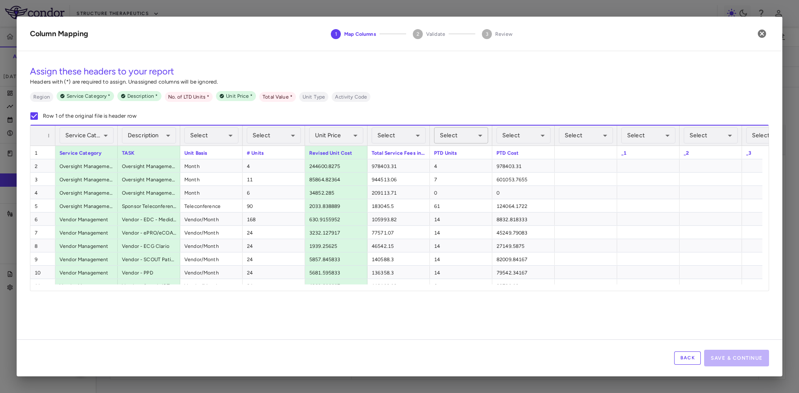
click at [461, 137] on body "Skip to sidebar Skip to main content Structure Therapeutics GSBR-1290-06 Accrua…" at bounding box center [399, 196] width 799 height 393
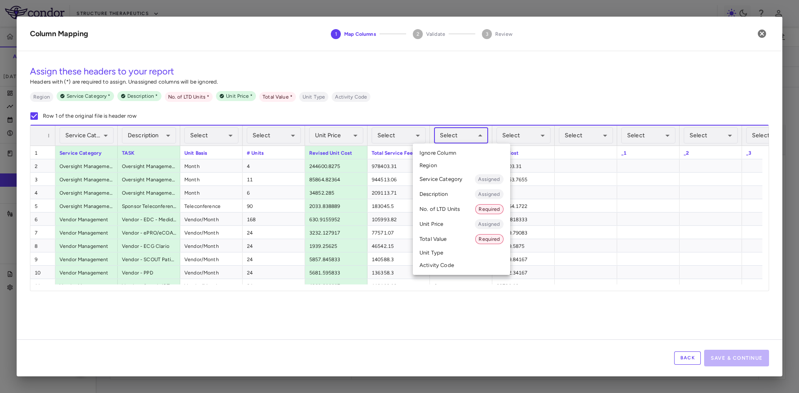
click at [449, 205] on li "No. of LTD Units Required" at bounding box center [461, 209] width 97 height 15
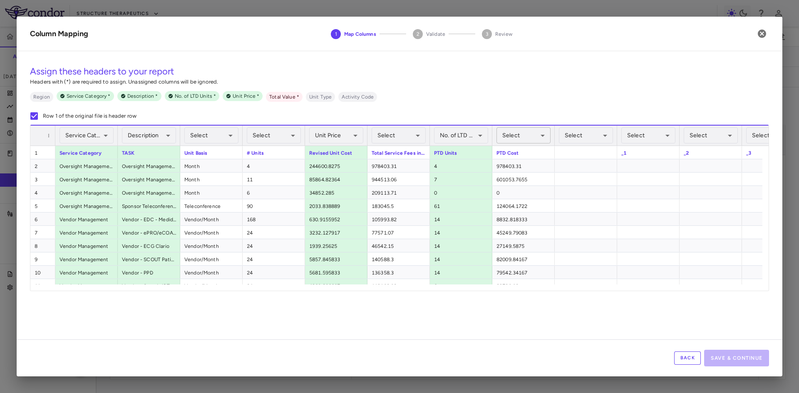
click at [515, 131] on body "Skip to sidebar Skip to main content Structure Therapeutics GSBR-1290-06 Accrua…" at bounding box center [399, 196] width 799 height 393
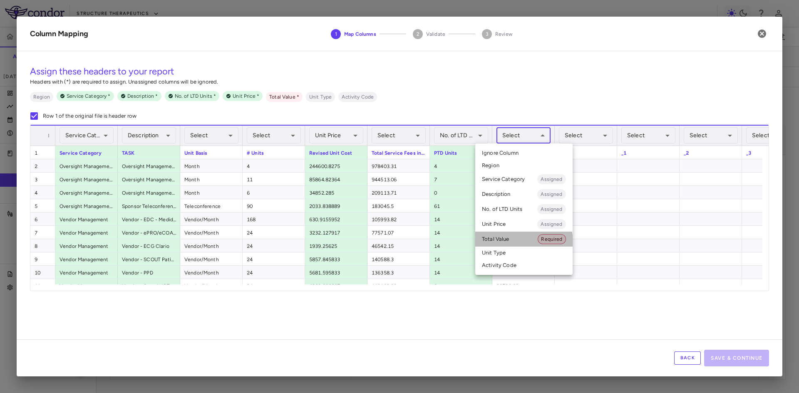
click at [515, 242] on li "Total Value Required" at bounding box center [523, 239] width 97 height 15
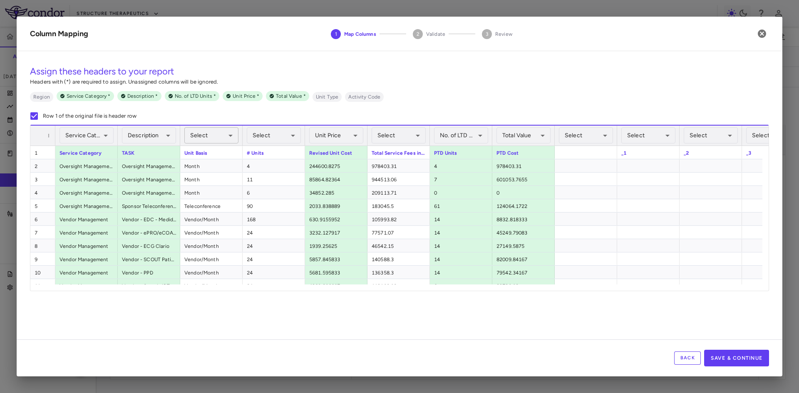
click at [207, 139] on body "Skip to sidebar Skip to main content Structure Therapeutics GSBR-1290-06 Accrua…" at bounding box center [399, 196] width 799 height 393
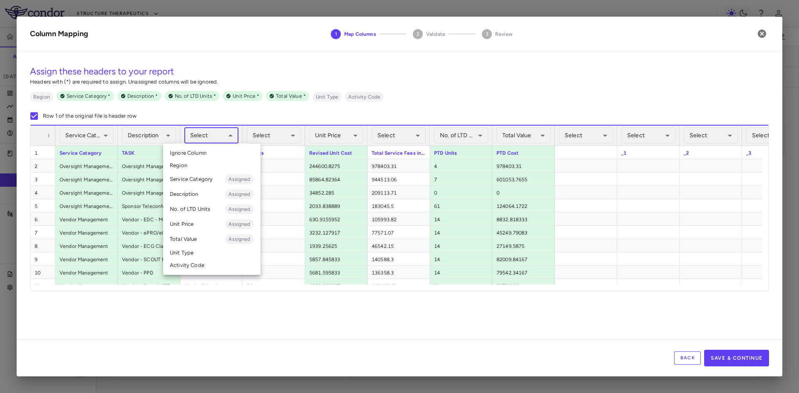
click at [193, 252] on li "Unit Type" at bounding box center [211, 253] width 97 height 12
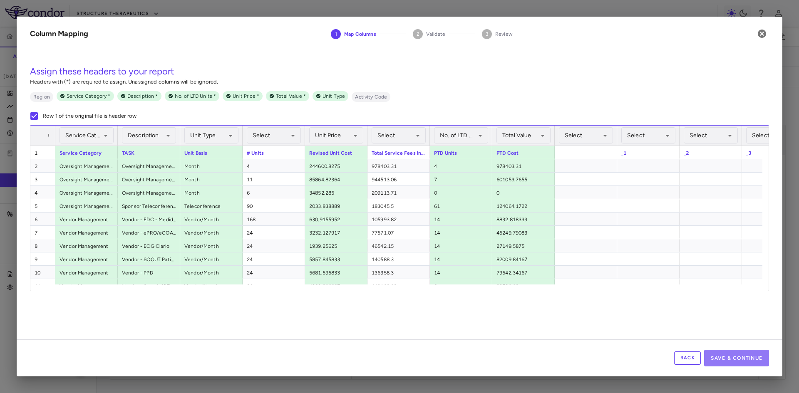
click at [761, 356] on button "Save & Continue" at bounding box center [736, 358] width 65 height 17
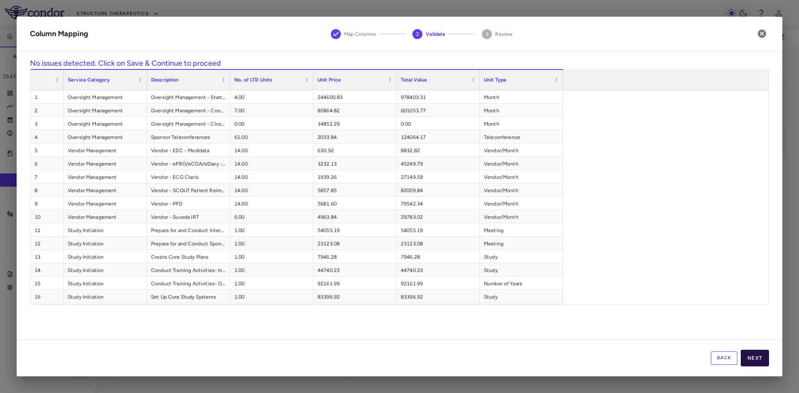
click at [761, 361] on button "Next" at bounding box center [754, 358] width 28 height 17
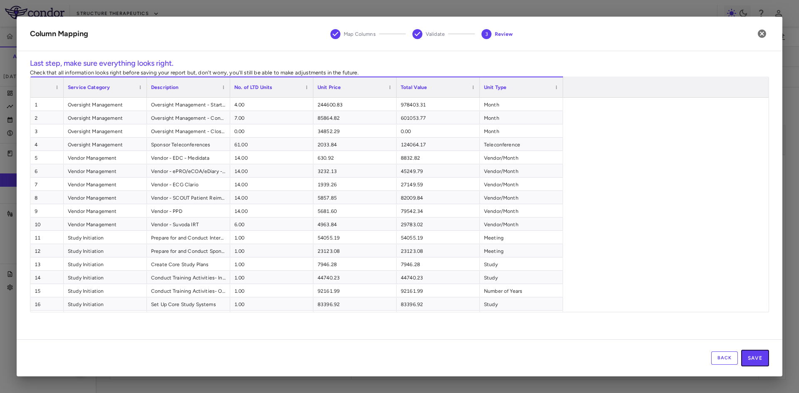
click at [761, 361] on button "Save" at bounding box center [755, 358] width 28 height 17
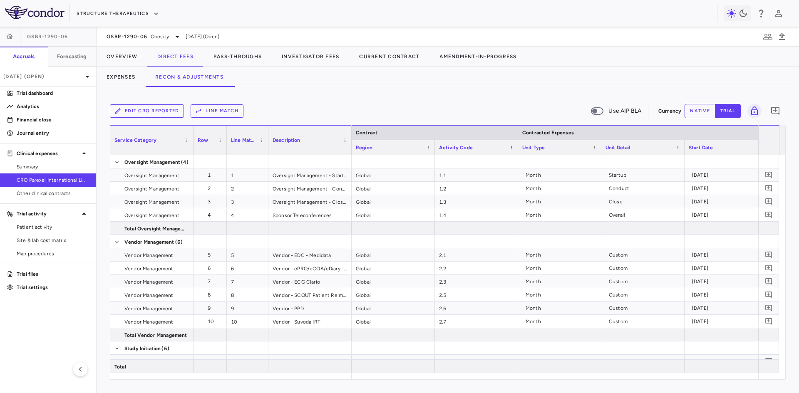
click at [230, 112] on button "Line Match" at bounding box center [217, 110] width 53 height 13
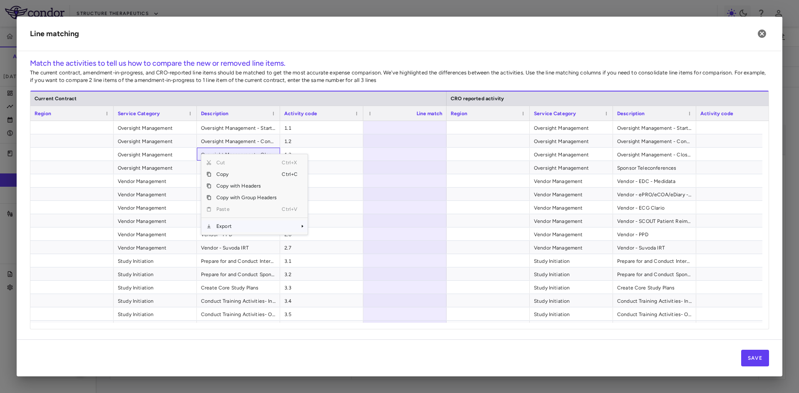
click at [225, 228] on span "Export" at bounding box center [246, 226] width 70 height 12
click at [329, 232] on span "CSV Export" at bounding box center [335, 229] width 39 height 12
click at [765, 33] on icon "button" at bounding box center [761, 34] width 8 height 8
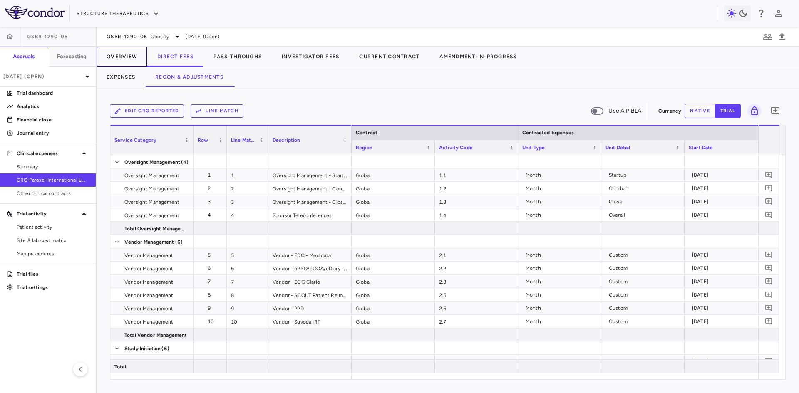
click at [124, 55] on button "Overview" at bounding box center [122, 57] width 51 height 20
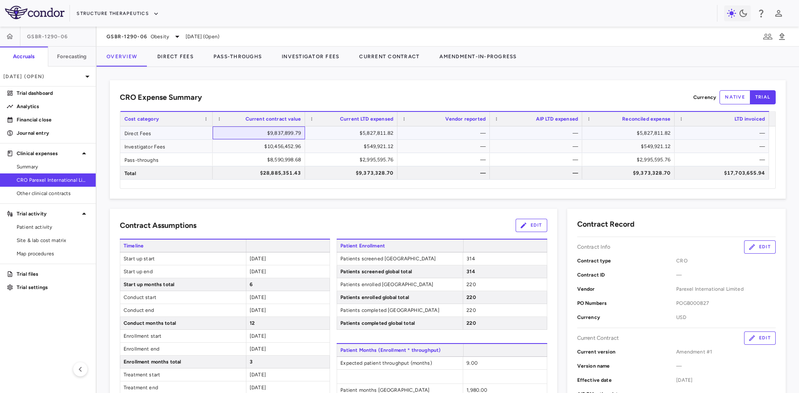
click at [275, 131] on div "$9,837,899.79" at bounding box center [260, 132] width 81 height 13
click at [176, 59] on button "Direct Fees" at bounding box center [175, 57] width 56 height 20
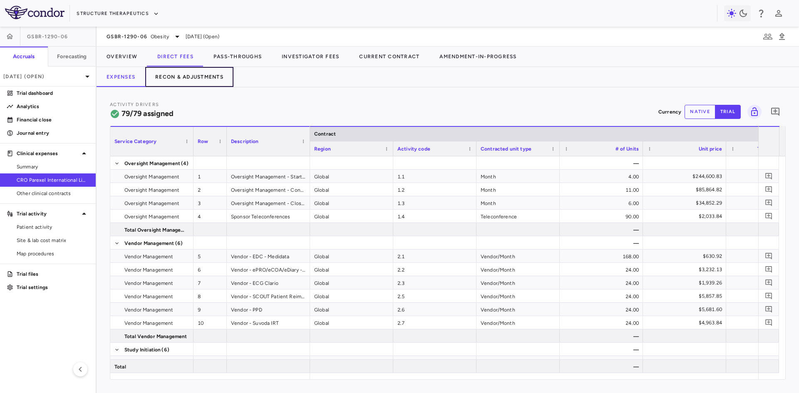
click at [207, 78] on button "Recon & Adjustments" at bounding box center [189, 77] width 88 height 20
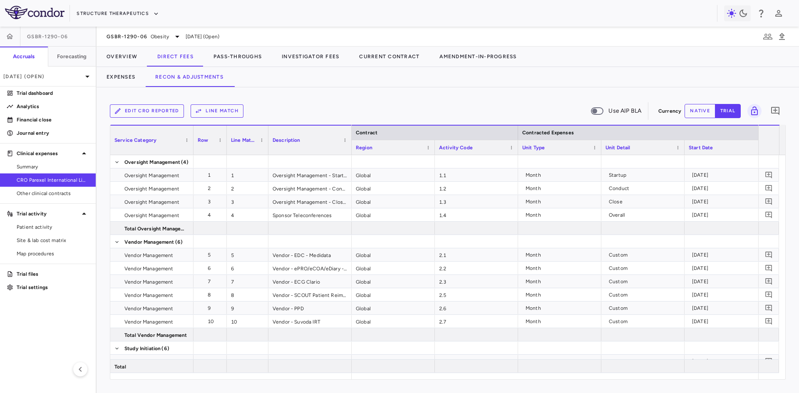
click at [217, 111] on button "Line Match" at bounding box center [217, 110] width 53 height 13
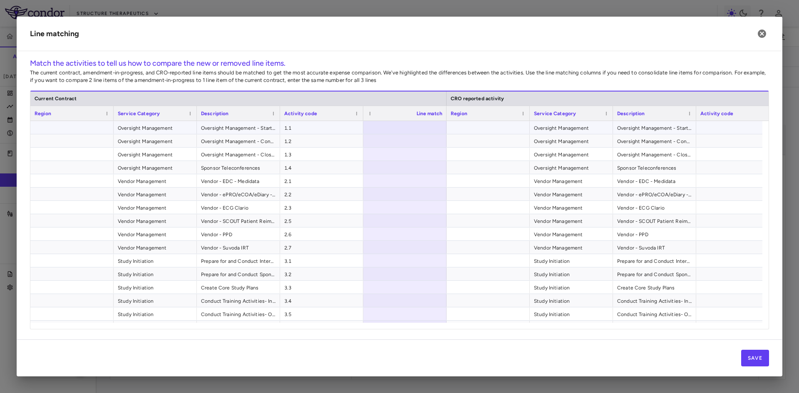
click at [419, 128] on div at bounding box center [404, 127] width 83 height 13
click at [440, 322] on div "16" at bounding box center [407, 327] width 72 height 13
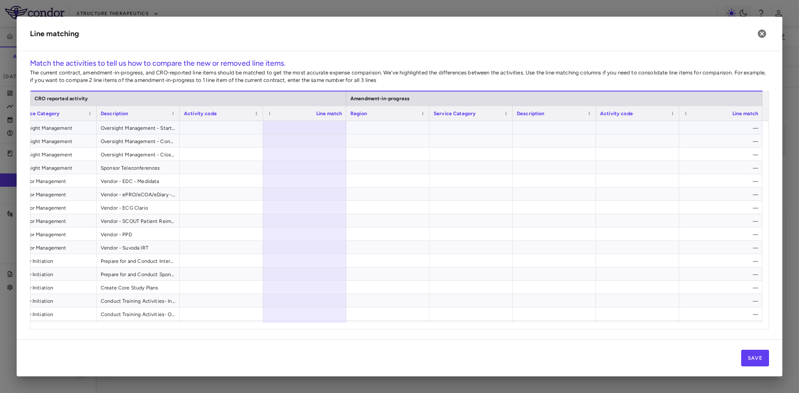
click at [297, 129] on div at bounding box center [304, 127] width 83 height 13
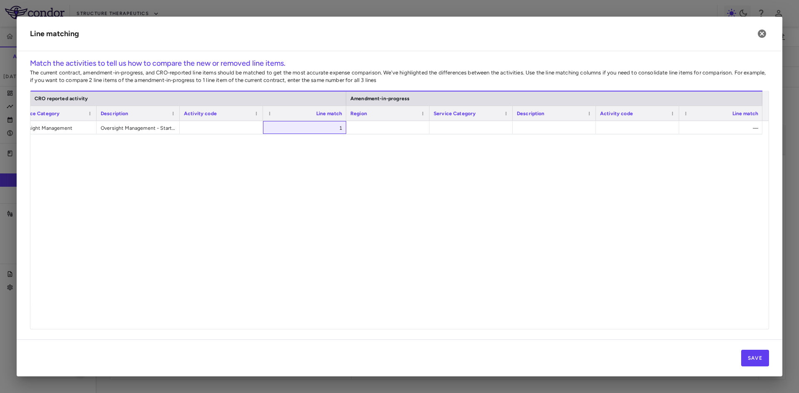
scroll to position [1183, 0]
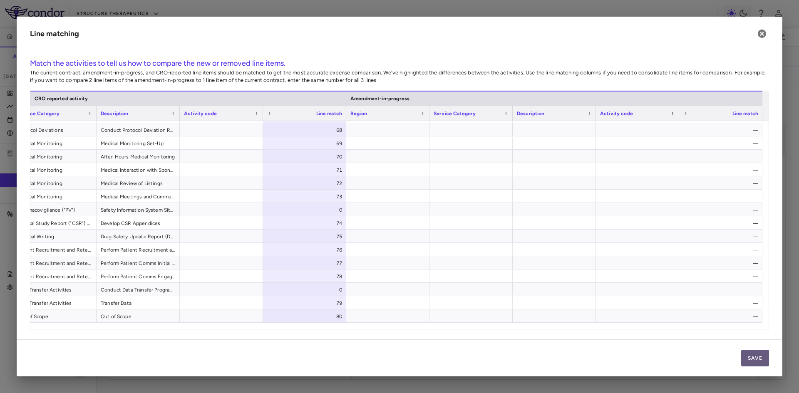
click at [753, 359] on button "Save" at bounding box center [755, 358] width 28 height 17
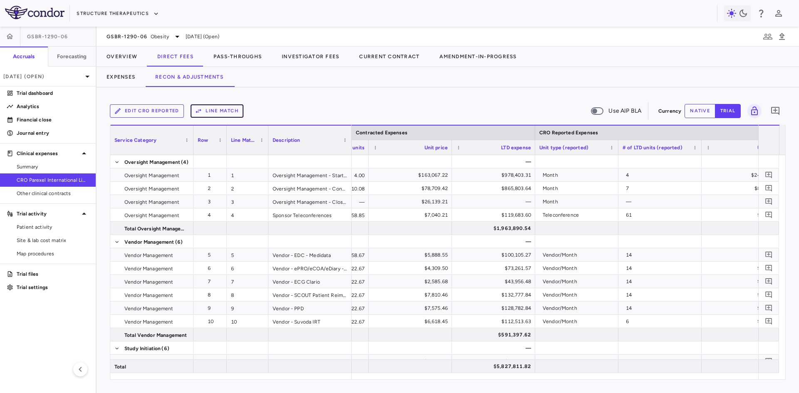
scroll to position [0, 626]
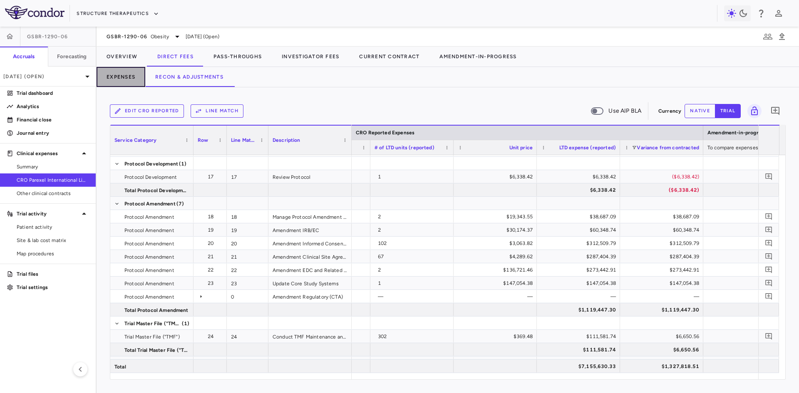
click at [132, 77] on button "Expenses" at bounding box center [121, 77] width 49 height 20
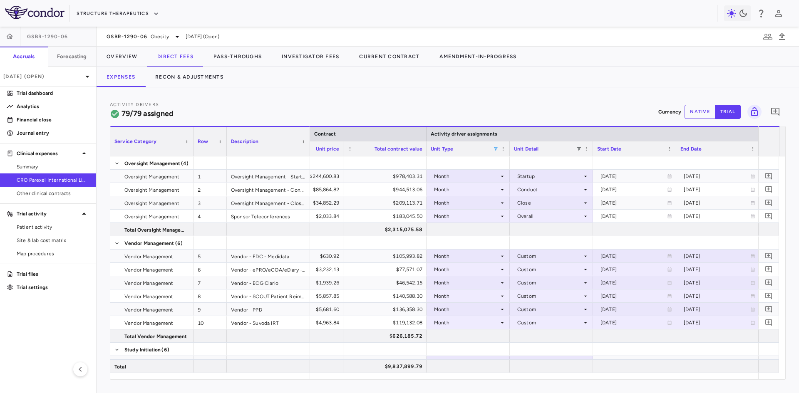
click at [494, 147] on span at bounding box center [495, 148] width 5 height 5
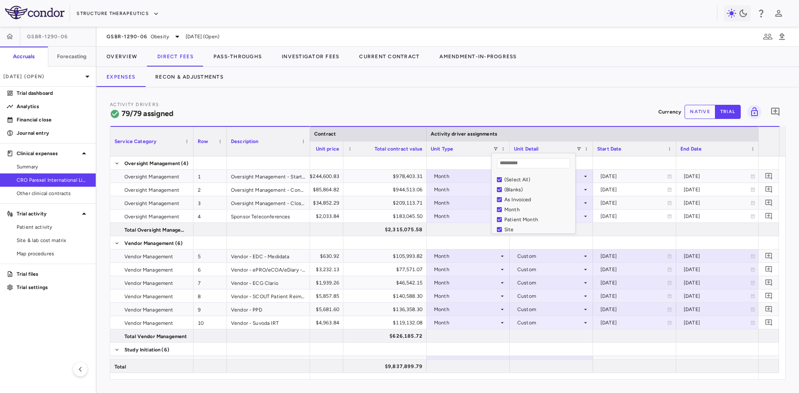
click at [507, 180] on div "(Select All)" at bounding box center [538, 180] width 68 height 6
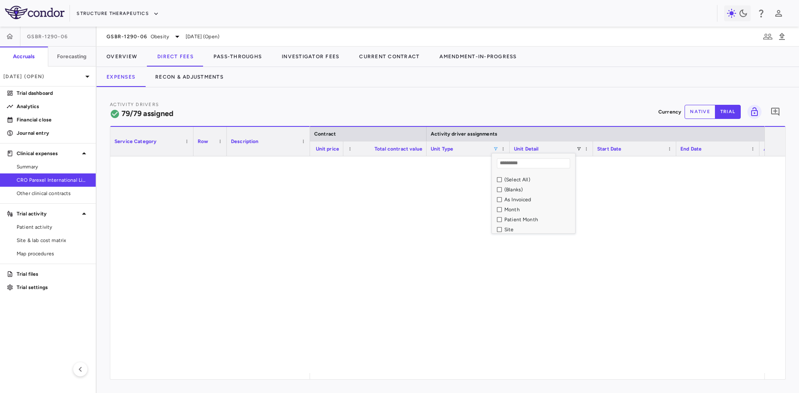
click at [507, 200] on div "As Invoiced" at bounding box center [538, 200] width 68 height 6
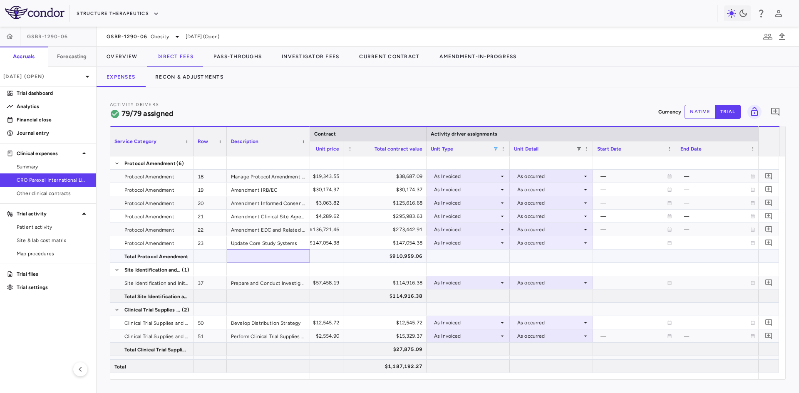
click at [281, 256] on div at bounding box center [268, 256] width 83 height 13
drag, startPoint x: 706, startPoint y: 111, endPoint x: 609, endPoint y: 172, distance: 115.1
click at [706, 111] on button "native" at bounding box center [699, 112] width 31 height 14
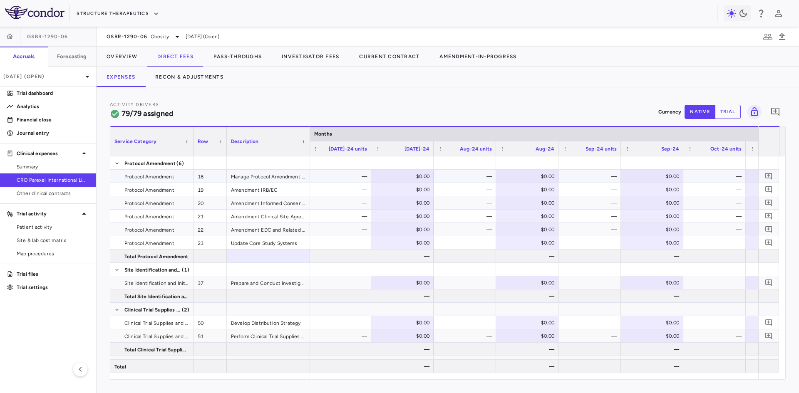
click at [670, 171] on div "$0.00" at bounding box center [653, 176] width 51 height 13
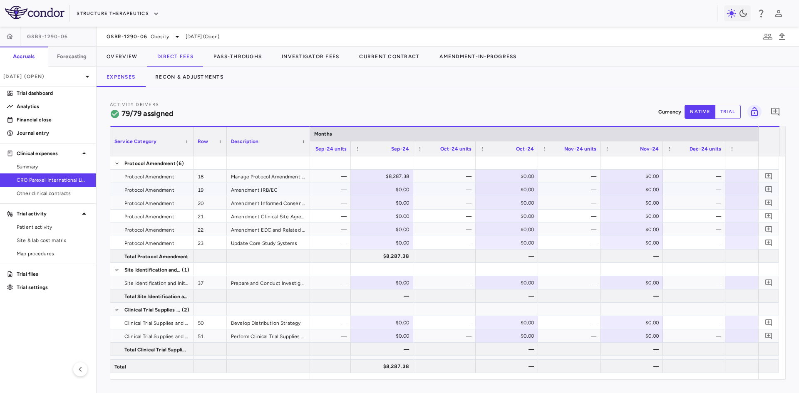
click at [518, 188] on div "$0.00" at bounding box center [508, 189] width 51 height 13
click at [624, 203] on div "$0.00" at bounding box center [633, 202] width 51 height 13
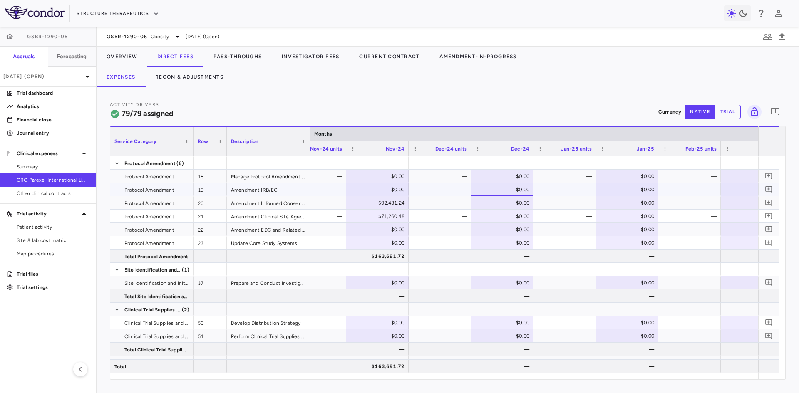
click at [512, 190] on div "$0.00" at bounding box center [503, 189] width 51 height 13
click at [505, 189] on div "$14,367.53" at bounding box center [503, 189] width 51 height 13
click at [508, 175] on div "$0.00" at bounding box center [503, 176] width 51 height 13
click at [637, 173] on div "$0.00" at bounding box center [628, 176] width 51 height 13
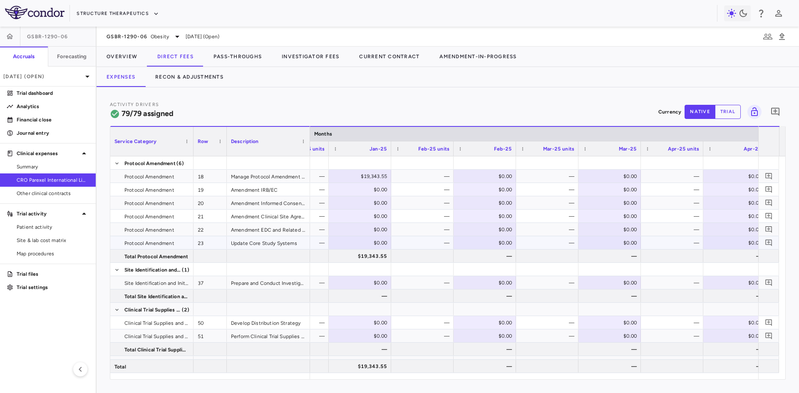
click at [502, 246] on div "$0.00" at bounding box center [486, 242] width 51 height 13
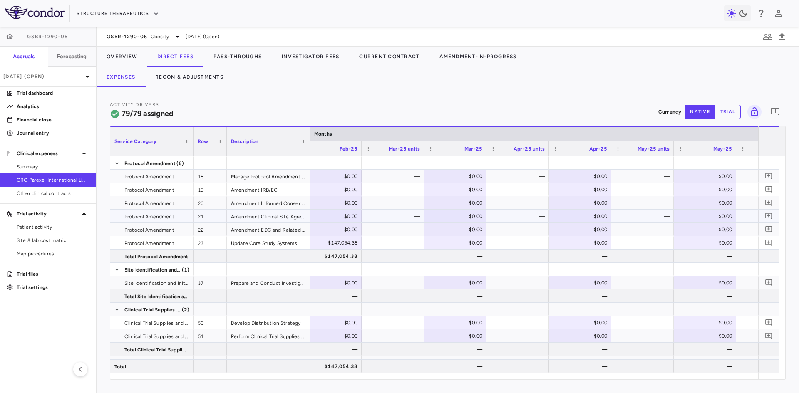
click at [588, 217] on div "$0.00" at bounding box center [581, 216] width 51 height 13
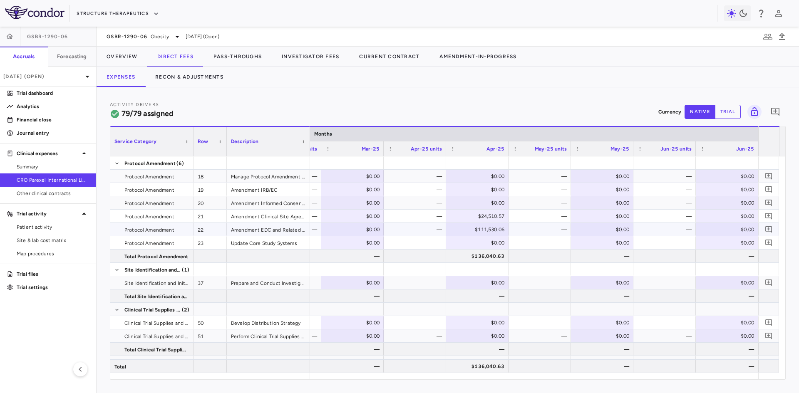
click at [613, 230] on div "$0.00" at bounding box center [603, 229] width 51 height 13
click at [602, 215] on div "$0.00" at bounding box center [603, 216] width 51 height 13
type input "**********"
click at [479, 202] on div "$0.00" at bounding box center [478, 202] width 51 height 13
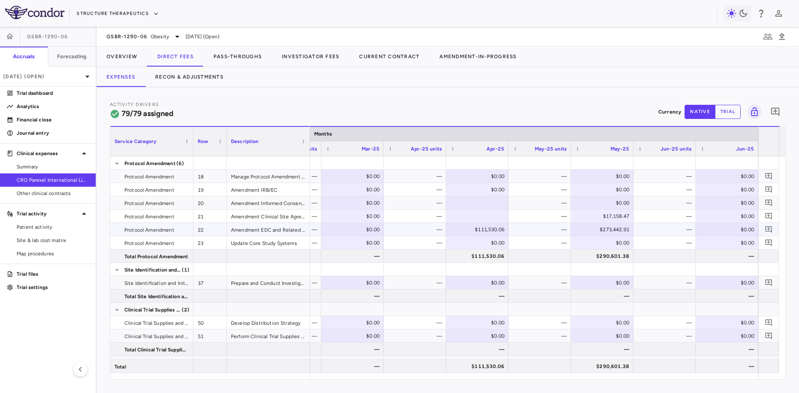
click at [477, 228] on div "$111,530.06" at bounding box center [478, 229] width 51 height 13
click at [713, 190] on div "$0.00" at bounding box center [728, 189] width 51 height 13
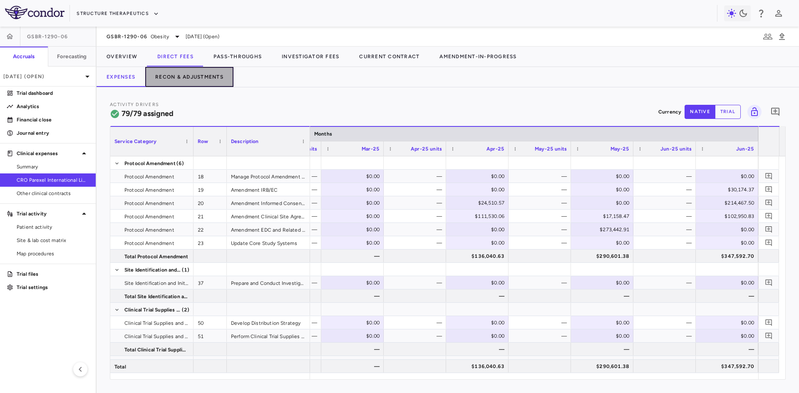
click at [186, 80] on button "Recon & Adjustments" at bounding box center [189, 77] width 88 height 20
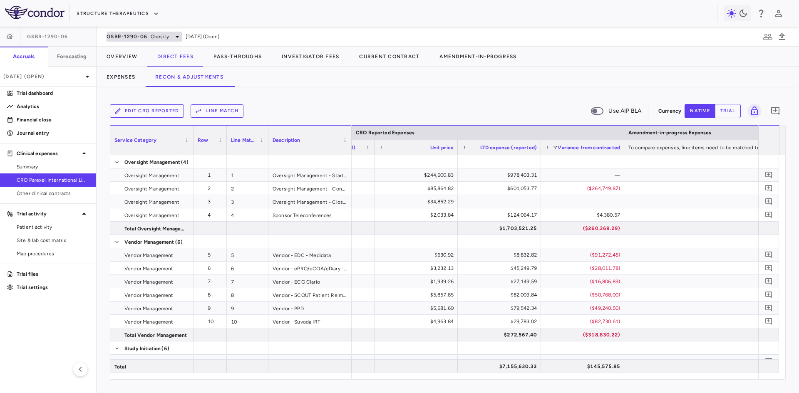
click at [146, 37] on span "GSBR-1290-06" at bounding box center [126, 36] width 41 height 7
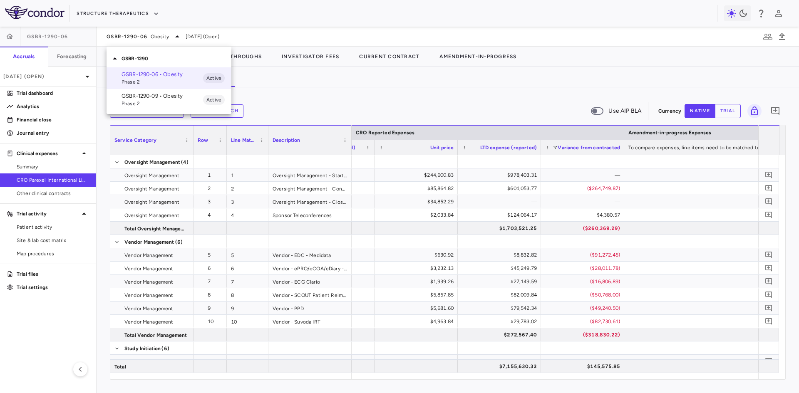
click at [150, 96] on p "GSBR-1290-09 • Obesity" at bounding box center [162, 95] width 82 height 7
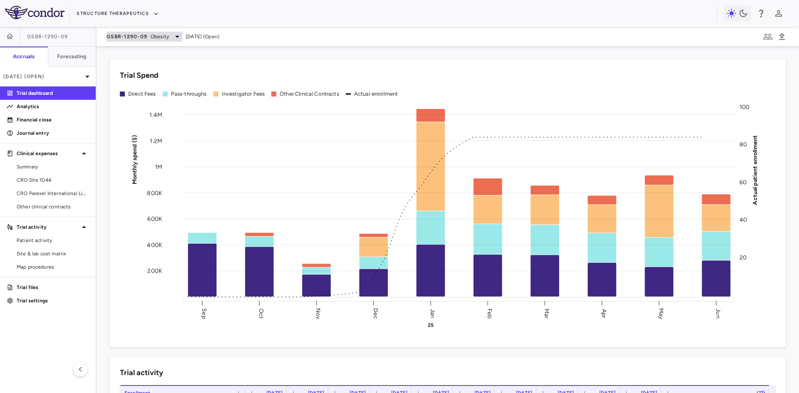
click at [171, 36] on div "GSBR-1290-09 Obesity" at bounding box center [144, 37] width 76 height 10
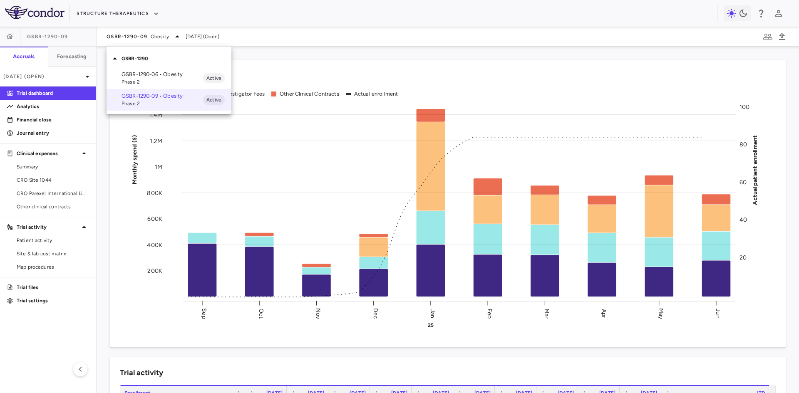
click at [154, 76] on p "GSBR-1290-06 • Obesity" at bounding box center [162, 74] width 82 height 7
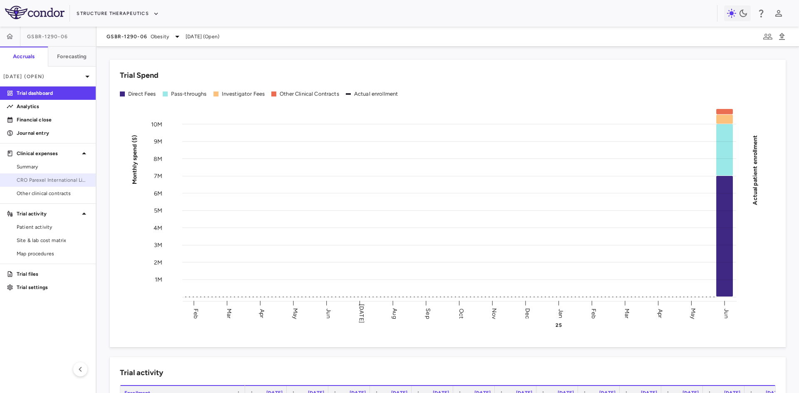
click at [63, 182] on span "CRO Parexel International Limited" at bounding box center [53, 179] width 72 height 7
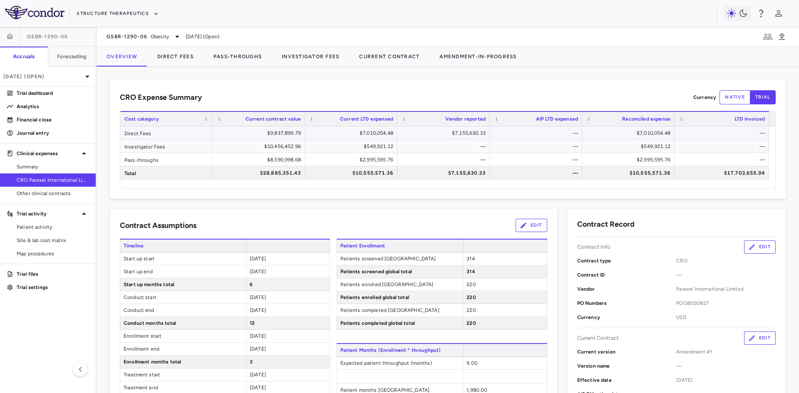
click at [443, 134] on div "$7,155,630.33" at bounding box center [445, 132] width 81 height 13
click at [374, 136] on div "$7,010,054.48" at bounding box center [352, 132] width 81 height 13
click at [473, 131] on div "$7,155,630.33" at bounding box center [445, 132] width 81 height 13
click at [784, 36] on icon "button" at bounding box center [782, 37] width 10 height 10
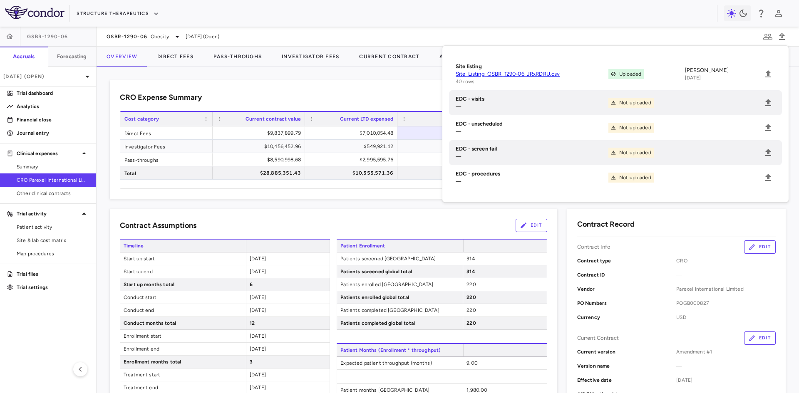
click at [312, 93] on div "CRO Expense Summary Currency native trial" at bounding box center [448, 97] width 656 height 14
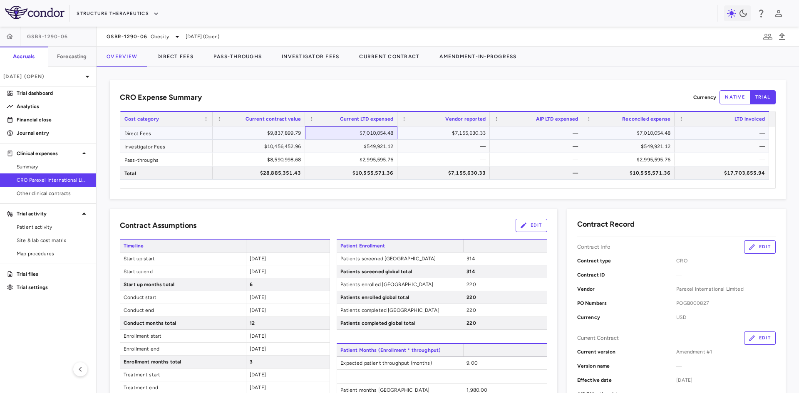
click at [374, 130] on div "$7,010,054.48" at bounding box center [352, 132] width 81 height 13
click at [371, 134] on div "$7,010,054.48" at bounding box center [352, 132] width 81 height 13
click at [444, 134] on div "$7,155,630.33" at bounding box center [445, 132] width 81 height 13
click at [384, 129] on div "$7,010,054.48" at bounding box center [352, 132] width 81 height 13
click at [465, 137] on div "$7,155,630.33" at bounding box center [445, 132] width 81 height 13
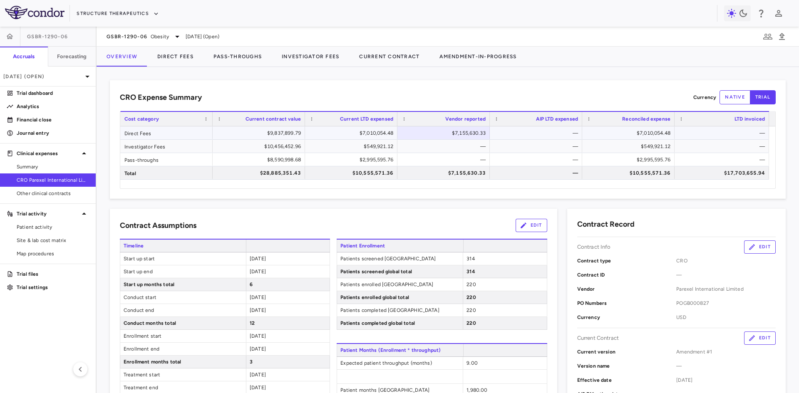
click at [381, 130] on div "$7,010,054.48" at bounding box center [352, 132] width 81 height 13
click at [468, 140] on div "—" at bounding box center [443, 146] width 92 height 13
click at [425, 131] on div "$7,155,630.33" at bounding box center [445, 132] width 81 height 13
click at [396, 133] on div "$7,010,054.48" at bounding box center [351, 132] width 92 height 13
click at [452, 139] on div "Direct Fees $9,837,899.79 $7,010,054.48 $7,155,630.33 — $7,010,054.48 —" at bounding box center [444, 132] width 648 height 13
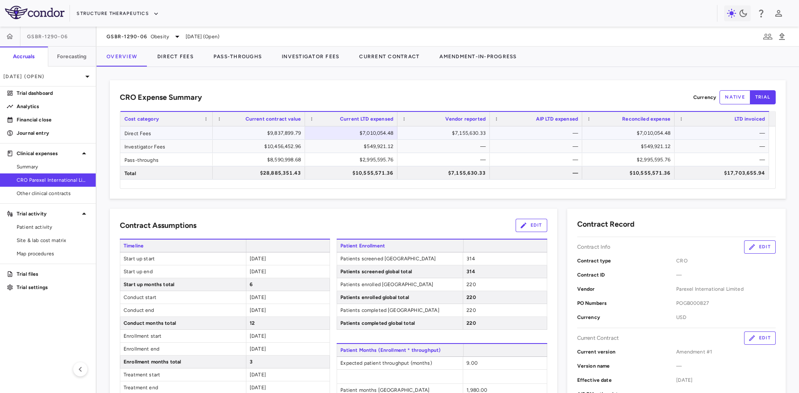
click at [403, 136] on div "$7,155,630.33" at bounding box center [443, 133] width 84 height 12
click at [367, 134] on div "$7,010,054.48" at bounding box center [352, 132] width 81 height 13
click at [426, 134] on div "$7,155,630.33" at bounding box center [445, 132] width 81 height 13
click at [371, 132] on div "$7,010,054.48" at bounding box center [352, 132] width 81 height 13
click at [176, 61] on button "Direct Fees" at bounding box center [175, 57] width 56 height 20
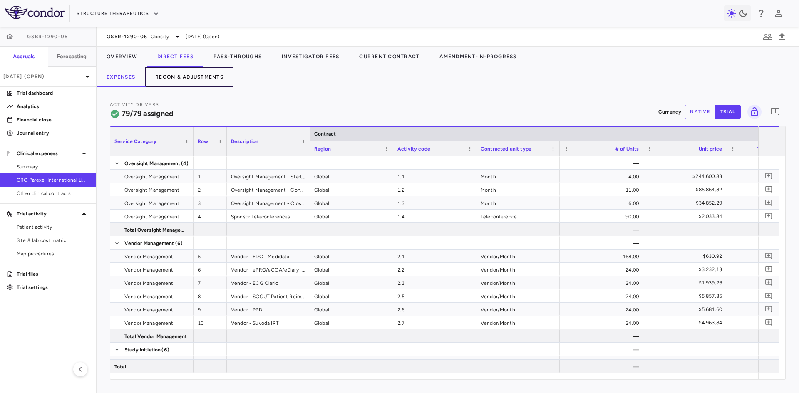
click at [187, 77] on button "Recon & Adjustments" at bounding box center [189, 77] width 88 height 20
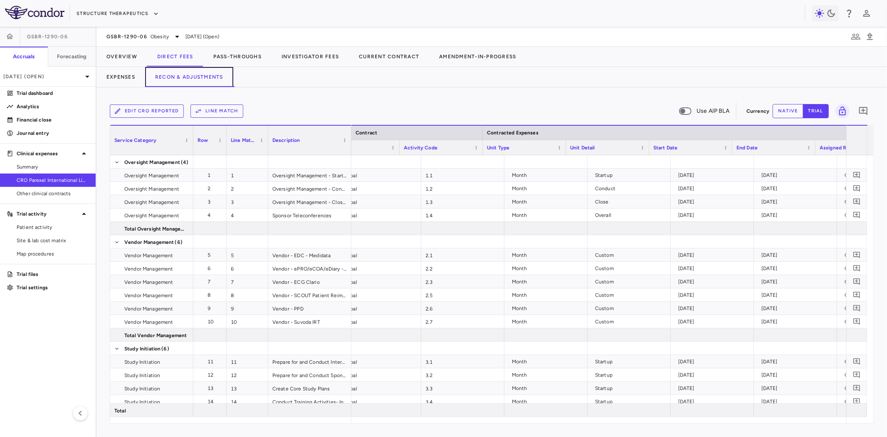
scroll to position [0, 35]
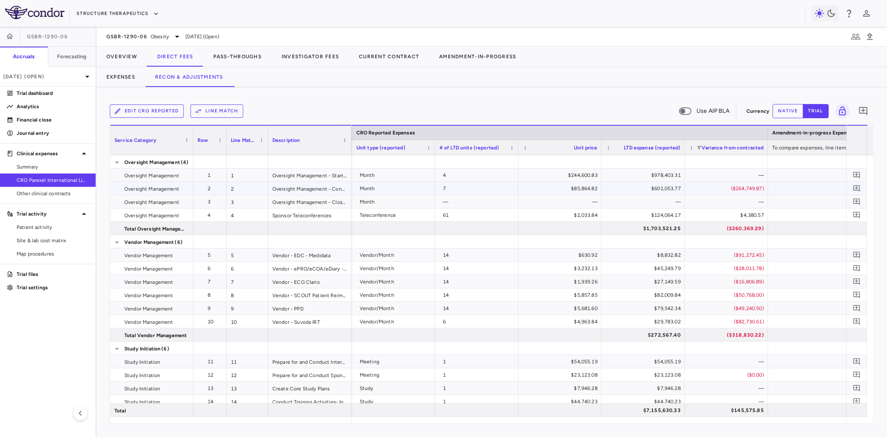
click at [737, 188] on div "($264,749.87)" at bounding box center [729, 188] width 72 height 13
click at [381, 186] on div "Month" at bounding box center [396, 188] width 72 height 13
click at [464, 187] on div "7" at bounding box center [479, 188] width 72 height 13
click at [596, 189] on div "$85,864.82" at bounding box center [562, 188] width 72 height 13
click at [666, 186] on div "$601,053.77" at bounding box center [645, 188] width 72 height 13
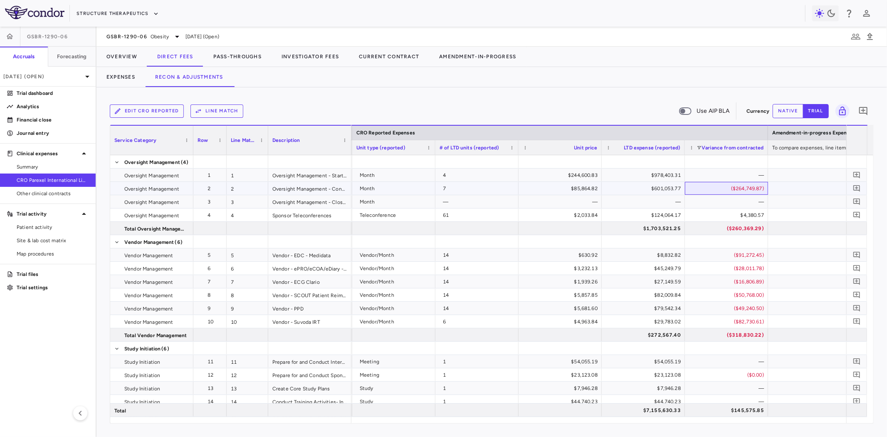
click at [735, 187] on div "($264,749.87)" at bounding box center [729, 188] width 72 height 13
click at [559, 188] on div "$85,864.82" at bounding box center [562, 188] width 72 height 13
click at [65, 239] on span "Site & lab cost matrix" at bounding box center [53, 240] width 72 height 7
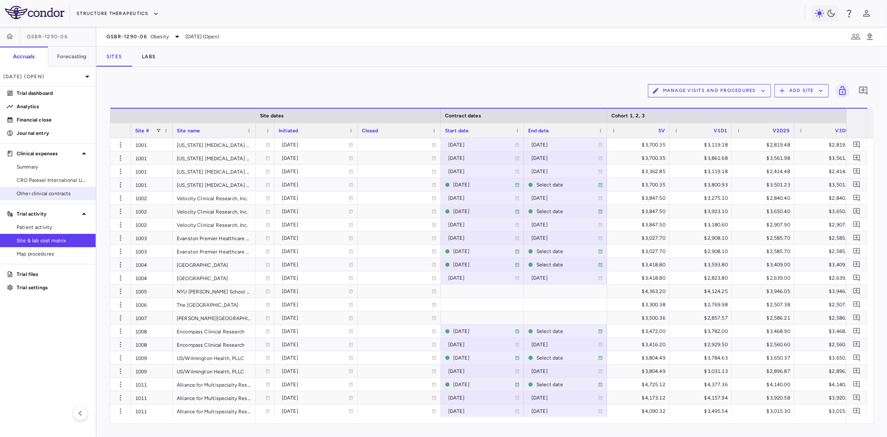
click at [53, 190] on span "Other clinical contracts" at bounding box center [53, 193] width 72 height 7
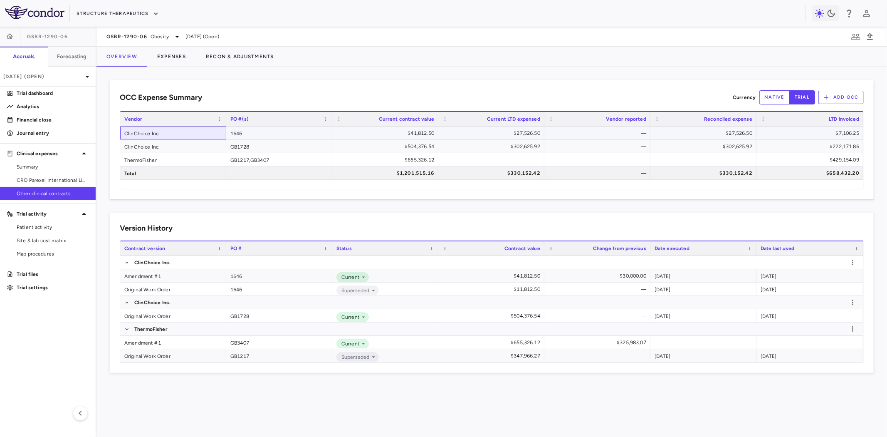
click at [166, 133] on div "ClinChoice Inc." at bounding box center [173, 132] width 106 height 13
click at [166, 149] on div "ClinChoice Inc." at bounding box center [173, 146] width 106 height 13
click at [176, 59] on button "Expenses" at bounding box center [171, 57] width 49 height 20
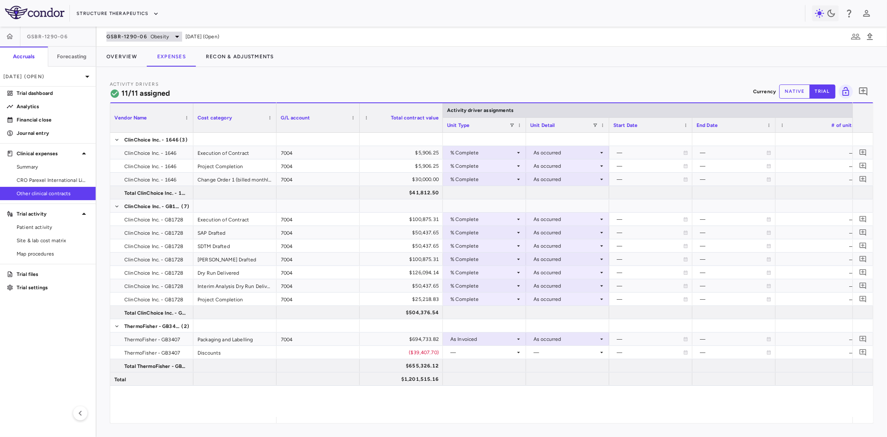
click at [153, 36] on span "Obesity" at bounding box center [160, 36] width 18 height 7
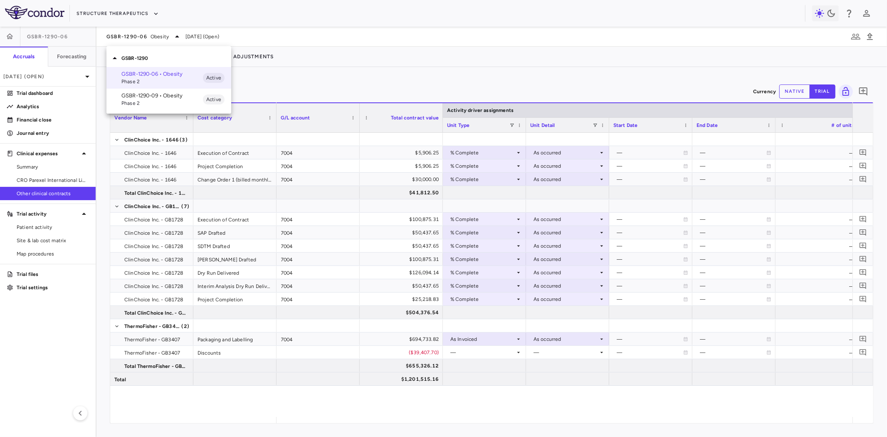
click at [333, 78] on div at bounding box center [443, 218] width 887 height 437
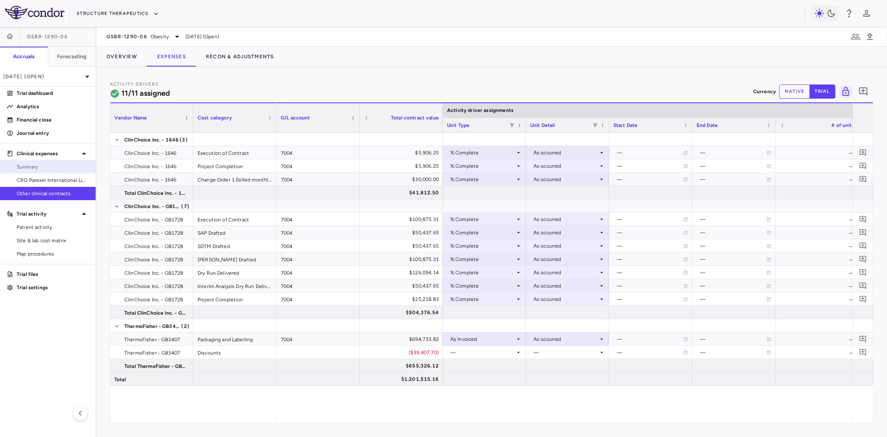
click at [43, 167] on span "Summary" at bounding box center [53, 166] width 72 height 7
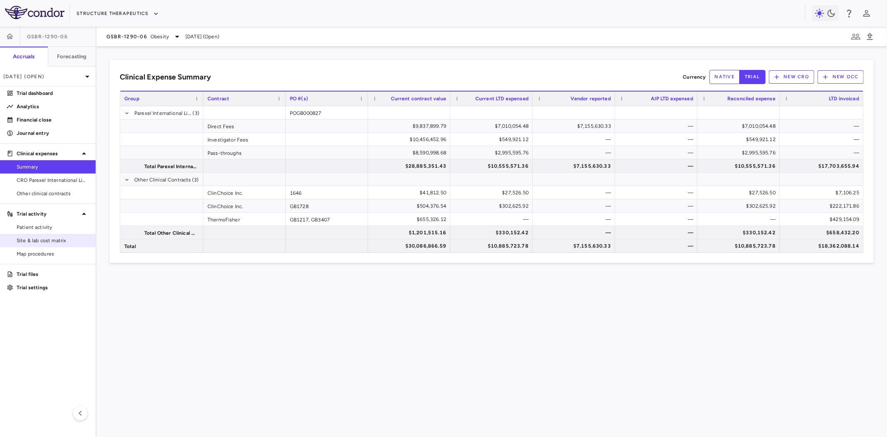
click at [67, 237] on span "Site & lab cost matrix" at bounding box center [53, 240] width 72 height 7
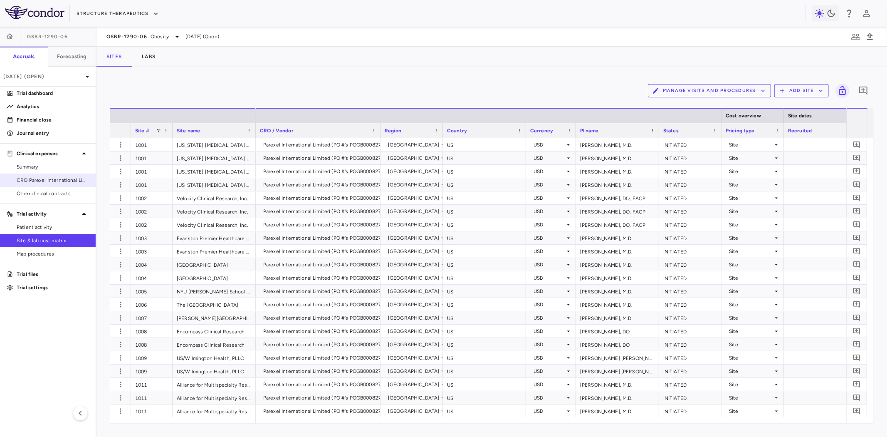
click at [73, 179] on span "CRO Parexel International Limited" at bounding box center [53, 179] width 72 height 7
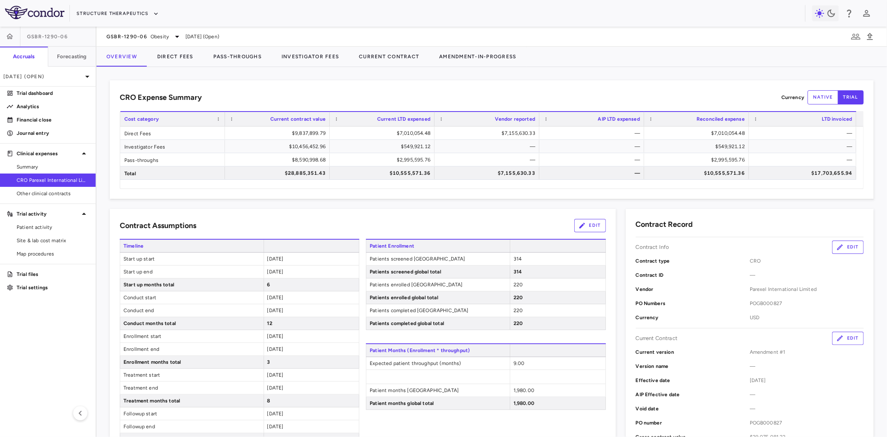
click at [308, 217] on div "Contract Assumptions Edit Timeline Start up start 2024-02-01 Start up end 2024-…" at bounding box center [363, 431] width 506 height 444
click at [175, 57] on button "Direct Fees" at bounding box center [175, 57] width 56 height 20
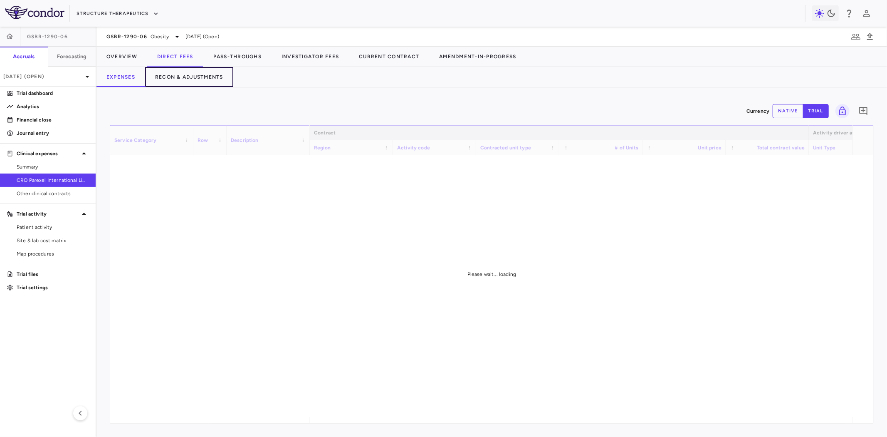
click at [206, 73] on button "Recon & Adjustments" at bounding box center [189, 77] width 88 height 20
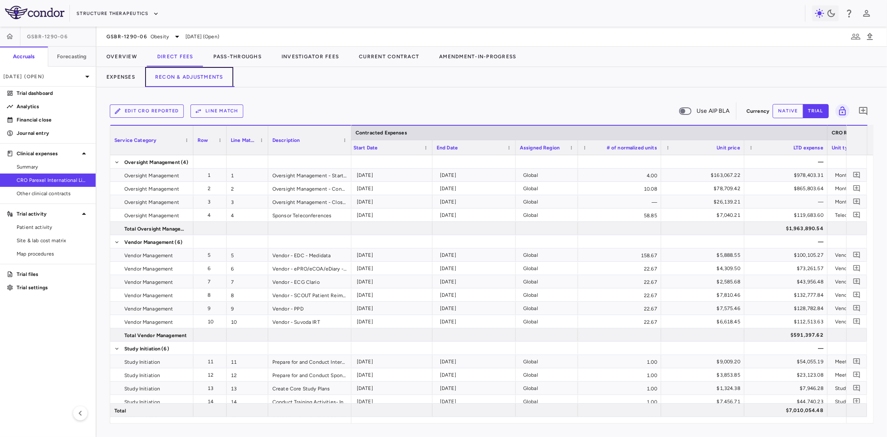
scroll to position [0, 335]
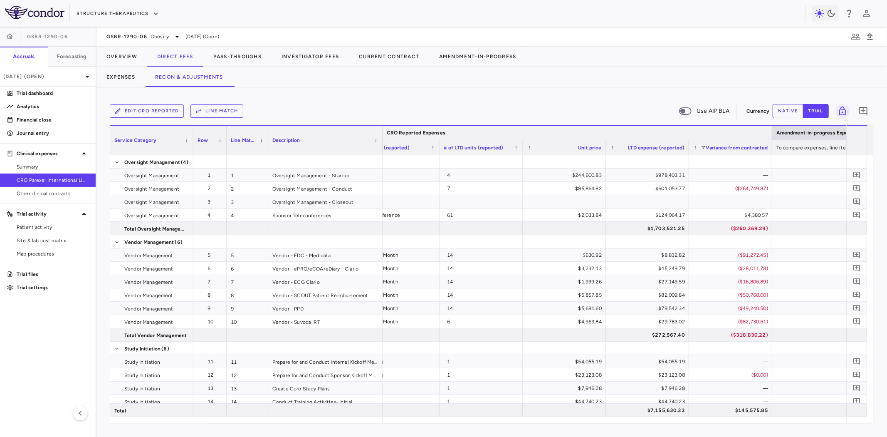
drag, startPoint x: 351, startPoint y: 130, endPoint x: 382, endPoint y: 128, distance: 31.3
click at [382, 128] on div at bounding box center [382, 140] width 3 height 29
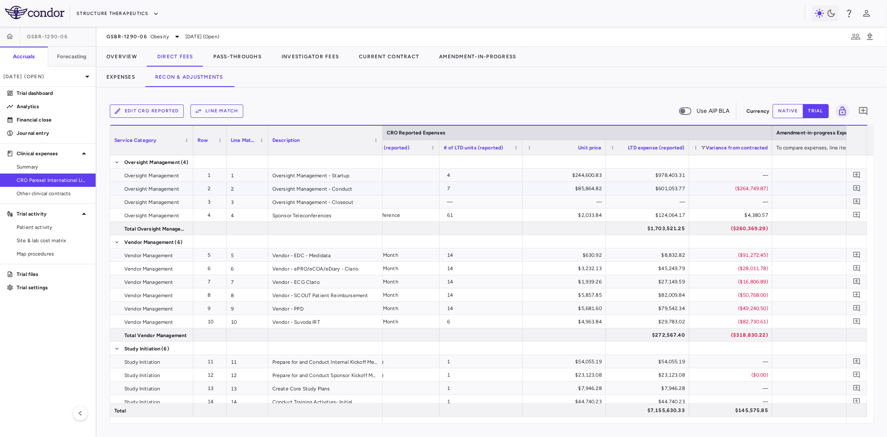
click at [760, 188] on div "($264,749.87)" at bounding box center [733, 188] width 72 height 13
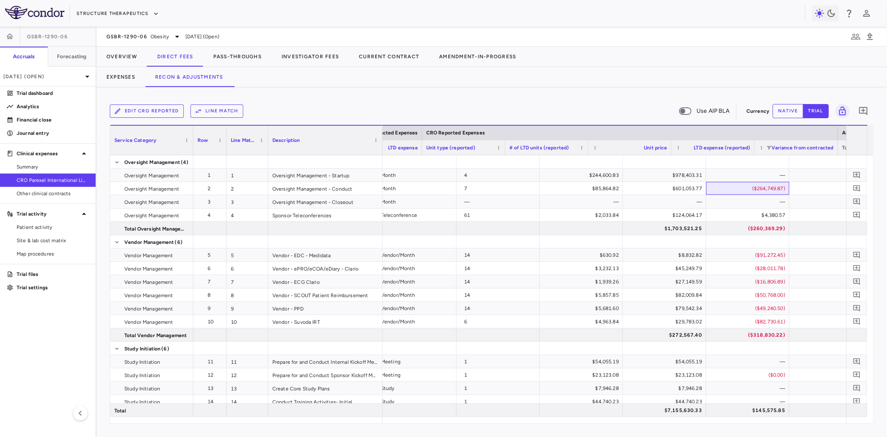
scroll to position [0, 772]
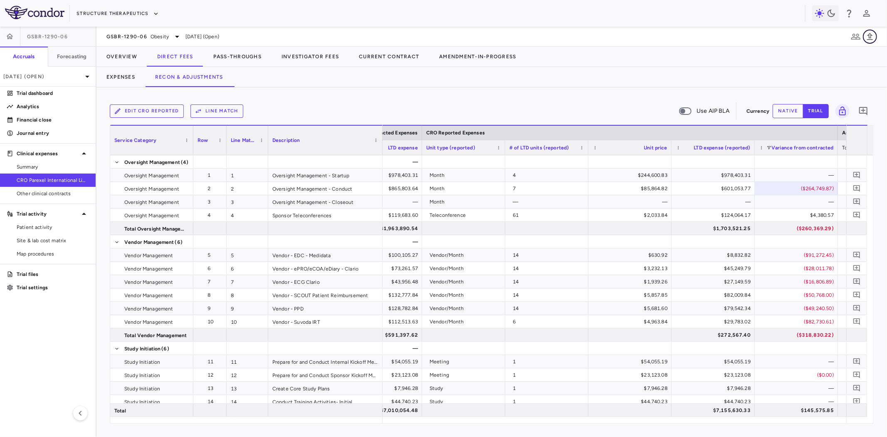
click at [798, 35] on icon "button" at bounding box center [870, 37] width 10 height 10
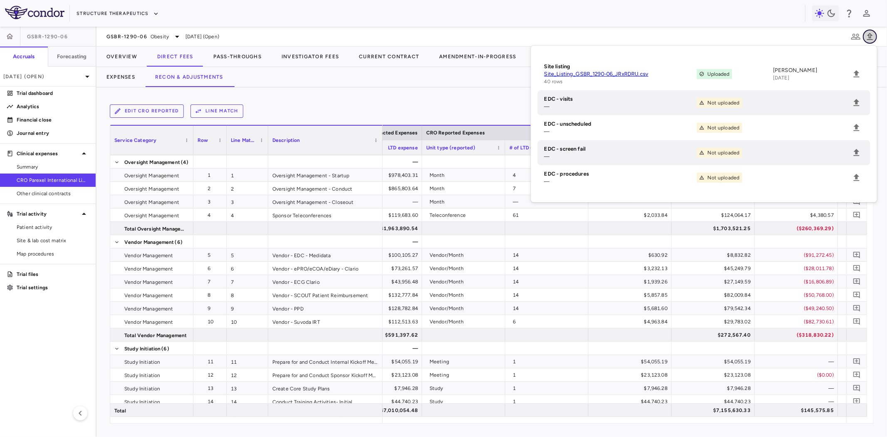
click at [798, 36] on icon "button" at bounding box center [870, 37] width 10 height 10
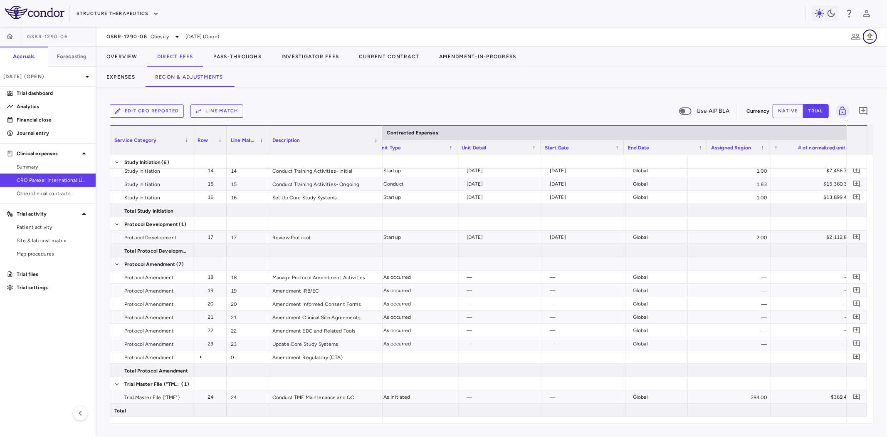
scroll to position [0, 175]
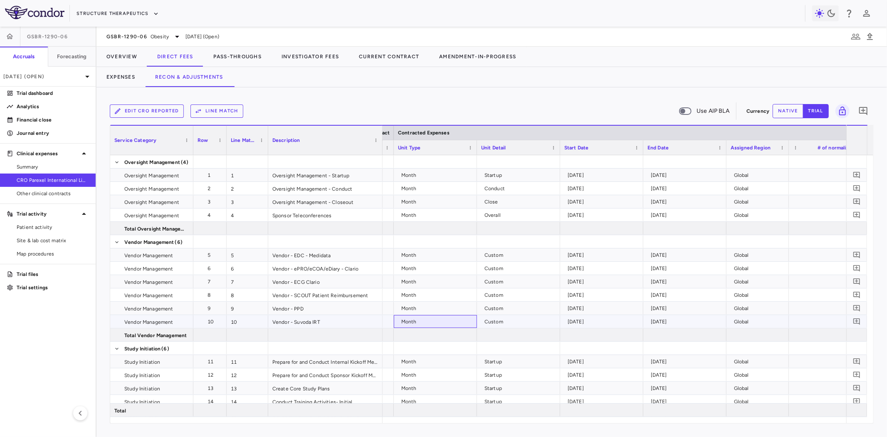
click at [418, 318] on div "Month" at bounding box center [437, 321] width 72 height 13
click at [421, 283] on div "Month" at bounding box center [437, 281] width 72 height 13
click at [160, 35] on span "Obesity" at bounding box center [160, 36] width 18 height 7
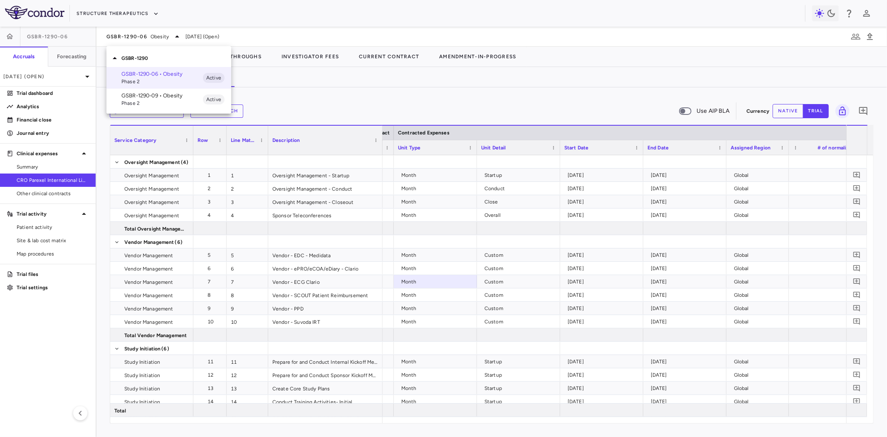
click at [162, 97] on p "GSBR-1290-09 • Obesity" at bounding box center [162, 95] width 82 height 7
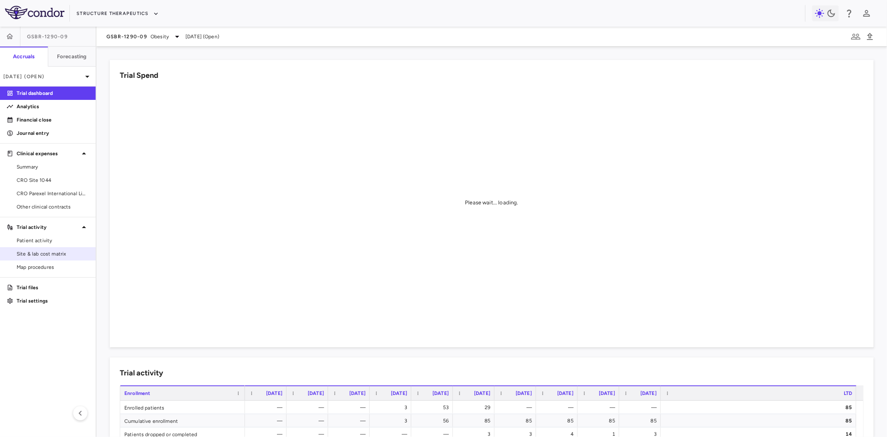
click at [53, 255] on span "Site & lab cost matrix" at bounding box center [53, 253] width 72 height 7
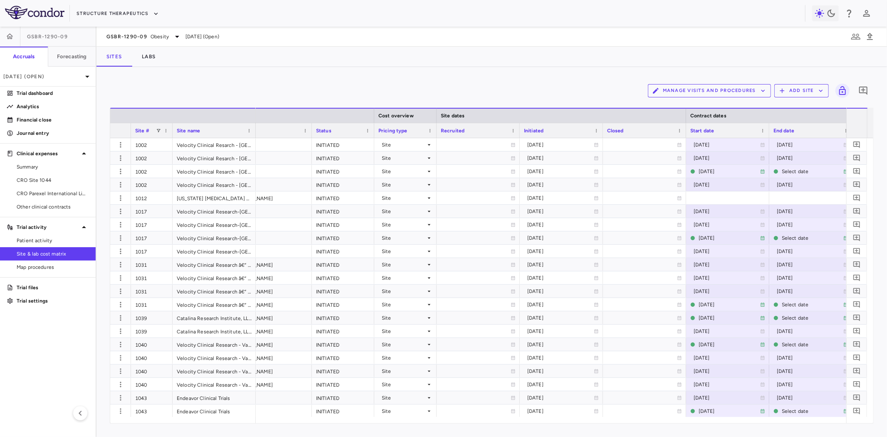
scroll to position [0, 377]
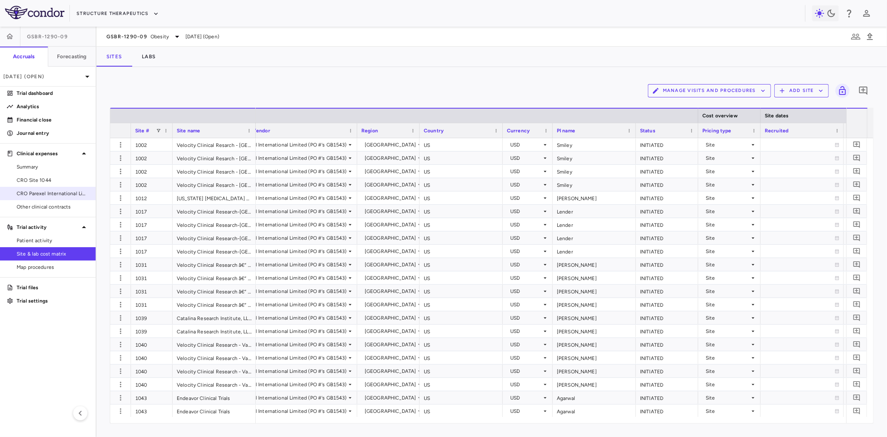
click at [46, 193] on span "CRO Parexel International Limited" at bounding box center [53, 193] width 72 height 7
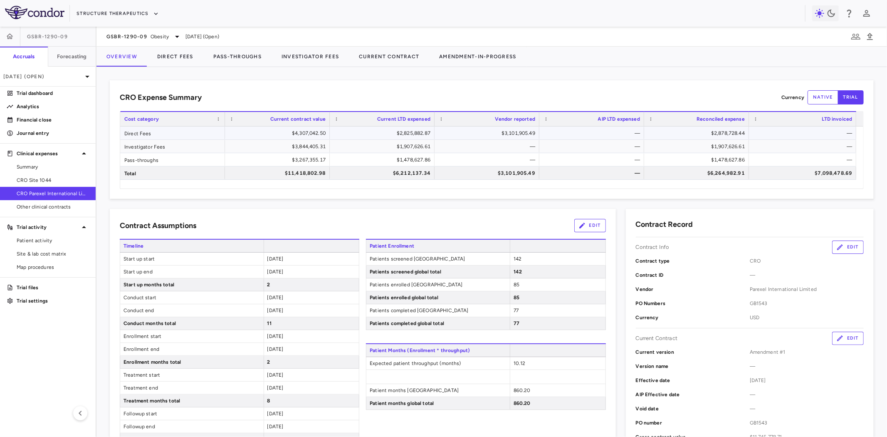
click at [494, 131] on div "$3,101,905.49" at bounding box center [488, 132] width 93 height 13
click at [403, 136] on div "$2,825,882.87" at bounding box center [383, 132] width 93 height 13
click at [480, 131] on div "$3,101,905.49" at bounding box center [488, 132] width 93 height 13
click at [404, 132] on div "$2,825,882.87" at bounding box center [383, 132] width 93 height 13
click at [517, 132] on div "$3,101,905.49" at bounding box center [488, 132] width 93 height 13
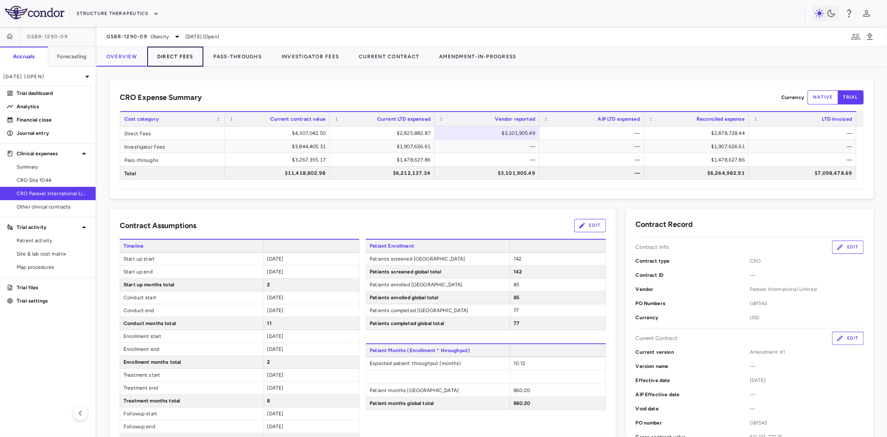
click at [177, 57] on button "Direct Fees" at bounding box center [175, 57] width 56 height 20
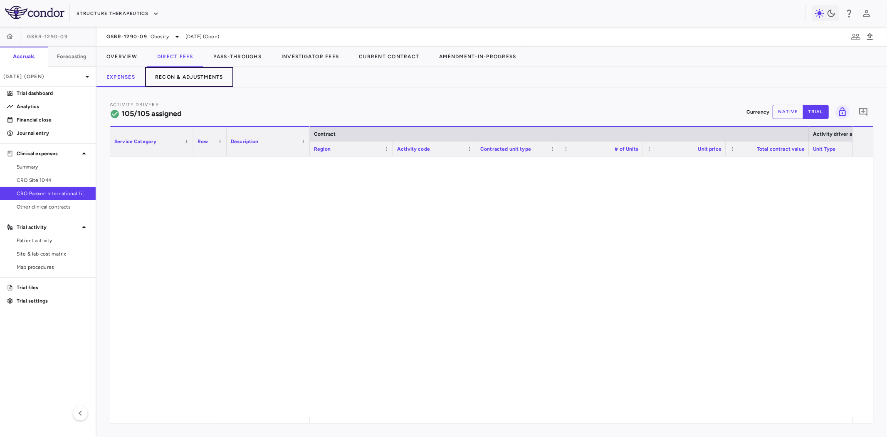
click at [201, 75] on button "Recon & Adjustments" at bounding box center [189, 77] width 88 height 20
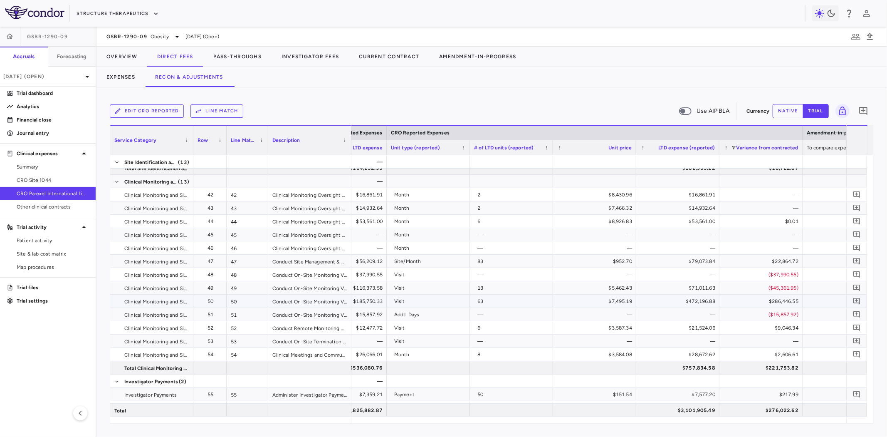
click at [775, 301] on div "$286,446.55" at bounding box center [763, 300] width 72 height 13
click at [787, 366] on div "$221,753.82" at bounding box center [763, 367] width 72 height 13
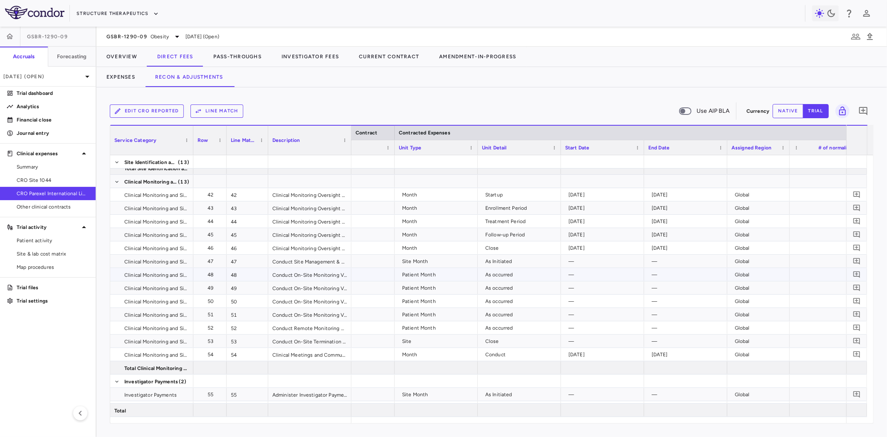
click at [436, 275] on div "Patient Month" at bounding box center [438, 274] width 72 height 13
click at [447, 282] on div "Patient Month" at bounding box center [438, 287] width 72 height 13
click at [128, 55] on button "Overview" at bounding box center [122, 57] width 51 height 20
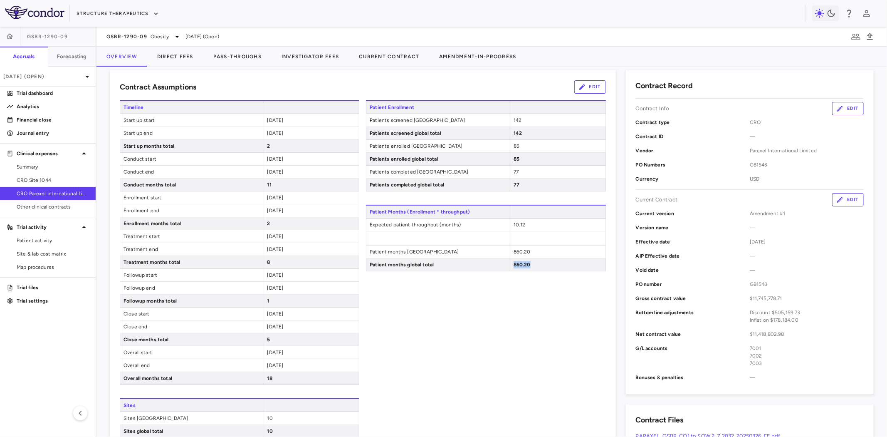
drag, startPoint x: 535, startPoint y: 265, endPoint x: 501, endPoint y: 267, distance: 33.3
click at [501, 267] on div "Patient months global total 860.20" at bounding box center [486, 264] width 240 height 13
click at [523, 267] on span "860.20" at bounding box center [522, 265] width 17 height 6
drag, startPoint x: 527, startPoint y: 225, endPoint x: 380, endPoint y: 229, distance: 146.9
click at [380, 229] on div "Expected patient throughput (months) 10.12" at bounding box center [486, 224] width 240 height 13
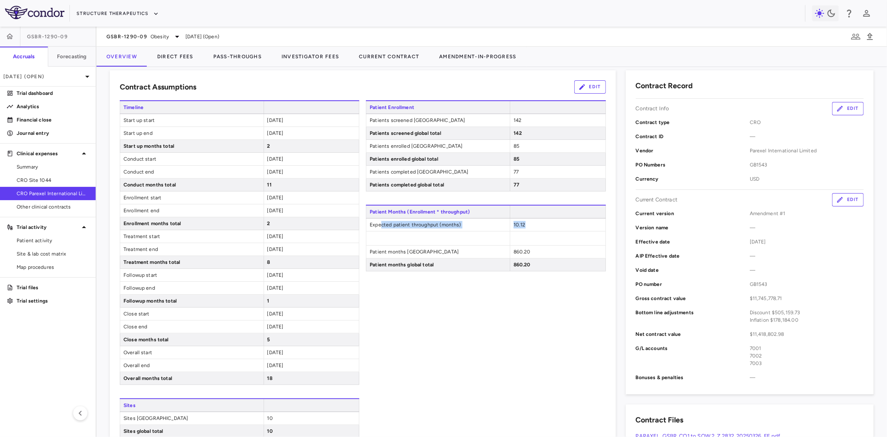
click at [531, 229] on div "10.12" at bounding box center [558, 224] width 96 height 12
drag, startPoint x: 546, startPoint y: 223, endPoint x: 371, endPoint y: 228, distance: 175.2
click at [371, 228] on div "Expected patient throughput (months) 10.12" at bounding box center [486, 224] width 240 height 13
click at [181, 58] on button "Direct Fees" at bounding box center [175, 57] width 56 height 20
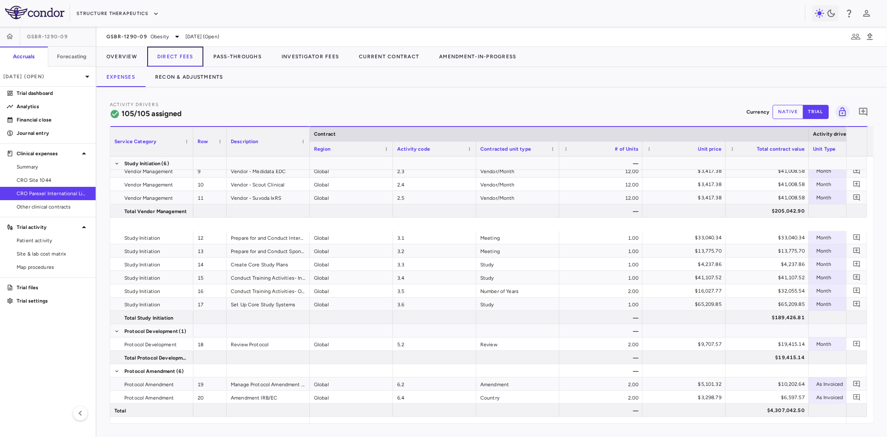
scroll to position [277, 0]
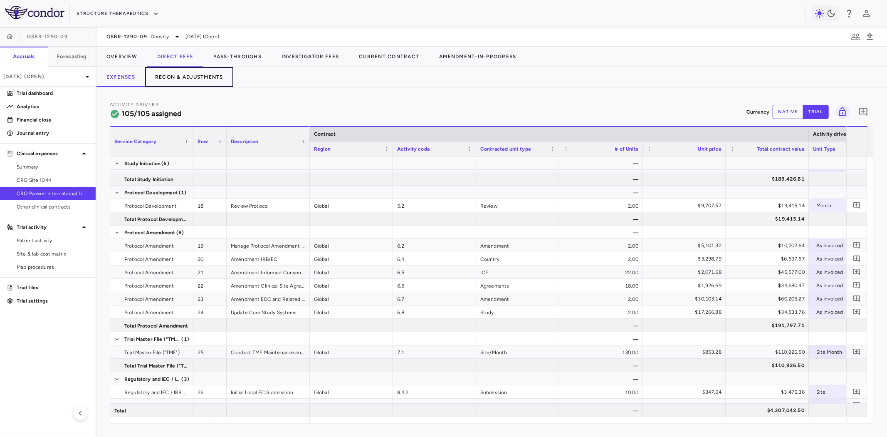
click at [205, 80] on button "Recon & Adjustments" at bounding box center [189, 77] width 88 height 20
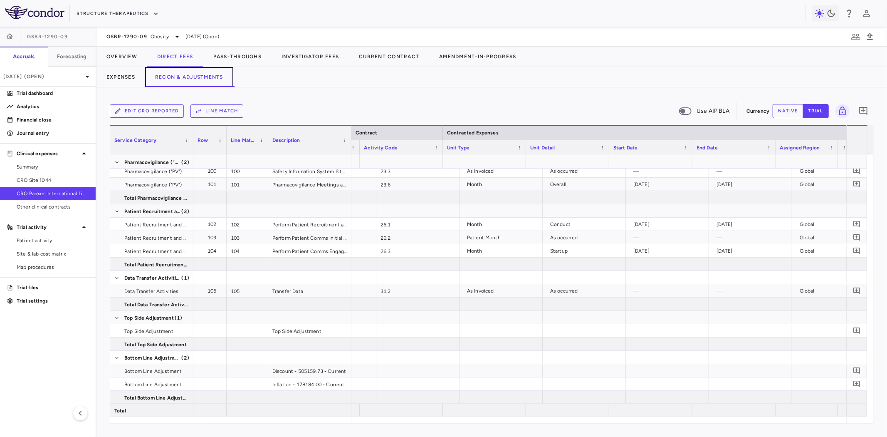
scroll to position [0, 95]
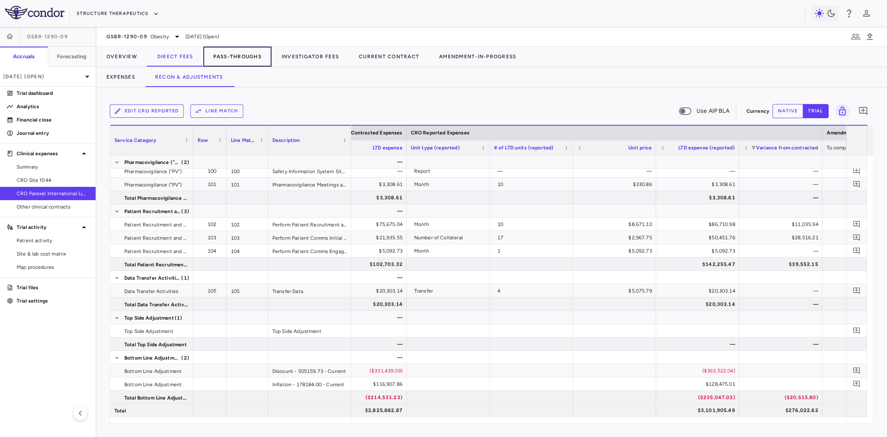
click at [246, 56] on button "Pass-Throughs" at bounding box center [237, 57] width 68 height 20
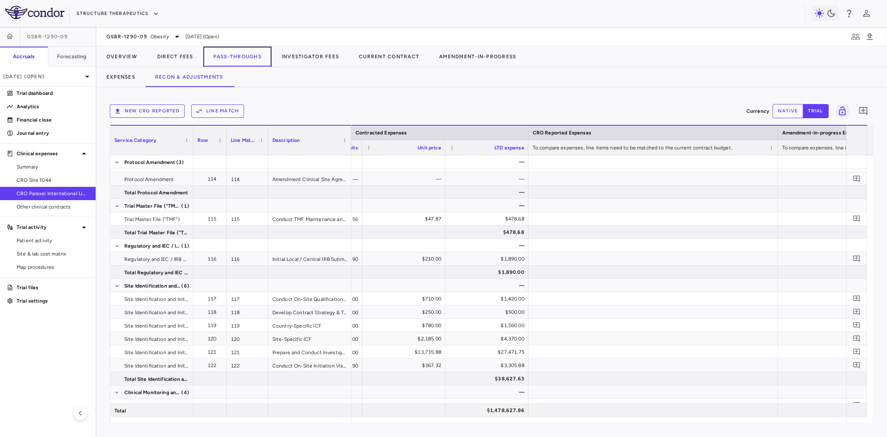
scroll to position [139, 0]
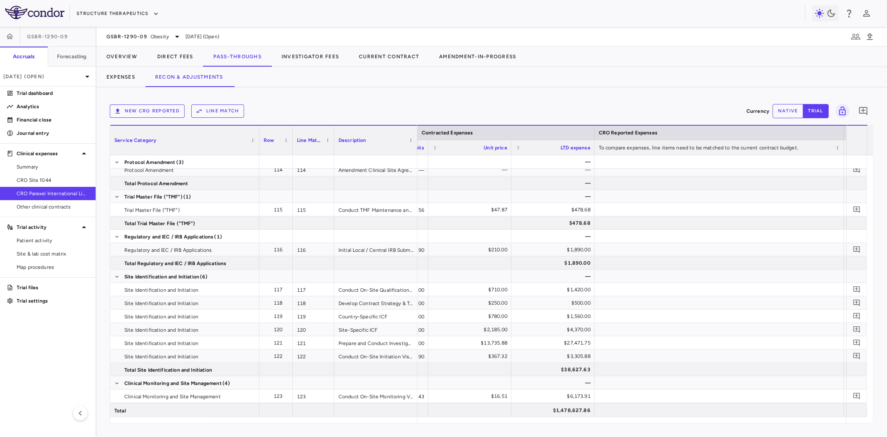
drag, startPoint x: 193, startPoint y: 134, endPoint x: 259, endPoint y: 136, distance: 66.2
click at [259, 136] on div at bounding box center [258, 140] width 3 height 29
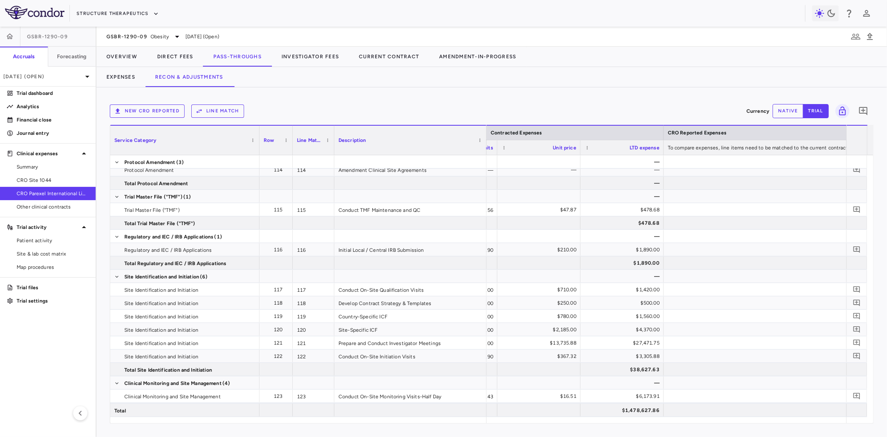
drag, startPoint x: 415, startPoint y: 132, endPoint x: 505, endPoint y: 265, distance: 160.4
click at [488, 143] on div at bounding box center [486, 140] width 3 height 29
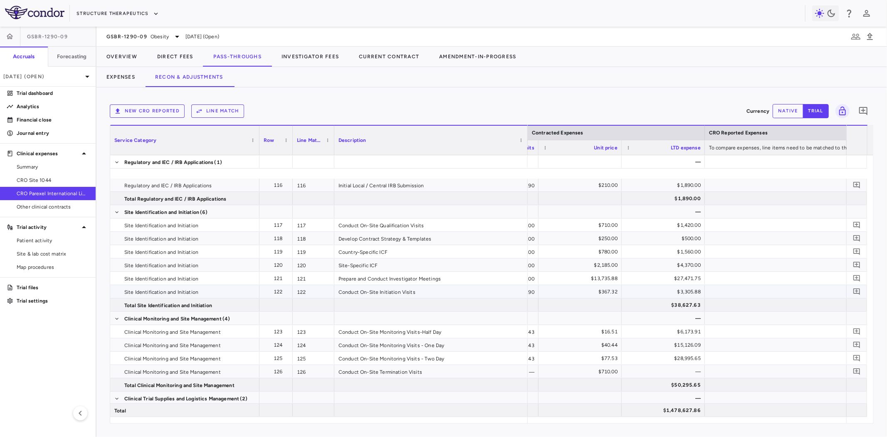
scroll to position [231, 0]
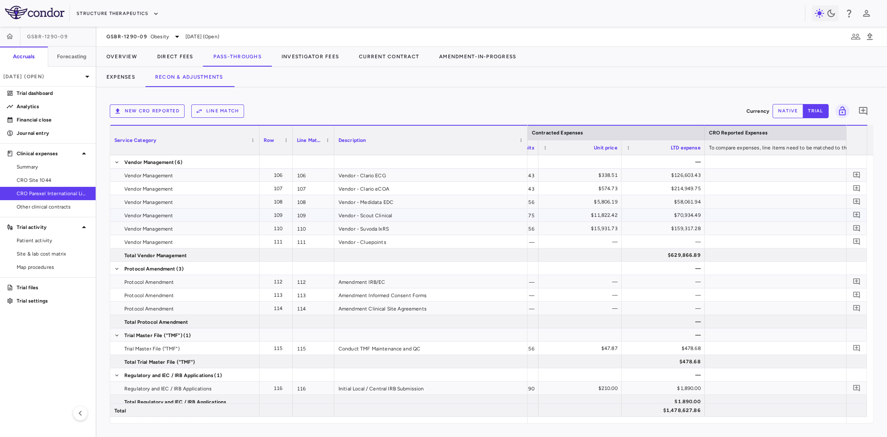
click at [359, 219] on div "Vendor - Scout Clinical" at bounding box center [430, 214] width 193 height 13
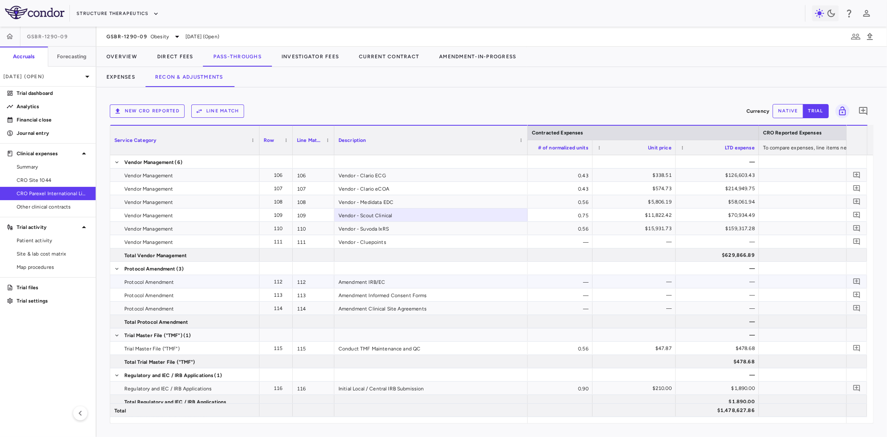
click at [385, 285] on div "Amendment IRB/EC" at bounding box center [430, 281] width 193 height 13
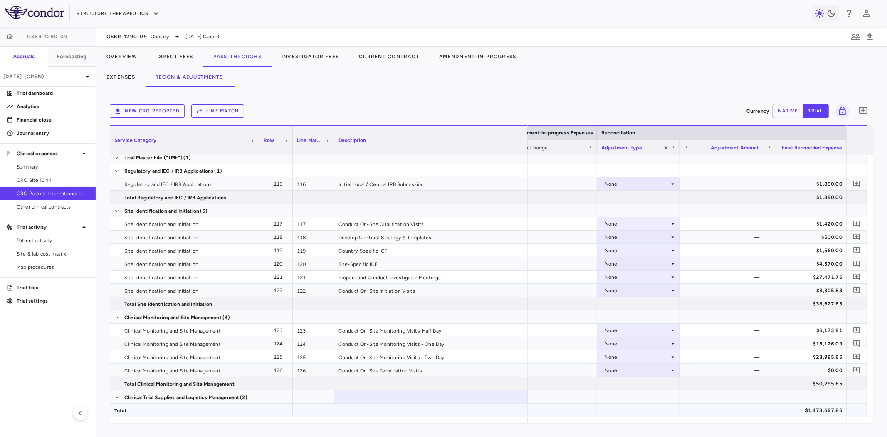
click at [818, 406] on div "$1,478,627.86" at bounding box center [807, 409] width 72 height 13
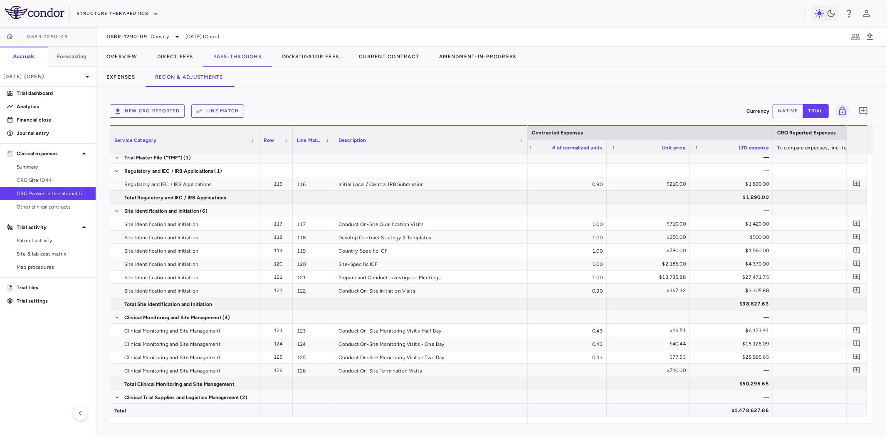
click at [730, 409] on div "$1,478,627.86" at bounding box center [734, 409] width 72 height 13
click at [59, 205] on span "Other clinical contracts" at bounding box center [53, 206] width 72 height 7
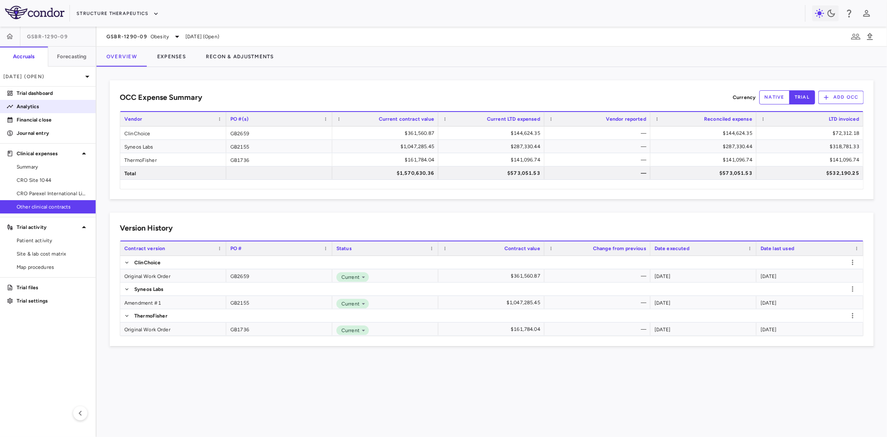
click at [37, 106] on p "Analytics" at bounding box center [53, 106] width 72 height 7
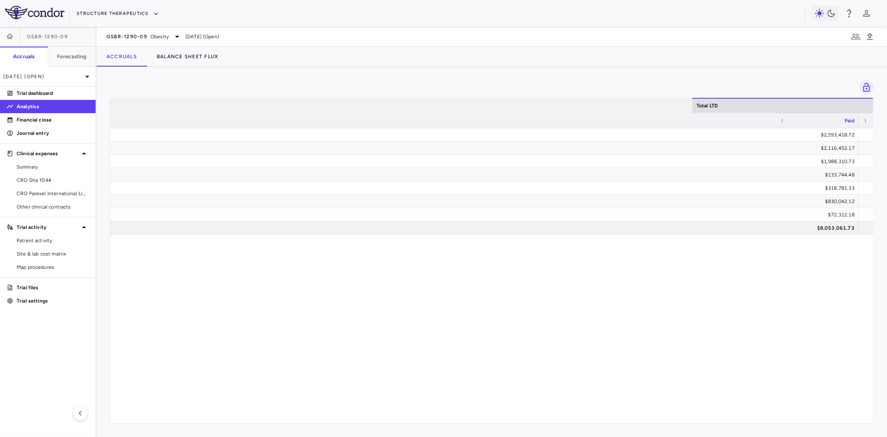
scroll to position [0, 817]
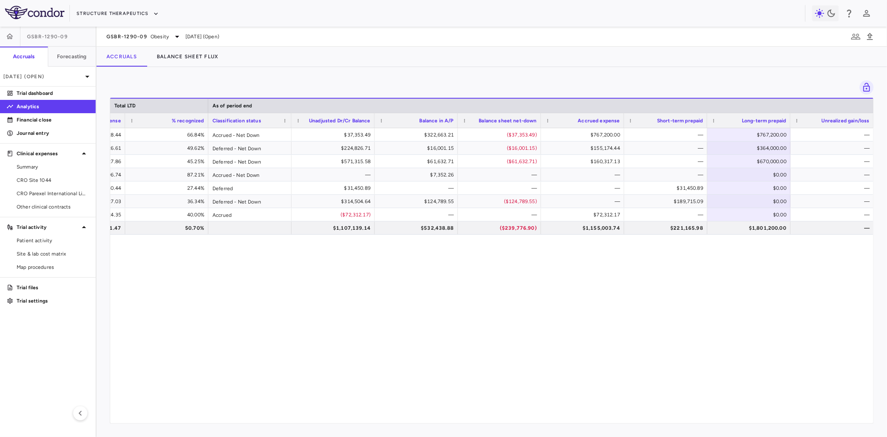
click at [373, 310] on div "$2,593,418.72 $2,878,728.44 66.84% Accrued - Net Down $37,353.49 $322,663.21 ($…" at bounding box center [491, 272] width 763 height 289
click at [53, 122] on p "Financial close" at bounding box center [53, 119] width 72 height 7
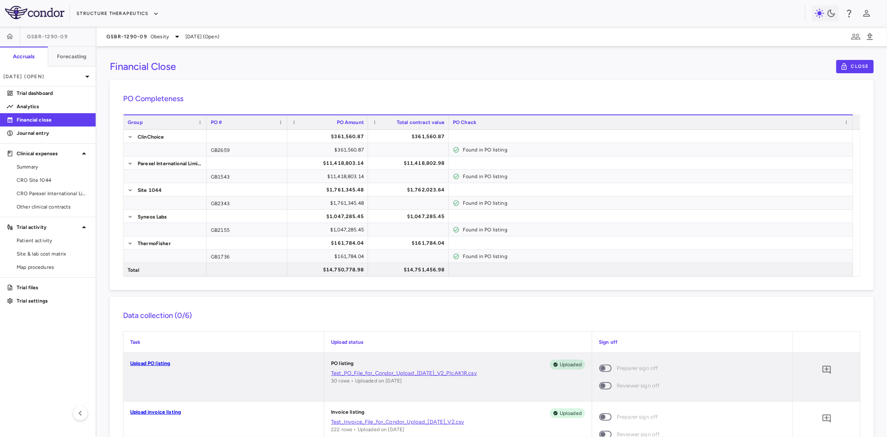
click at [297, 311] on h6 "Data collection (0/6)" at bounding box center [491, 315] width 737 height 11
click at [52, 192] on span "CRO Parexel International Limited" at bounding box center [53, 193] width 72 height 7
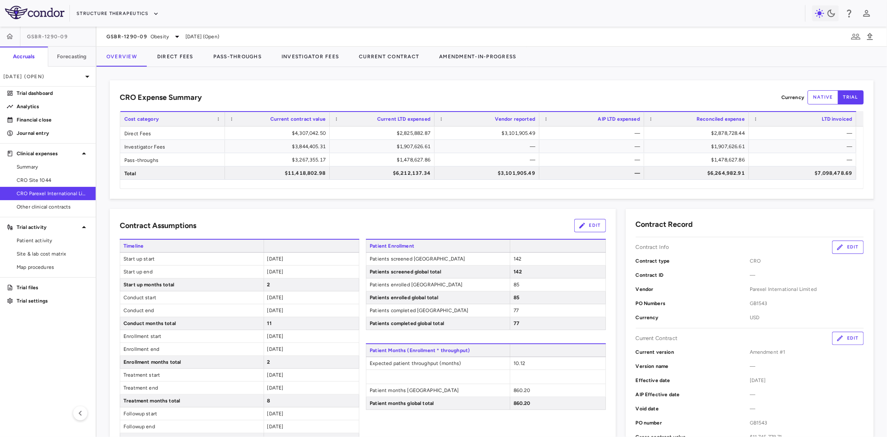
click at [219, 215] on div "Contract Assumptions Edit Timeline Start up start [DATE] Start up end [DATE] St…" at bounding box center [363, 431] width 506 height 444
click at [186, 55] on button "Direct Fees" at bounding box center [175, 57] width 56 height 20
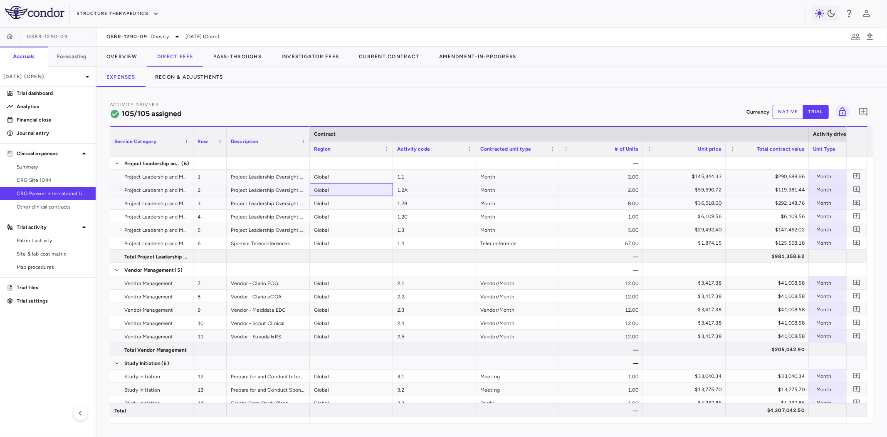
click at [373, 188] on div "Global" at bounding box center [351, 189] width 83 height 13
click at [252, 236] on div "Sponsor Teleconferences" at bounding box center [268, 242] width 83 height 13
click at [144, 14] on button "Structure Therapeutics" at bounding box center [118, 13] width 82 height 13
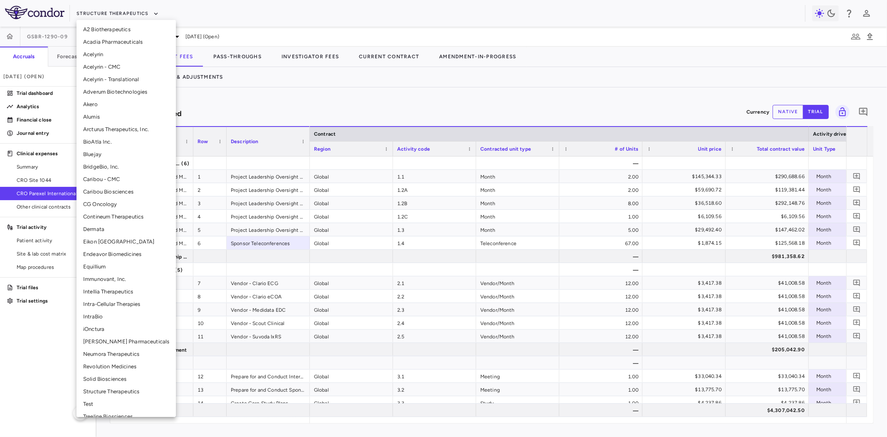
click at [96, 115] on li "Alumis" at bounding box center [126, 117] width 99 height 12
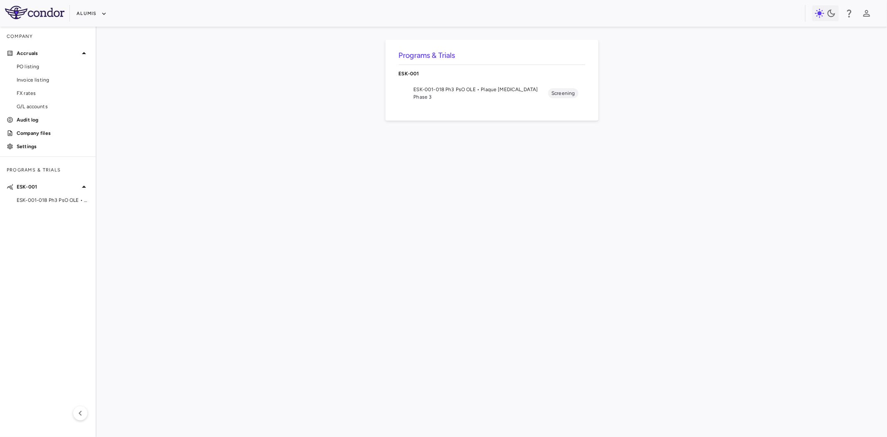
click at [434, 91] on span "ESK-001-018 Ph3 PsO OLE • Plaque [MEDICAL_DATA]" at bounding box center [481, 89] width 135 height 7
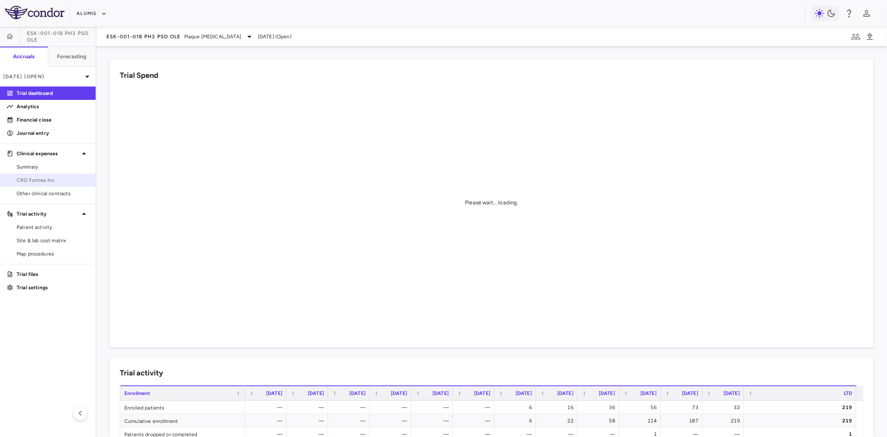
click at [44, 178] on span "CRO Fortrea Inc." at bounding box center [53, 179] width 72 height 7
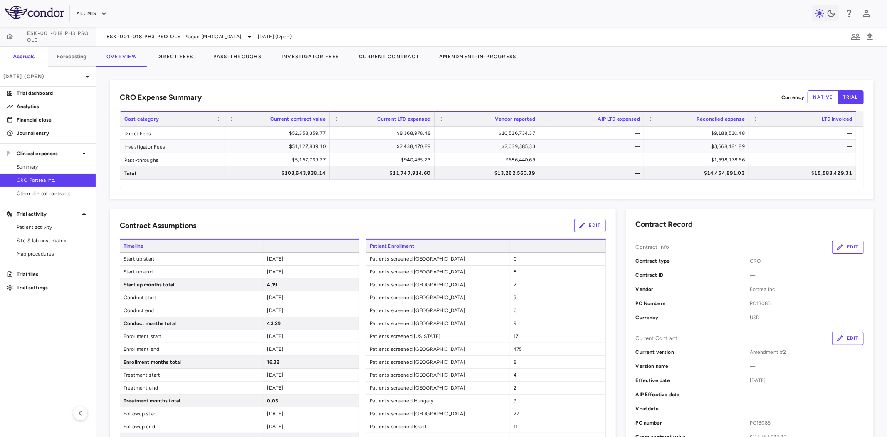
click at [104, 14] on icon "button" at bounding box center [104, 13] width 4 height 2
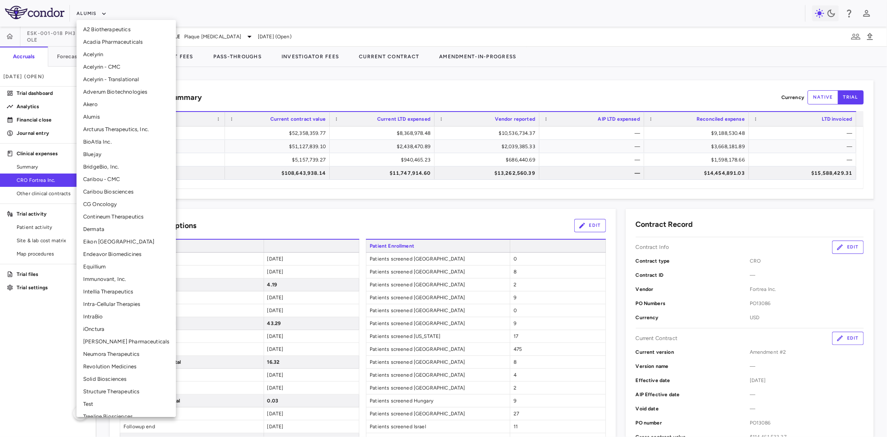
click at [120, 393] on li "Structure Therapeutics" at bounding box center [126, 391] width 99 height 12
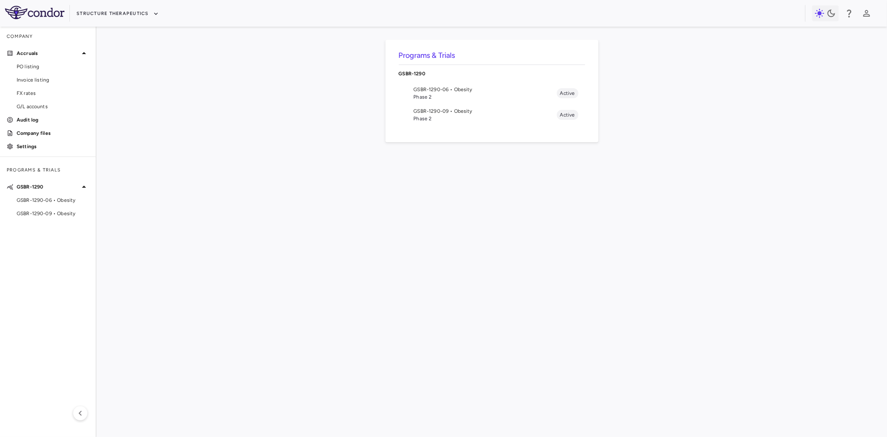
drag, startPoint x: 453, startPoint y: 89, endPoint x: 456, endPoint y: 117, distance: 28.5
click at [453, 89] on span "GSBR-1290-06 • Obesity" at bounding box center [485, 89] width 143 height 7
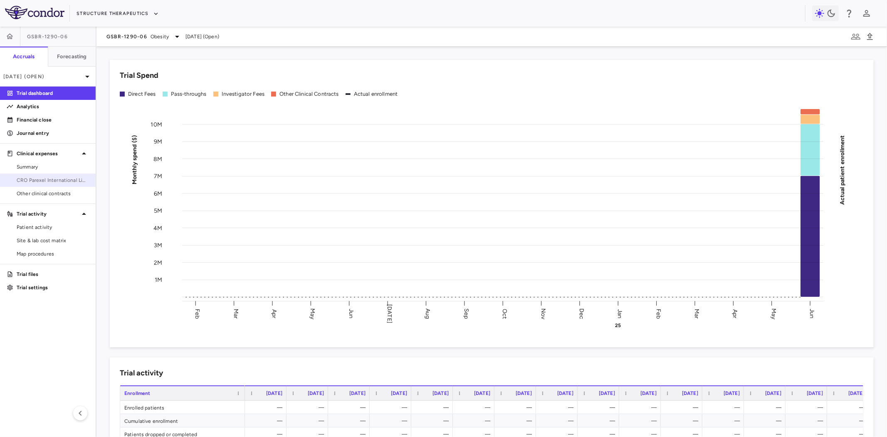
click at [50, 181] on span "CRO Parexel International Limited" at bounding box center [53, 179] width 72 height 7
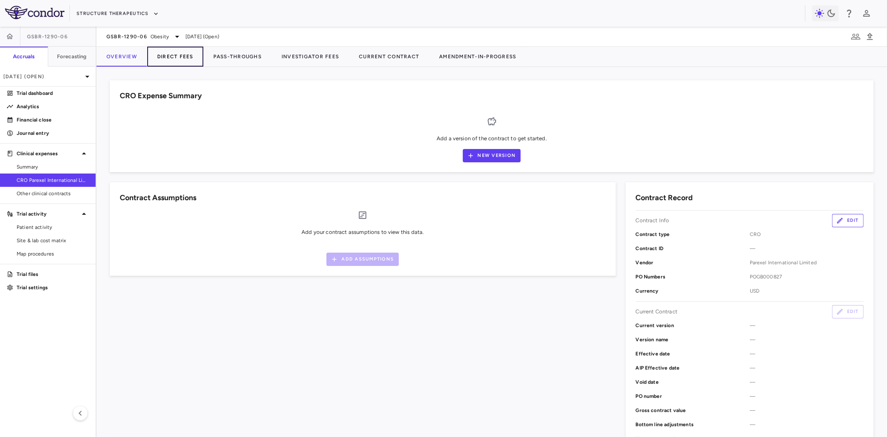
click at [182, 57] on button "Direct Fees" at bounding box center [175, 57] width 56 height 20
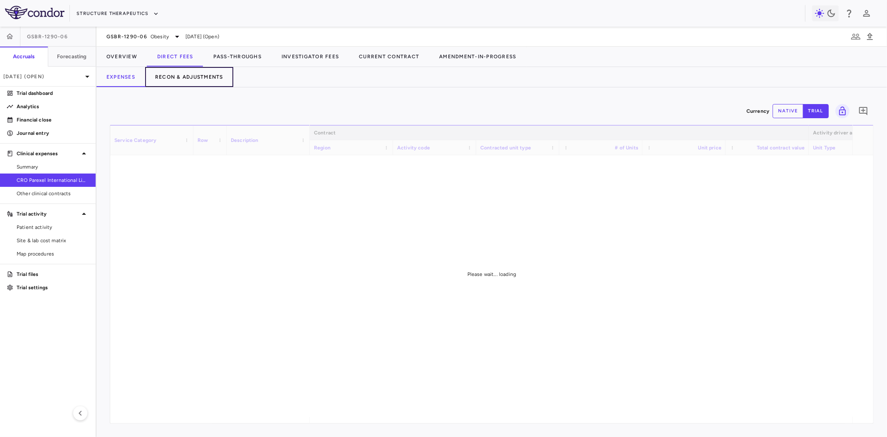
click at [204, 76] on button "Recon & Adjustments" at bounding box center [189, 77] width 88 height 20
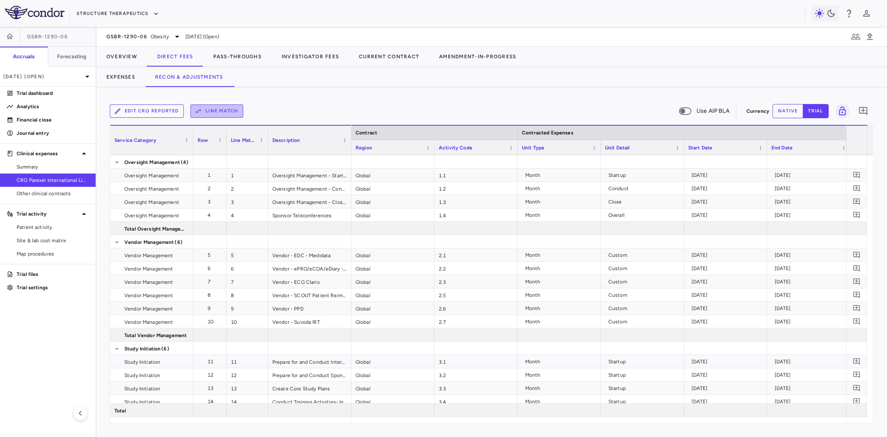
click at [225, 110] on button "Line Match" at bounding box center [217, 110] width 53 height 13
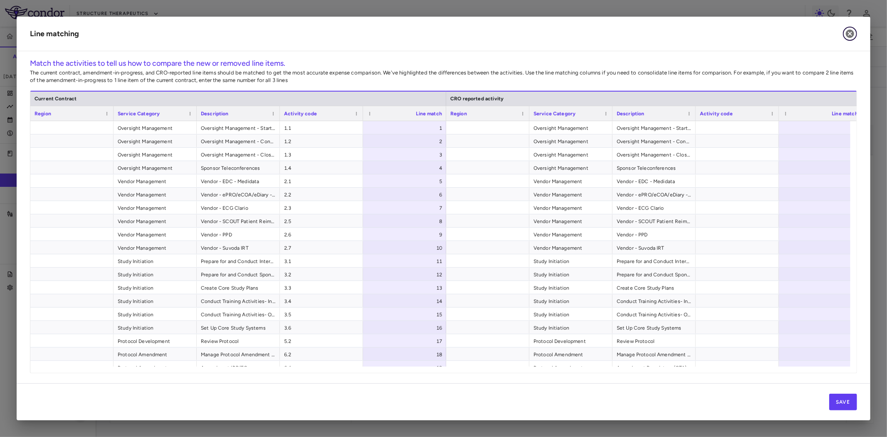
click at [853, 32] on icon "button" at bounding box center [850, 34] width 8 height 8
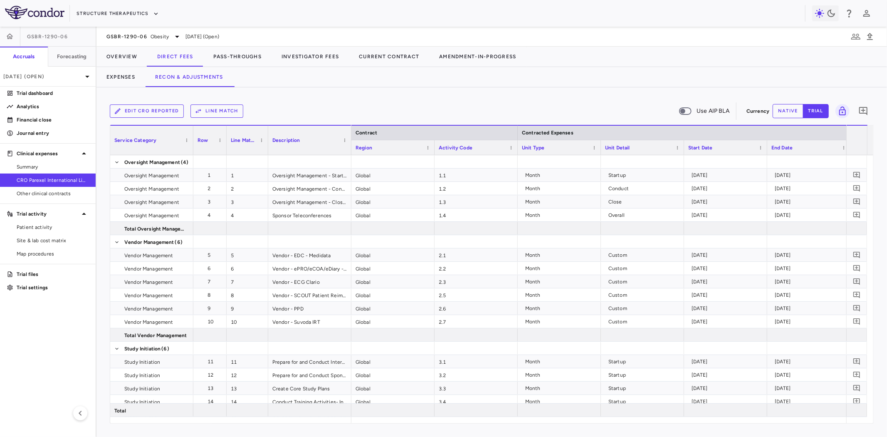
click at [148, 113] on button "Edit CRO reported" at bounding box center [147, 110] width 74 height 13
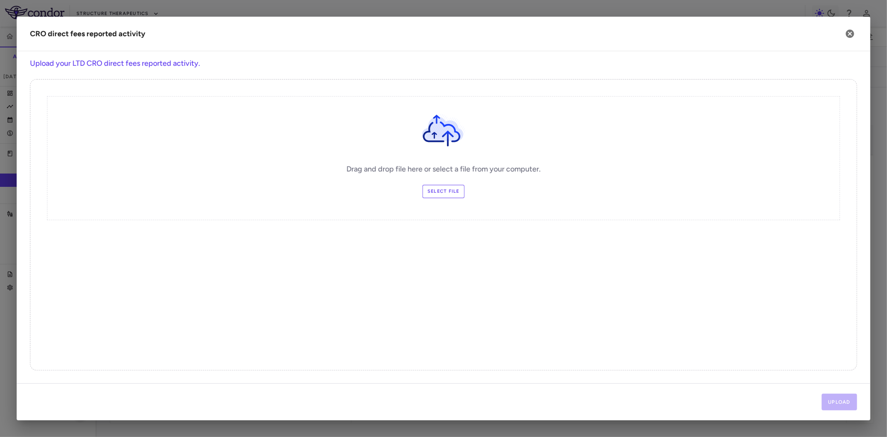
click at [440, 191] on label "Select file" at bounding box center [444, 191] width 42 height 13
click at [0, 0] on input "Select file" at bounding box center [0, 0] width 0 height 0
click at [850, 35] on icon "button" at bounding box center [850, 34] width 8 height 8
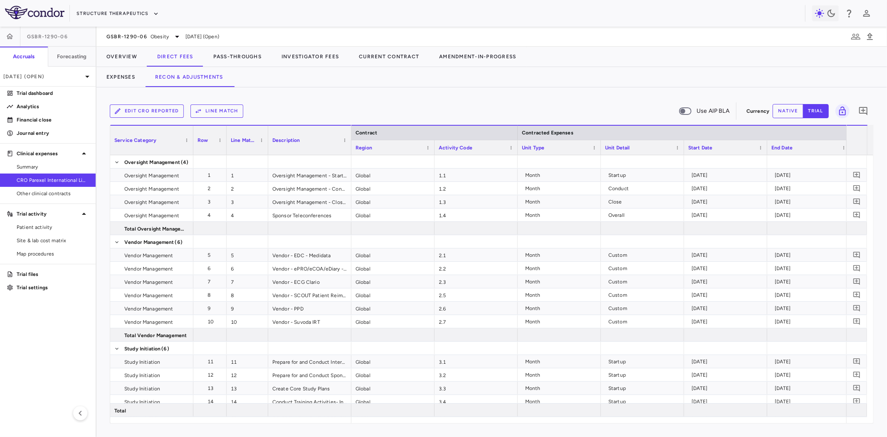
click at [213, 112] on button "Line Match" at bounding box center [217, 110] width 53 height 13
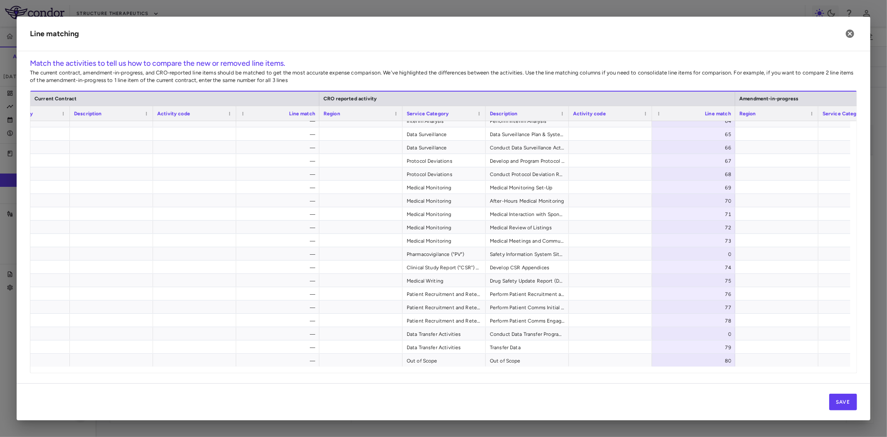
scroll to position [0, 150]
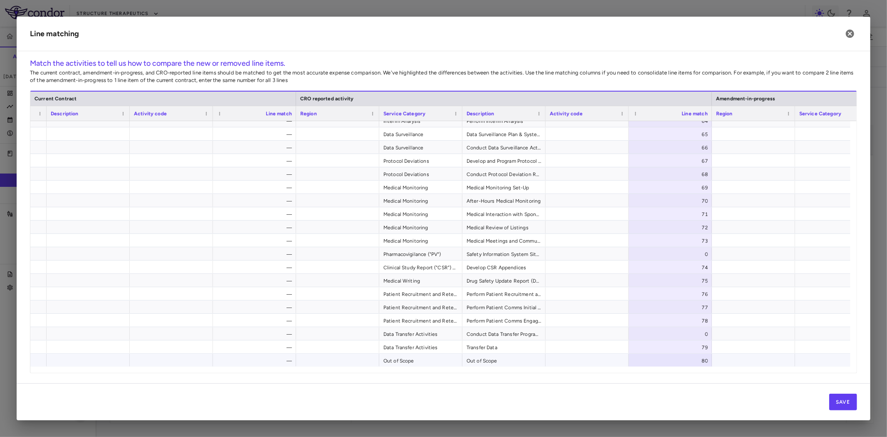
click at [676, 355] on div "80" at bounding box center [672, 360] width 72 height 13
click at [774, 340] on div at bounding box center [753, 346] width 83 height 13
click at [843, 401] on button "Save" at bounding box center [843, 401] width 28 height 17
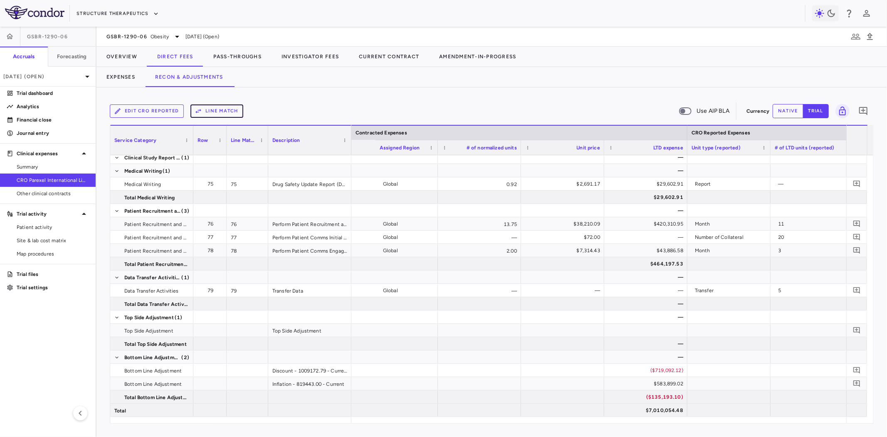
scroll to position [0, 600]
